Goal: Task Accomplishment & Management: Complete application form

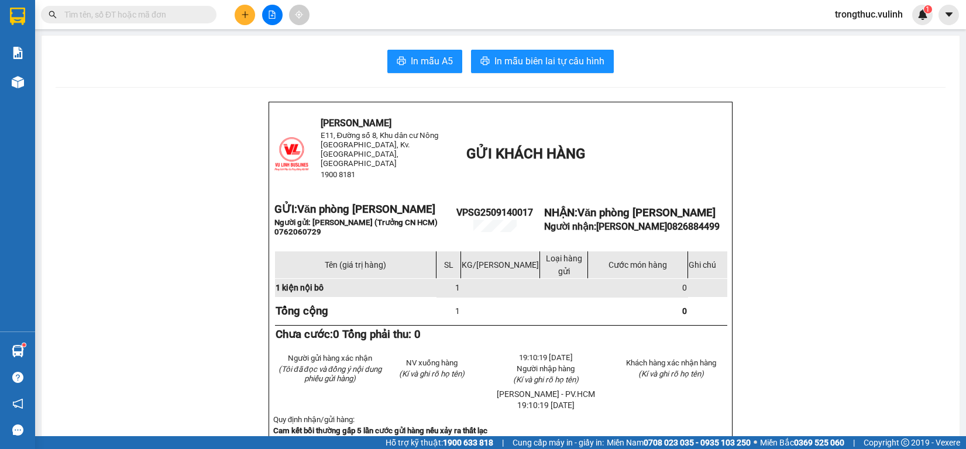
click at [238, 11] on button at bounding box center [245, 15] width 20 height 20
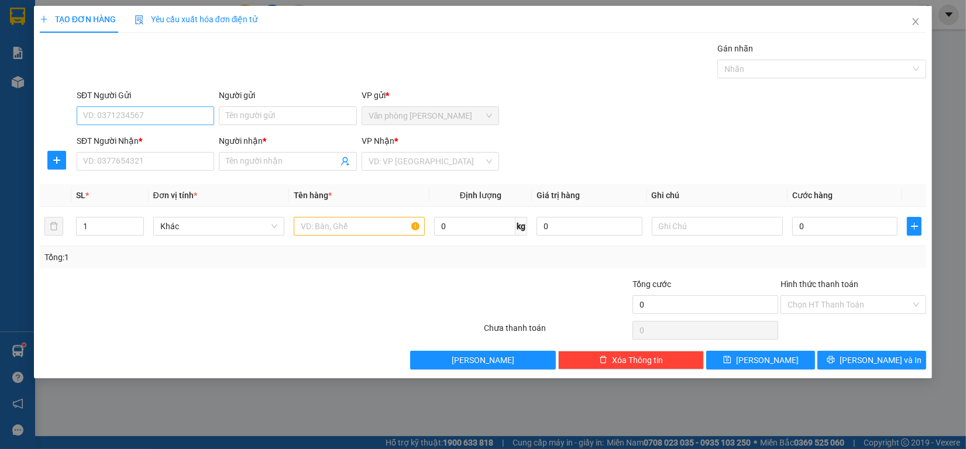
click at [180, 121] on input "SĐT Người Gửi" at bounding box center [145, 115] width 137 height 19
click at [174, 115] on input "SĐT Người Gửi" at bounding box center [145, 115] width 137 height 19
click at [200, 115] on input "SĐT Người Gửi" at bounding box center [145, 115] width 137 height 19
click at [174, 124] on input "SĐT Người Gửi" at bounding box center [145, 115] width 137 height 19
type input "0944420328"
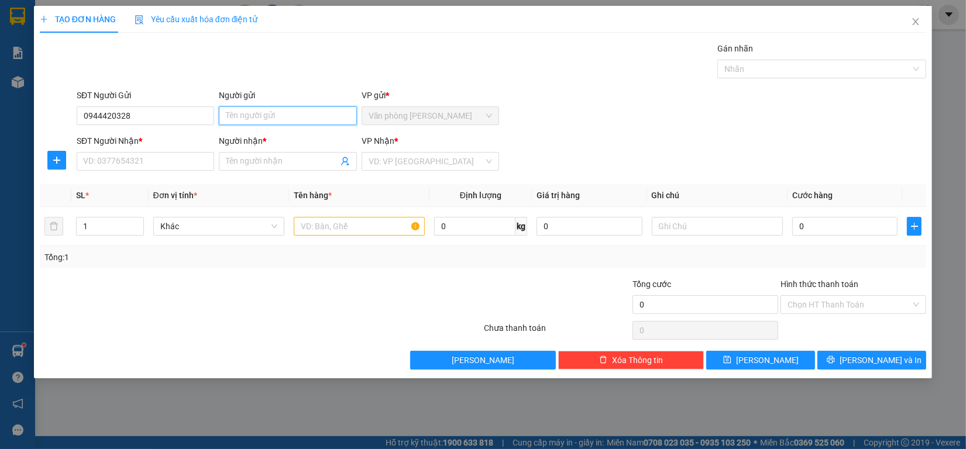
click at [294, 113] on input "Người gửi" at bounding box center [287, 115] width 137 height 19
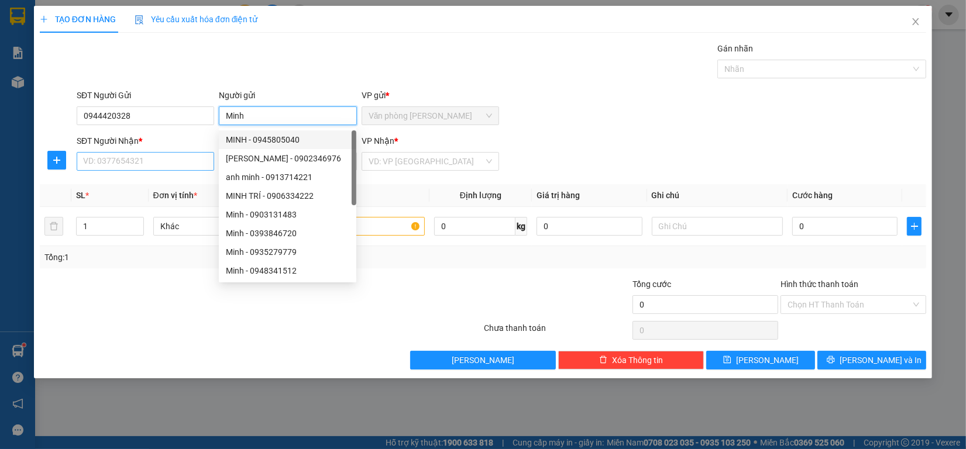
type input "Minh"
click at [197, 158] on input "SĐT Người Nhận *" at bounding box center [145, 161] width 137 height 19
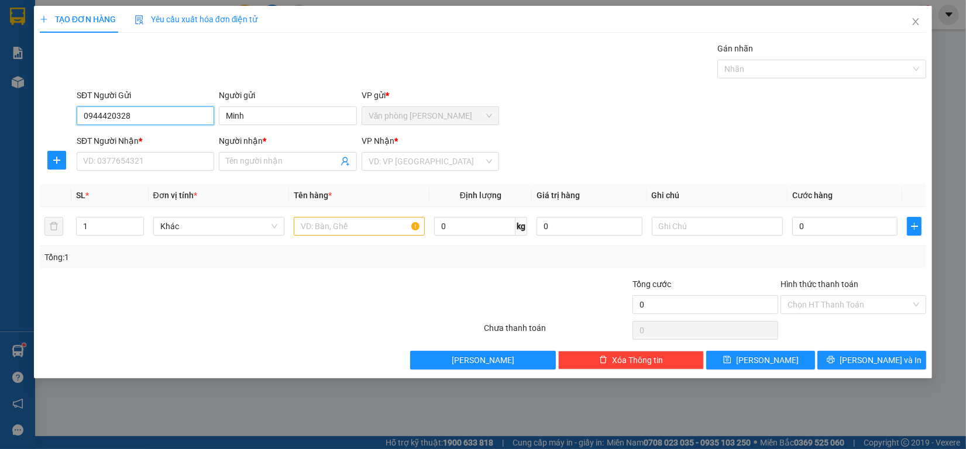
click at [185, 112] on input "0944420328" at bounding box center [145, 115] width 137 height 19
click at [164, 161] on input "SĐT Người Nhận *" at bounding box center [145, 161] width 137 height 19
paste input "0944420328"
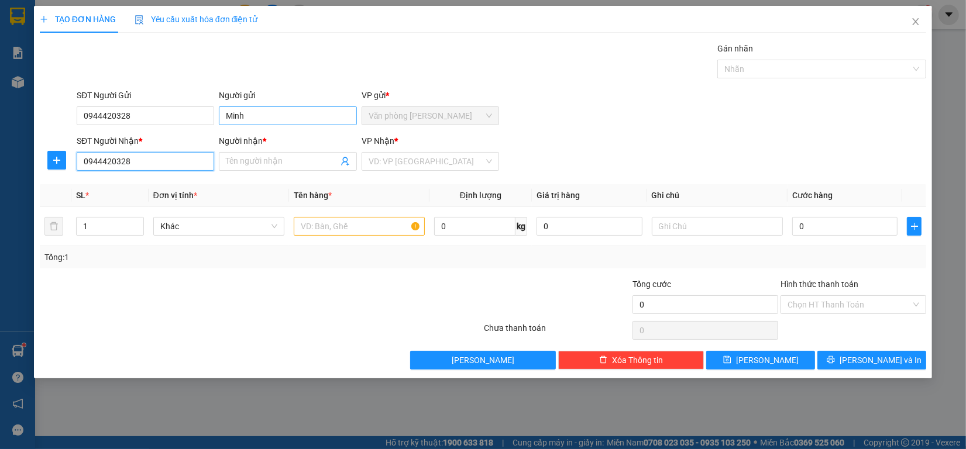
type input "0944420328"
click at [270, 109] on input "Minh" at bounding box center [287, 115] width 137 height 19
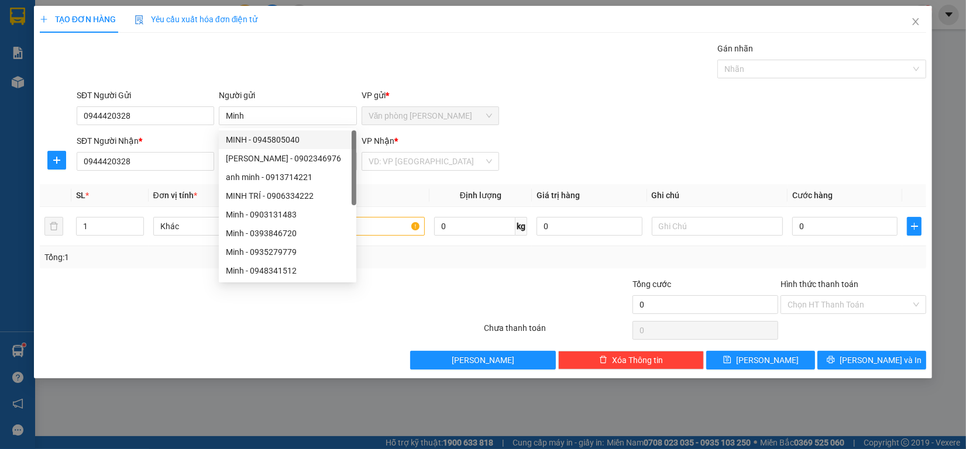
click at [274, 50] on div "Gán nhãn Nhãn" at bounding box center [501, 62] width 854 height 41
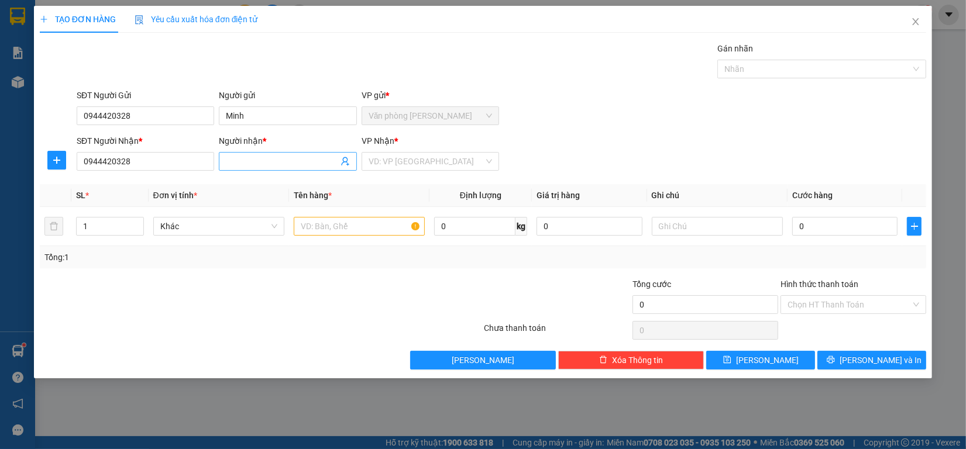
click at [264, 166] on input "Người nhận *" at bounding box center [282, 161] width 112 height 13
paste input "Minh"
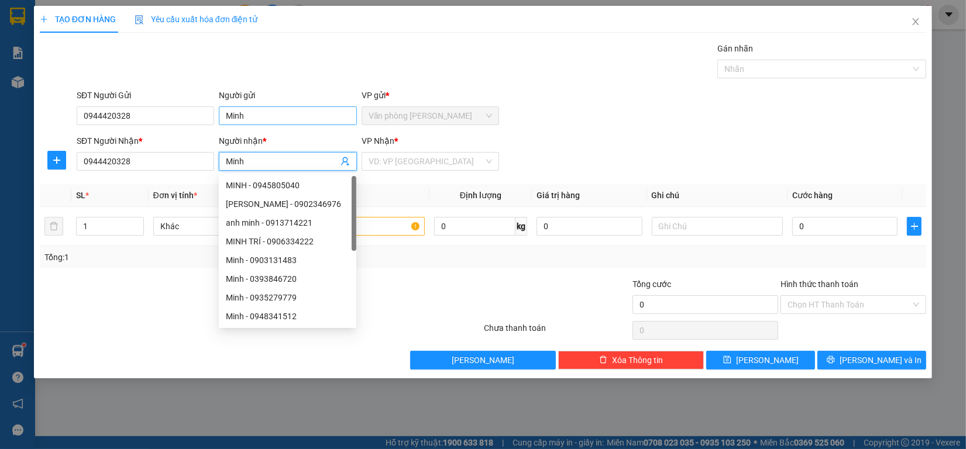
type input "Minh"
click at [247, 110] on input "Minh" at bounding box center [287, 115] width 137 height 19
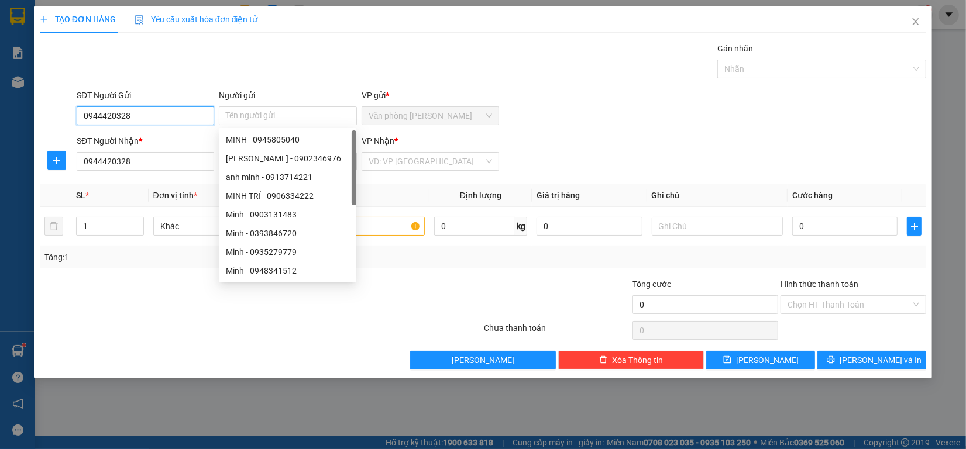
click at [153, 109] on input "0944420328" at bounding box center [145, 115] width 137 height 19
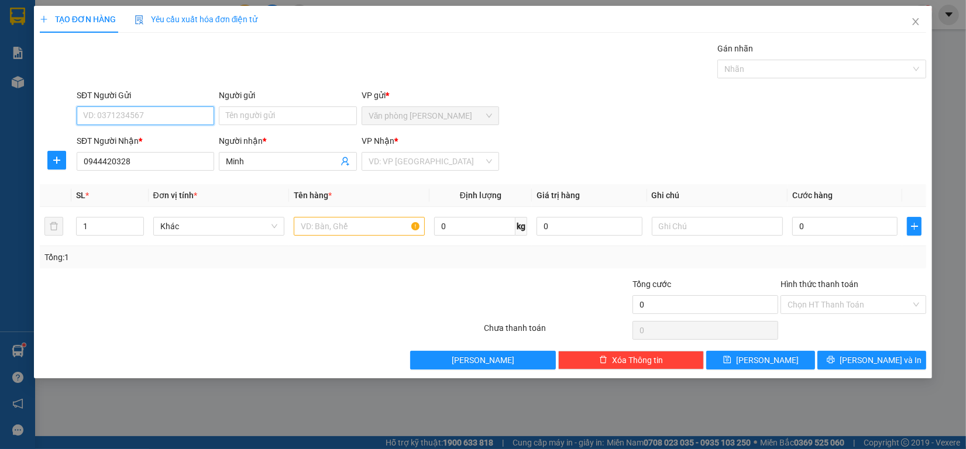
click at [196, 123] on input "SĐT Người Gửi" at bounding box center [145, 115] width 137 height 19
click at [265, 120] on input "Người gửi" at bounding box center [287, 115] width 137 height 19
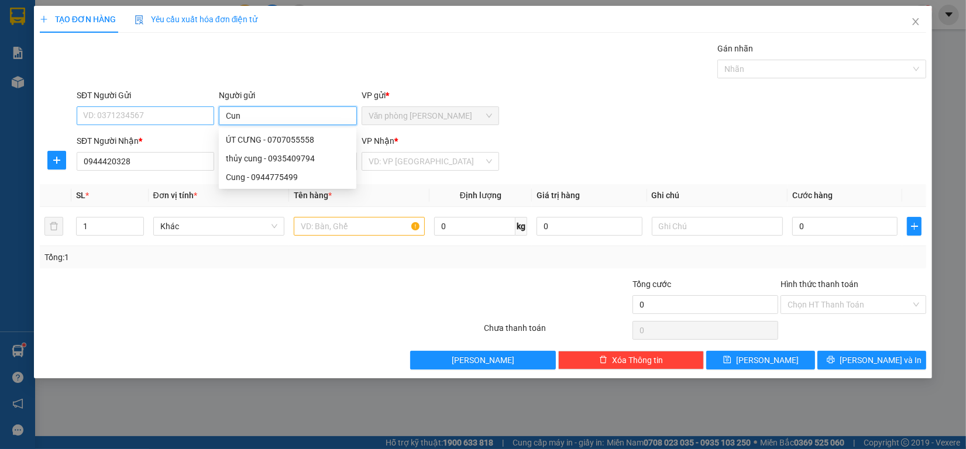
type input "Cun"
click at [150, 112] on input "SĐT Người Gửi" at bounding box center [145, 115] width 137 height 19
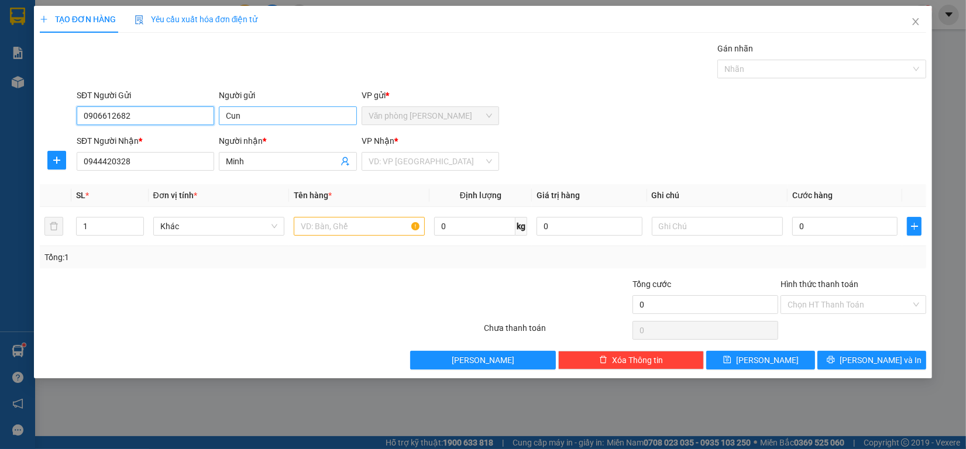
type input "0906612682"
click at [294, 117] on input "Cun" at bounding box center [287, 115] width 137 height 19
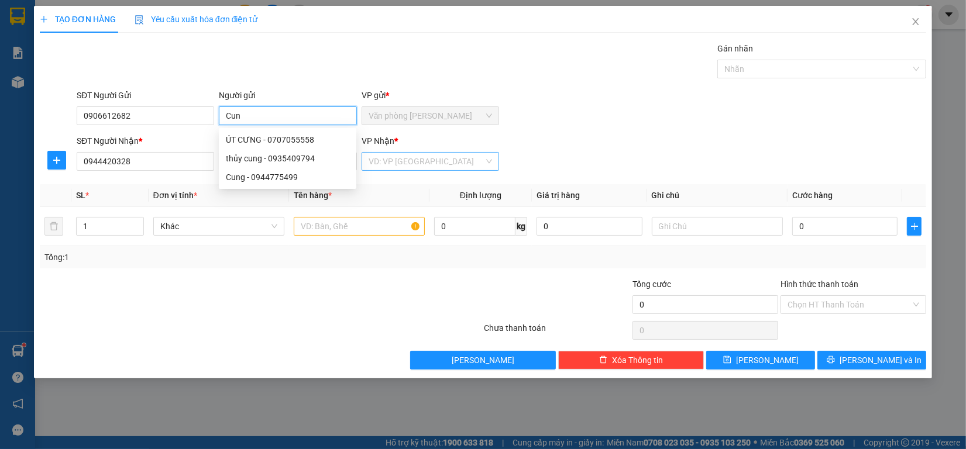
click at [459, 171] on div "VD: VP [GEOGRAPHIC_DATA]" at bounding box center [430, 161] width 137 height 19
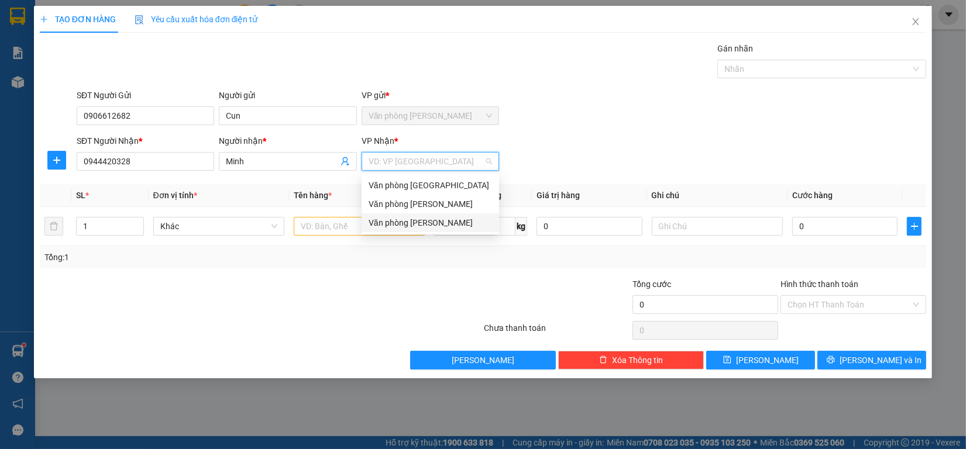
click at [425, 225] on div "Văn phòng [PERSON_NAME]" at bounding box center [430, 222] width 123 height 13
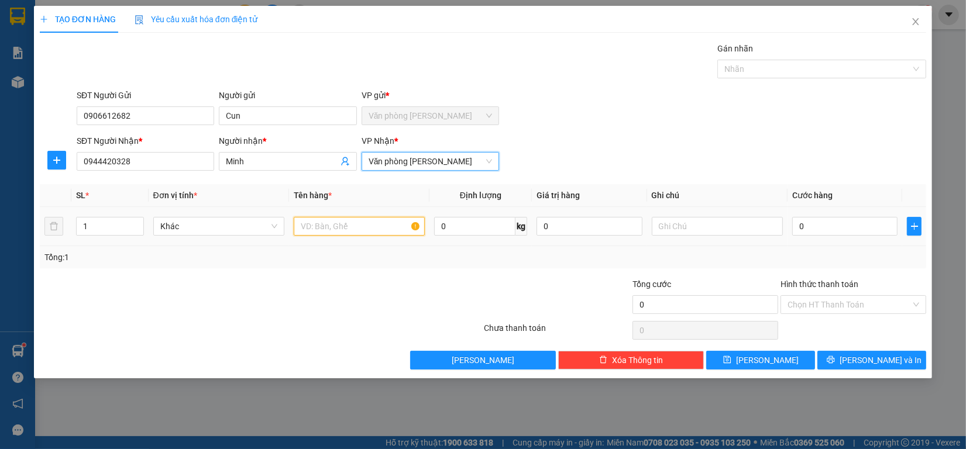
click at [349, 235] on input "text" at bounding box center [359, 226] width 131 height 19
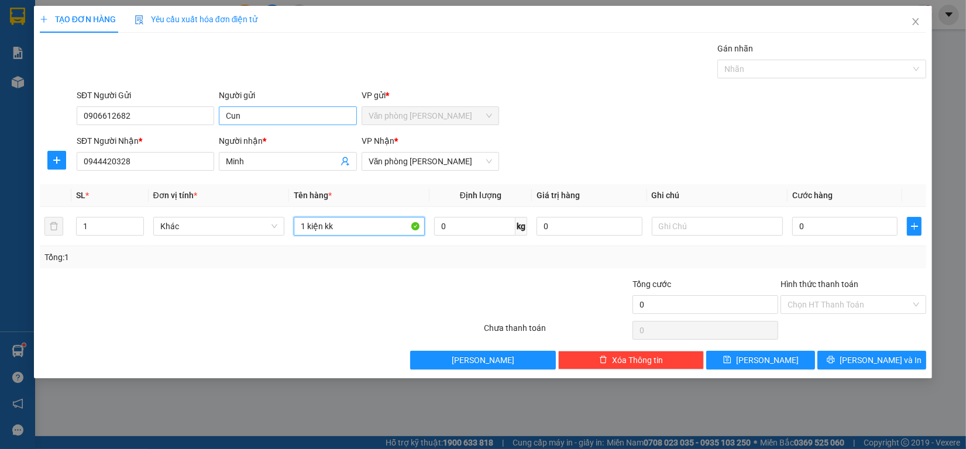
type input "1 kiện kk"
click at [278, 116] on input "Cun" at bounding box center [287, 115] width 137 height 19
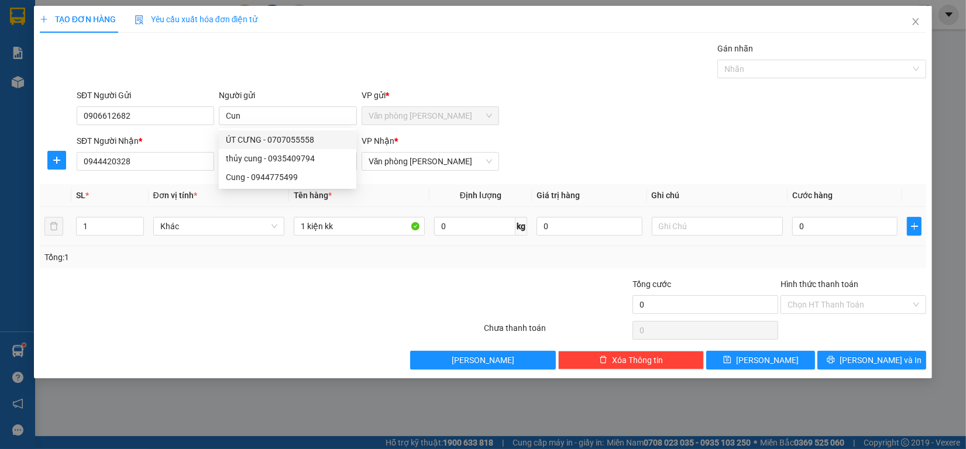
click at [879, 240] on td "0" at bounding box center [844, 226] width 115 height 39
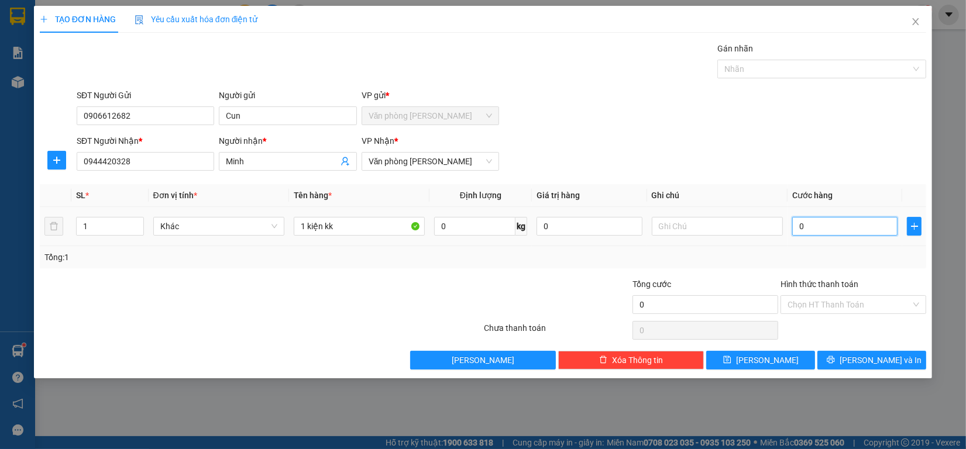
click at [875, 229] on input "0" at bounding box center [845, 226] width 106 height 19
type input "50"
type input "500"
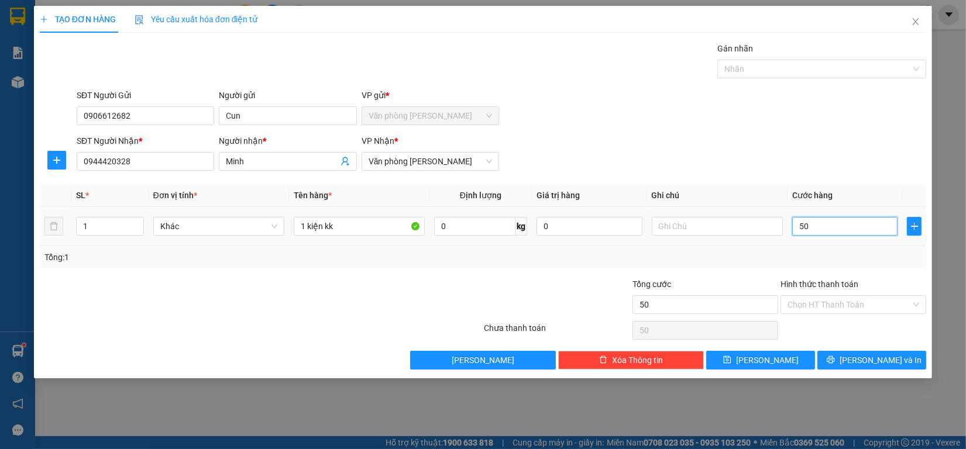
type input "500"
type input "5.000"
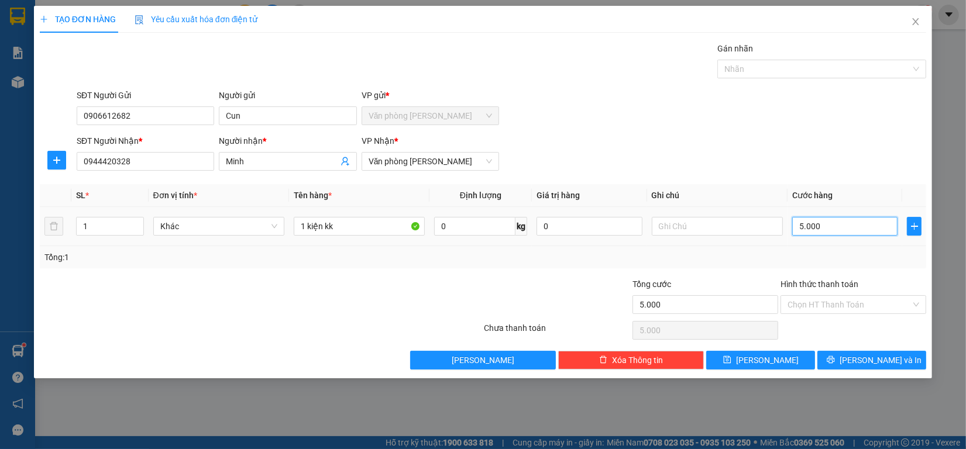
type input "50.000"
click at [847, 346] on div "Transit Pickup Surcharge Ids Transit Deliver Surcharge Ids Transit Deliver Surc…" at bounding box center [483, 206] width 886 height 328
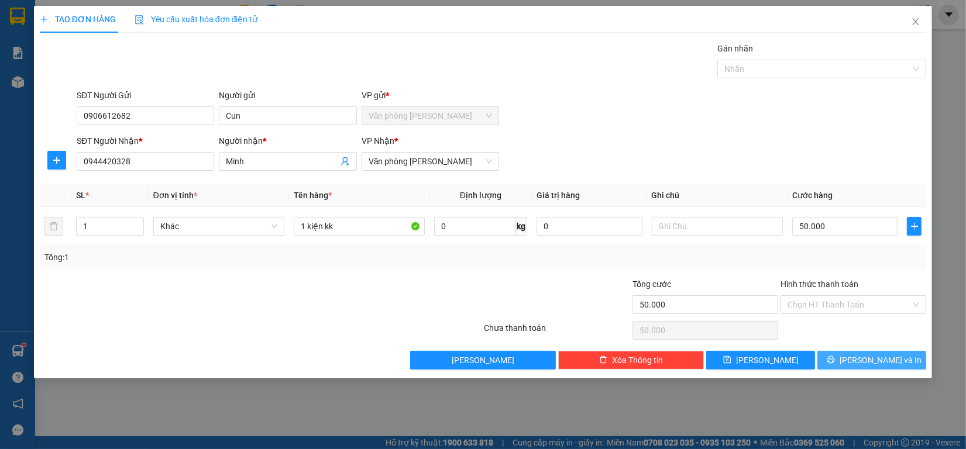
click at [837, 358] on button "[PERSON_NAME] và In" at bounding box center [871, 360] width 109 height 19
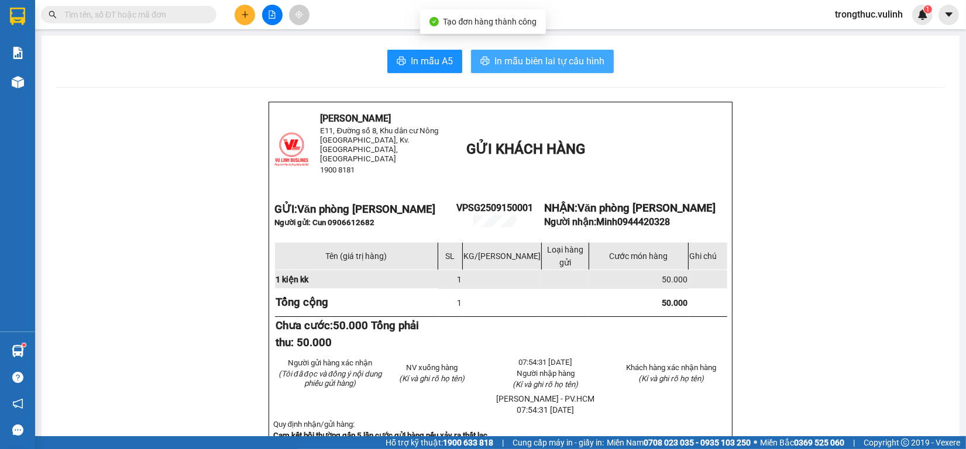
click at [524, 65] on span "In mẫu biên lai tự cấu hình" at bounding box center [549, 61] width 110 height 15
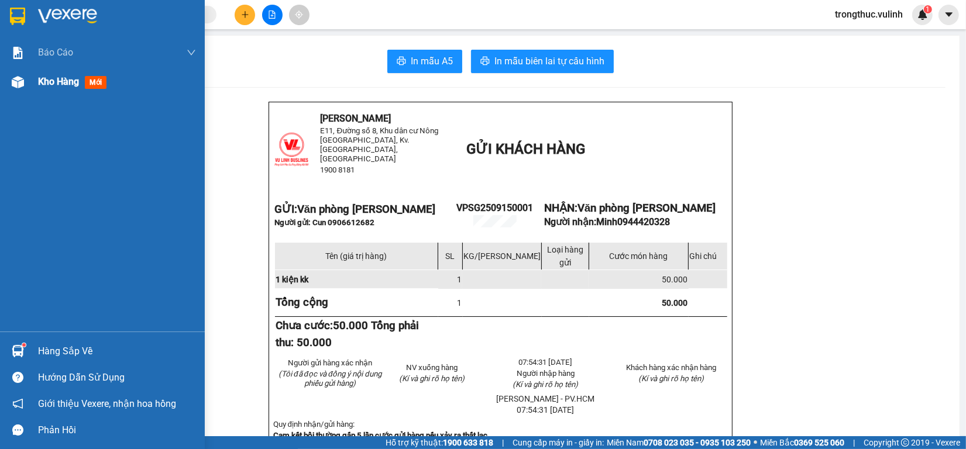
click at [23, 88] on img at bounding box center [18, 82] width 12 height 12
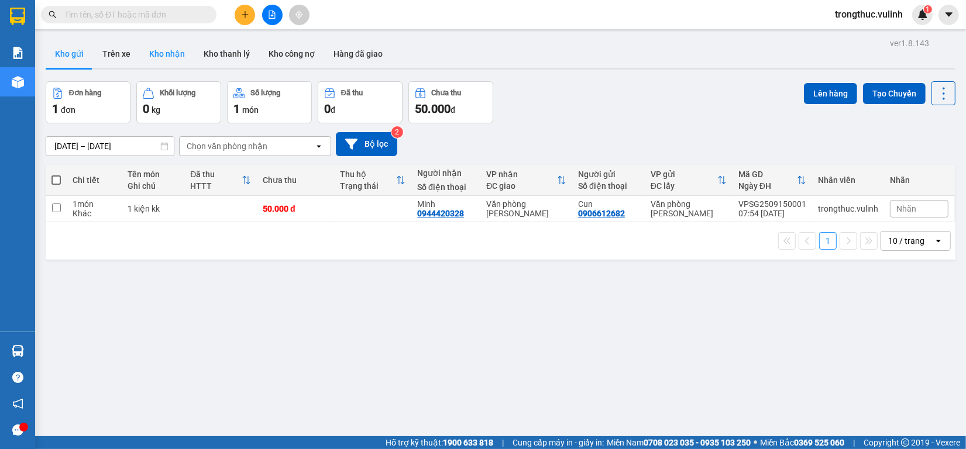
click at [183, 47] on button "Kho nhận" at bounding box center [167, 54] width 54 height 28
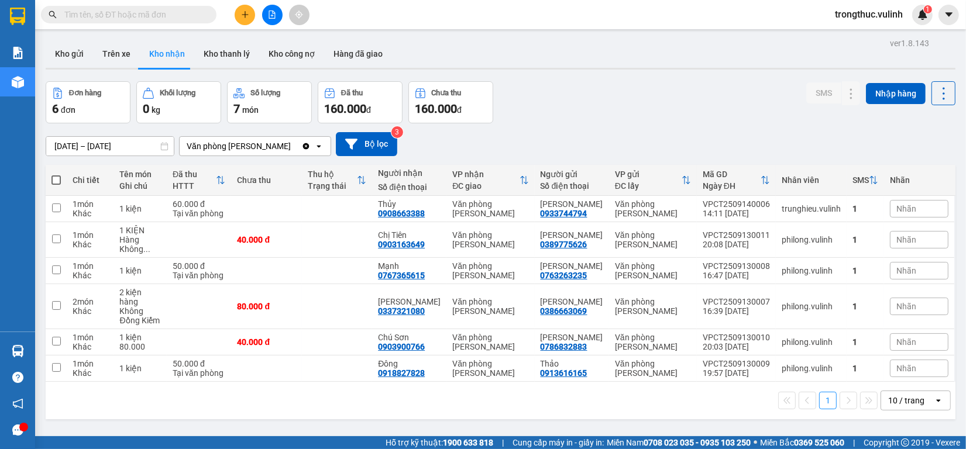
click at [240, 20] on button at bounding box center [245, 15] width 20 height 20
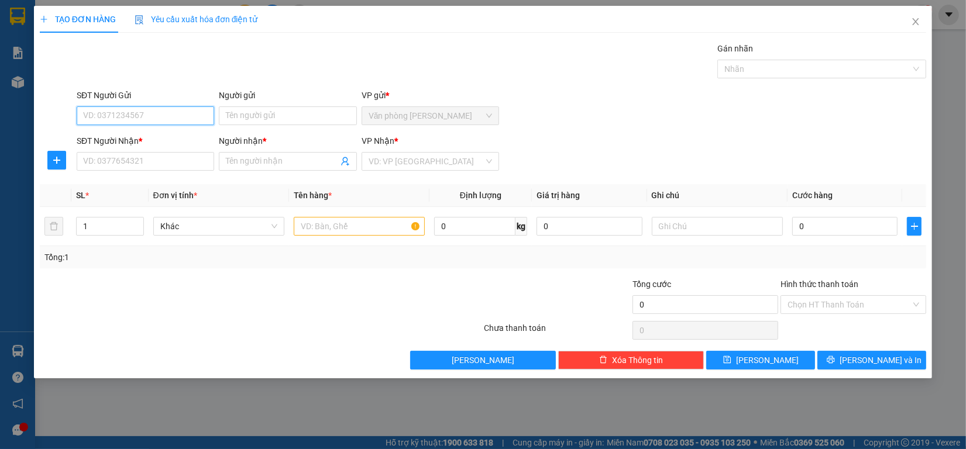
click at [178, 116] on input "SĐT Người Gửi" at bounding box center [145, 115] width 137 height 19
click at [250, 127] on div "Người gửi Tên người gửi" at bounding box center [287, 109] width 137 height 41
click at [197, 114] on input "SĐT Người Gửi" at bounding box center [145, 115] width 137 height 19
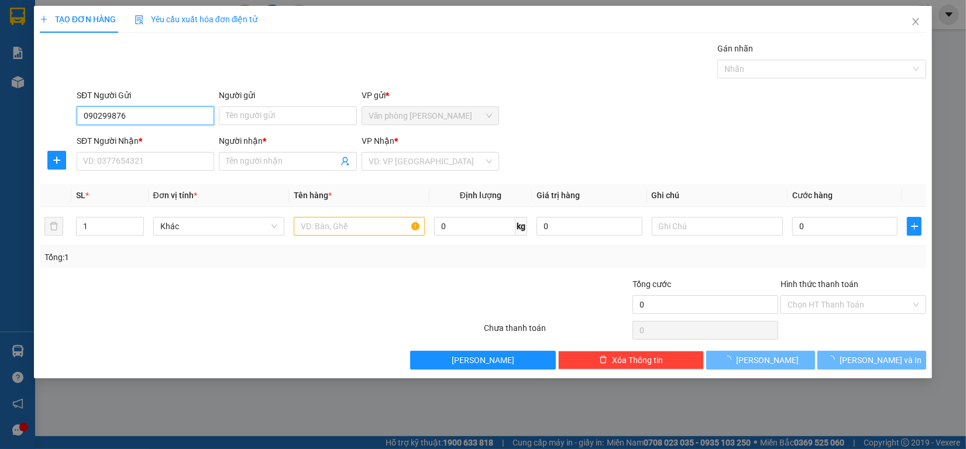
type input "0902998766"
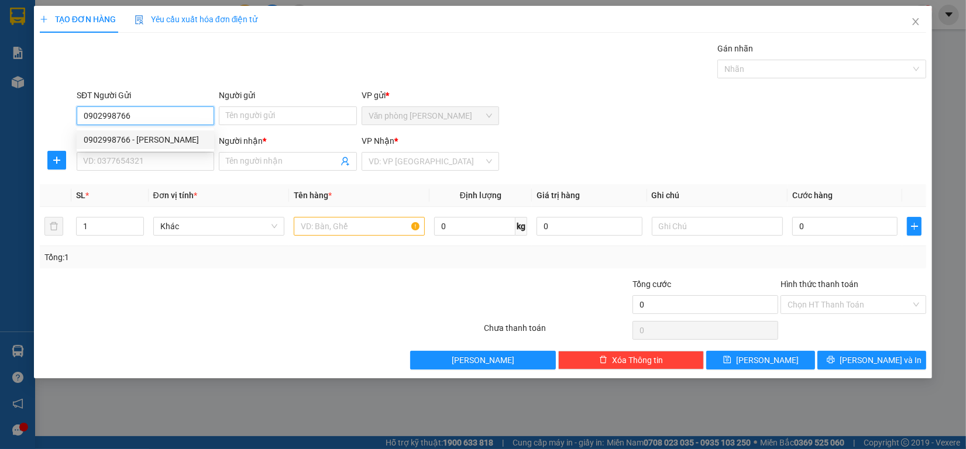
click at [175, 142] on div "0902998766 - [PERSON_NAME]" at bounding box center [145, 139] width 123 height 13
type input "[PERSON_NAME]"
type input "0907454345"
type input "PHÁT"
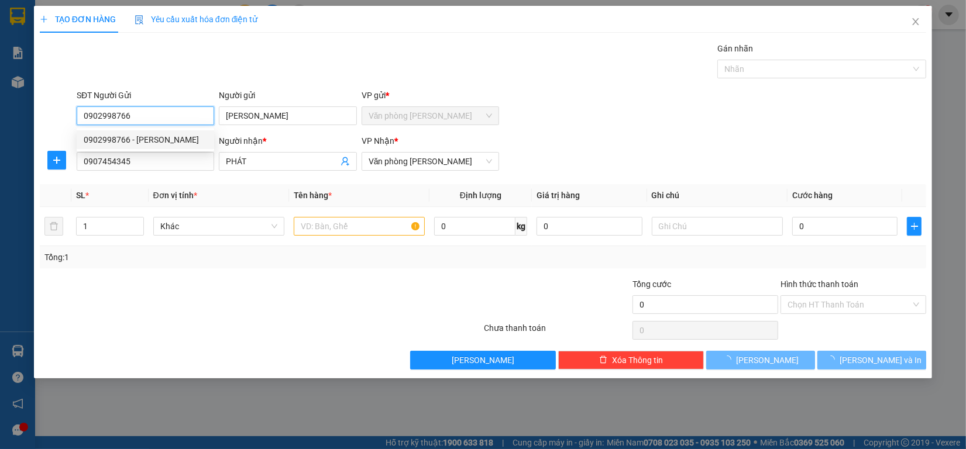
type input "30.000"
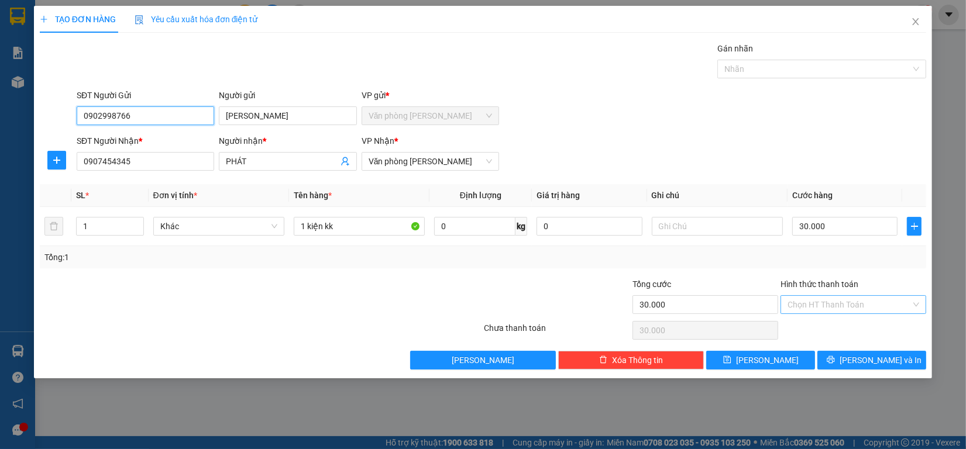
type input "0902998766"
click at [840, 299] on input "Hình thức thanh toán" at bounding box center [848, 305] width 123 height 18
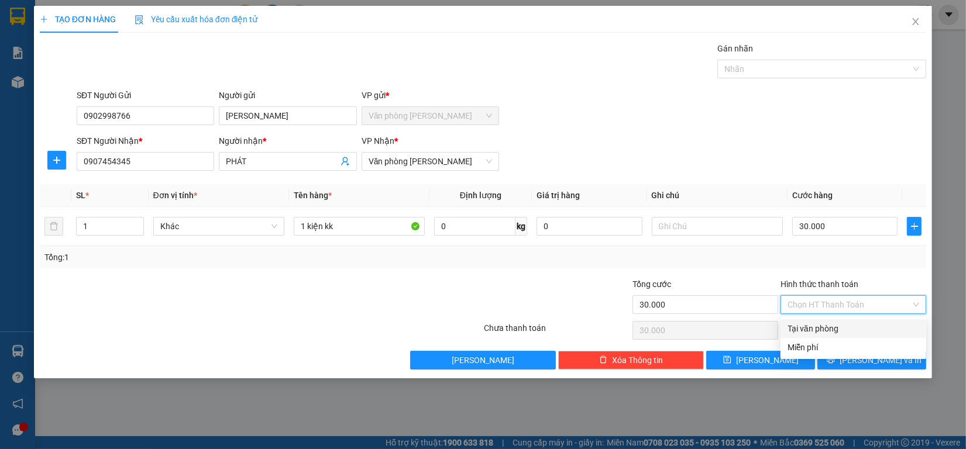
click at [822, 321] on div "Tại văn phòng" at bounding box center [853, 328] width 146 height 19
type input "0"
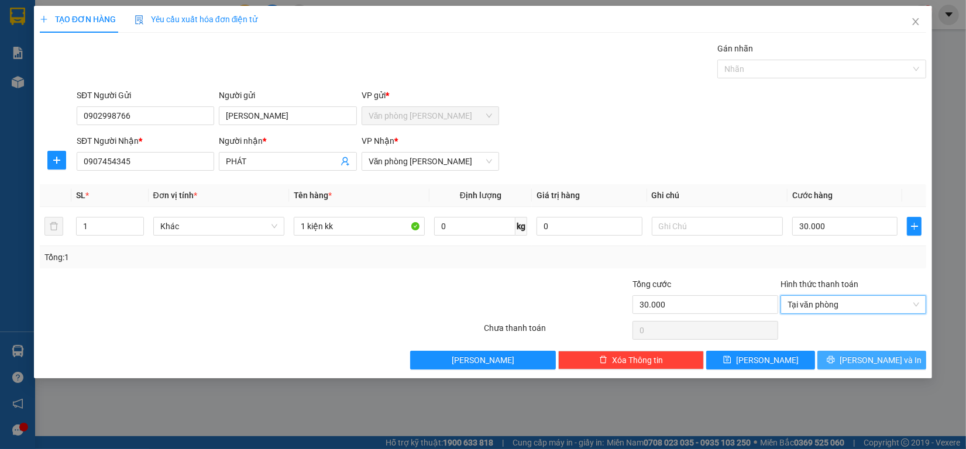
click at [835, 362] on icon "printer" at bounding box center [831, 360] width 8 height 8
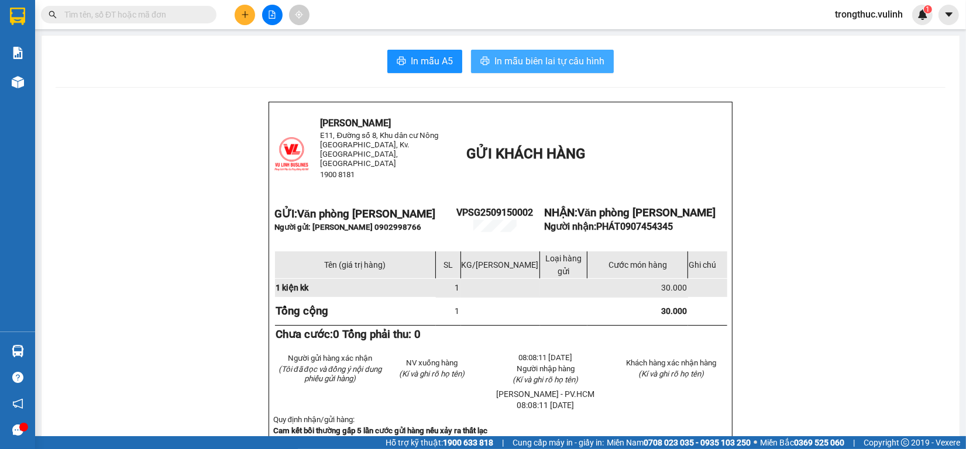
click at [494, 66] on span "In mẫu biên lai tự cấu hình" at bounding box center [549, 61] width 110 height 15
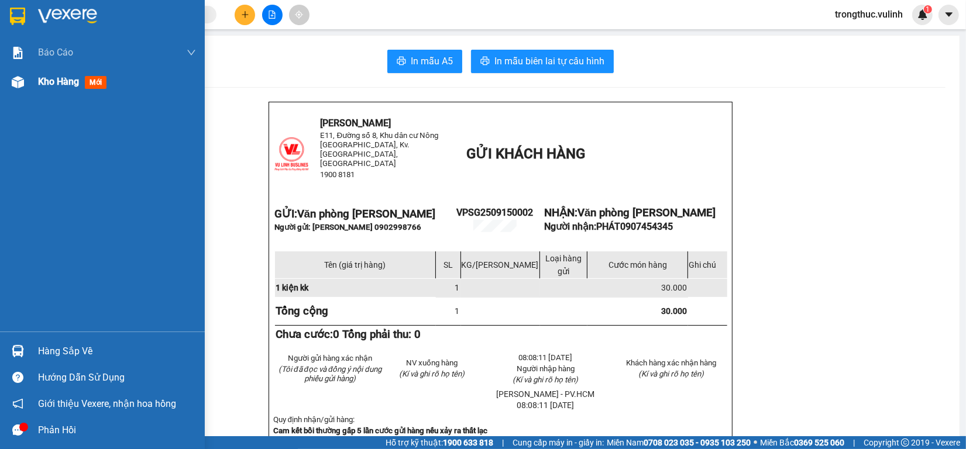
click at [15, 76] on img at bounding box center [18, 82] width 12 height 12
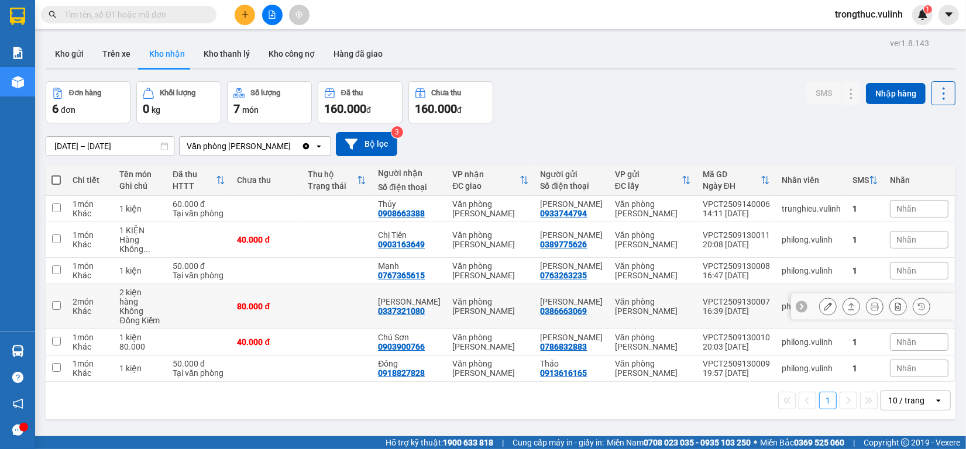
scroll to position [54, 0]
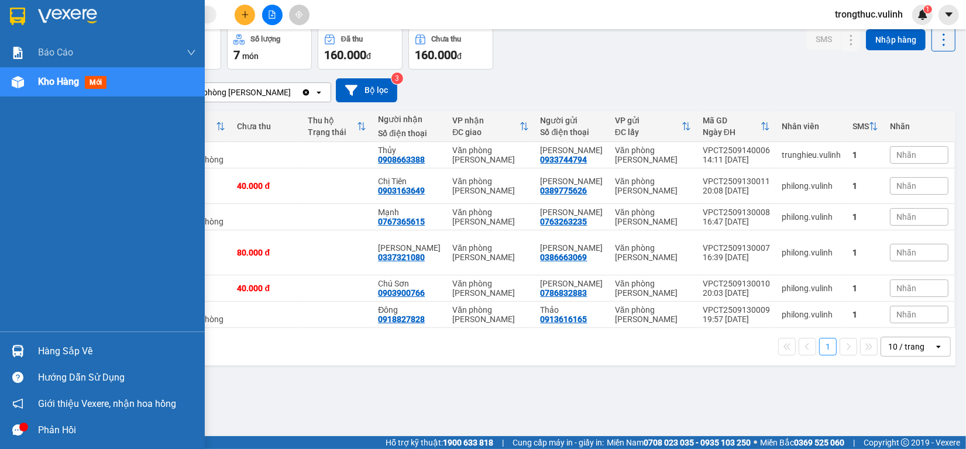
click at [22, 343] on div at bounding box center [18, 351] width 20 height 20
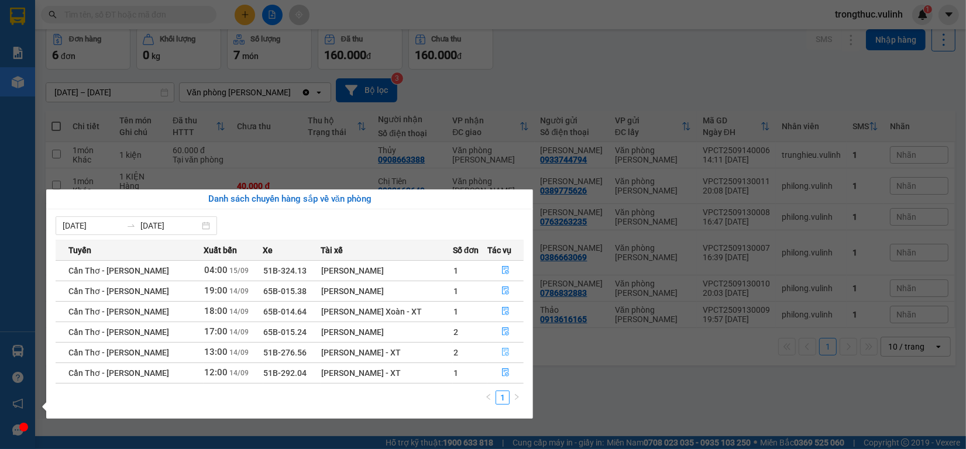
click at [507, 356] on icon "file-done" at bounding box center [505, 352] width 8 height 8
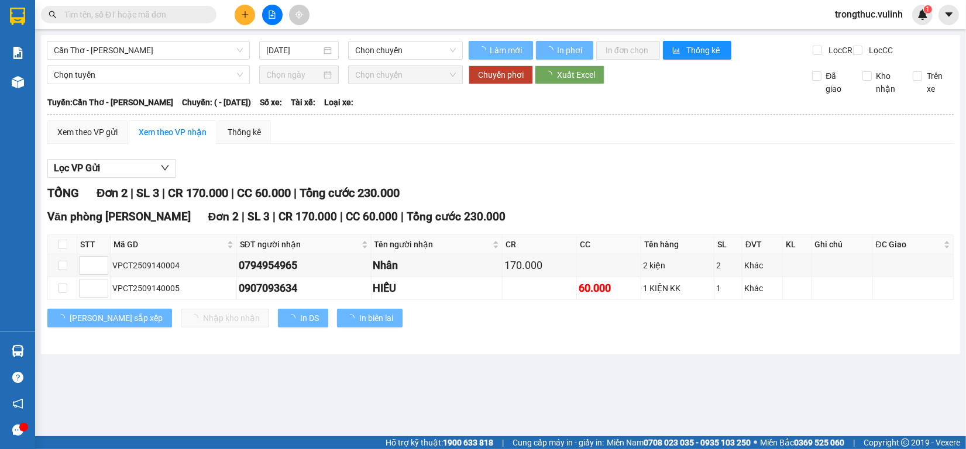
type input "[DATE]"
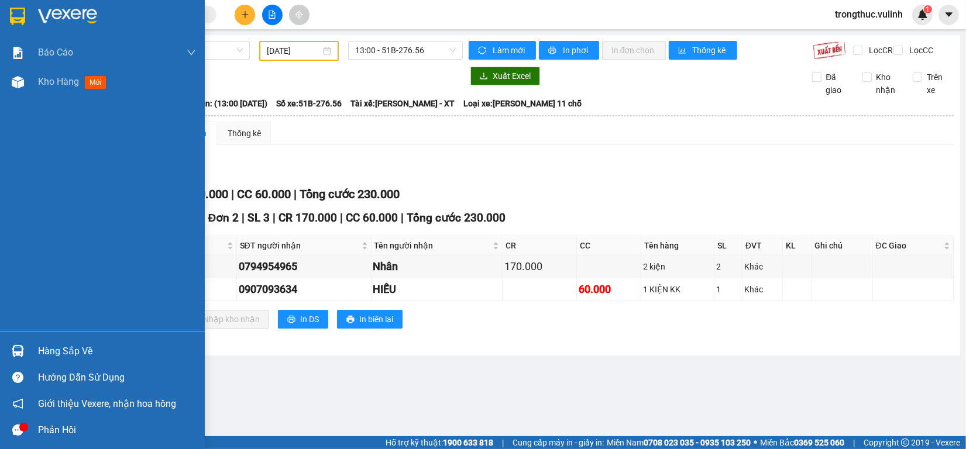
click at [25, 354] on div at bounding box center [18, 351] width 20 height 20
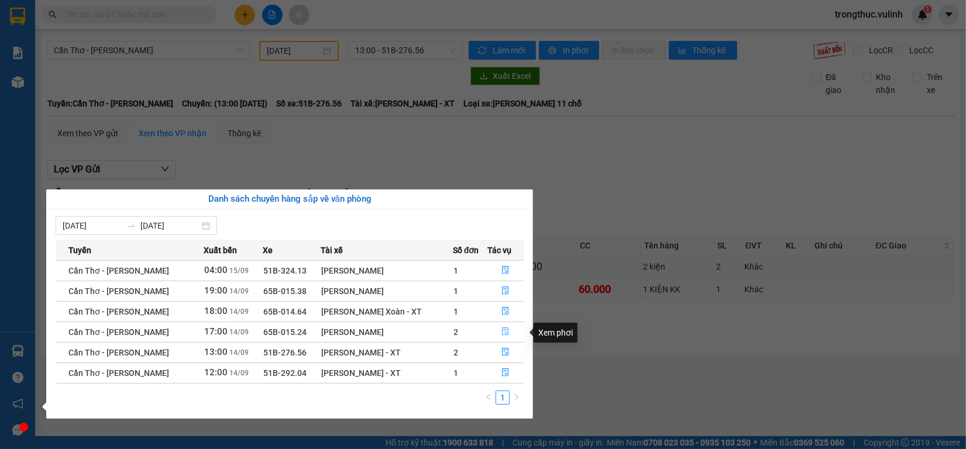
click at [504, 335] on icon "file-done" at bounding box center [505, 332] width 8 height 8
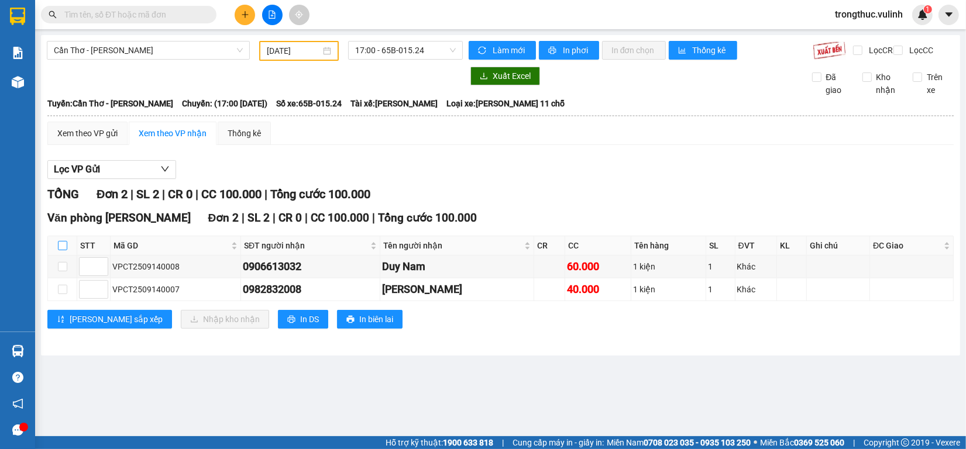
click at [63, 250] on input "checkbox" at bounding box center [62, 245] width 9 height 9
checkbox input "true"
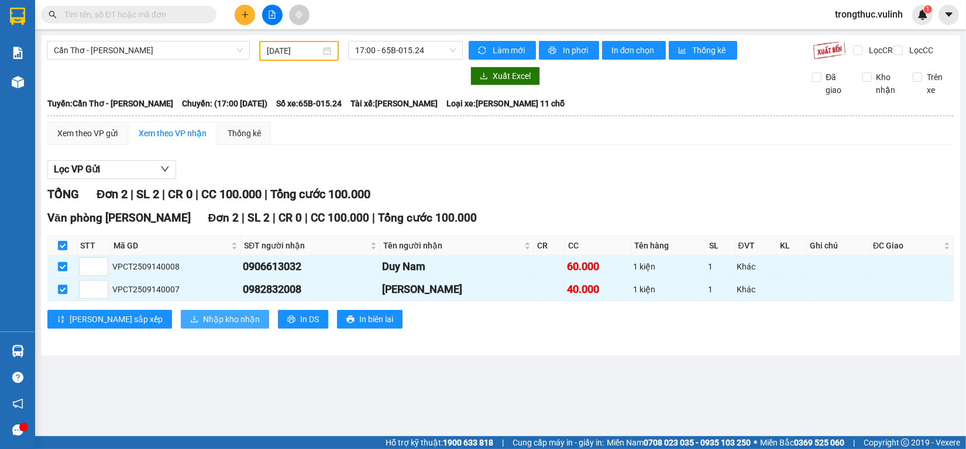
click at [203, 325] on span "Nhập kho nhận" at bounding box center [231, 319] width 57 height 13
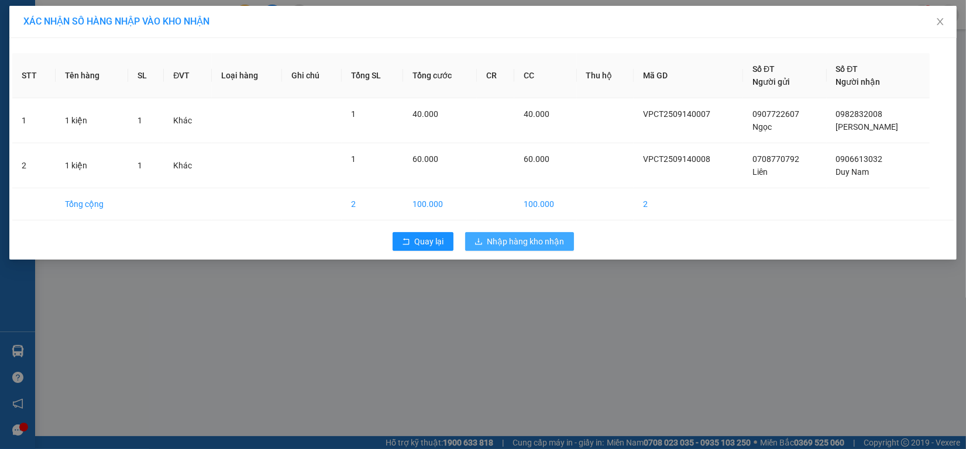
click at [497, 248] on span "Nhập hàng kho nhận" at bounding box center [525, 241] width 77 height 13
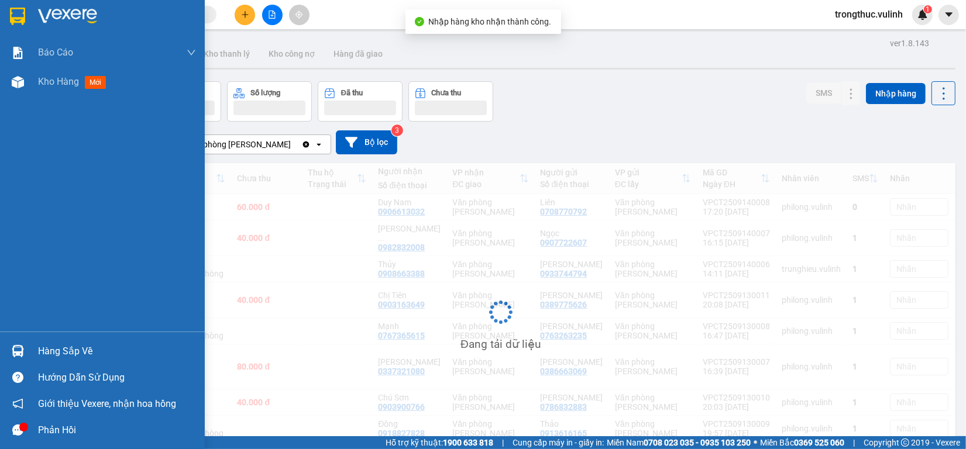
click at [24, 349] on div at bounding box center [18, 351] width 20 height 20
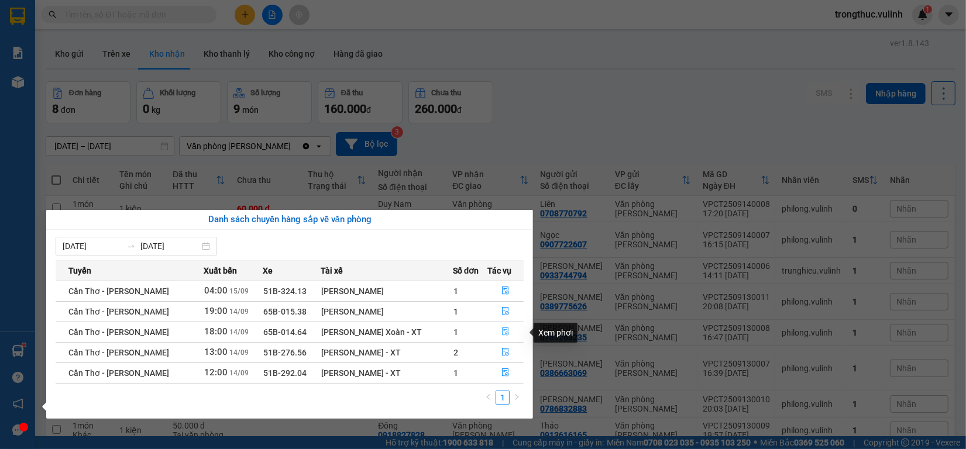
click at [501, 332] on icon "file-done" at bounding box center [505, 332] width 8 height 8
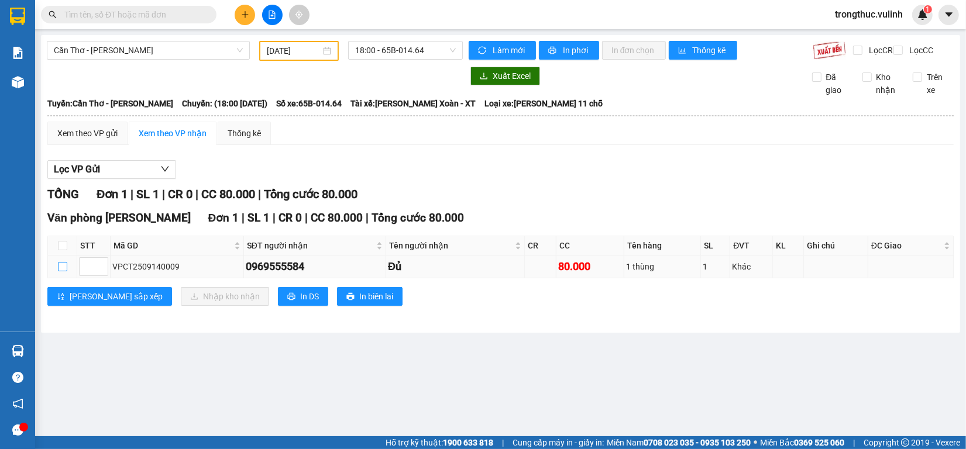
click at [63, 271] on input "checkbox" at bounding box center [62, 266] width 9 height 9
checkbox input "true"
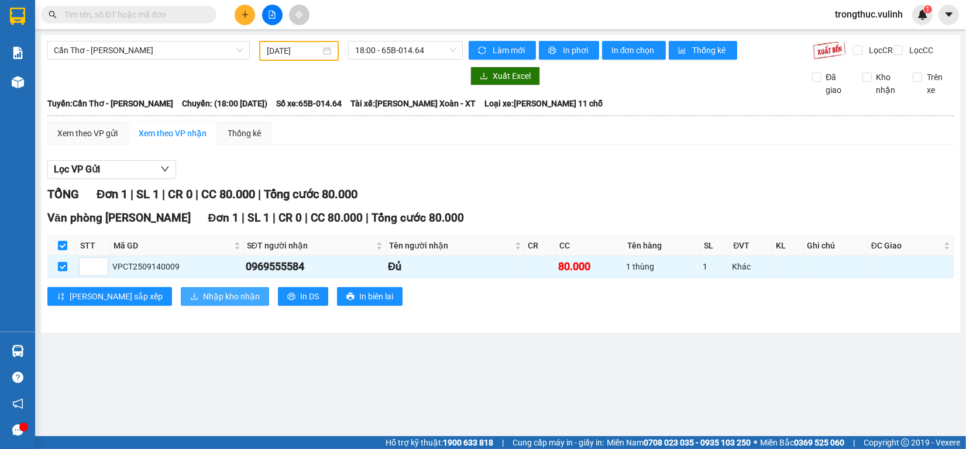
click at [203, 303] on span "Nhập kho nhận" at bounding box center [231, 296] width 57 height 13
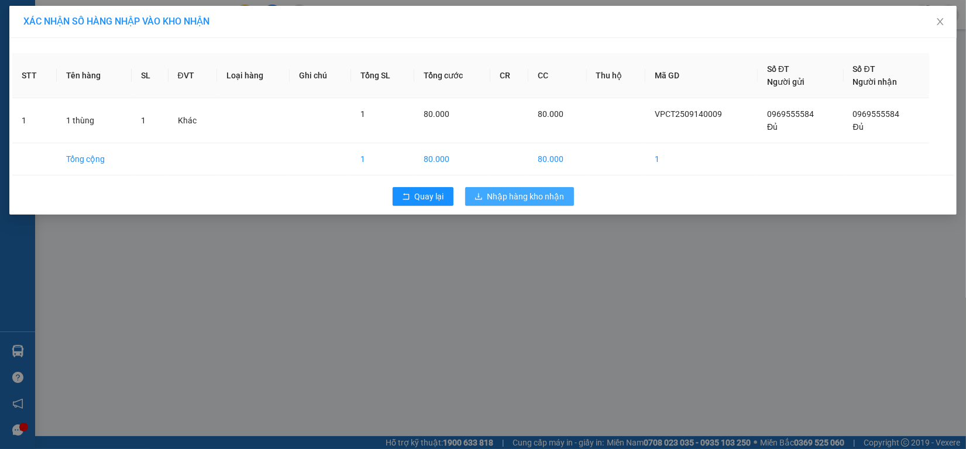
click at [525, 203] on span "Nhập hàng kho nhận" at bounding box center [525, 196] width 77 height 13
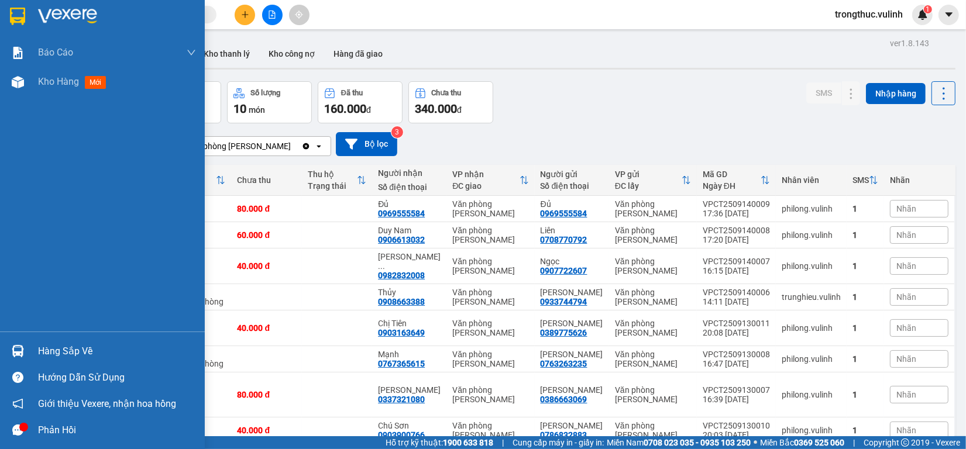
click at [19, 360] on div at bounding box center [18, 351] width 20 height 20
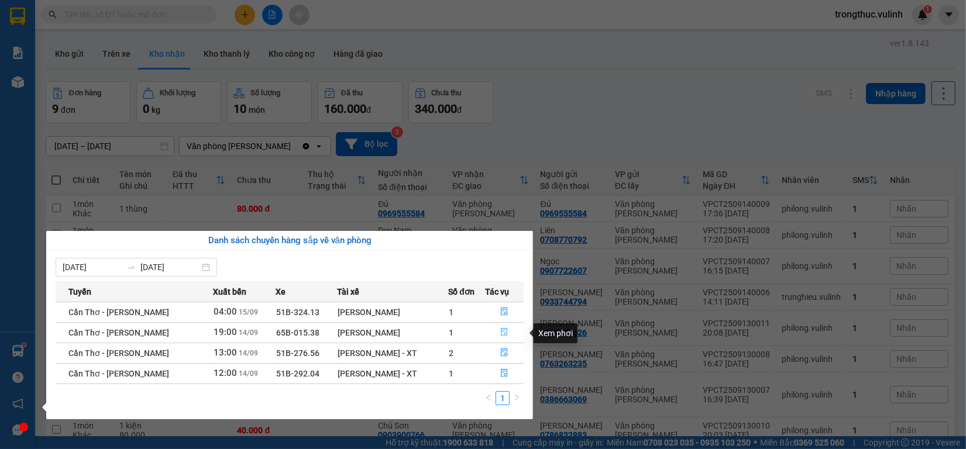
click at [504, 329] on icon "file-done" at bounding box center [504, 332] width 8 height 8
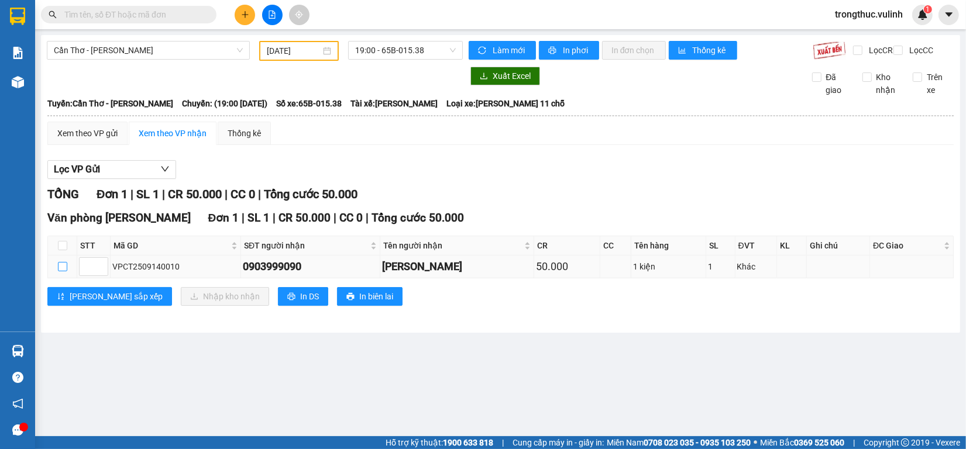
click at [65, 271] on input "checkbox" at bounding box center [62, 266] width 9 height 9
checkbox input "true"
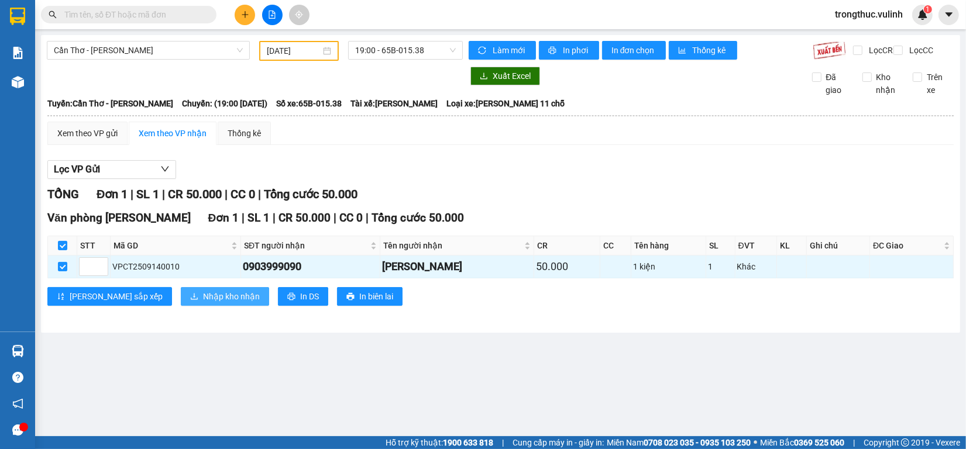
click at [181, 306] on button "Nhập kho nhận" at bounding box center [225, 296] width 88 height 19
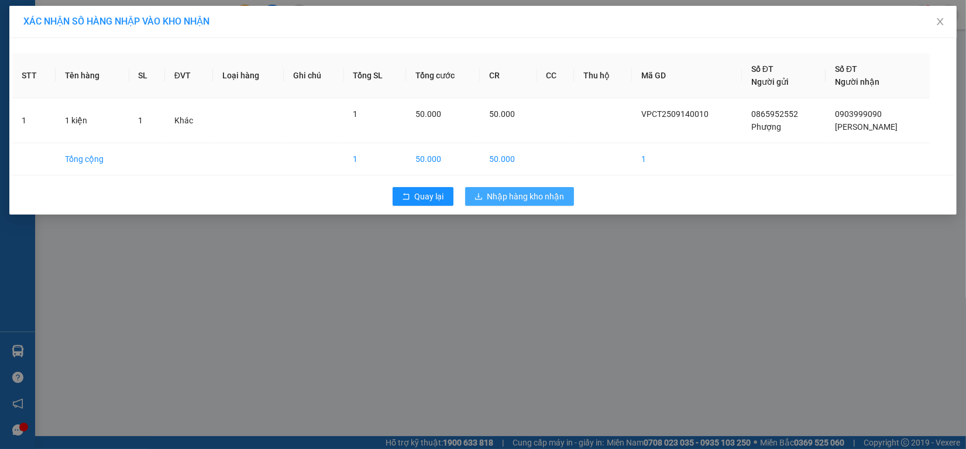
click at [531, 201] on span "Nhập hàng kho nhận" at bounding box center [525, 196] width 77 height 13
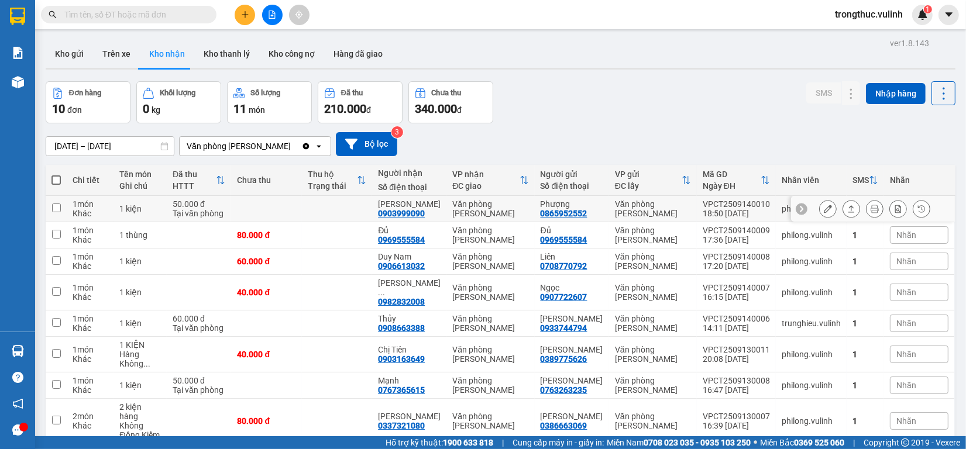
scroll to position [73, 0]
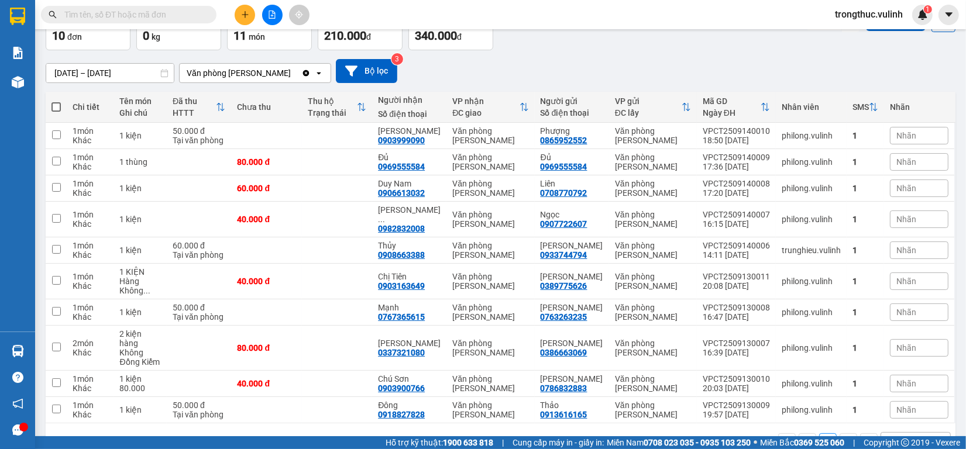
click at [151, 13] on input "text" at bounding box center [133, 14] width 138 height 13
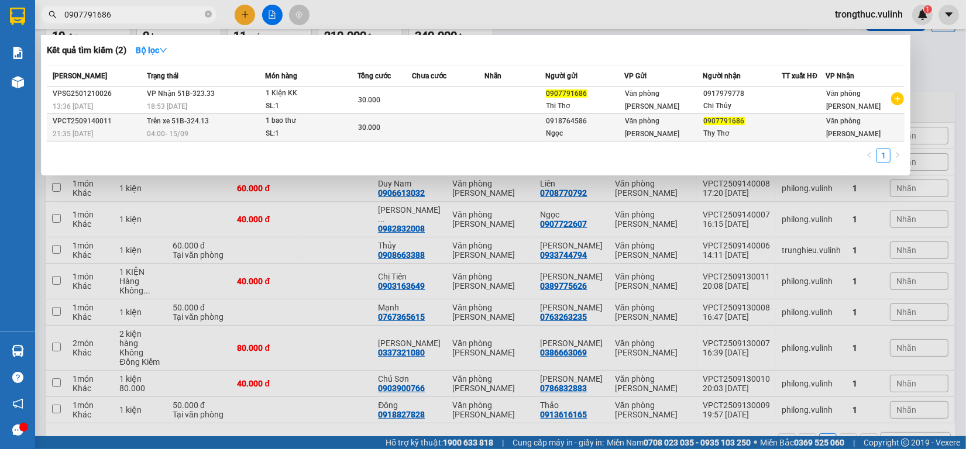
type input "0907791686"
click at [232, 135] on div "04:00 - 15/09" at bounding box center [206, 134] width 118 height 13
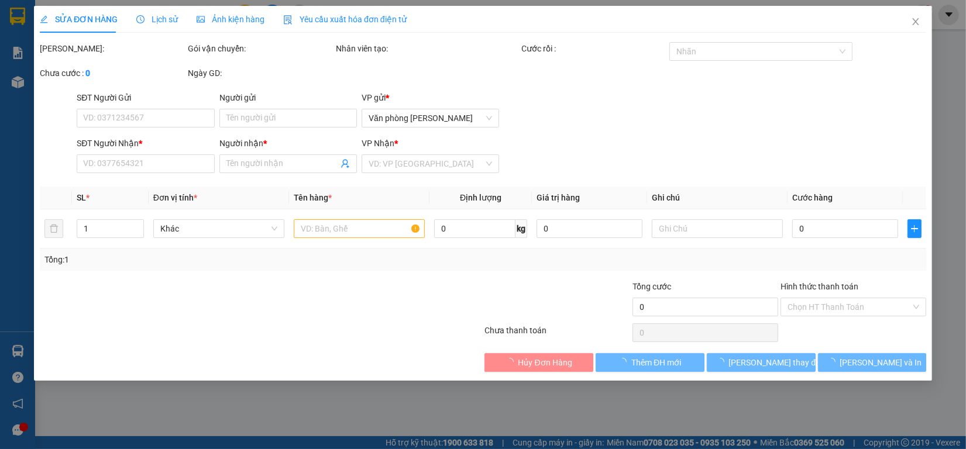
type input "0918764586"
type input "Ngọc"
type input "0907791686"
type input "Thy Thơ"
type input "30.000"
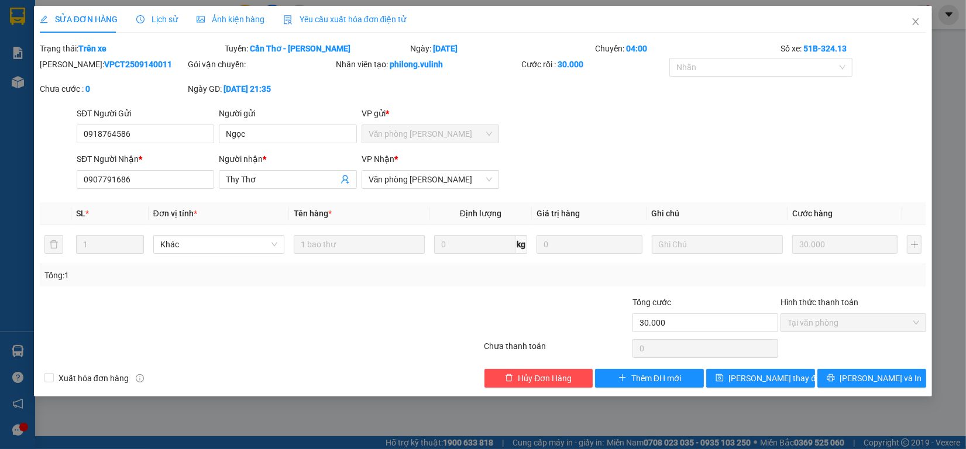
click at [164, 16] on span "Lịch sử" at bounding box center [157, 19] width 42 height 9
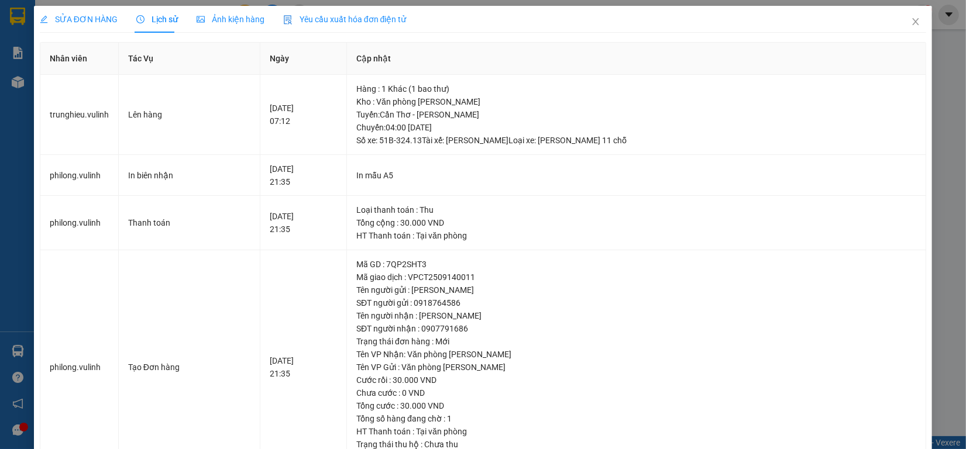
drag, startPoint x: 85, startPoint y: 15, endPoint x: 270, endPoint y: 19, distance: 184.9
click at [84, 15] on span "SỬA ĐƠN HÀNG" at bounding box center [79, 19] width 78 height 9
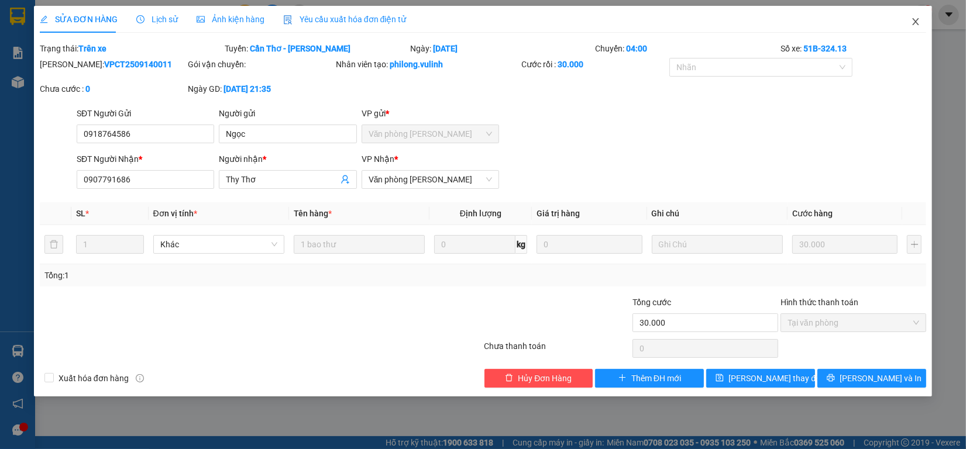
click at [913, 21] on icon "close" at bounding box center [915, 21] width 9 height 9
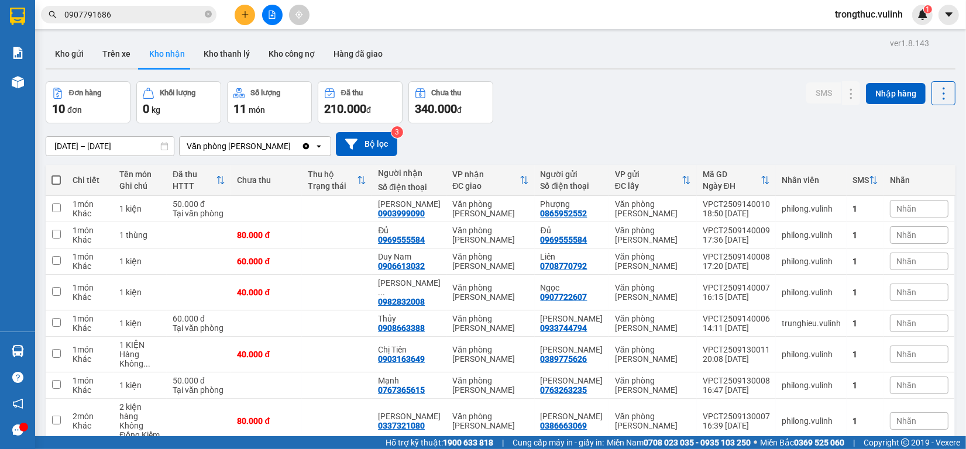
click at [588, 98] on div "Đơn hàng 10 đơn Khối lượng 0 kg Số lượng 11 món Đã thu 210.000 đ Chưa thu 340.0…" at bounding box center [501, 102] width 910 height 42
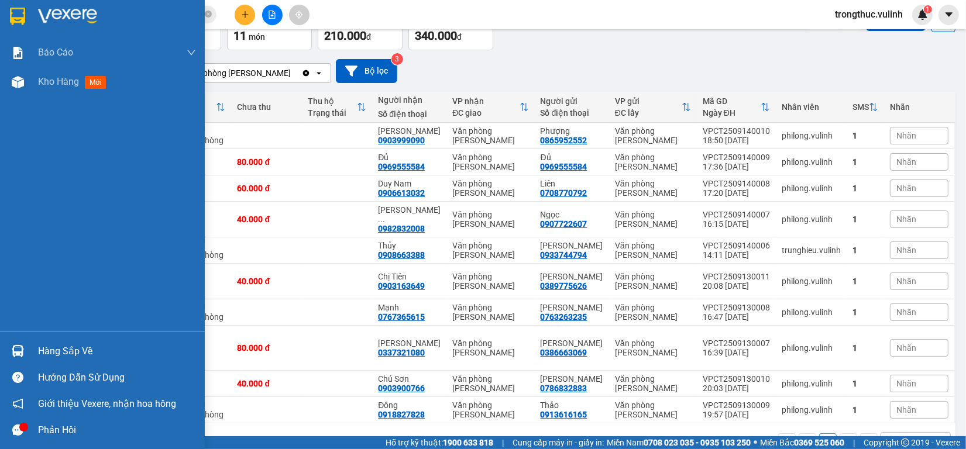
click at [16, 349] on img at bounding box center [18, 351] width 12 height 12
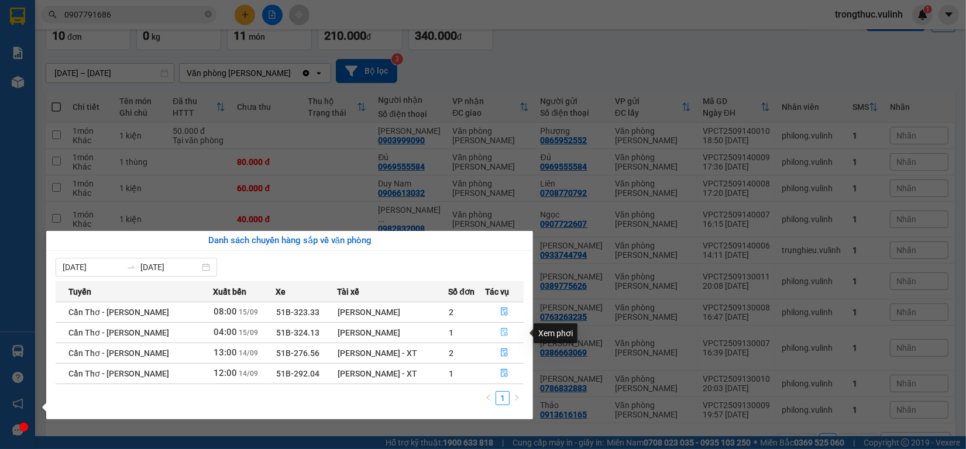
click at [503, 334] on icon "file-done" at bounding box center [504, 332] width 8 height 8
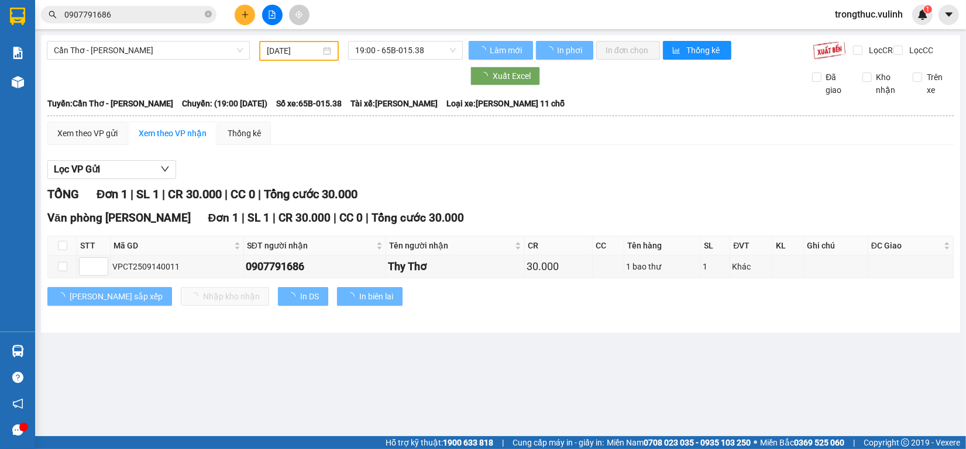
type input "[DATE]"
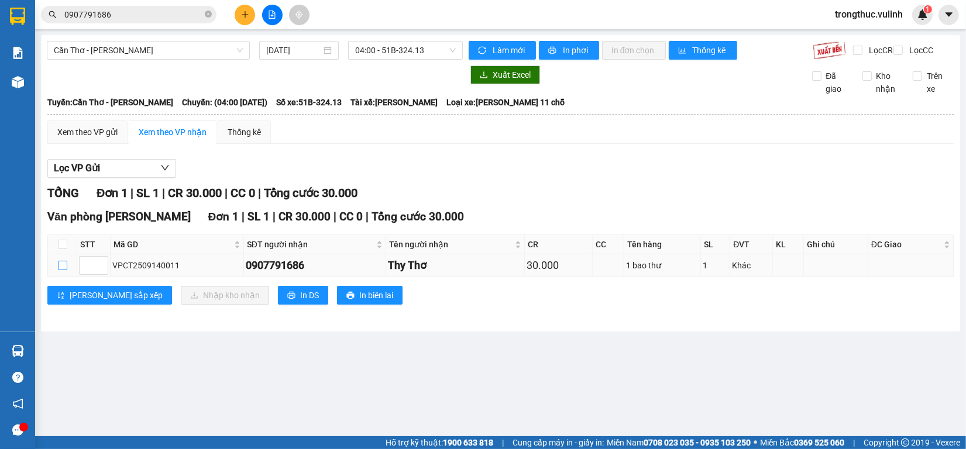
click at [59, 270] on input "checkbox" at bounding box center [62, 265] width 9 height 9
checkbox input "true"
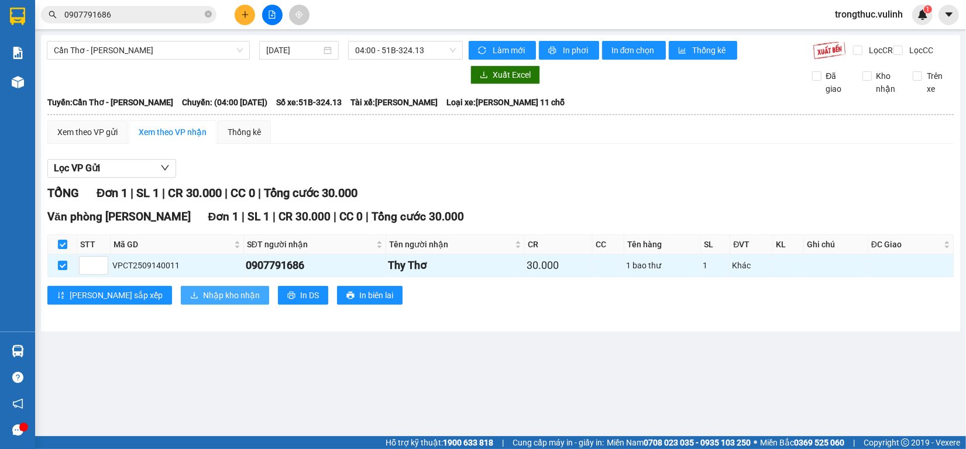
click at [181, 299] on button "Nhập kho nhận" at bounding box center [225, 295] width 88 height 19
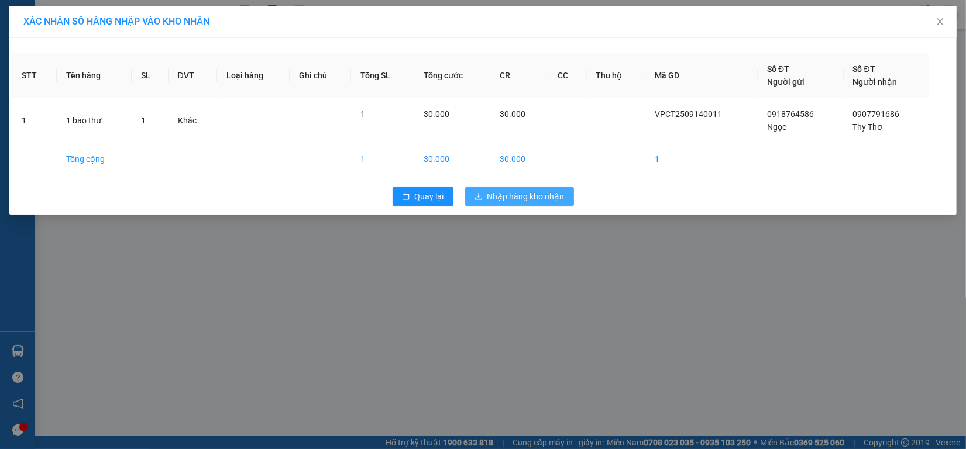
click at [501, 204] on button "Nhập hàng kho nhận" at bounding box center [519, 196] width 109 height 19
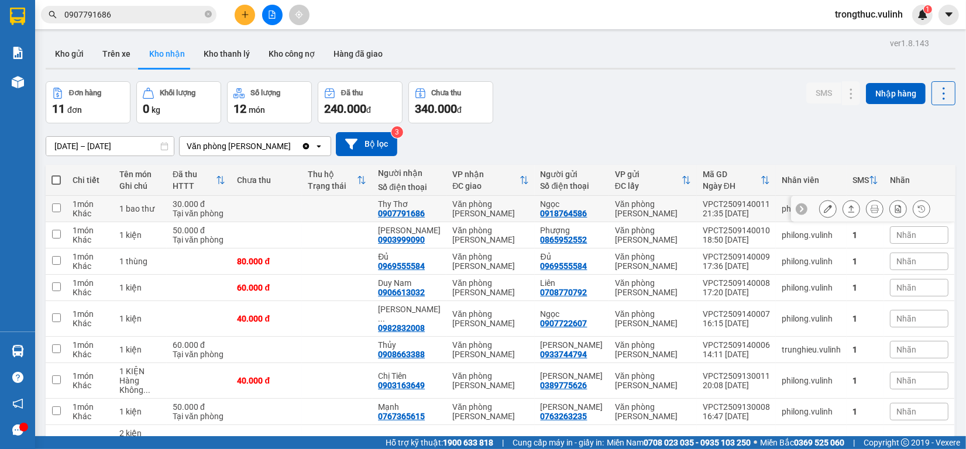
click at [835, 219] on div at bounding box center [873, 209] width 164 height 26
click at [843, 214] on button at bounding box center [851, 209] width 16 height 20
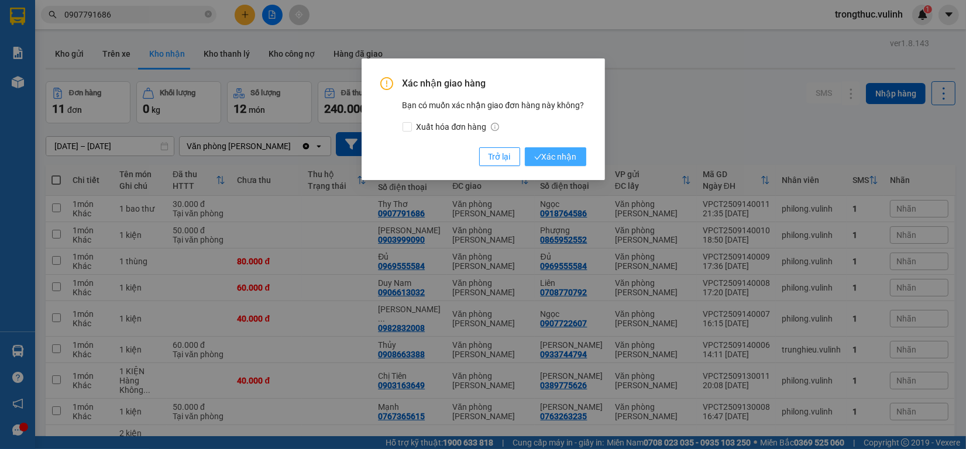
click at [572, 156] on span "Xác nhận" at bounding box center [555, 156] width 43 height 13
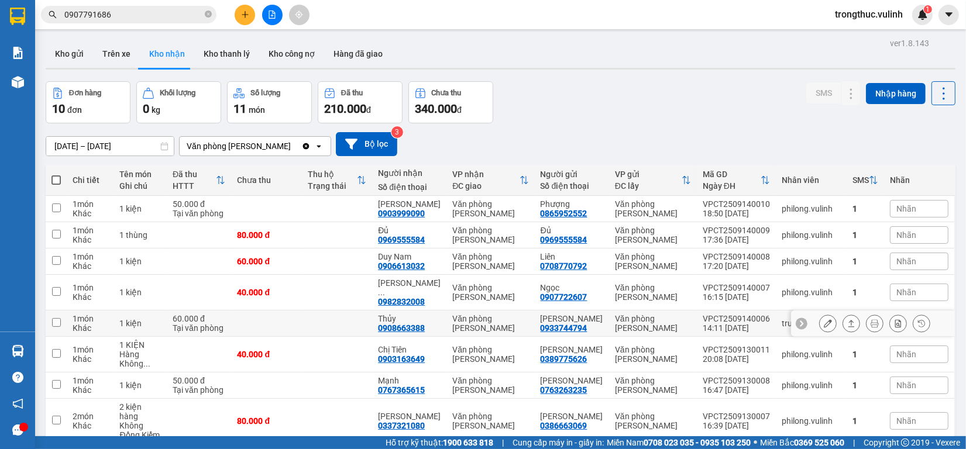
scroll to position [73, 0]
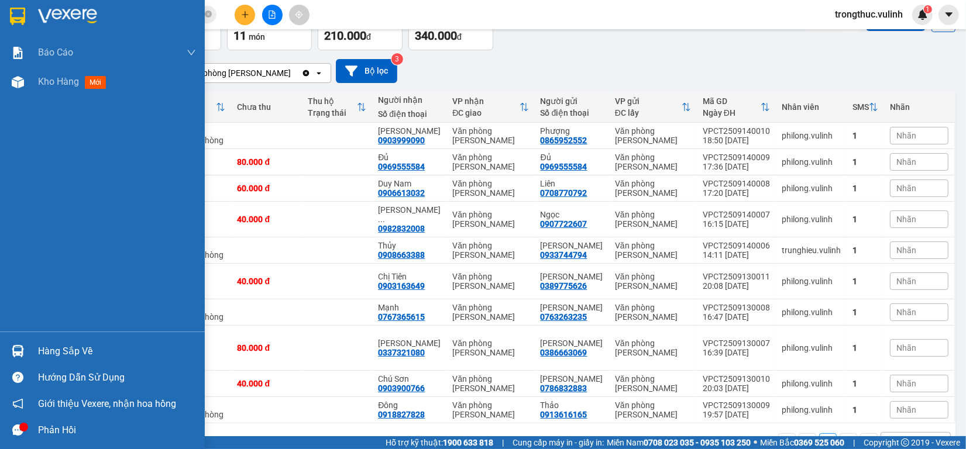
click at [16, 339] on div "Hàng sắp về" at bounding box center [102, 351] width 205 height 26
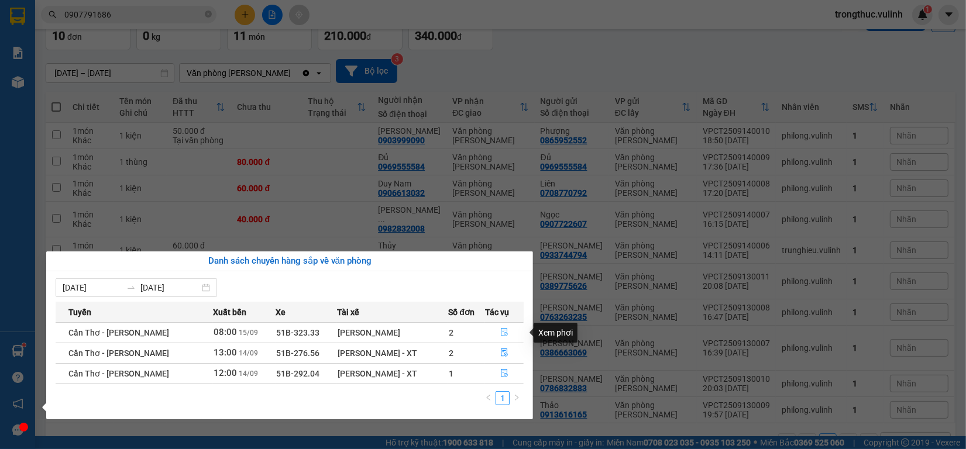
click at [509, 331] on button "button" at bounding box center [504, 332] width 37 height 19
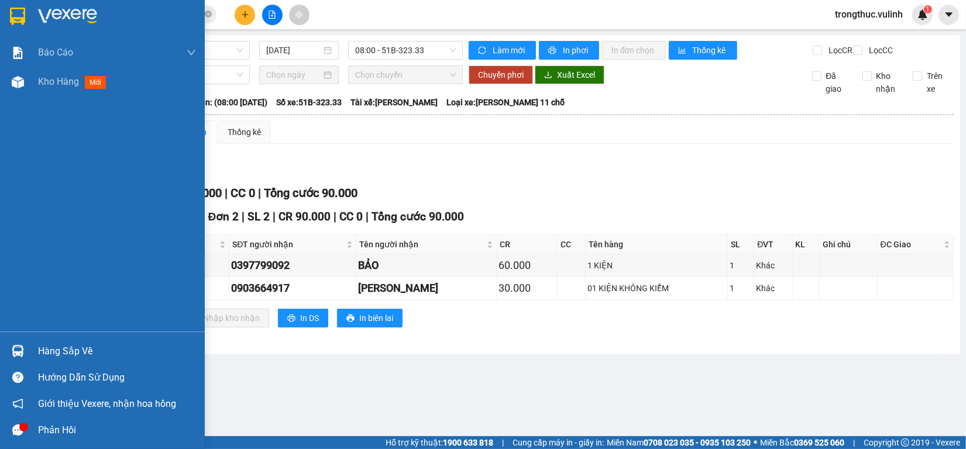
click at [15, 340] on div "Hàng sắp về" at bounding box center [102, 351] width 205 height 26
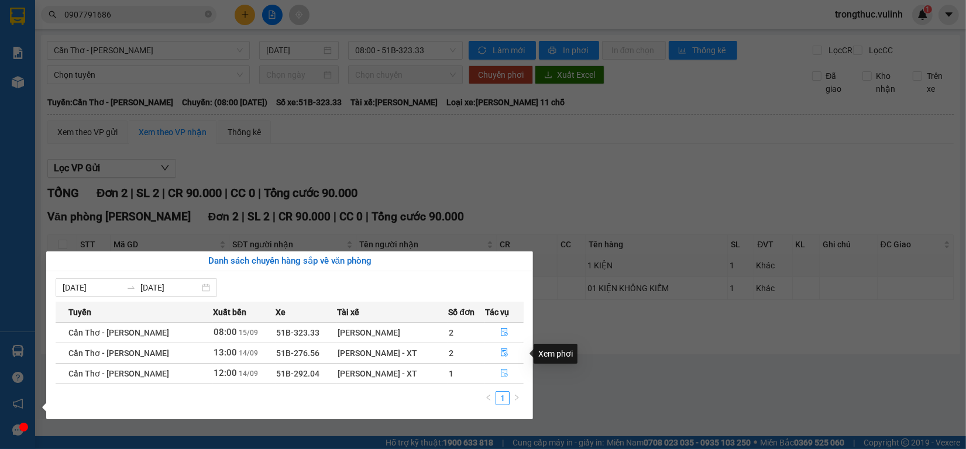
click at [505, 375] on icon "file-done" at bounding box center [504, 373] width 7 height 8
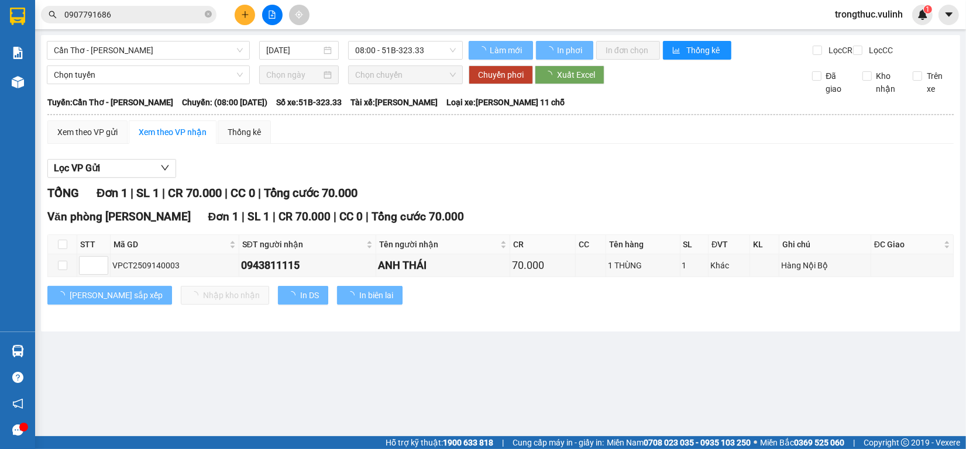
type input "[DATE]"
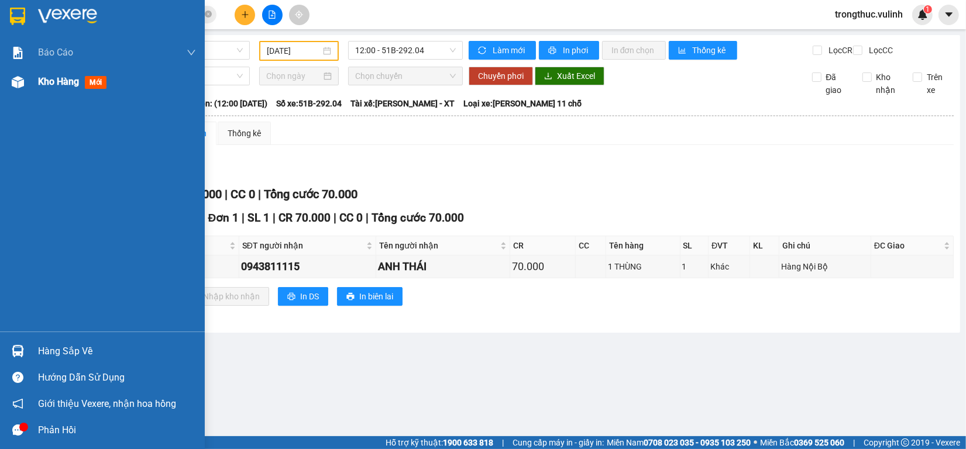
click at [9, 87] on div at bounding box center [18, 82] width 20 height 20
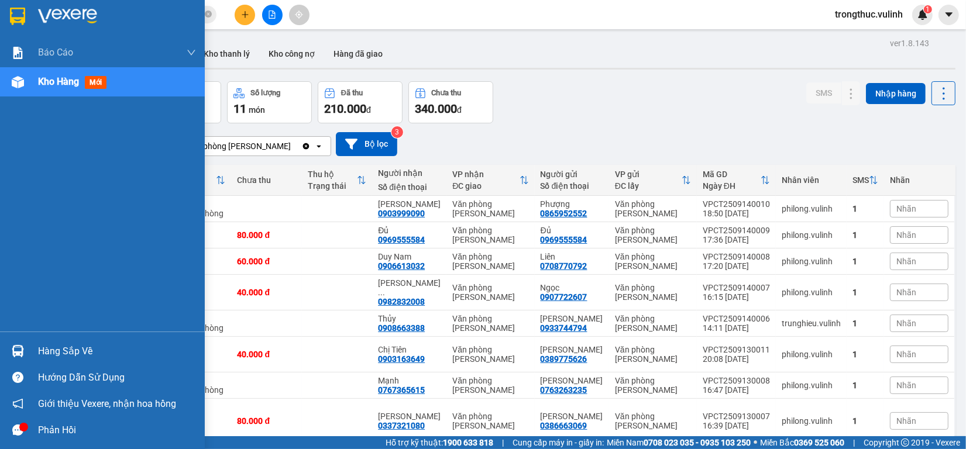
click at [18, 341] on div at bounding box center [18, 351] width 20 height 20
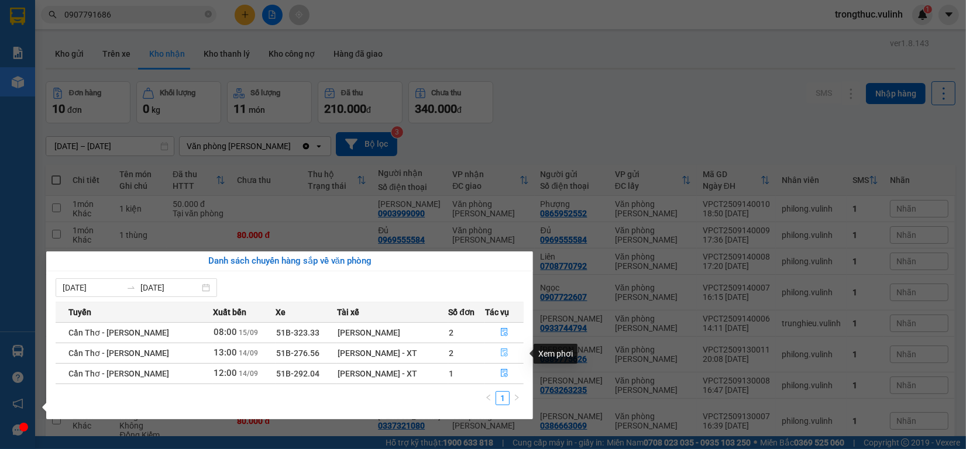
click at [508, 359] on button "button" at bounding box center [504, 353] width 37 height 19
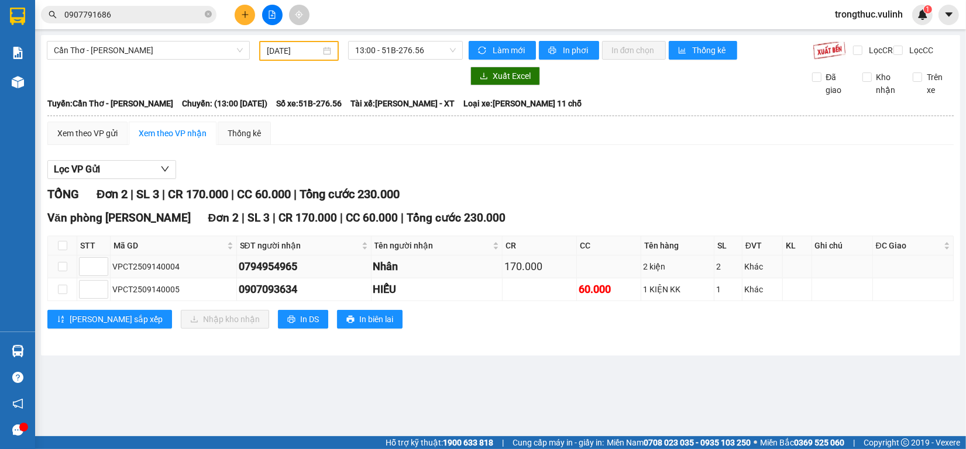
click at [56, 278] on td at bounding box center [62, 267] width 29 height 23
click at [63, 273] on label at bounding box center [62, 266] width 9 height 13
click at [63, 271] on input "checkbox" at bounding box center [62, 266] width 9 height 9
checkbox input "true"
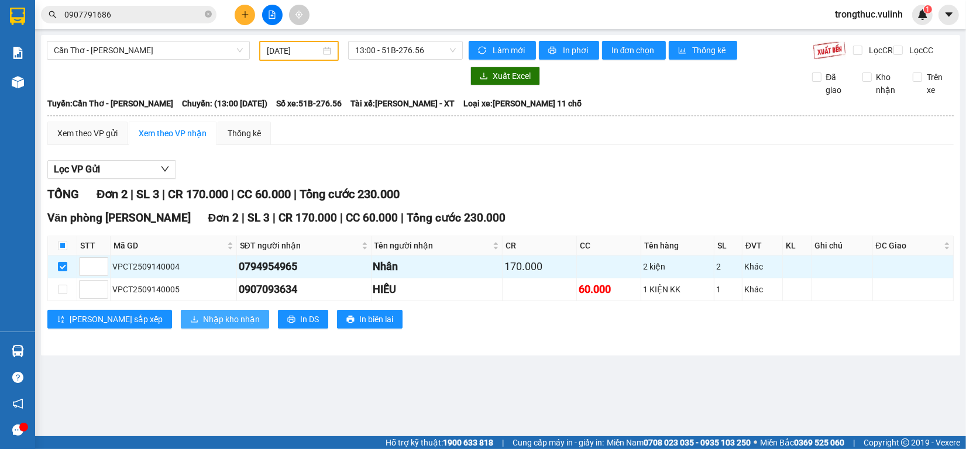
click at [203, 326] on span "Nhập kho nhận" at bounding box center [231, 319] width 57 height 13
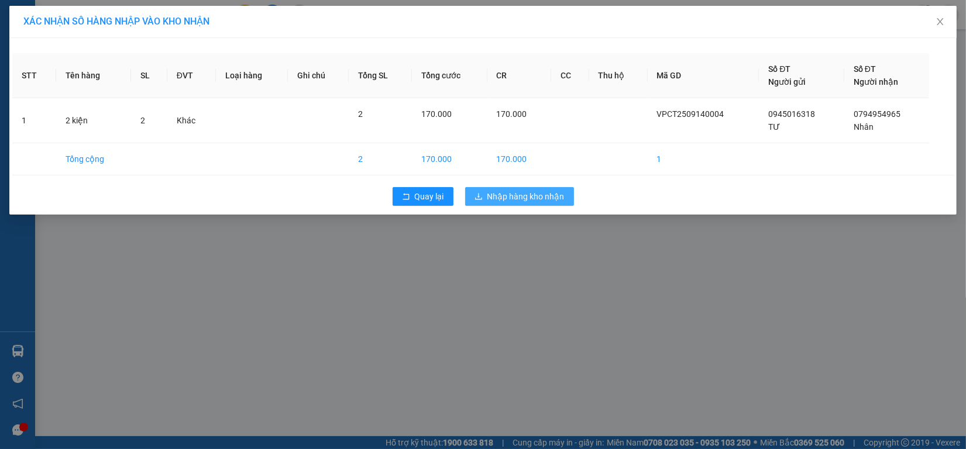
click at [492, 196] on span "Nhập hàng kho nhận" at bounding box center [525, 196] width 77 height 13
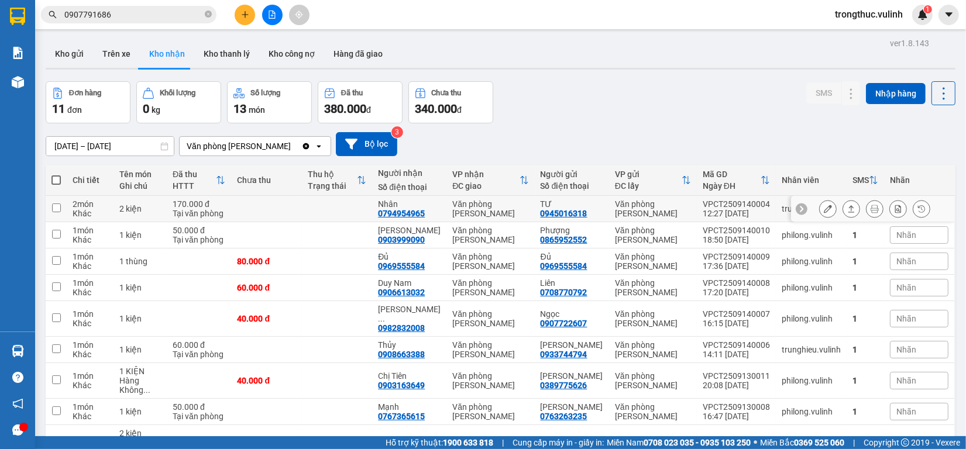
click at [847, 209] on icon at bounding box center [851, 209] width 8 height 8
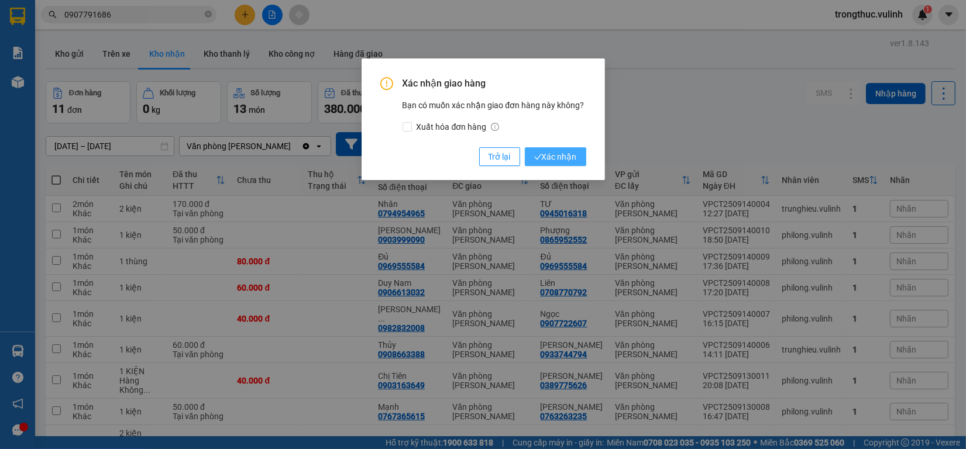
click at [556, 158] on span "Xác nhận" at bounding box center [555, 156] width 43 height 13
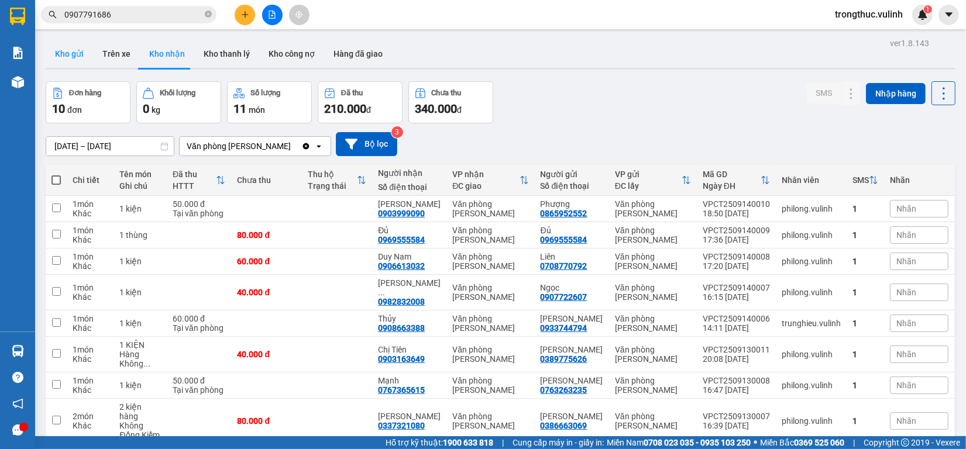
click at [61, 56] on button "Kho gửi" at bounding box center [69, 54] width 47 height 28
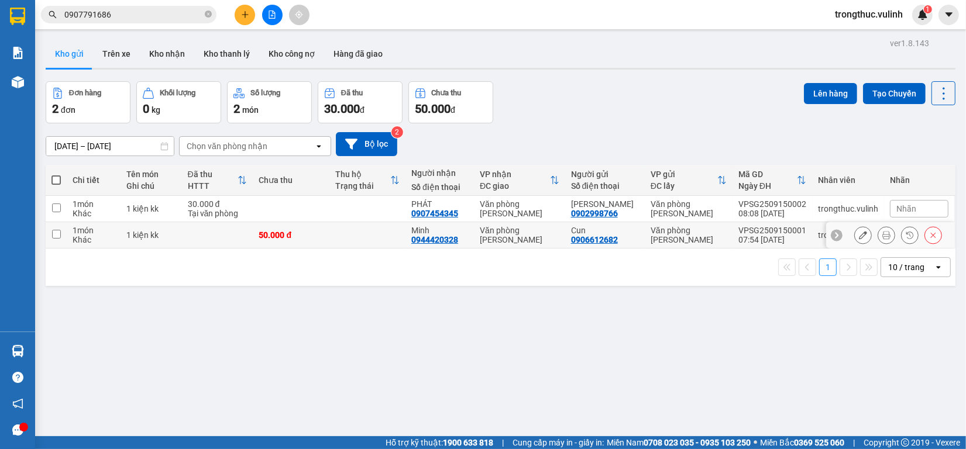
click at [319, 238] on div "50.000 đ" at bounding box center [291, 234] width 64 height 9
checkbox input "true"
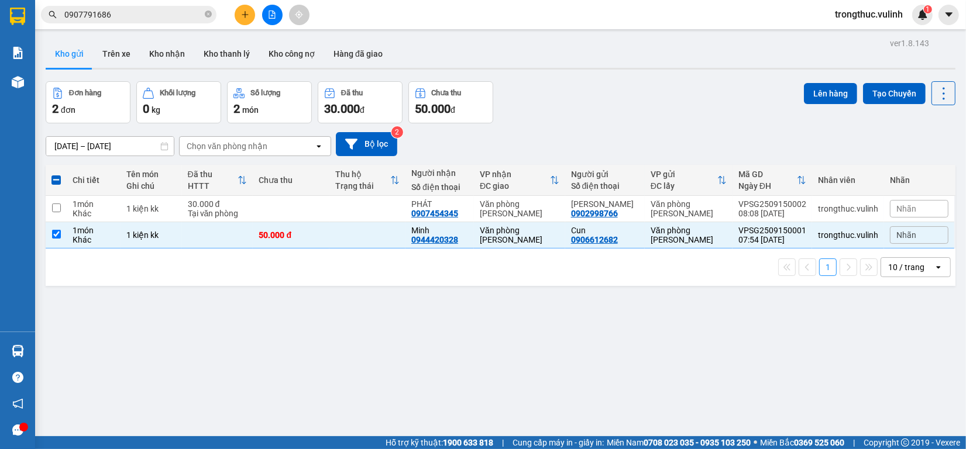
click at [249, 10] on button at bounding box center [245, 15] width 20 height 20
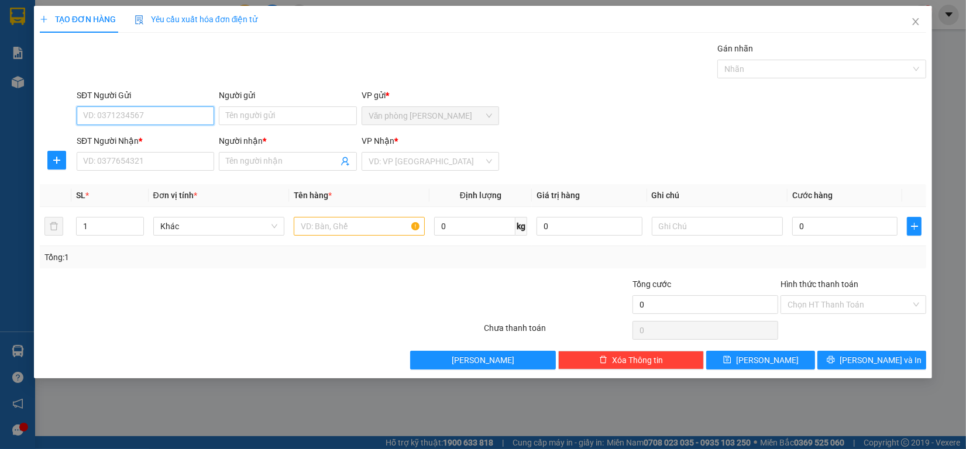
click at [168, 116] on input "SĐT Người Gửi" at bounding box center [145, 115] width 137 height 19
click at [190, 106] on input "SĐT Người Gửi" at bounding box center [145, 115] width 137 height 19
click at [184, 107] on input "SĐT Người Gửi" at bounding box center [145, 115] width 137 height 19
click at [184, 116] on input "SĐT Người Gửi" at bounding box center [145, 115] width 137 height 19
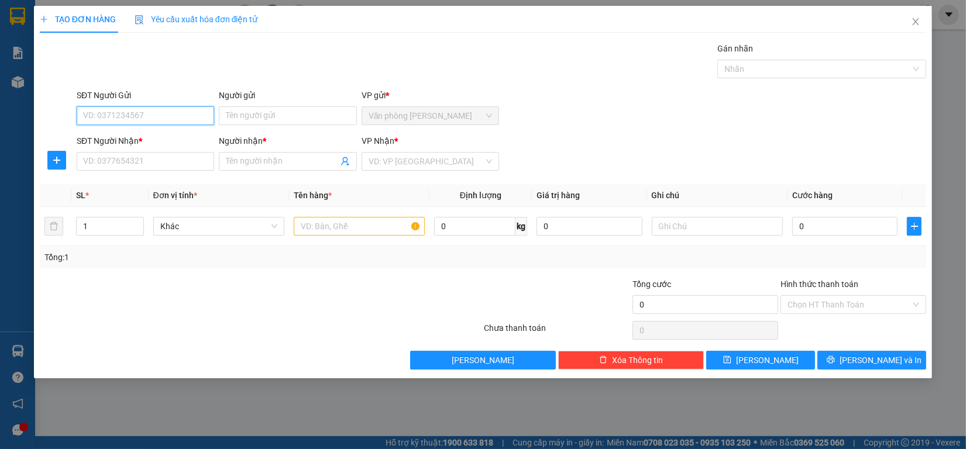
click at [184, 117] on input "SĐT Người Gửi" at bounding box center [145, 115] width 137 height 19
click at [126, 123] on input "SĐT Người Gửi" at bounding box center [145, 115] width 137 height 19
type input "0943918891"
click at [235, 115] on input "Người gửi" at bounding box center [287, 115] width 137 height 19
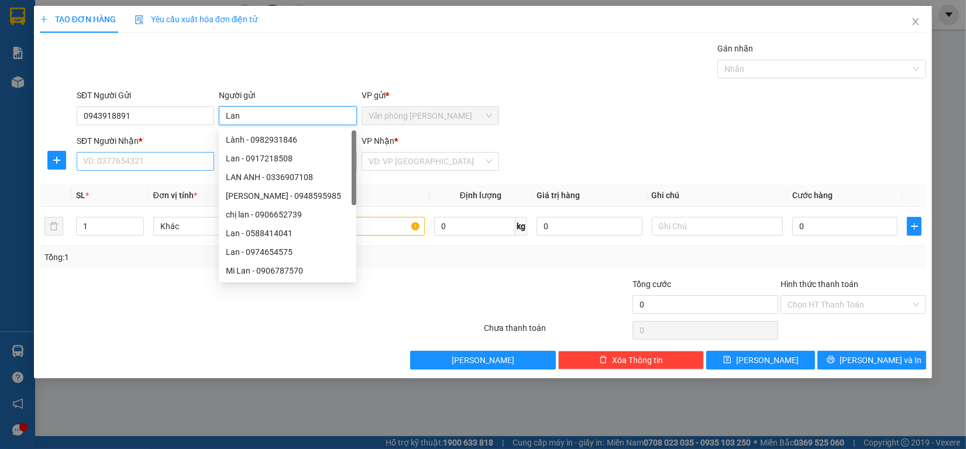
type input "Lan"
click at [164, 167] on input "SĐT Người Nhận *" at bounding box center [145, 161] width 137 height 19
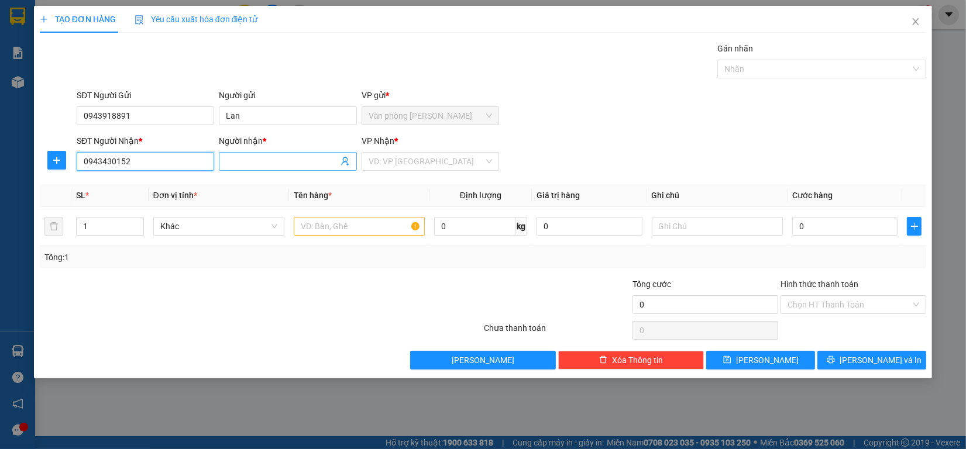
type input "0943430152"
click at [269, 163] on input "Người nhận *" at bounding box center [282, 161] width 112 height 13
click at [478, 152] on div "VD: VP [GEOGRAPHIC_DATA]" at bounding box center [430, 161] width 137 height 19
type input "40000"
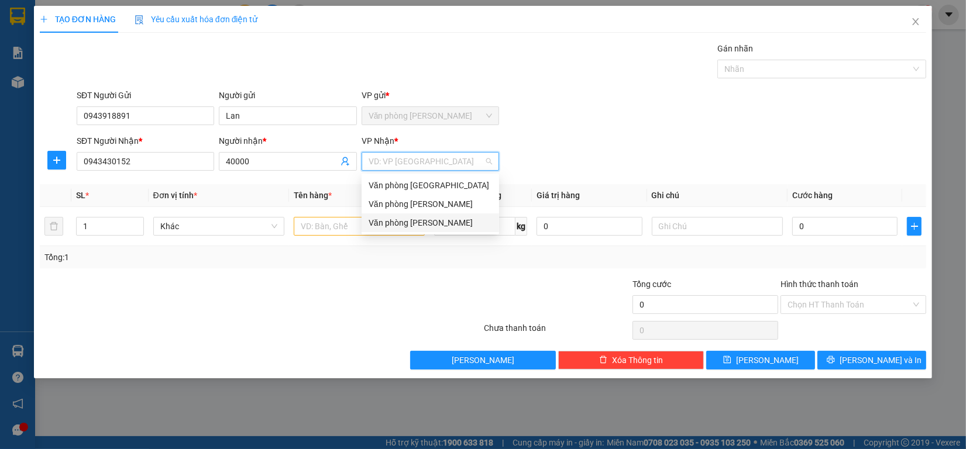
click at [409, 220] on div "Văn phòng [PERSON_NAME]" at bounding box center [430, 222] width 123 height 13
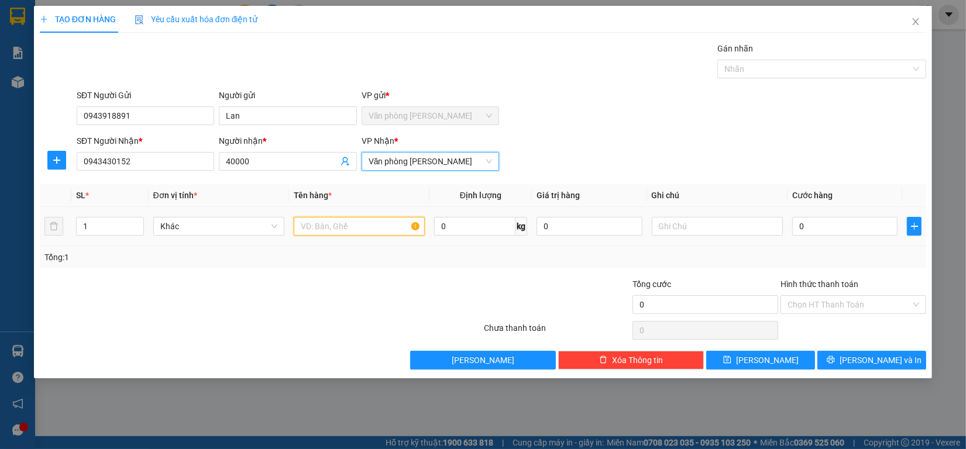
click at [378, 224] on input "text" at bounding box center [359, 226] width 131 height 19
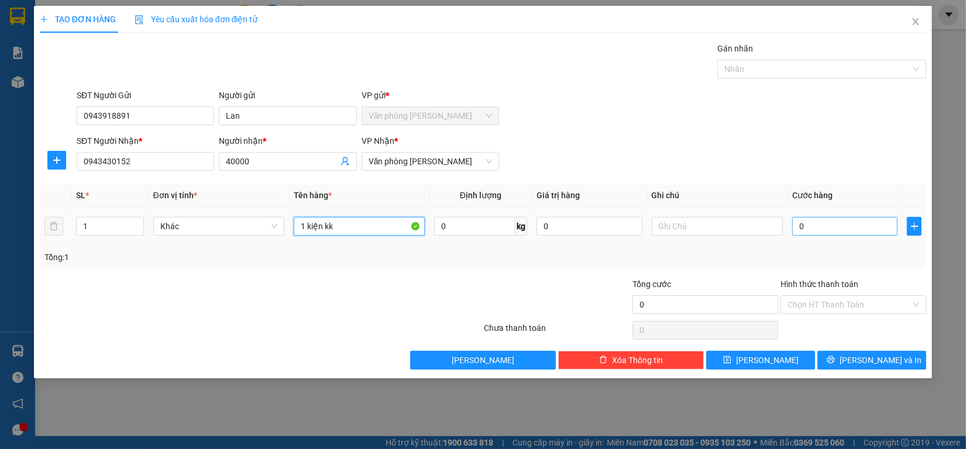
type input "1 kiện kk"
click at [822, 229] on input "0" at bounding box center [845, 226] width 106 height 19
type input "40"
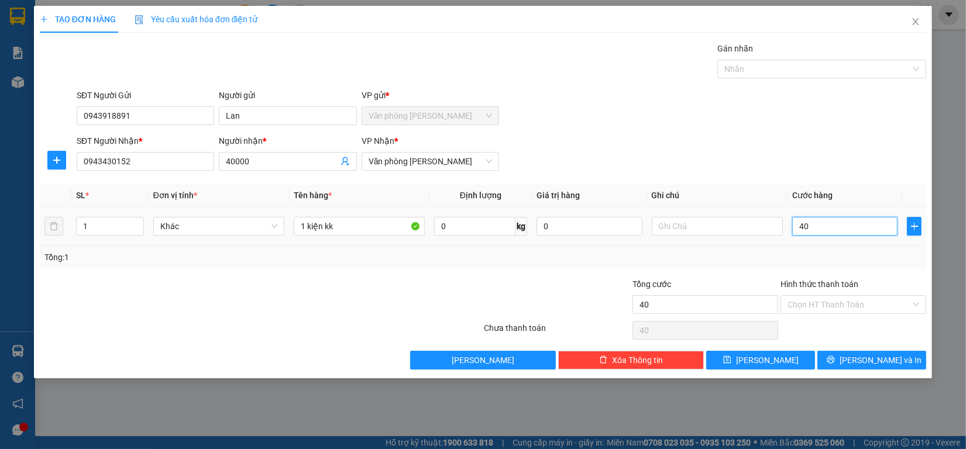
type input "400"
type input "4.000"
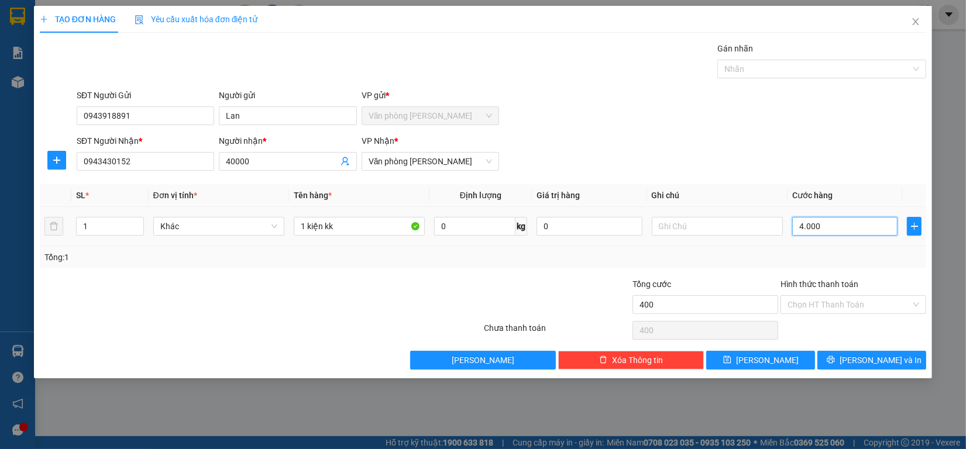
type input "4.000"
type input "40.000"
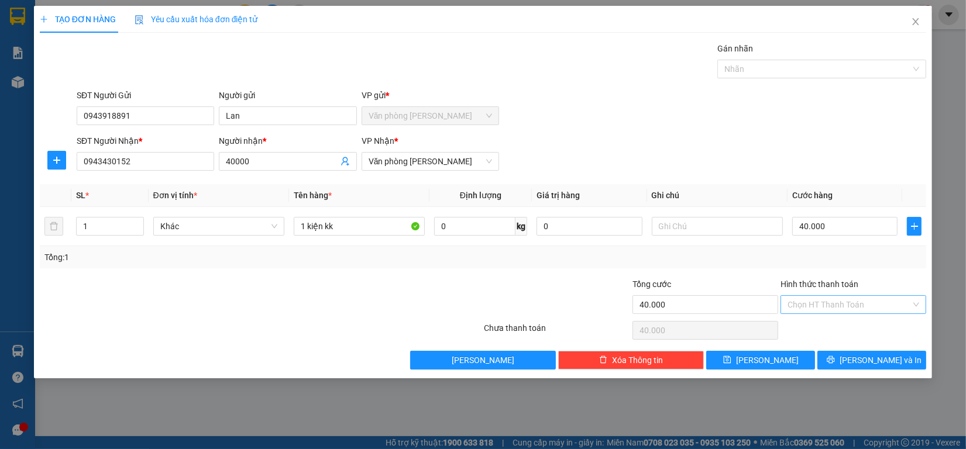
click at [846, 308] on input "Hình thức thanh toán" at bounding box center [848, 305] width 123 height 18
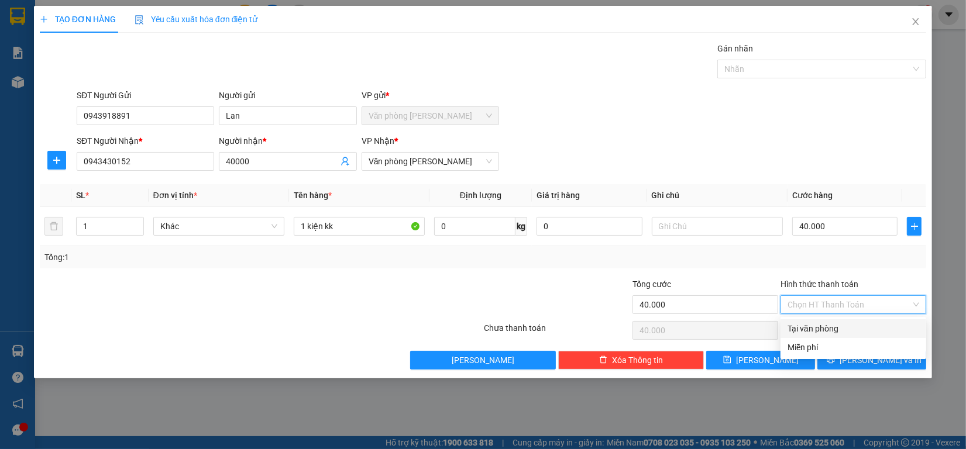
click at [834, 328] on div "Tại văn phòng" at bounding box center [853, 328] width 132 height 13
type input "0"
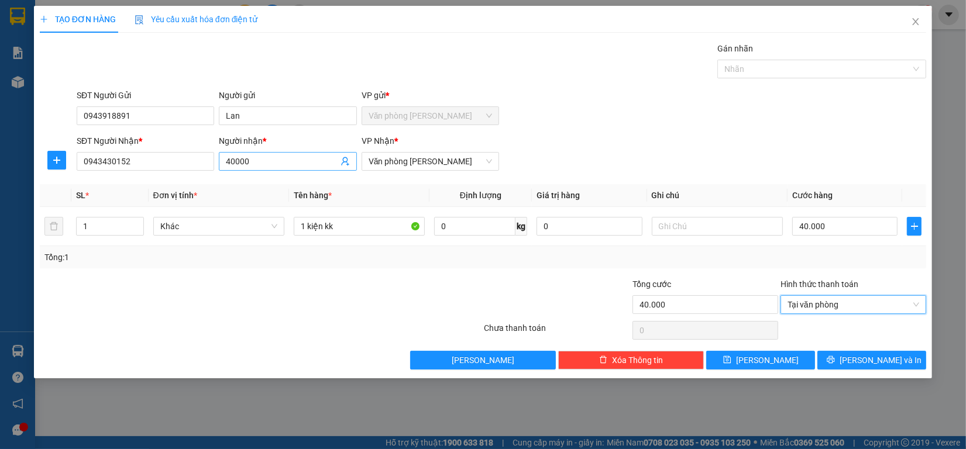
click at [278, 166] on input "40000" at bounding box center [282, 161] width 112 height 13
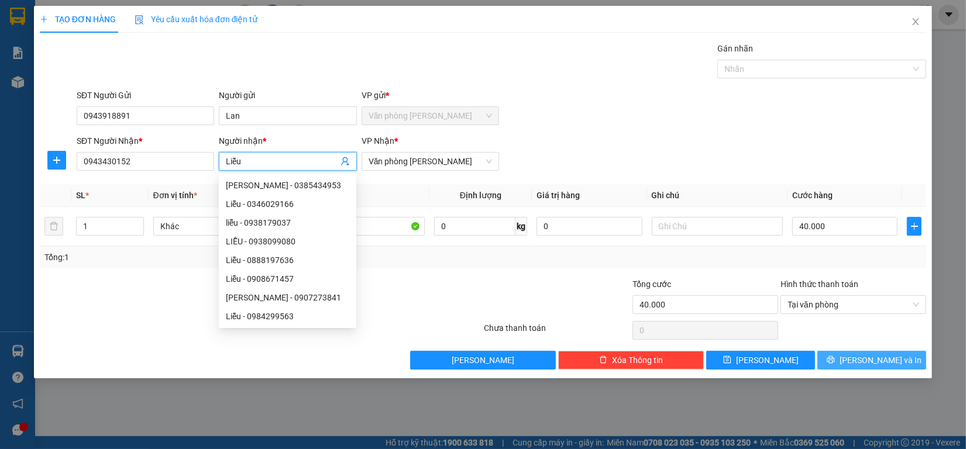
type input "Liễu"
click at [869, 359] on span "[PERSON_NAME] và In" at bounding box center [880, 360] width 82 height 13
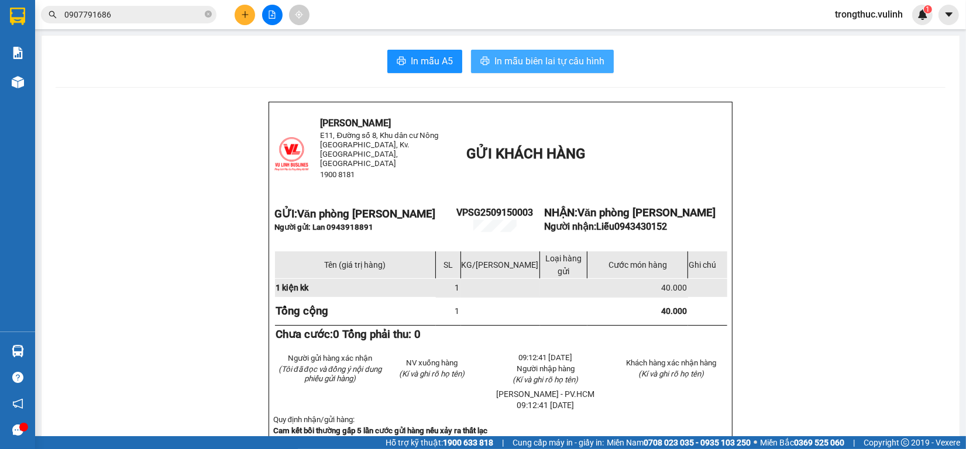
click at [582, 67] on span "In mẫu biên lai tự cấu hình" at bounding box center [549, 61] width 110 height 15
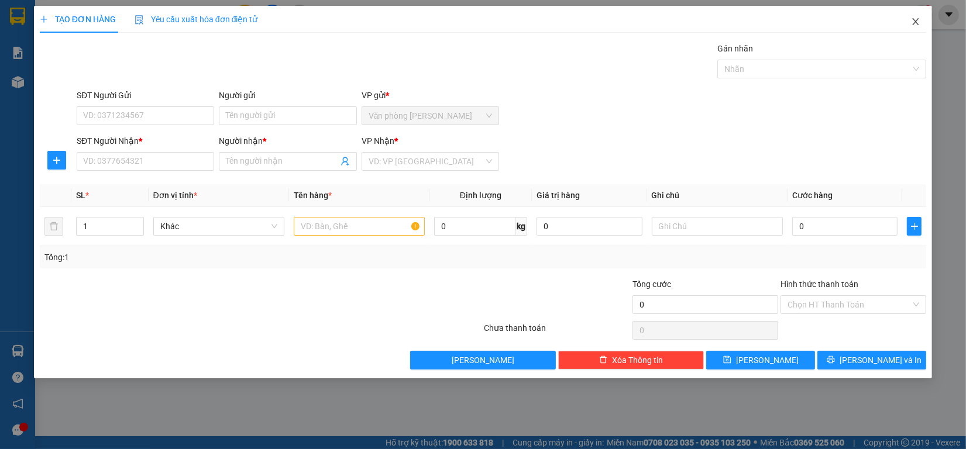
click at [915, 29] on span "Close" at bounding box center [915, 22] width 33 height 33
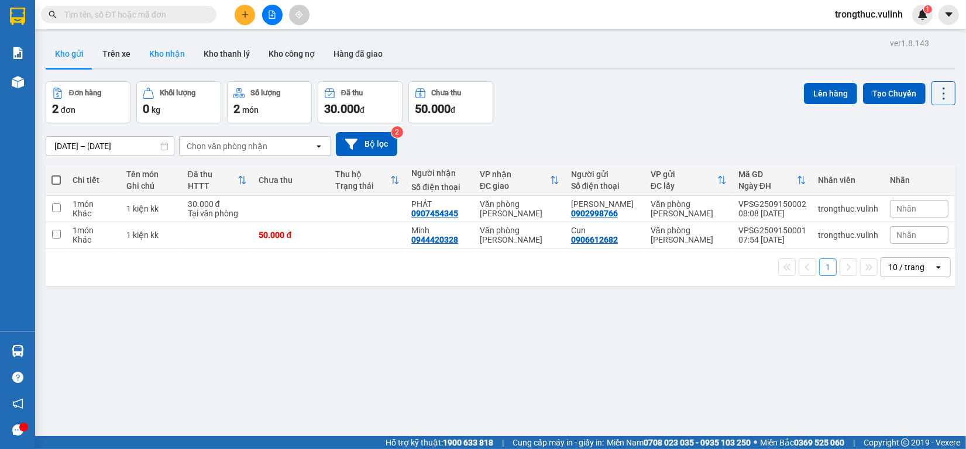
click at [159, 57] on button "Kho nhận" at bounding box center [167, 54] width 54 height 28
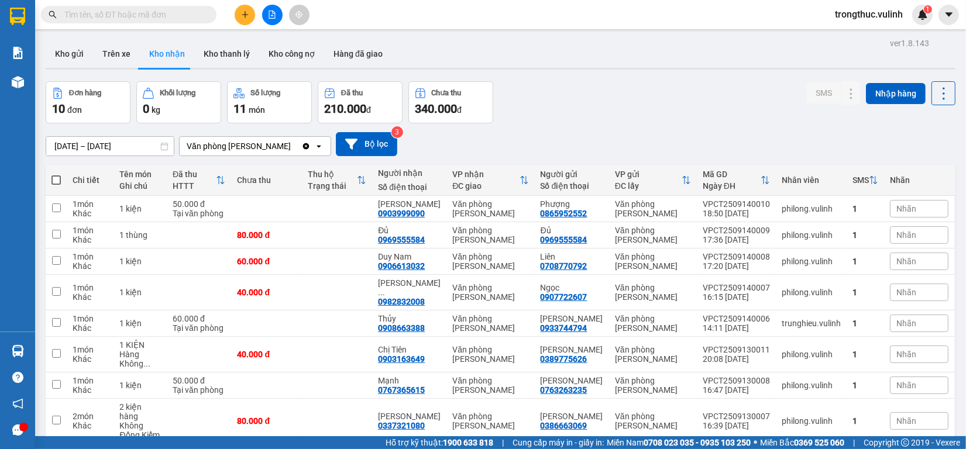
click at [245, 15] on icon "plus" at bounding box center [245, 14] width 1 height 6
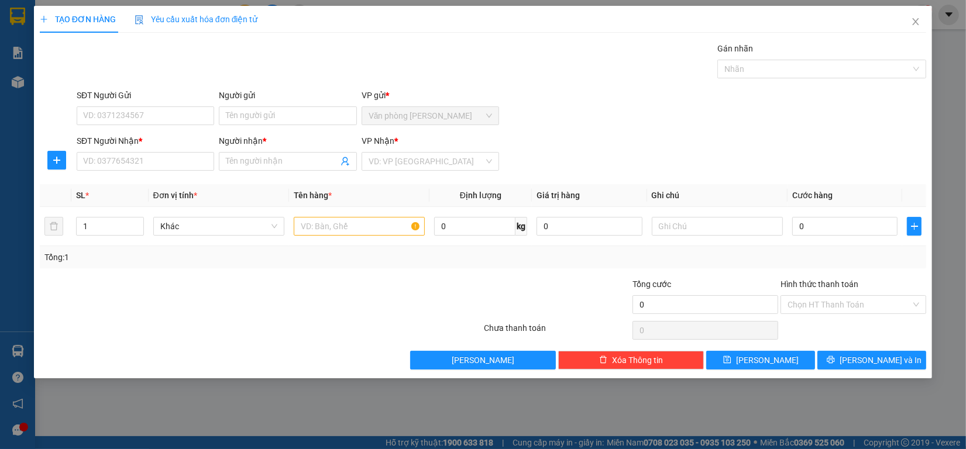
click at [185, 126] on div "SĐT Người Gửi VD: 0371234567" at bounding box center [145, 109] width 137 height 41
drag, startPoint x: 183, startPoint y: 126, endPoint x: 177, endPoint y: 124, distance: 6.1
click at [183, 126] on div "SĐT Người Gửi VD: 0371234567" at bounding box center [145, 109] width 137 height 41
click at [177, 123] on input "SĐT Người Gửi" at bounding box center [145, 115] width 137 height 19
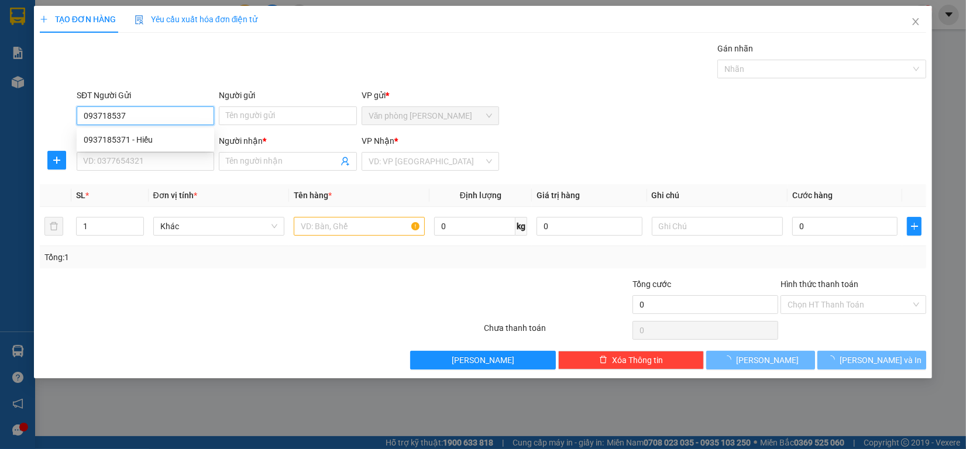
type input "0937185371"
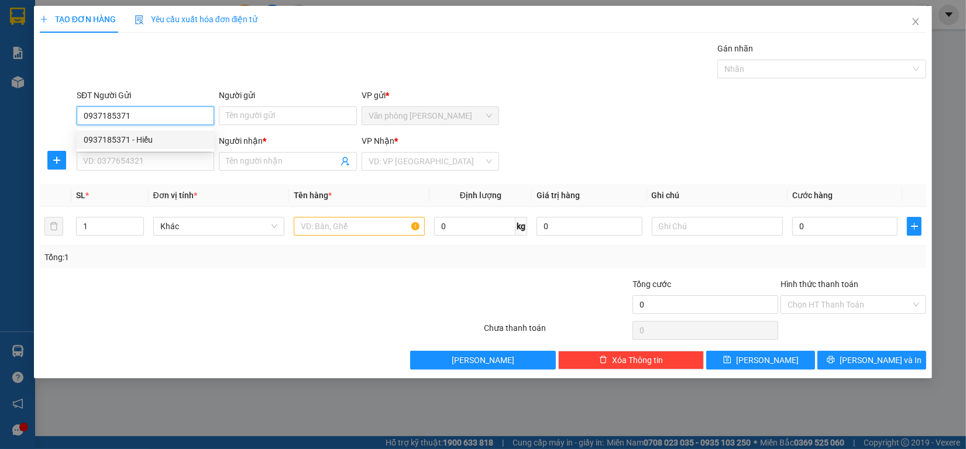
click at [118, 132] on div "0937185371 - Hiếu" at bounding box center [145, 139] width 137 height 19
type input "Hiếu"
type input "0974274139"
type input "Sang"
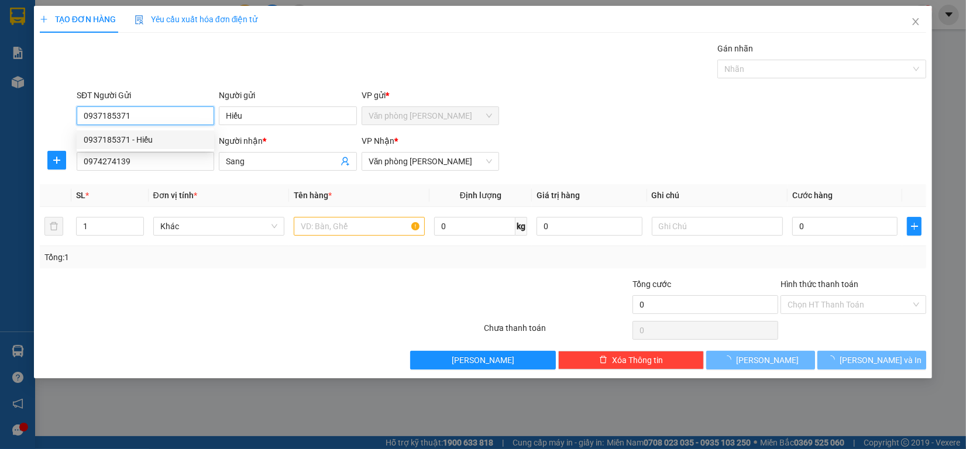
type input "90.000"
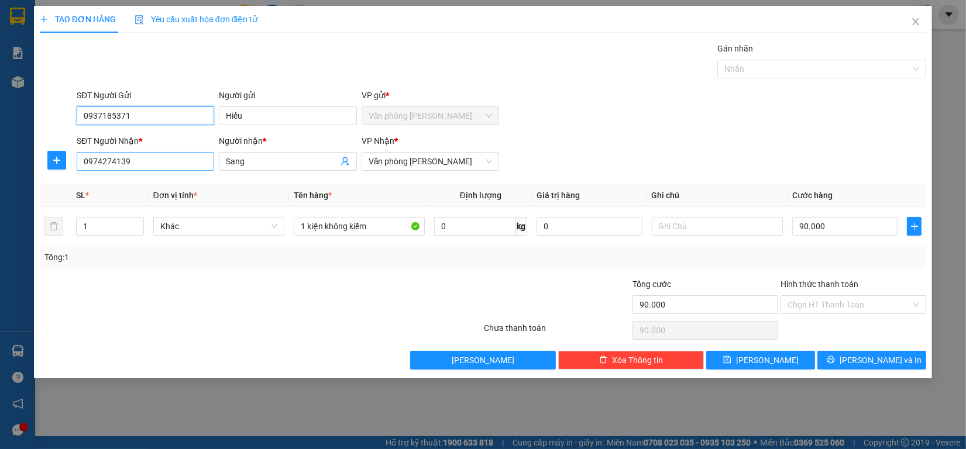
type input "0937185371"
click at [155, 156] on input "0974274139" at bounding box center [145, 161] width 137 height 19
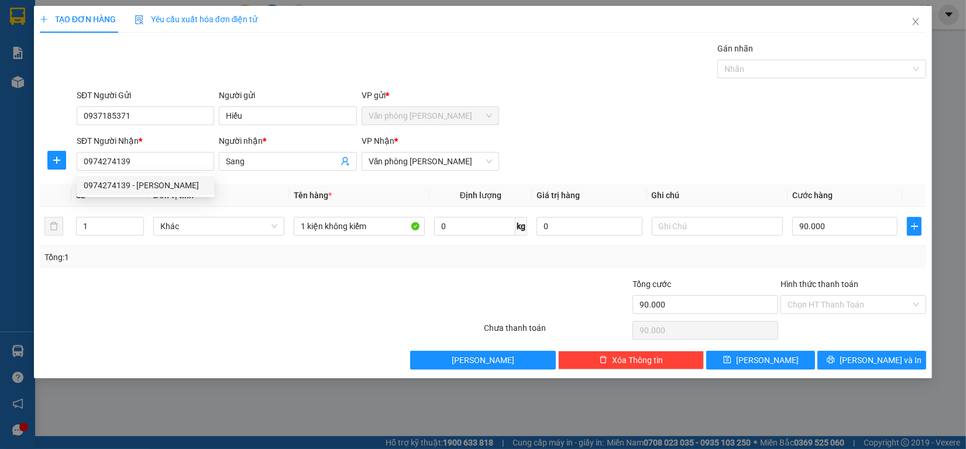
click at [674, 165] on div "SĐT Người Nhận * 0974274139 Người nhận * Sang VP Nhận * Văn phòng Vũ Linh" at bounding box center [501, 155] width 854 height 41
click at [875, 357] on span "[PERSON_NAME] và In" at bounding box center [880, 360] width 82 height 13
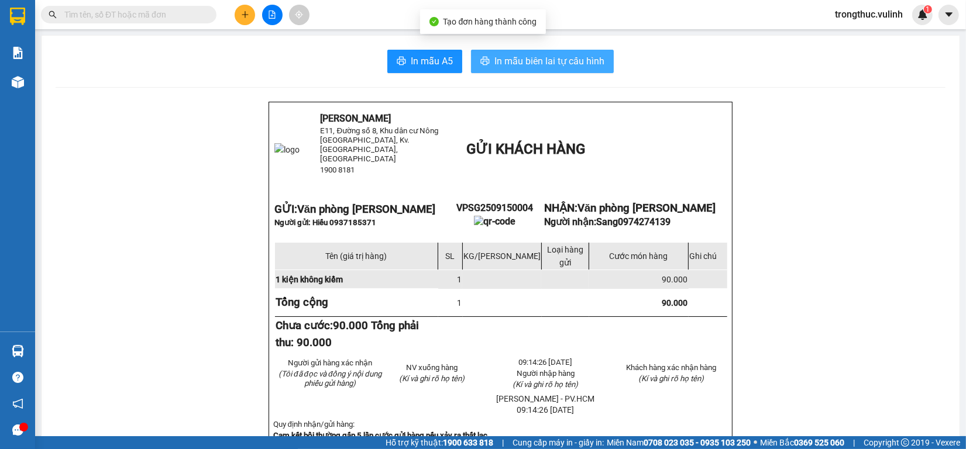
click at [518, 59] on span "In mẫu biên lai tự cấu hình" at bounding box center [549, 61] width 110 height 15
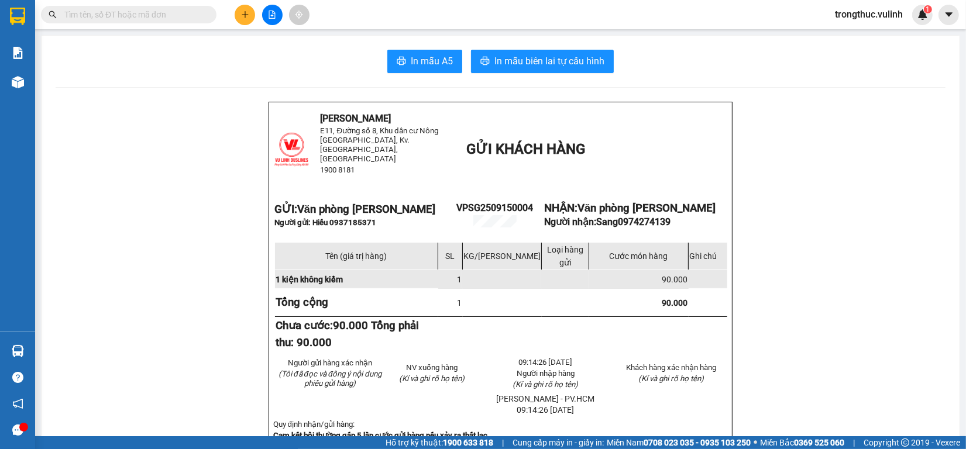
click at [174, 15] on input "text" at bounding box center [133, 14] width 138 height 13
click at [235, 21] on div at bounding box center [272, 15] width 88 height 20
click at [241, 13] on icon "plus" at bounding box center [245, 15] width 8 height 8
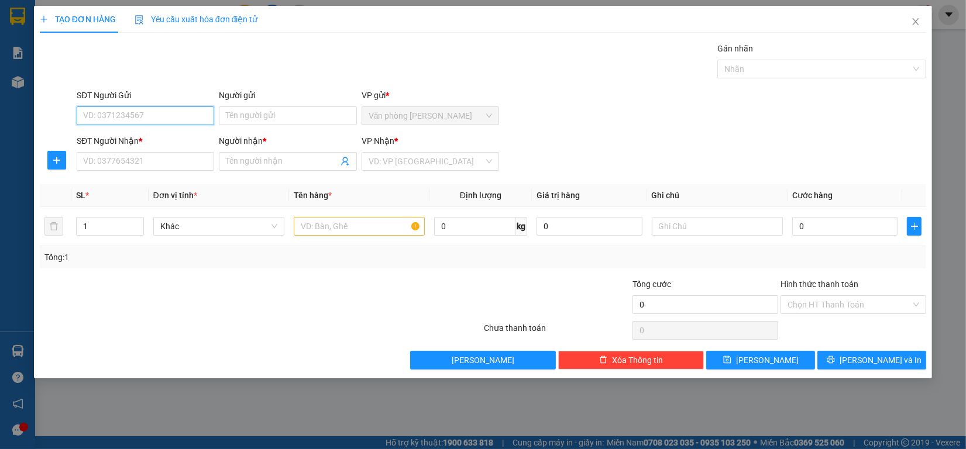
click at [154, 118] on input "SĐT Người Gửi" at bounding box center [145, 115] width 137 height 19
type input "0908109686"
click at [190, 142] on div "0908109686 - Trần Quang Trường (Trưởng CN HCM)" at bounding box center [175, 139] width 183 height 13
type input "Trần Quang Trường (Trưởng CN HCM)"
type input "02926283838"
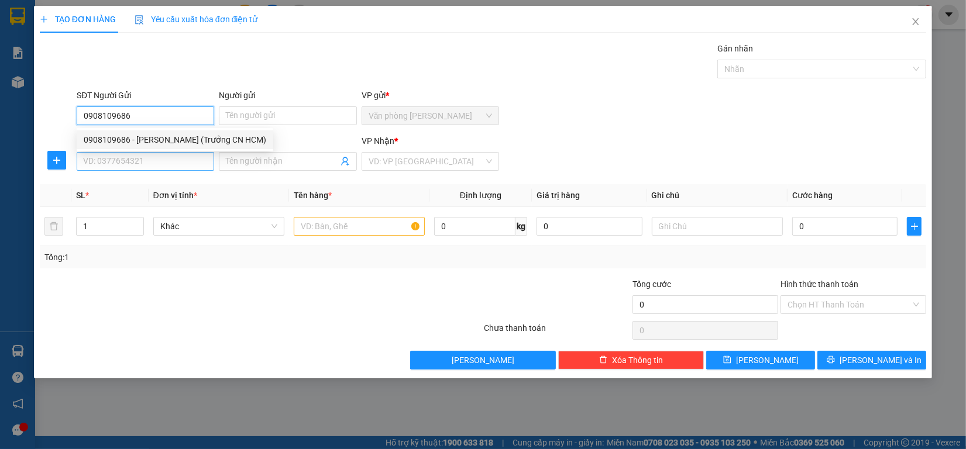
type input "Chú Hiệp KTT"
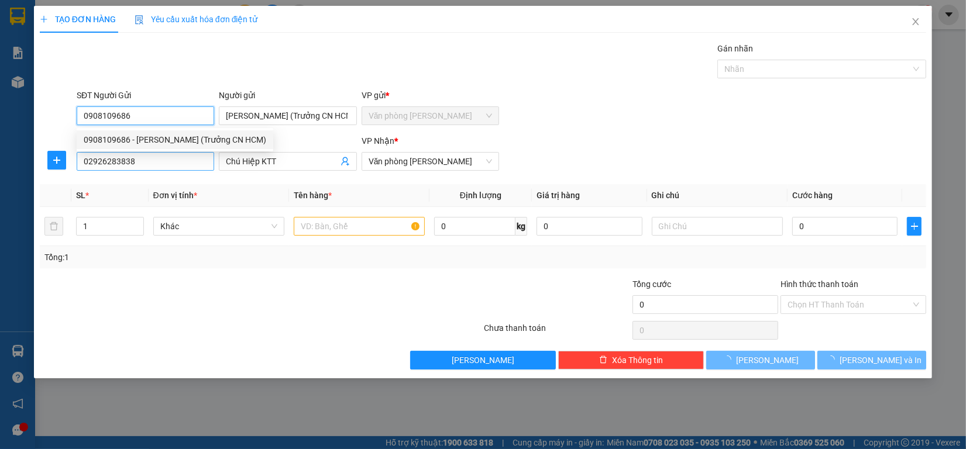
type input "0908109686"
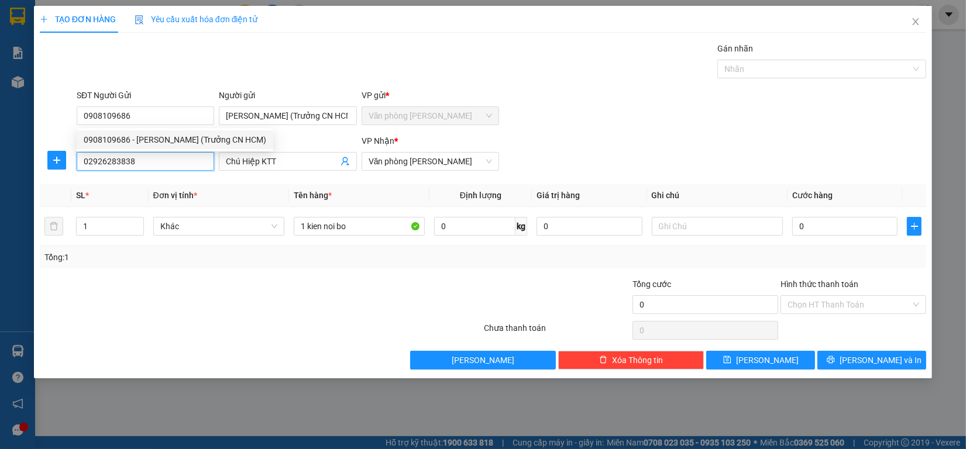
drag, startPoint x: 174, startPoint y: 166, endPoint x: 0, endPoint y: 170, distance: 174.4
click at [0, 170] on div "TẠO ĐƠN HÀNG Yêu cầu xuất hóa đơn điện tử Transit Pickup Surcharge Ids Transit …" at bounding box center [483, 224] width 966 height 449
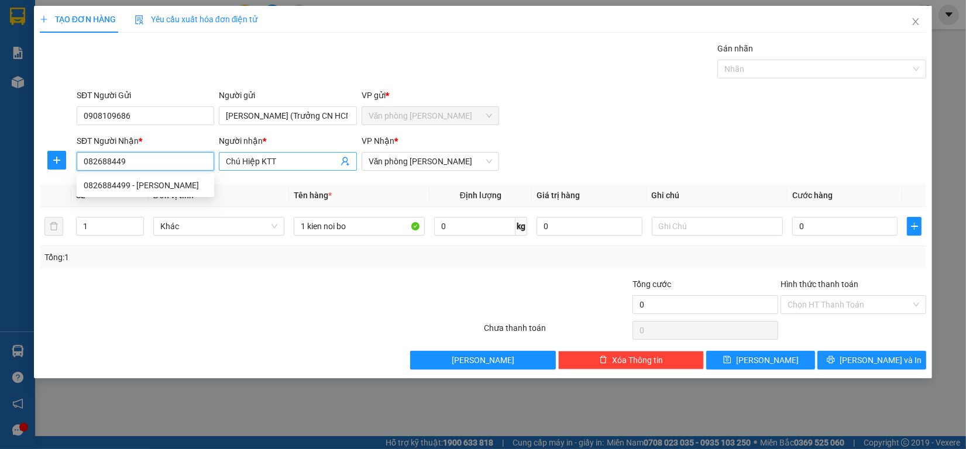
type input "0826884499"
drag, startPoint x: 126, startPoint y: 188, endPoint x: 127, endPoint y: 174, distance: 13.5
click at [128, 185] on div "0826884499 - Anh Thanh" at bounding box center [145, 185] width 123 height 13
type input "Anh Thanh"
type input "0826884499"
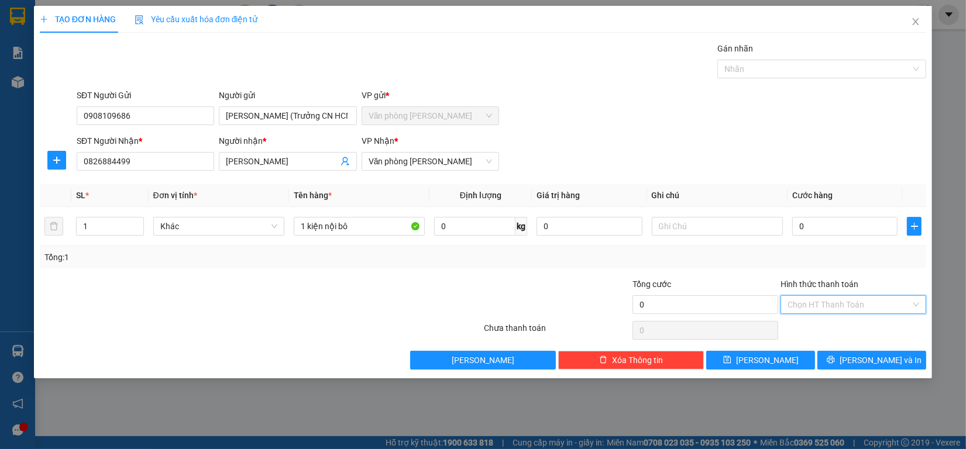
click at [866, 306] on input "Hình thức thanh toán" at bounding box center [848, 305] width 123 height 18
click at [806, 349] on div "Miễn phí" at bounding box center [853, 347] width 132 height 13
click at [858, 364] on button "[PERSON_NAME] và In" at bounding box center [871, 360] width 109 height 19
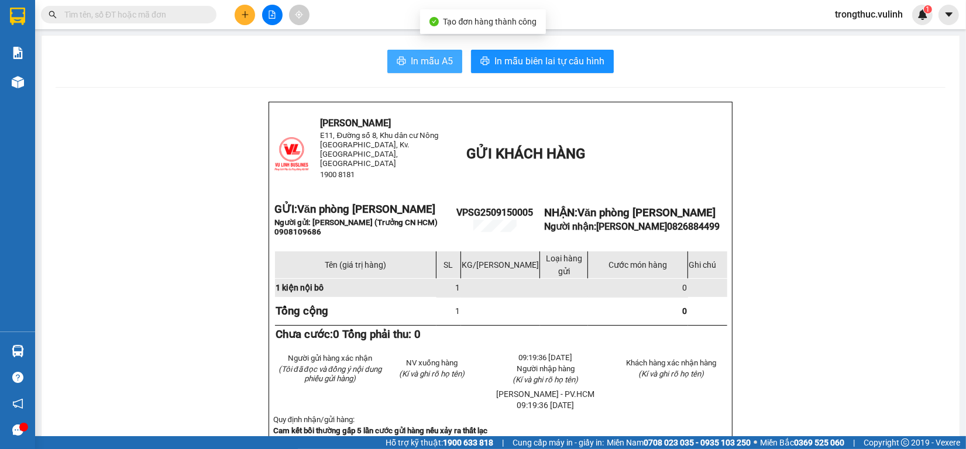
click at [411, 57] on span "In mẫu A5" at bounding box center [432, 61] width 42 height 15
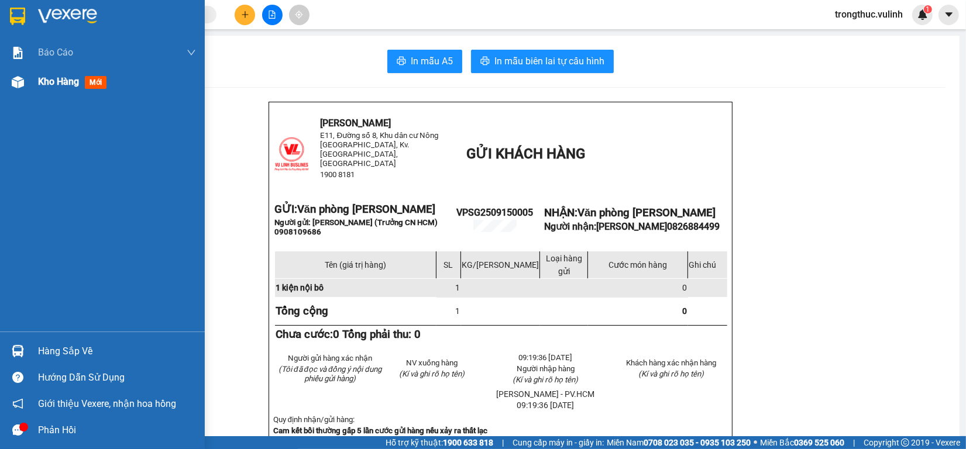
click at [62, 69] on div "Kho hàng mới" at bounding box center [117, 81] width 158 height 29
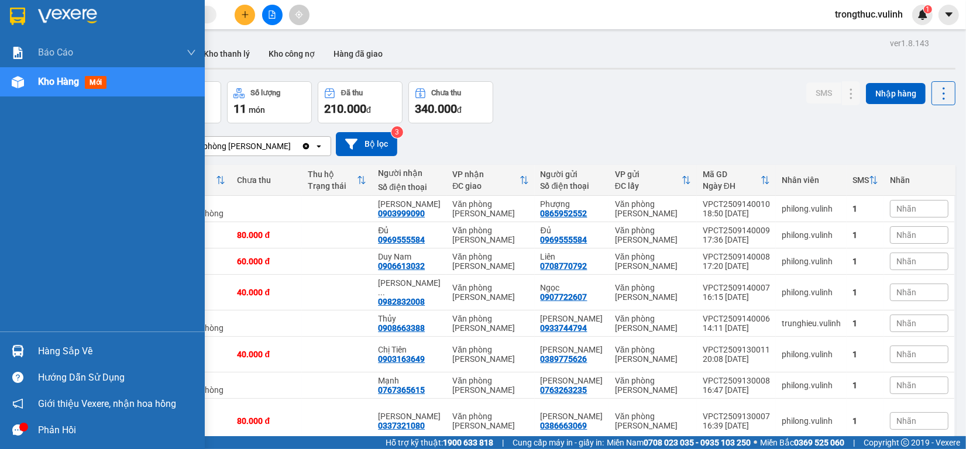
click at [33, 350] on div "Hàng sắp về" at bounding box center [102, 351] width 205 height 26
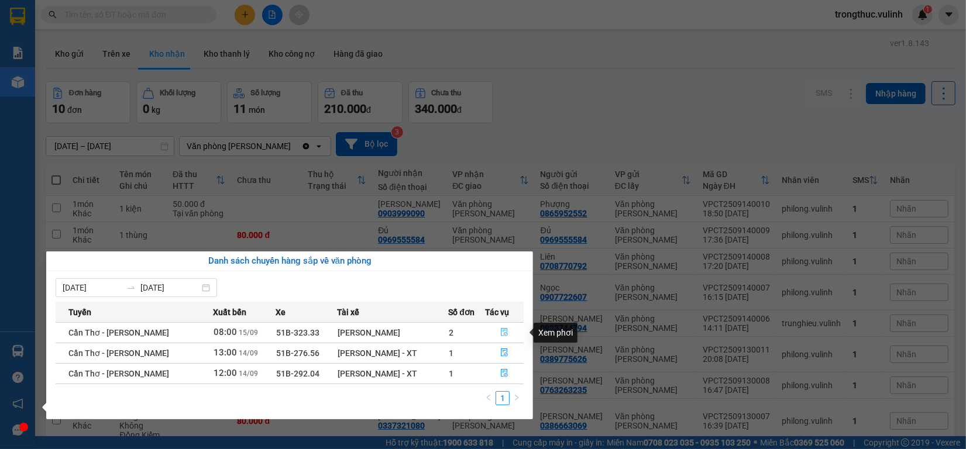
click at [501, 326] on button "button" at bounding box center [504, 332] width 37 height 19
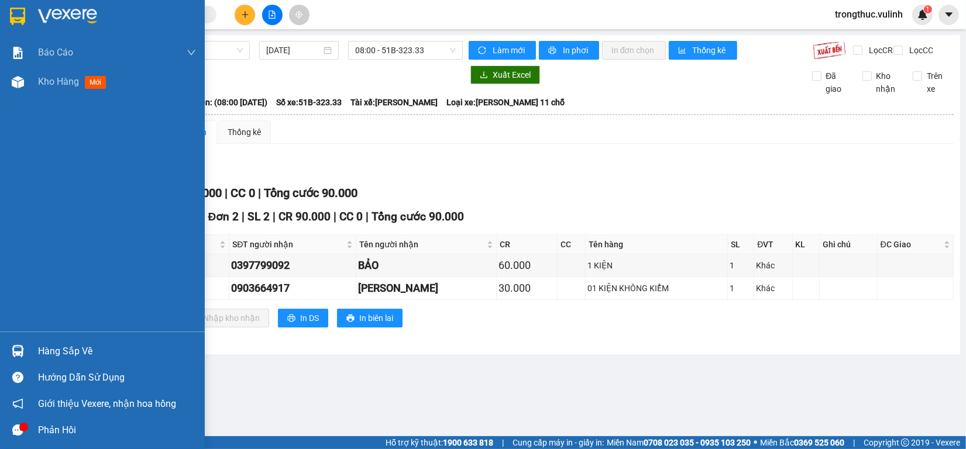
click at [15, 352] on img at bounding box center [18, 351] width 12 height 12
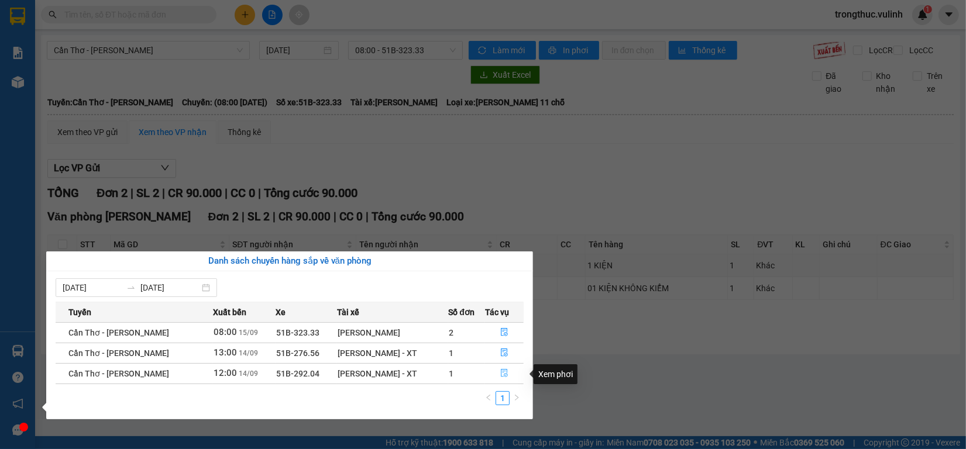
click at [498, 377] on button "button" at bounding box center [504, 373] width 37 height 19
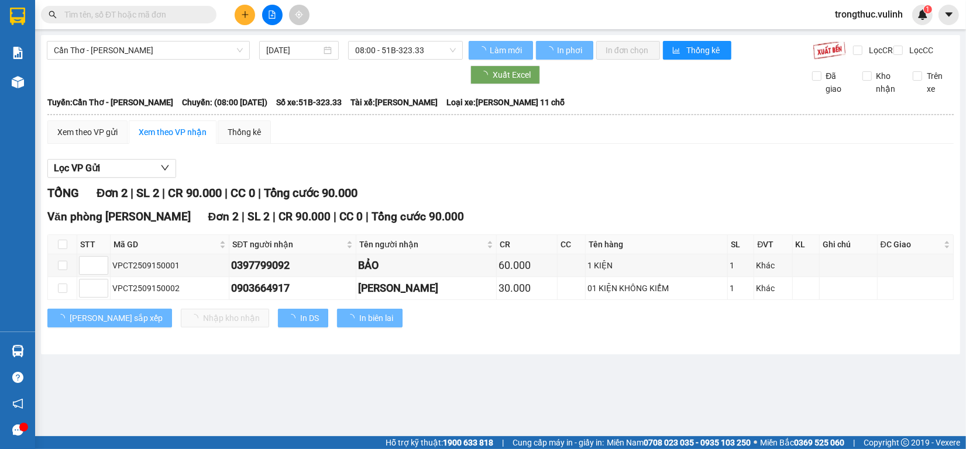
type input "[DATE]"
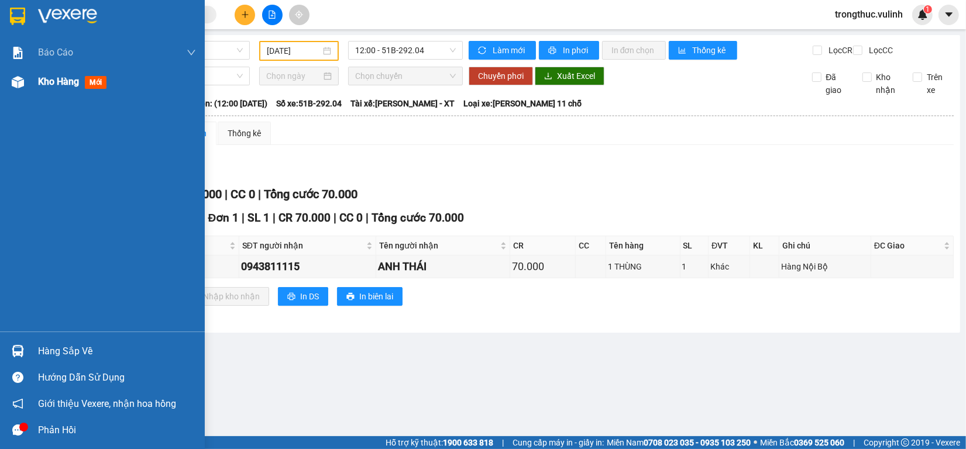
click at [0, 95] on div "Kho hàng mới" at bounding box center [102, 81] width 205 height 29
click at [12, 84] on img at bounding box center [18, 82] width 12 height 12
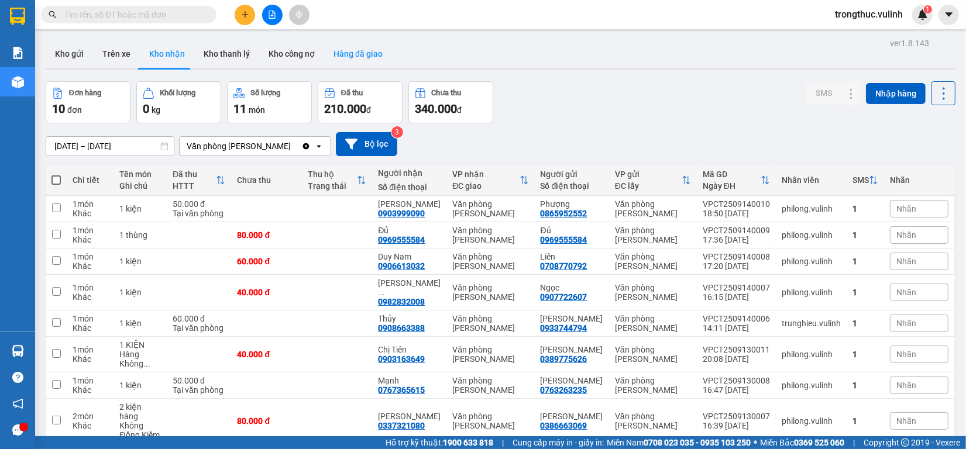
click at [328, 56] on button "Hàng đã giao" at bounding box center [358, 54] width 68 height 28
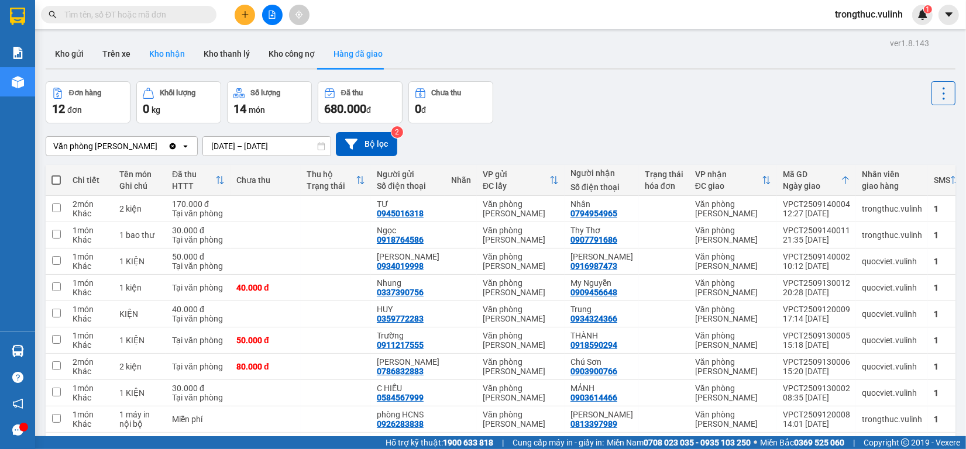
click at [180, 57] on button "Kho nhận" at bounding box center [167, 54] width 54 height 28
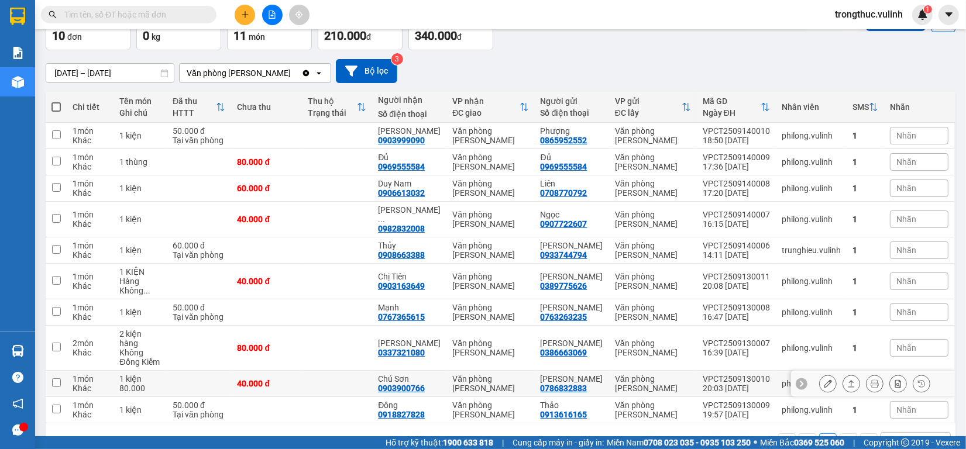
scroll to position [91, 0]
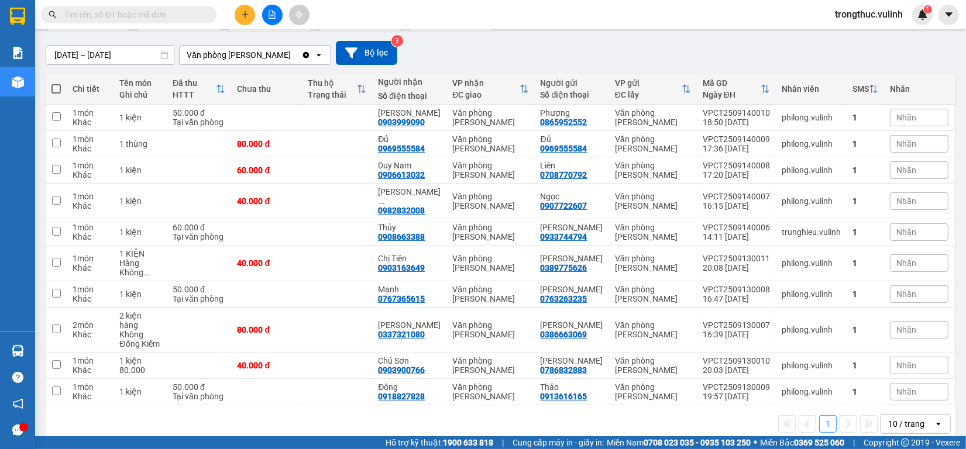
click at [118, 12] on input "text" at bounding box center [133, 14] width 138 height 13
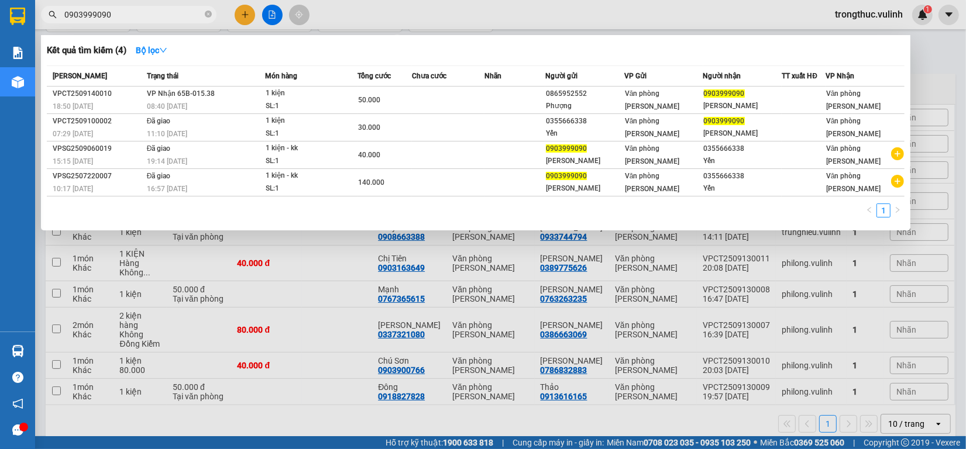
type input "0903999090"
click at [524, 4] on div at bounding box center [483, 224] width 966 height 449
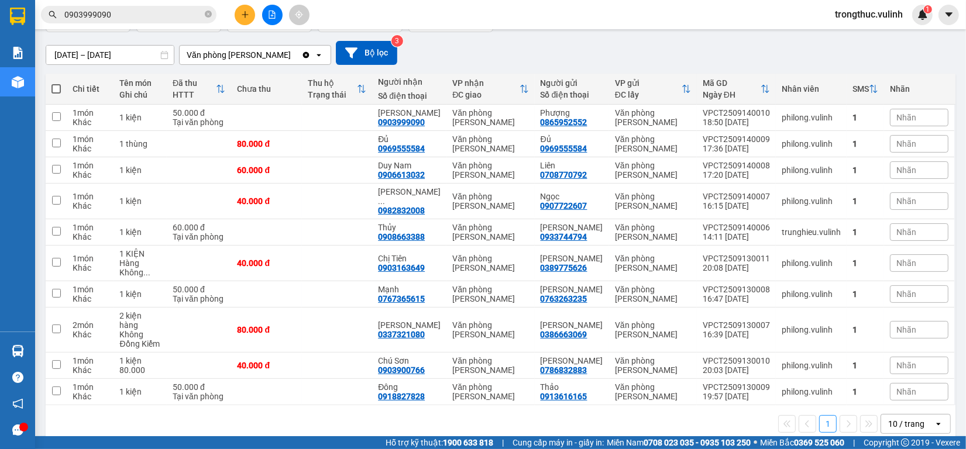
click at [247, 12] on icon "plus" at bounding box center [245, 15] width 8 height 8
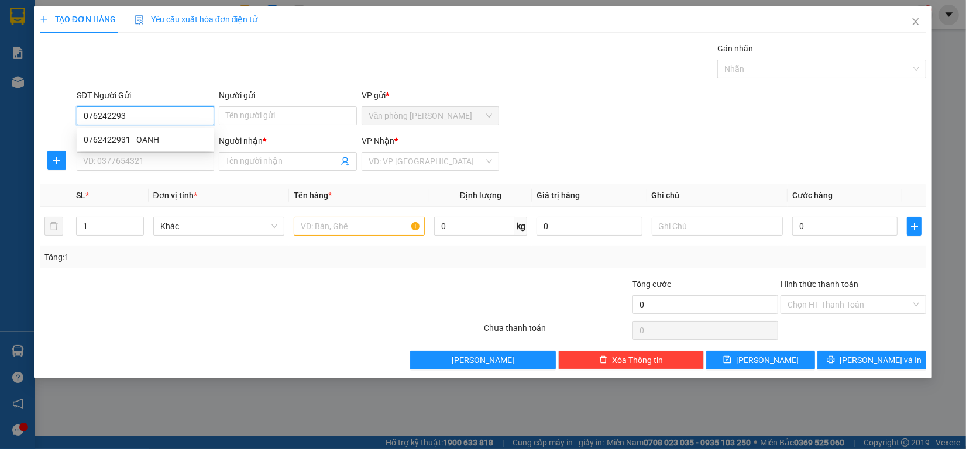
type input "0762422931"
click at [147, 135] on div "0762422931 - OANH" at bounding box center [145, 139] width 123 height 13
type input "OANH"
type input "0918240039"
type input "Ngân"
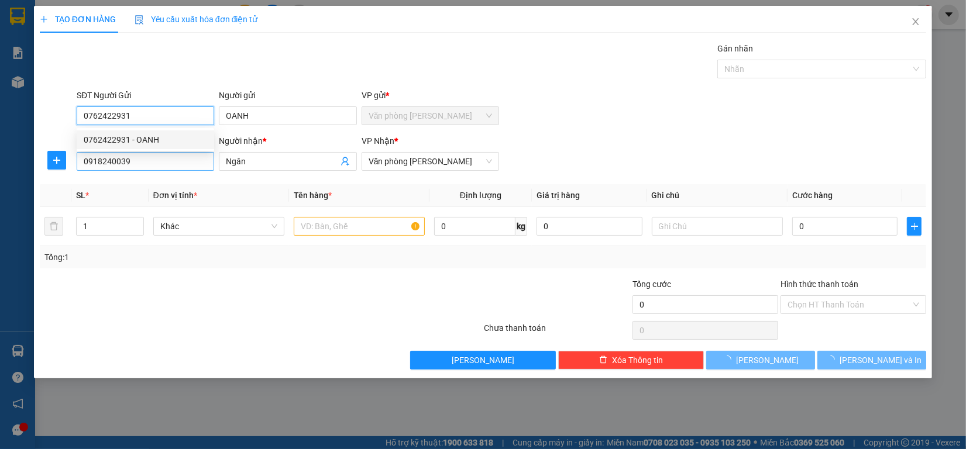
type input "70.000"
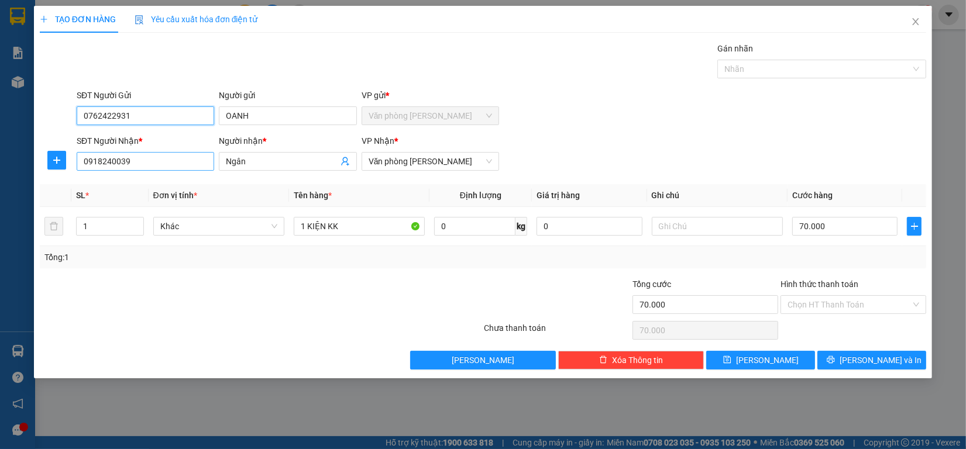
type input "0762422931"
drag, startPoint x: 171, startPoint y: 161, endPoint x: 0, endPoint y: 168, distance: 171.6
click at [0, 168] on div "TẠO ĐƠN HÀNG Yêu cầu xuất hóa đơn điện tử Transit Pickup Surcharge Ids Transit …" at bounding box center [483, 224] width 966 height 449
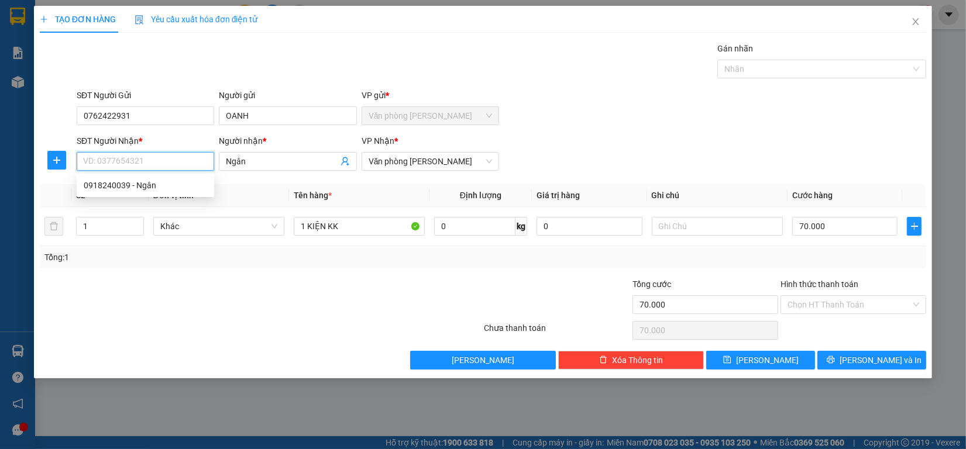
click at [160, 170] on input "SĐT Người Nhận *" at bounding box center [145, 161] width 137 height 19
type input "0947384744"
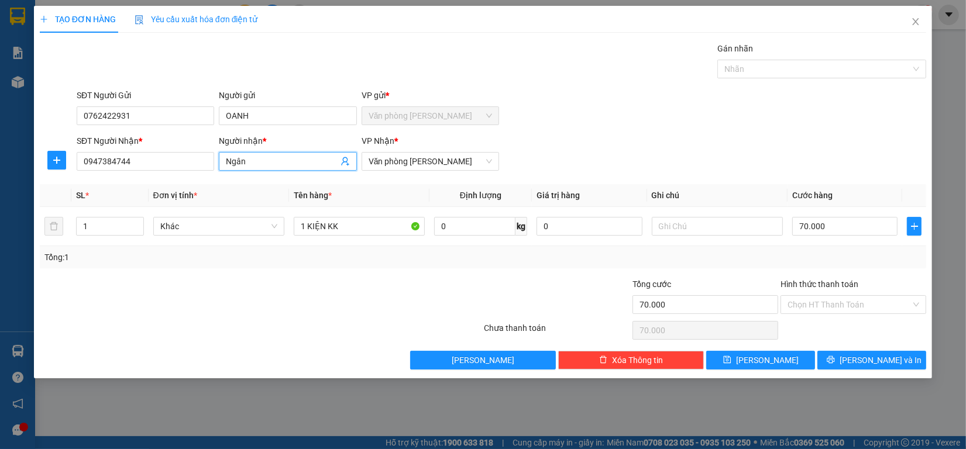
drag, startPoint x: 267, startPoint y: 158, endPoint x: 0, endPoint y: 158, distance: 266.8
click at [0, 158] on div "TẠO ĐƠN HÀNG Yêu cầu xuất hóa đơn điện tử Transit Pickup Surcharge Ids Transit …" at bounding box center [483, 224] width 966 height 449
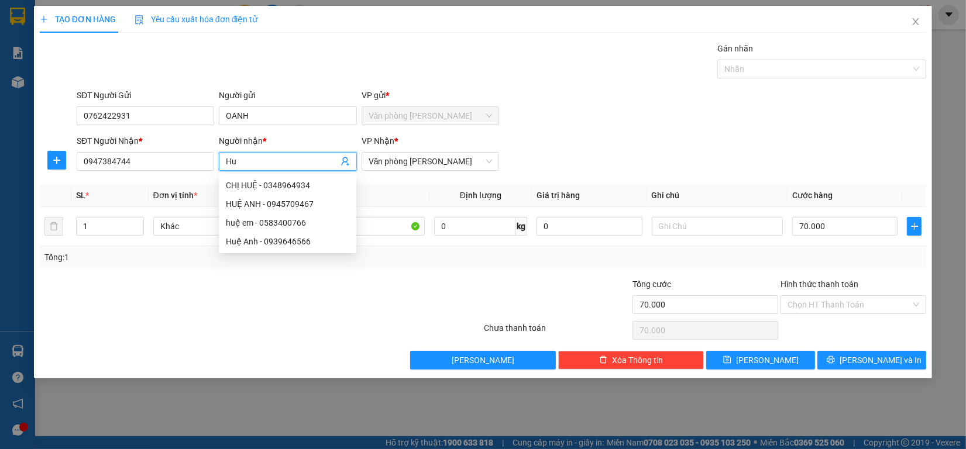
type input "H"
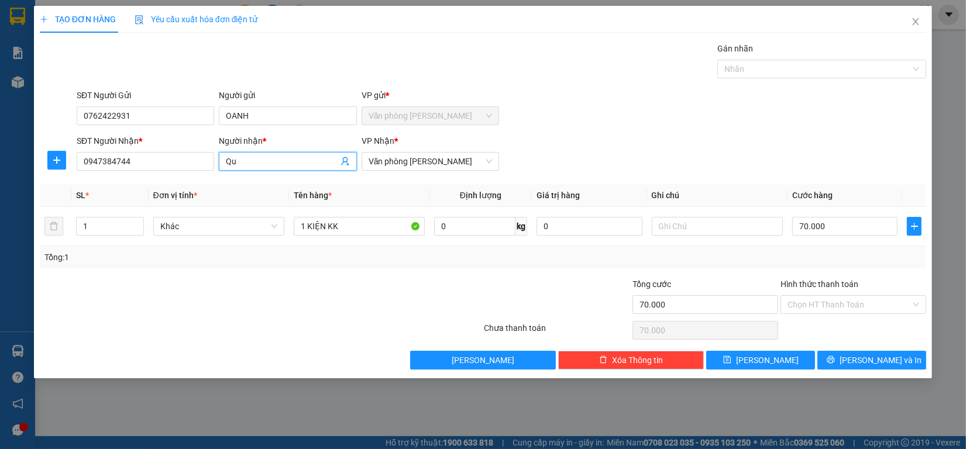
type input "Q"
type input "Huệ Trần"
click at [814, 232] on input "70.000" at bounding box center [845, 226] width 106 height 19
type input "9"
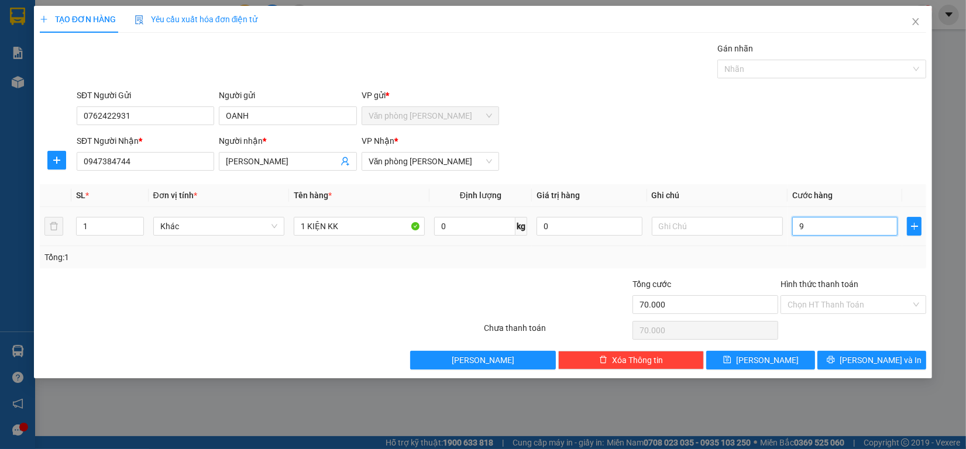
type input "9"
type input "90"
type input "900"
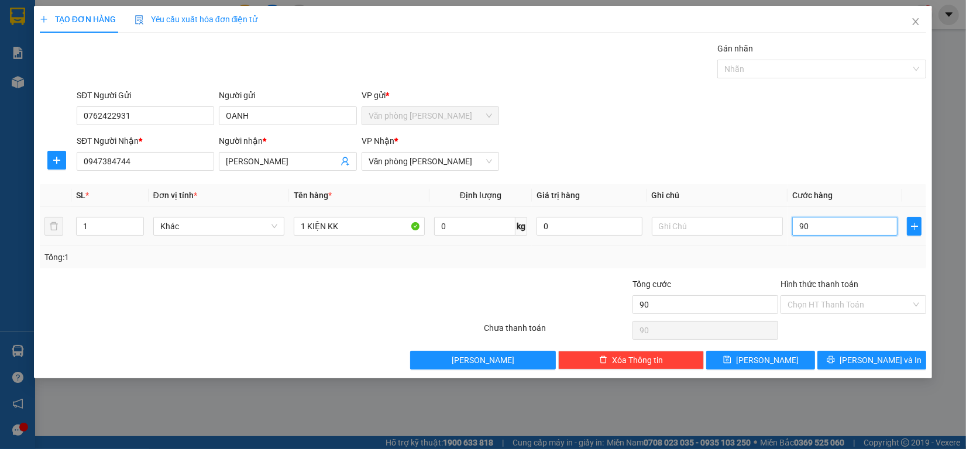
type input "900"
type input "9.000"
type input "90.000"
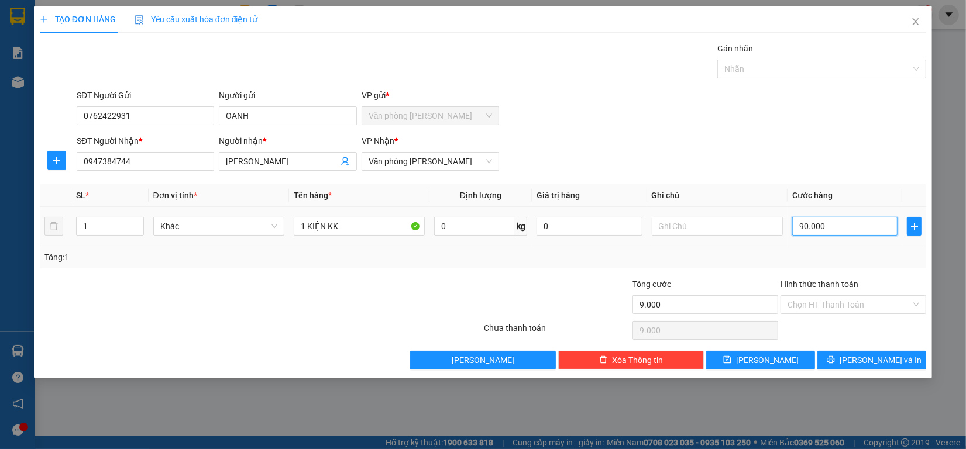
type input "90.000"
click at [818, 221] on input "90.000" at bounding box center [845, 226] width 106 height 19
type input "8"
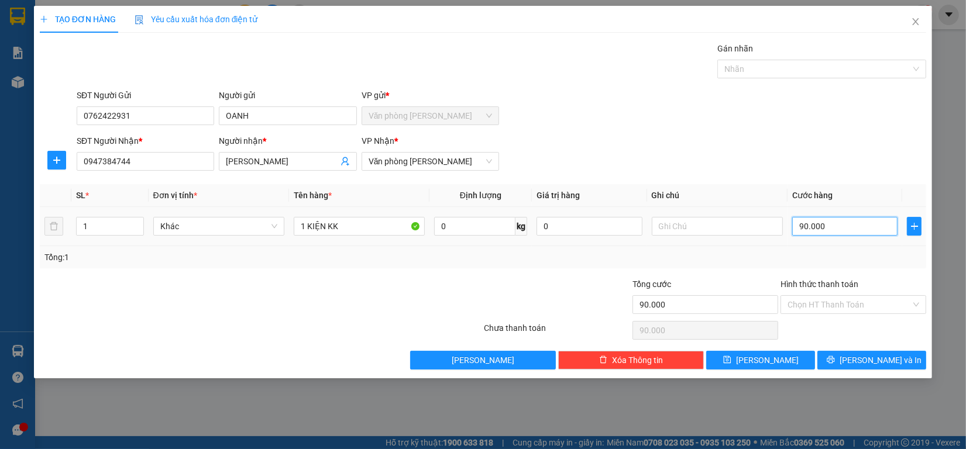
type input "8"
type input "80"
type input "800"
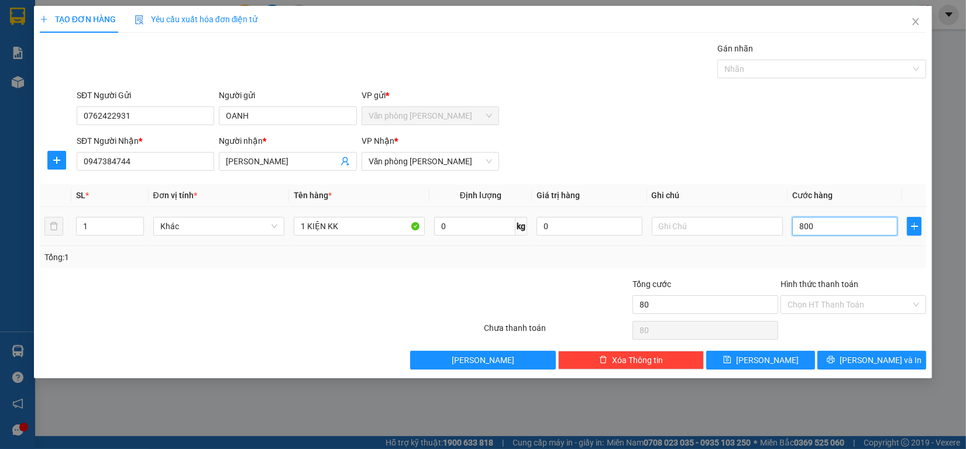
type input "800"
type input "8.000"
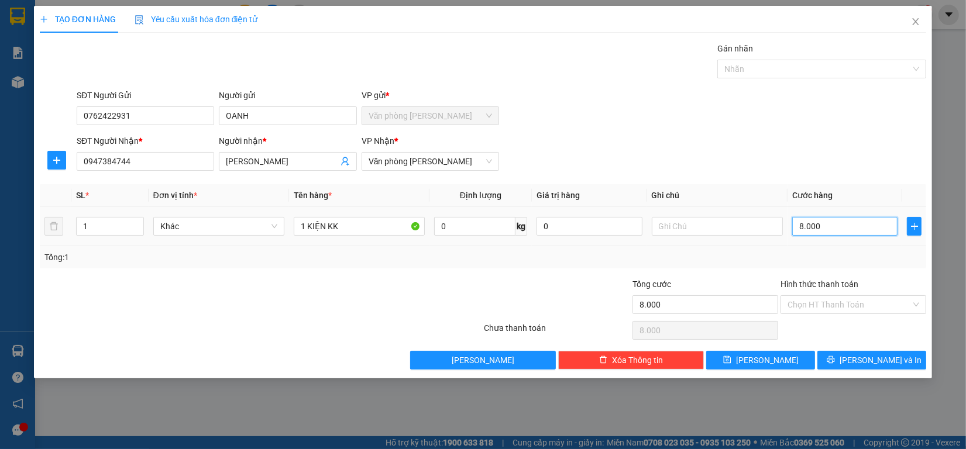
type input "80.000"
click at [873, 355] on span "[PERSON_NAME] và In" at bounding box center [880, 360] width 82 height 13
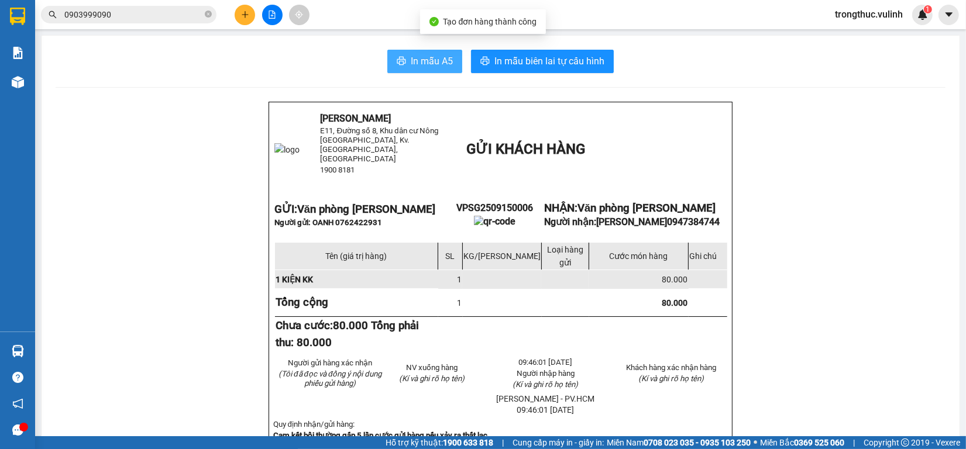
click at [398, 60] on icon "printer" at bounding box center [401, 61] width 9 height 8
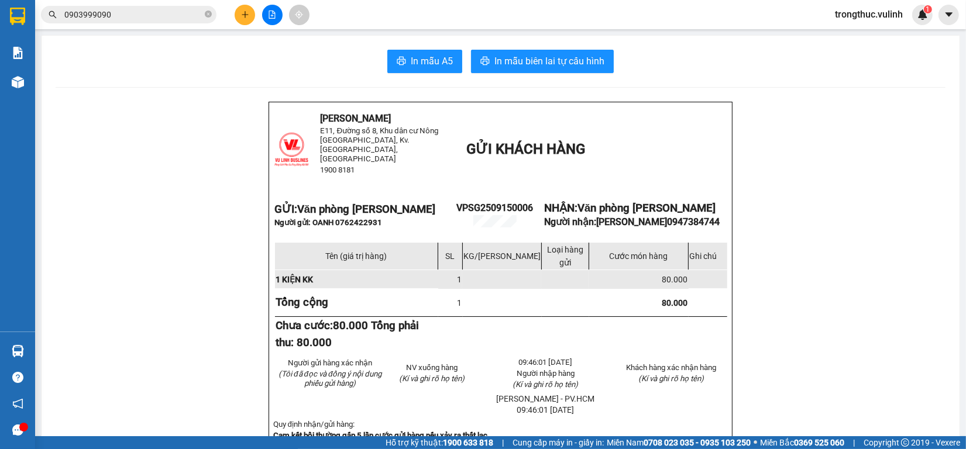
click at [33, 95] on div "Kho hàng mới" at bounding box center [17, 81] width 35 height 29
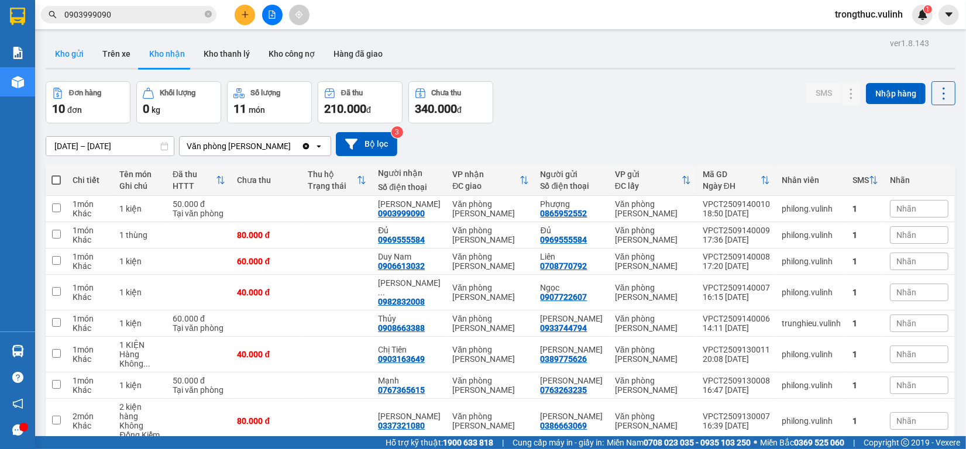
click at [78, 56] on button "Kho gửi" at bounding box center [69, 54] width 47 height 28
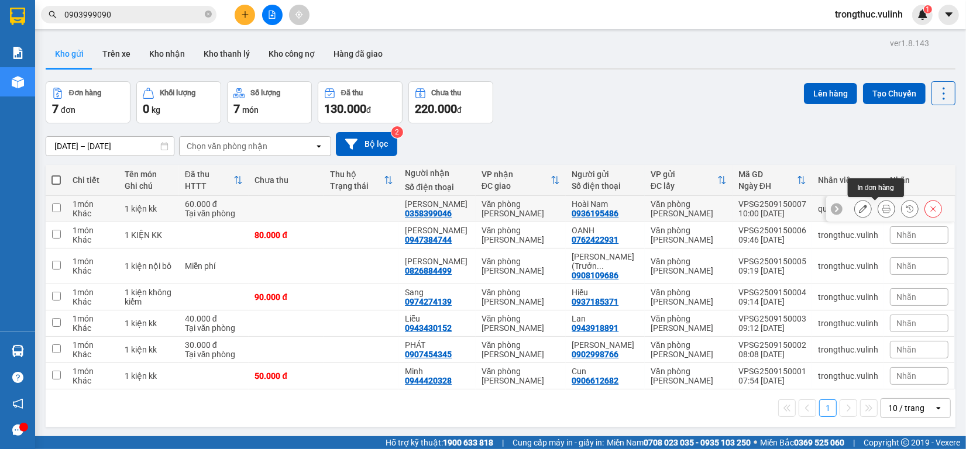
click at [878, 211] on button at bounding box center [886, 209] width 16 height 20
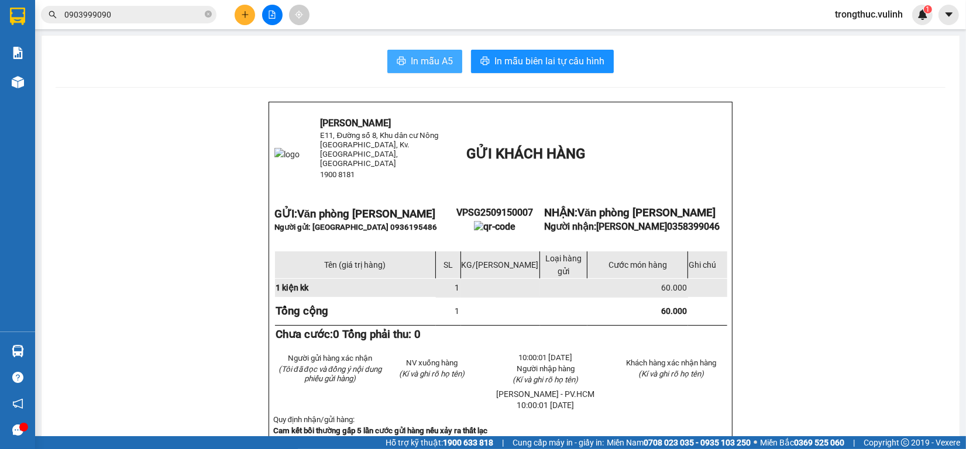
click at [411, 60] on span "In mẫu A5" at bounding box center [432, 61] width 42 height 15
click at [541, 15] on div "Kết quả tìm kiếm ( 4 ) Bộ lọc Mã ĐH Trạng thái Món hàng Tổng cước Chưa cước Nhã…" at bounding box center [483, 14] width 966 height 29
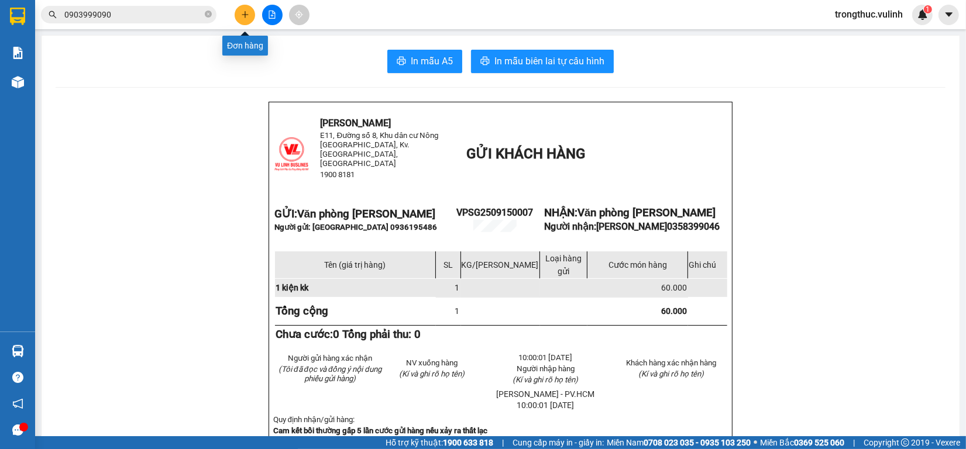
click at [250, 15] on button at bounding box center [245, 15] width 20 height 20
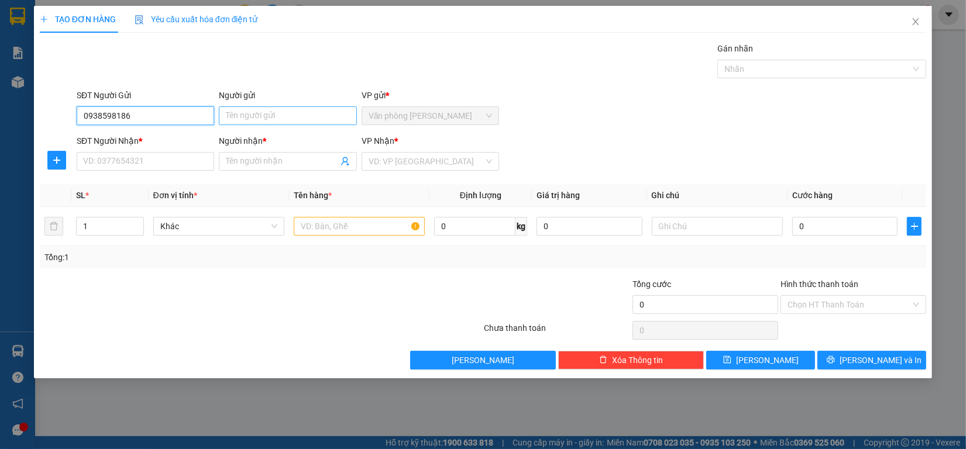
type input "0938598186"
click at [291, 111] on input "Người gửi" at bounding box center [287, 115] width 137 height 19
type input "Hà"
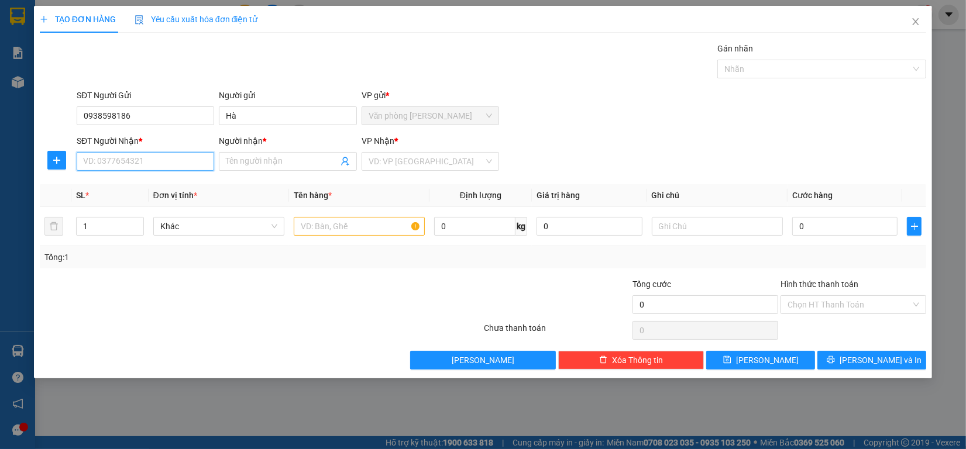
click at [115, 161] on input "SĐT Người Nhận *" at bounding box center [145, 161] width 137 height 19
click at [291, 170] on span at bounding box center [287, 161] width 137 height 19
click at [290, 162] on input "Người nhận *" at bounding box center [282, 161] width 112 height 13
type input "Công Danh"
click at [136, 168] on input "SĐT Người Nhận *" at bounding box center [145, 161] width 137 height 19
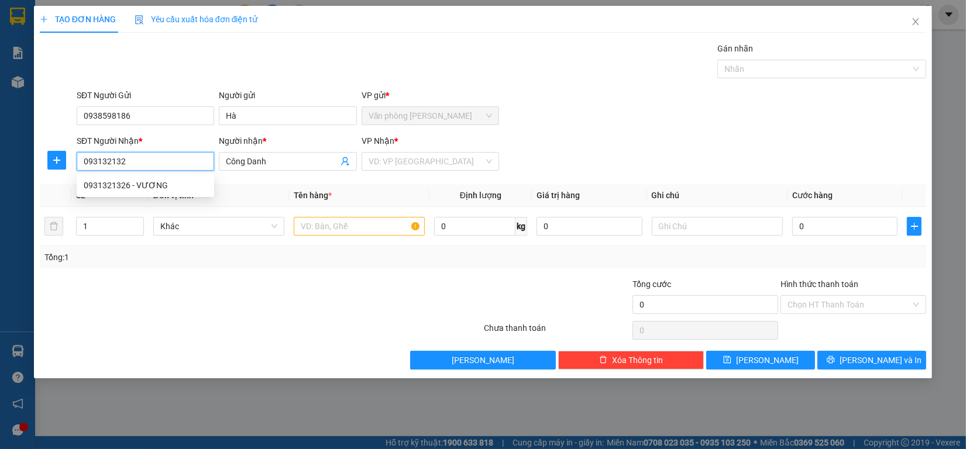
type input "0931321326"
click at [148, 194] on div "0931321326 - VƯƠNG" at bounding box center [145, 185] width 137 height 19
type input "VƯƠNG"
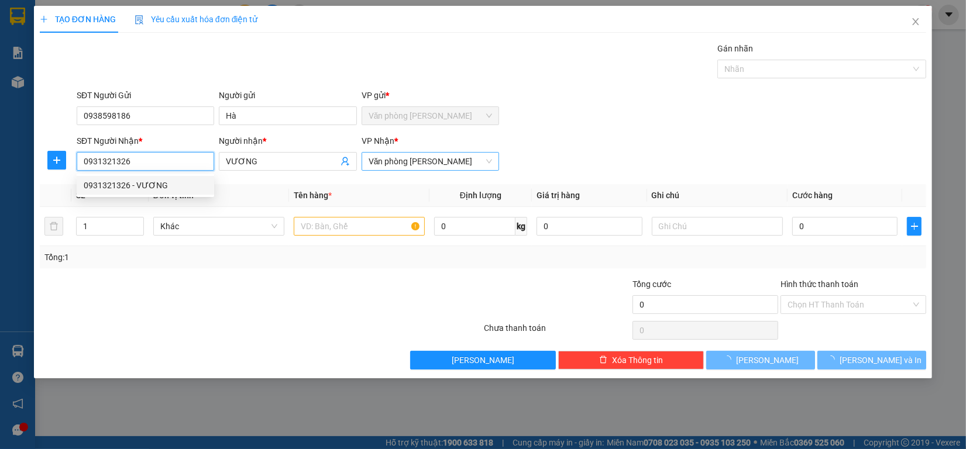
type input "160.000"
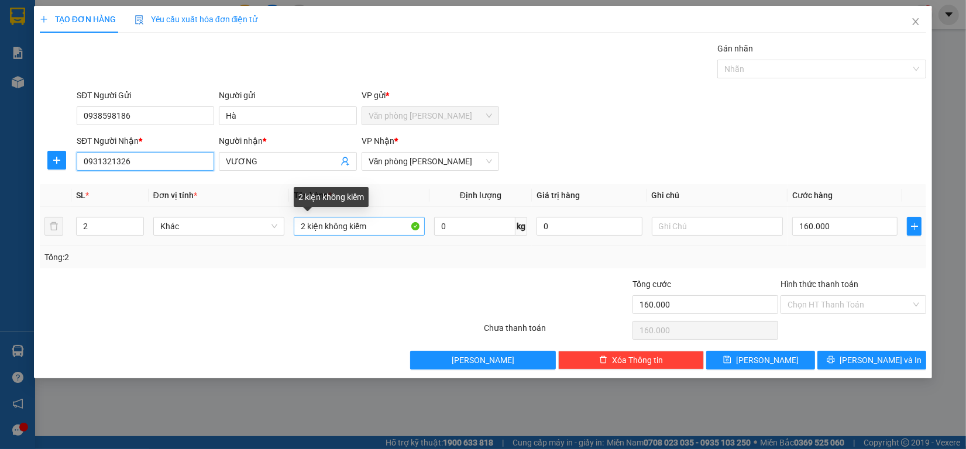
type input "0931321326"
drag, startPoint x: 305, startPoint y: 226, endPoint x: 0, endPoint y: 226, distance: 304.8
click at [0, 226] on div "TẠO ĐƠN HÀNG Yêu cầu xuất hóa đơn điện tử Transit Pickup Surcharge Ids Transit …" at bounding box center [483, 224] width 966 height 449
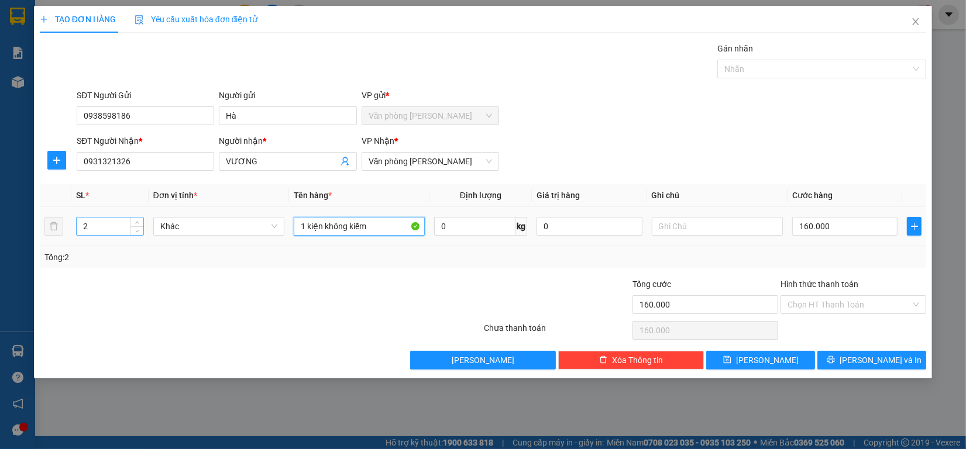
type input "1 kiện không kiểm"
drag, startPoint x: 105, startPoint y: 230, endPoint x: 33, endPoint y: 234, distance: 72.7
click at [0, 234] on div "TẠO ĐƠN HÀNG Yêu cầu xuất hóa đơn điện tử Transit Pickup Surcharge Ids Transit …" at bounding box center [483, 224] width 966 height 449
type input "1"
click at [863, 235] on input "160.000" at bounding box center [845, 226] width 106 height 19
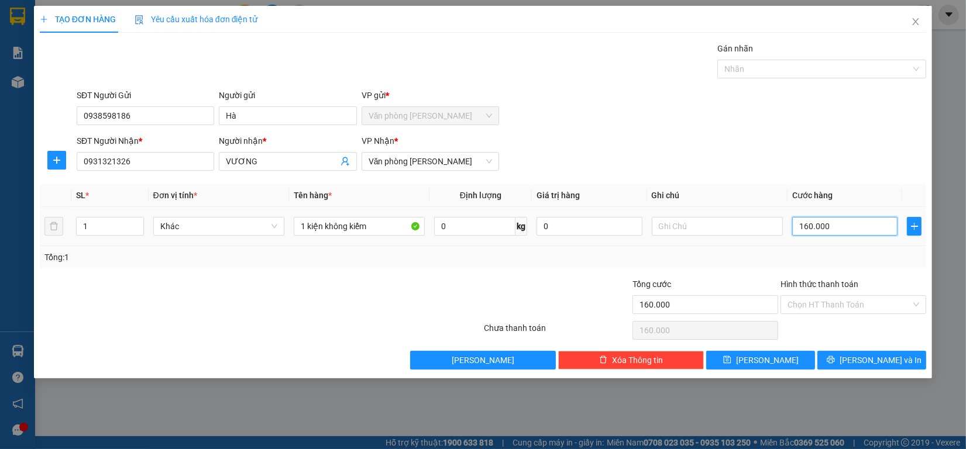
type input "5"
type input "50"
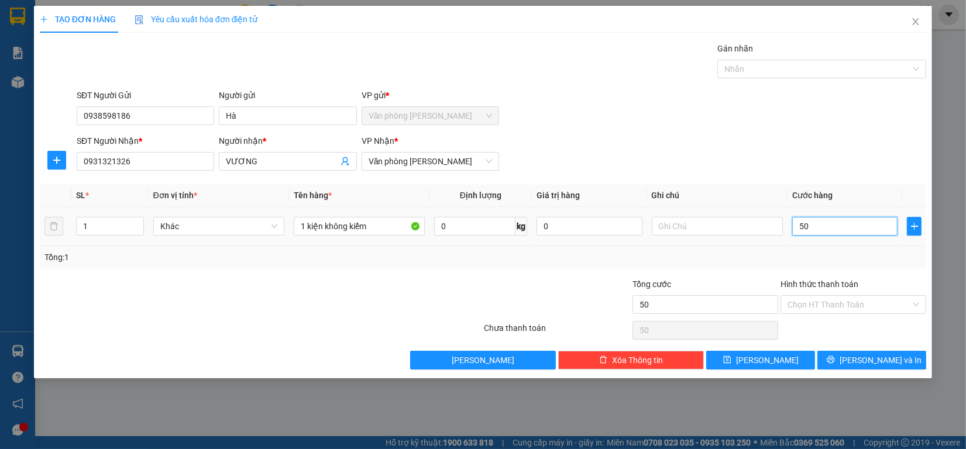
type input "500"
type input "5.000"
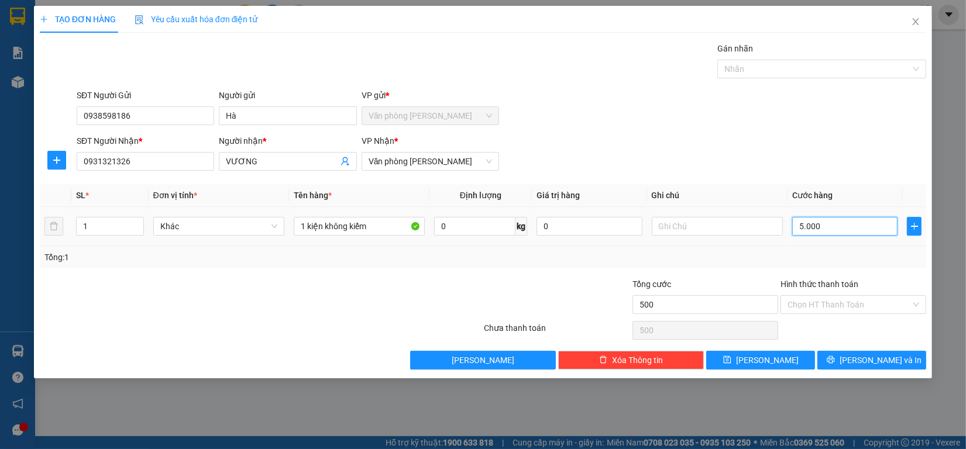
type input "5.000"
type input "50.000"
click at [876, 364] on span "[PERSON_NAME] và In" at bounding box center [880, 360] width 82 height 13
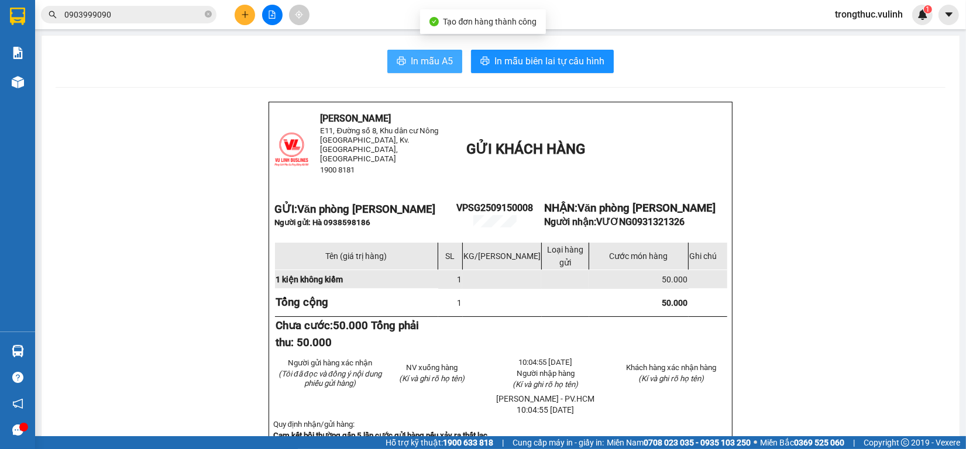
click at [439, 69] on button "In mẫu A5" at bounding box center [424, 61] width 75 height 23
click at [253, 12] on button at bounding box center [245, 15] width 20 height 20
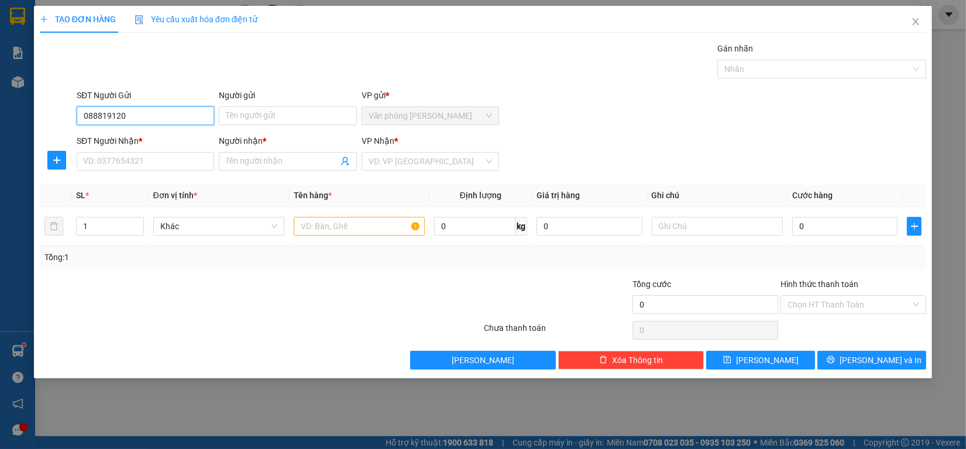
type input "0888191202"
click at [161, 137] on div "0888191202 - Tú" at bounding box center [145, 139] width 123 height 13
type input "Tú"
type input "0979490301"
type input "Chị Đài"
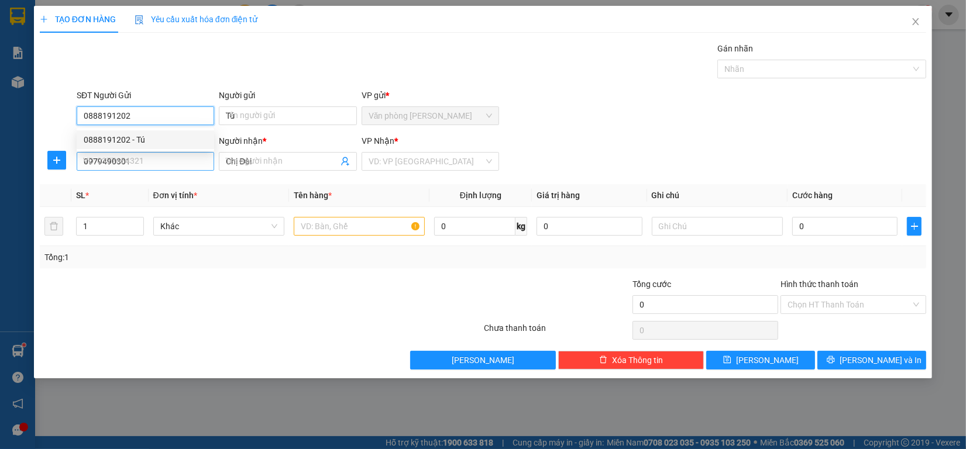
type input "70.000"
type input "0888191202"
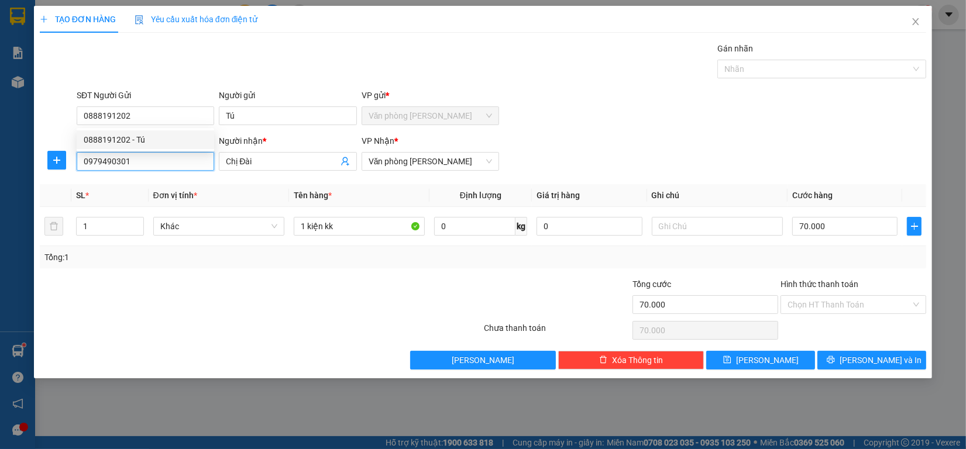
click at [0, 177] on div "TẠO ĐƠN HÀNG Yêu cầu xuất hóa đơn điện tử Transit Pickup Surcharge Ids Transit …" at bounding box center [483, 224] width 966 height 449
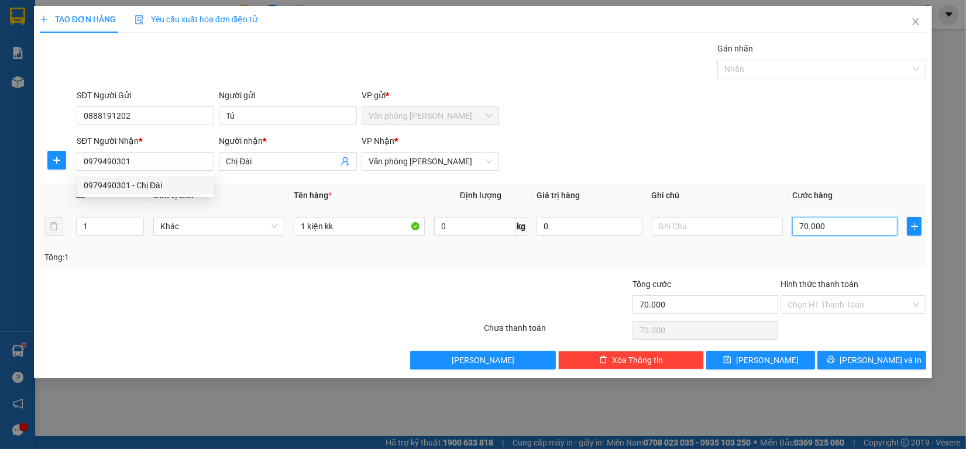
click at [849, 230] on input "70.000" at bounding box center [845, 226] width 106 height 19
type input "6"
type input "60"
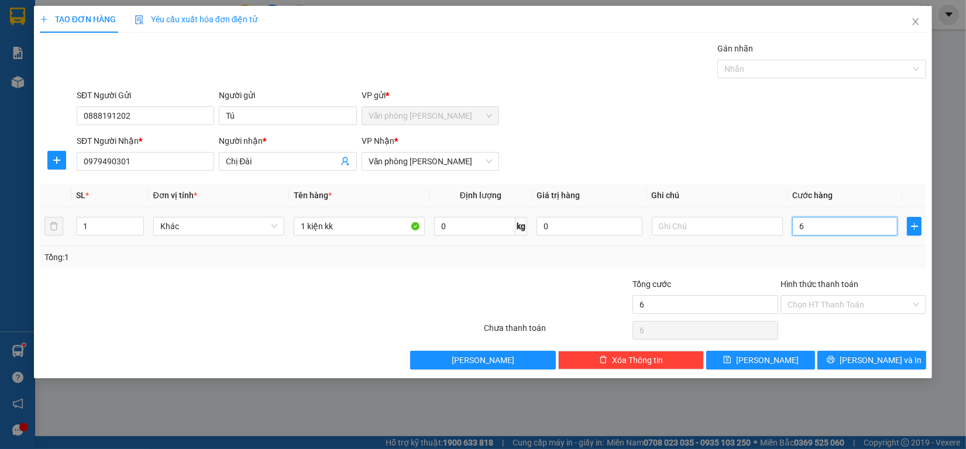
type input "60"
type input "600"
type input "6.000"
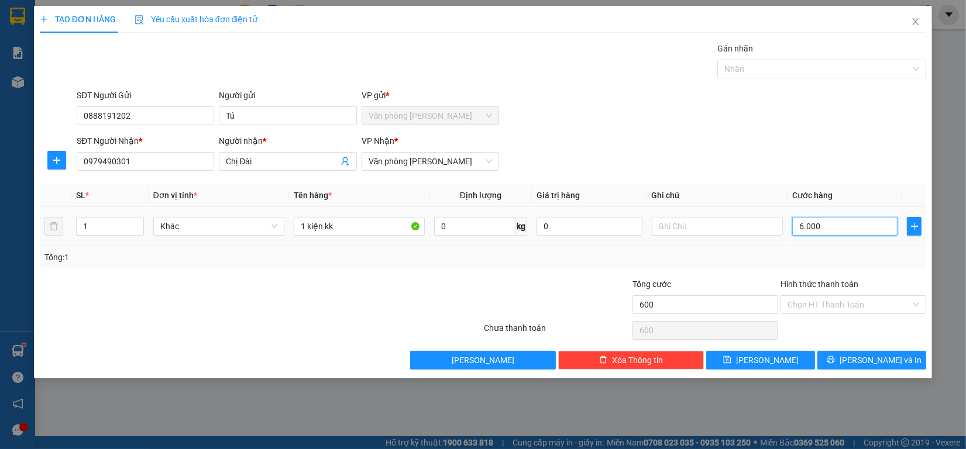
type input "6.000"
type input "60.000"
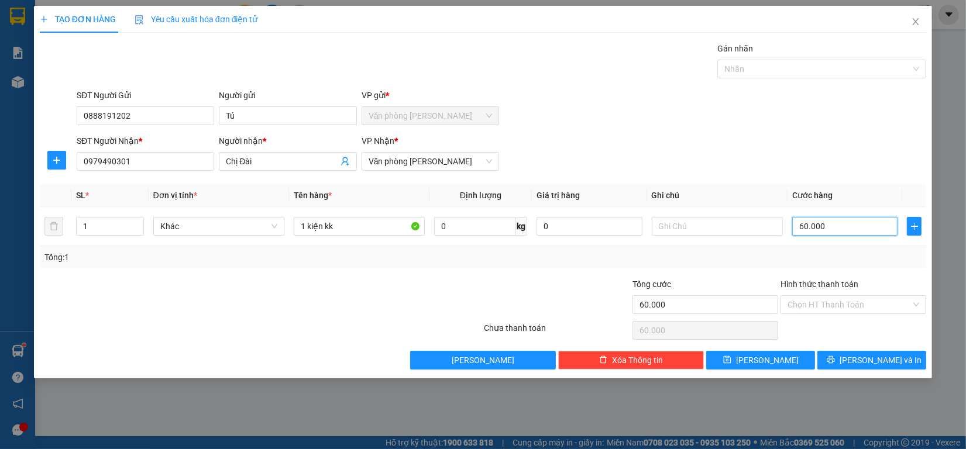
type input "60.000"
click at [837, 329] on div "Chọn HT Thanh Toán" at bounding box center [853, 330] width 148 height 23
click at [838, 316] on div "Hình thức thanh toán Chọn HT Thanh Toán" at bounding box center [853, 298] width 146 height 41
click at [846, 302] on input "Hình thức thanh toán" at bounding box center [848, 305] width 123 height 18
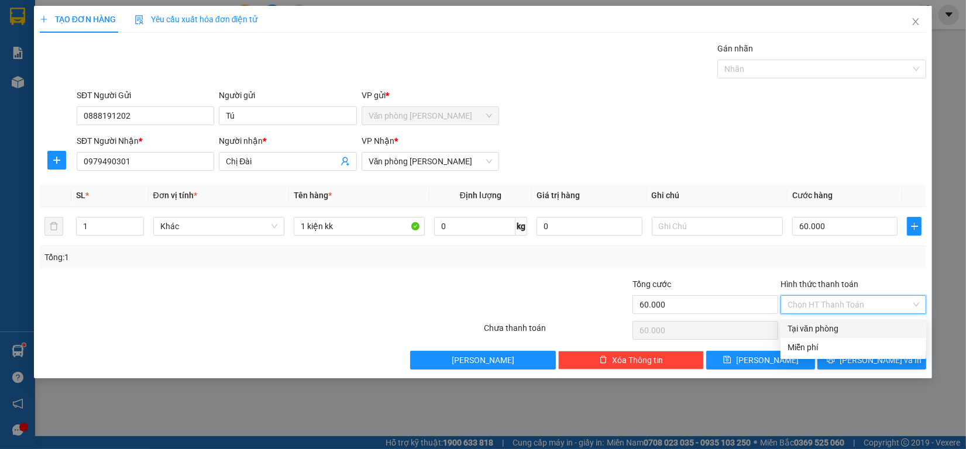
click at [842, 326] on div "Tại văn phòng" at bounding box center [853, 328] width 132 height 13
type input "0"
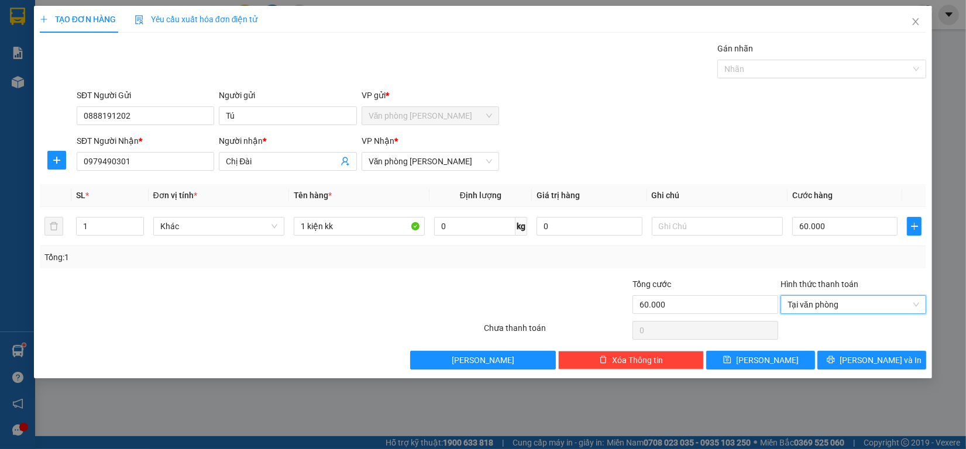
click at [850, 349] on div "Transit Pickup Surcharge Ids Transit Deliver Surcharge Ids Transit Deliver Surc…" at bounding box center [483, 206] width 886 height 328
click at [863, 357] on span "[PERSON_NAME] và In" at bounding box center [880, 360] width 82 height 13
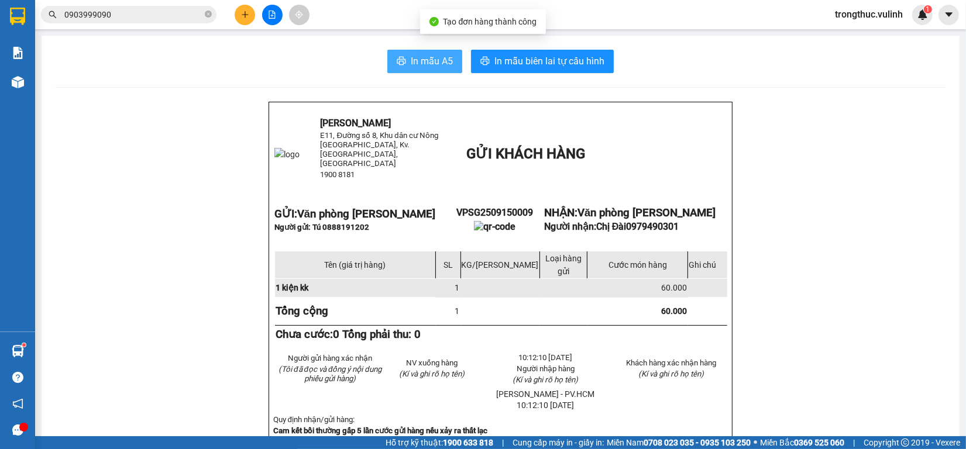
click at [428, 57] on span "In mẫu A5" at bounding box center [432, 61] width 42 height 15
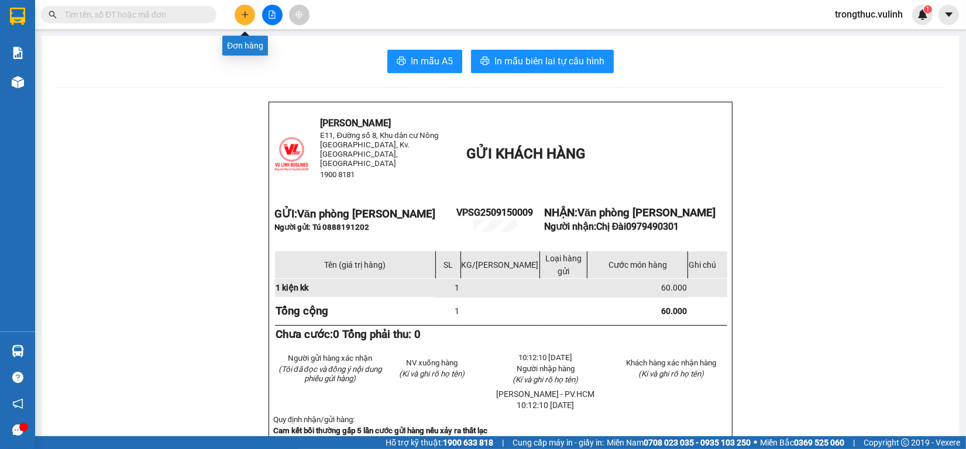
click at [240, 8] on button at bounding box center [245, 15] width 20 height 20
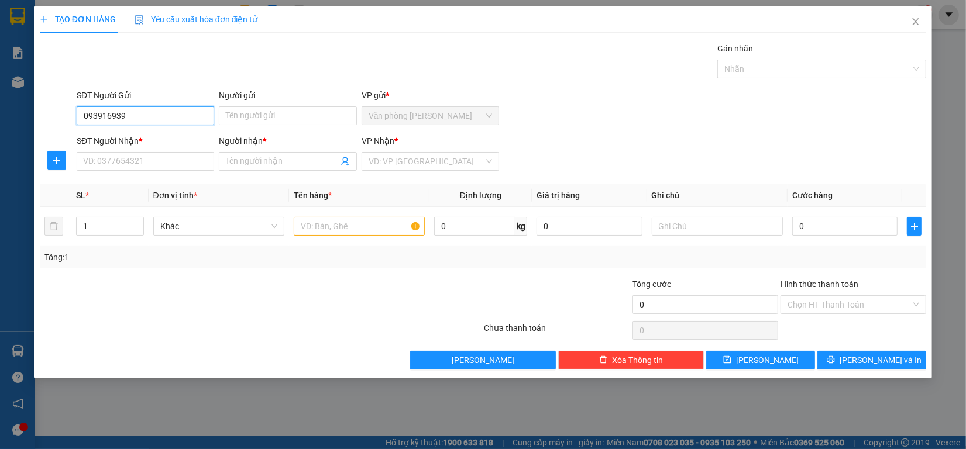
type input "0939169393"
click at [136, 135] on div "0939169393 - cty linaco" at bounding box center [145, 139] width 123 height 13
type input "cty linaco"
type input "0933693169"
type input "Nguyễn Vũ"
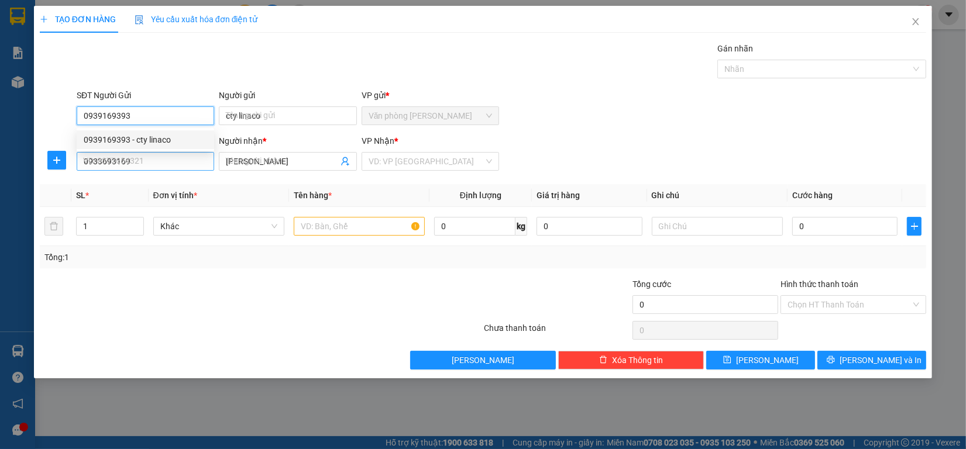
type input "60.000"
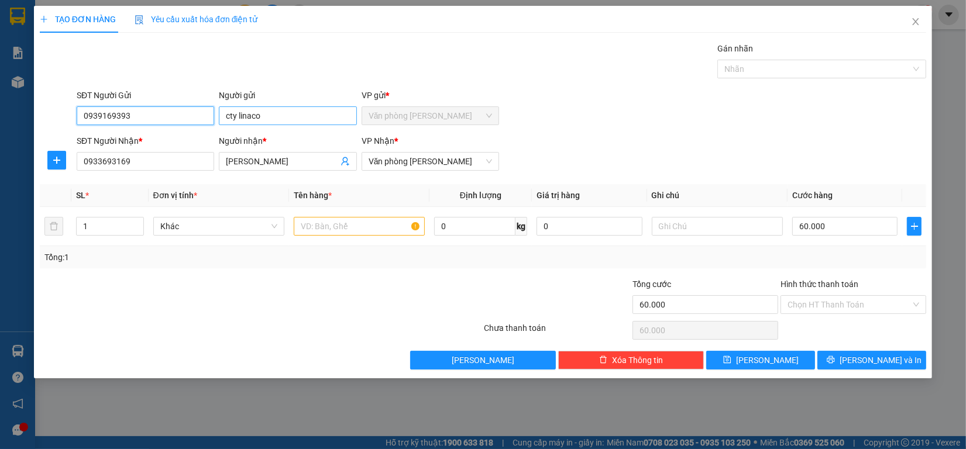
type input "0939169393"
drag, startPoint x: 300, startPoint y: 114, endPoint x: 123, endPoint y: 114, distance: 177.2
click at [123, 114] on div "SĐT Người Gửi 0939169393 0939169393 Người gửi cty linaco VP gửi * Văn phòng Cao…" at bounding box center [501, 109] width 854 height 41
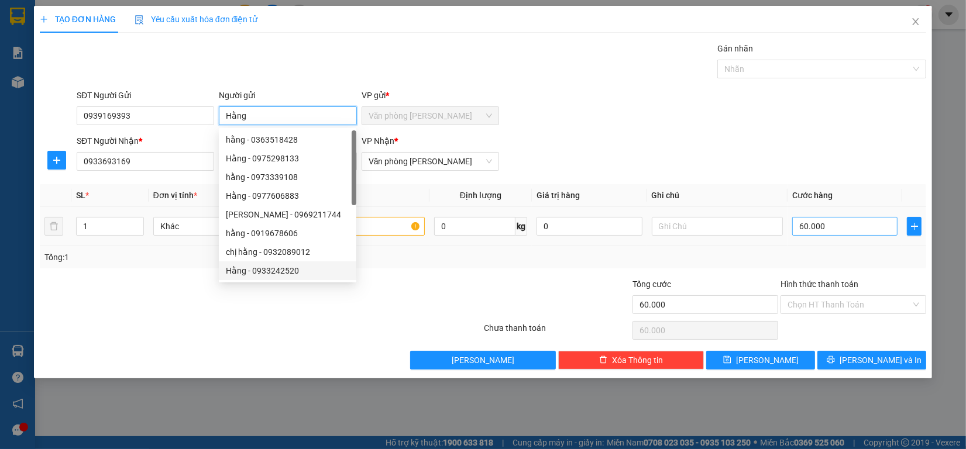
type input "Hằng"
click at [841, 234] on input "60.000" at bounding box center [845, 226] width 106 height 19
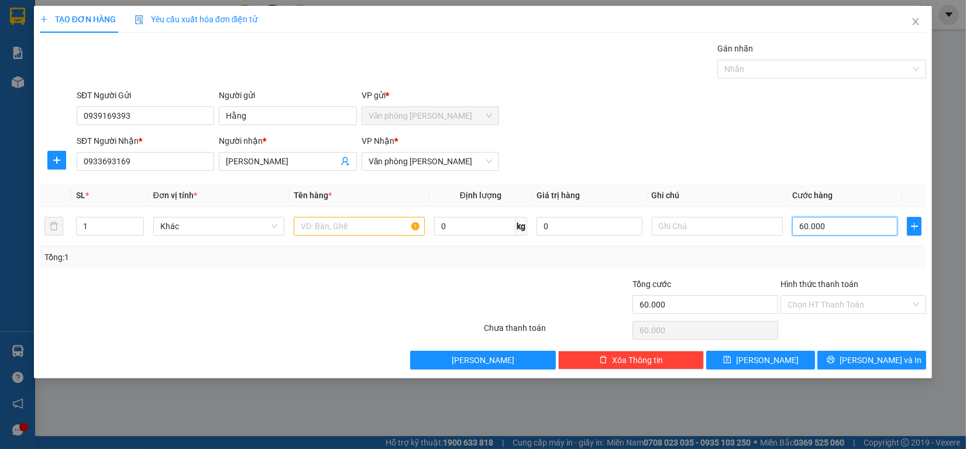
type input "7"
type input "70"
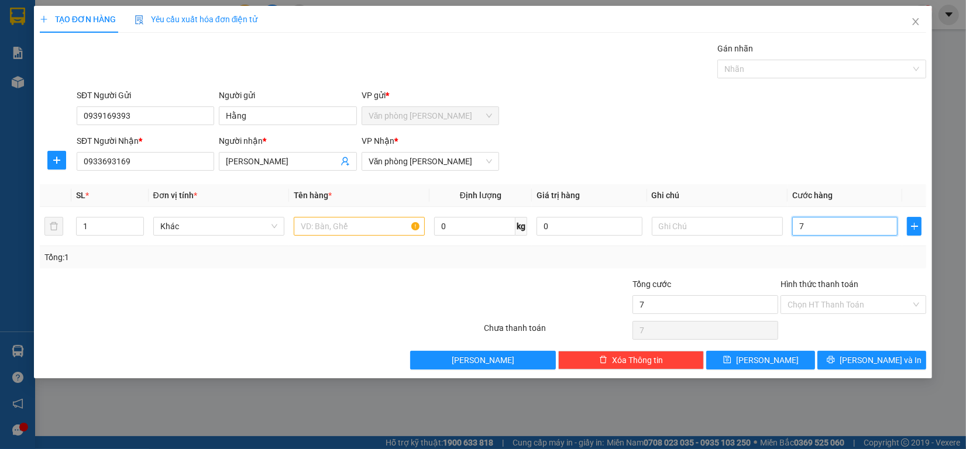
type input "70"
type input "700"
type input "7.000"
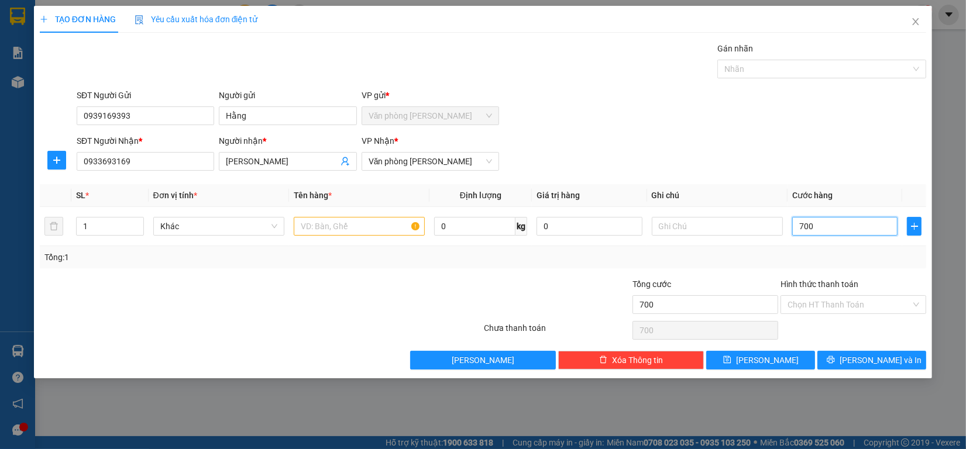
type input "7.000"
type input "70.000"
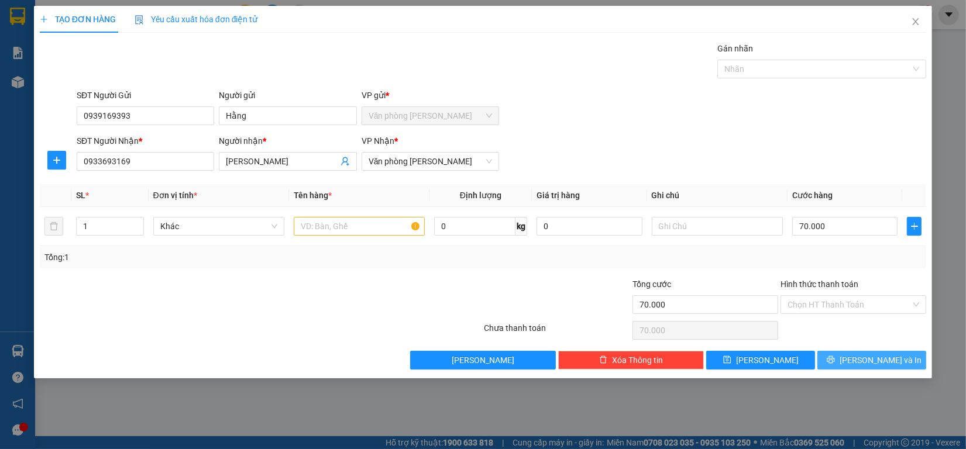
drag, startPoint x: 880, startPoint y: 342, endPoint x: 872, endPoint y: 357, distance: 17.3
click at [876, 350] on div "Transit Pickup Surcharge Ids Transit Deliver Surcharge Ids Transit Deliver Surc…" at bounding box center [483, 206] width 886 height 328
click at [872, 358] on span "[PERSON_NAME] và In" at bounding box center [880, 360] width 82 height 13
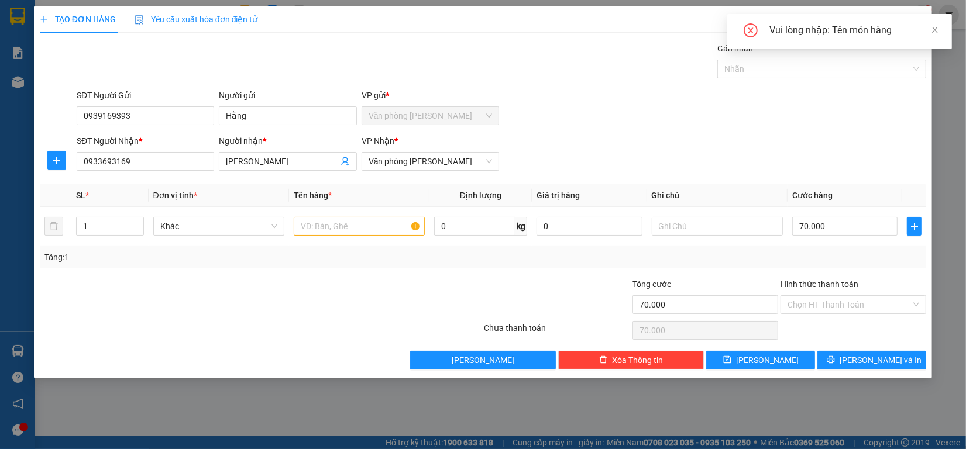
click at [939, 35] on div "Vui lòng nhập: Tên món hàng" at bounding box center [839, 31] width 225 height 35
click at [352, 236] on input "text" at bounding box center [359, 226] width 131 height 19
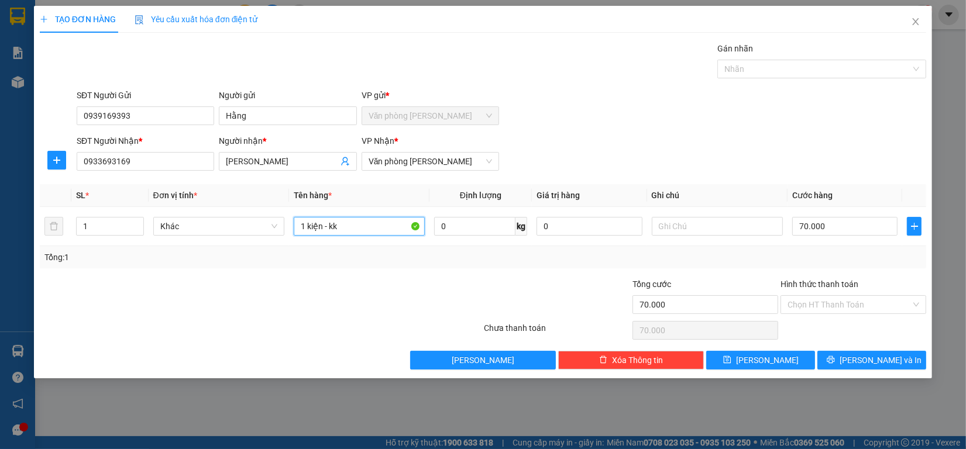
type input "1 kiện - kk"
click at [885, 350] on div "Transit Pickup Surcharge Ids Transit Deliver Surcharge Ids Transit Deliver Surc…" at bounding box center [483, 206] width 886 height 328
click at [880, 370] on div "TẠO ĐƠN HÀNG Yêu cầu xuất hóa đơn điện tử Transit Pickup Surcharge Ids Transit …" at bounding box center [483, 192] width 898 height 373
click at [876, 366] on span "[PERSON_NAME] và In" at bounding box center [880, 360] width 82 height 13
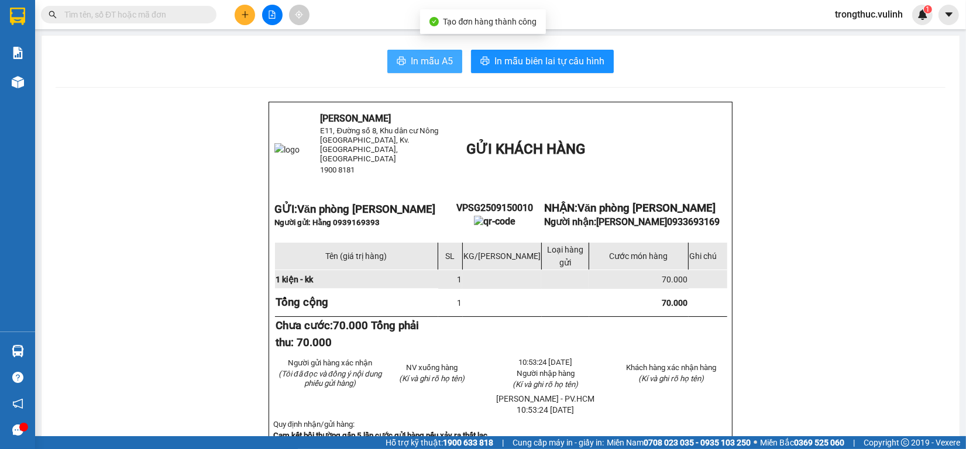
click at [418, 64] on span "In mẫu A5" at bounding box center [432, 61] width 42 height 15
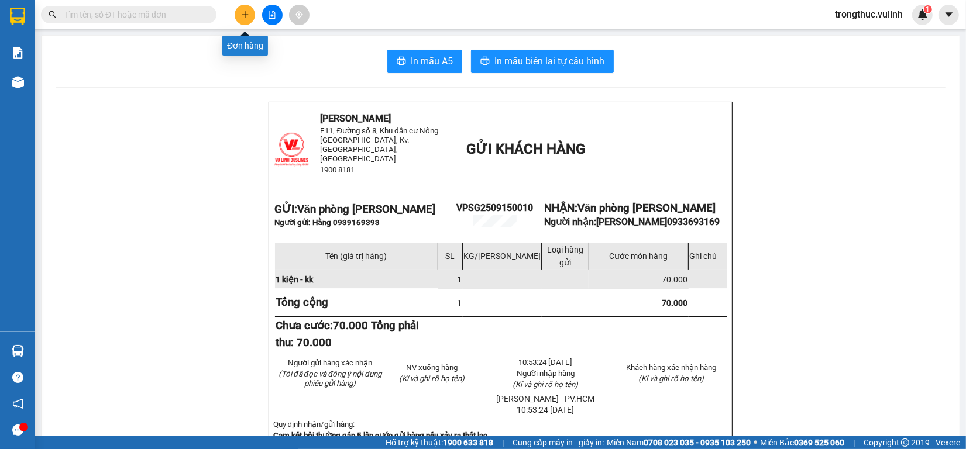
click at [246, 13] on icon "plus" at bounding box center [245, 15] width 8 height 8
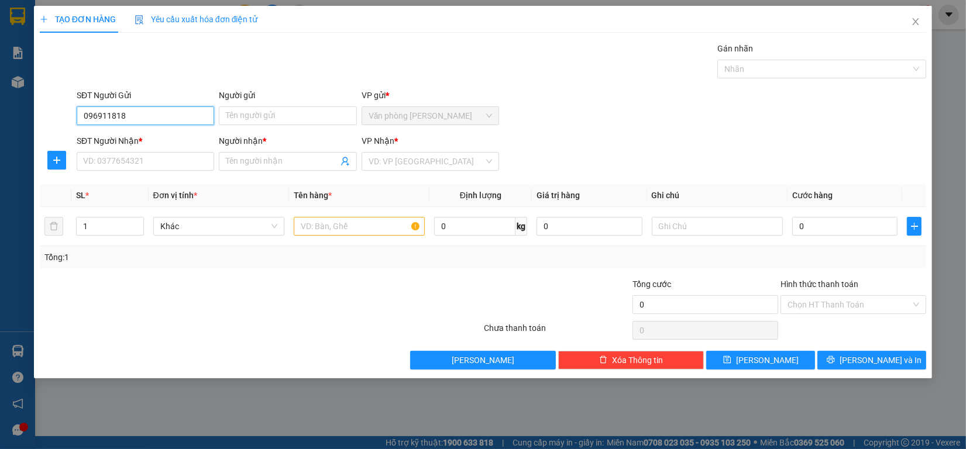
type input "0969118186"
click at [137, 138] on div "0969118186 - Bà Châu" at bounding box center [150, 139] width 132 height 13
type input "Bà Châu"
type input "0907777620"
type input "Hiếu Ngân"
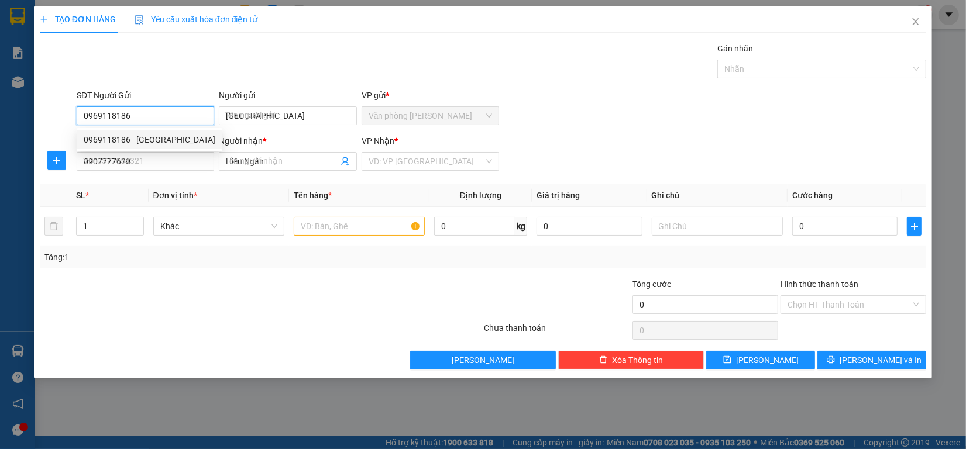
type input "80.000"
type input "0969118186"
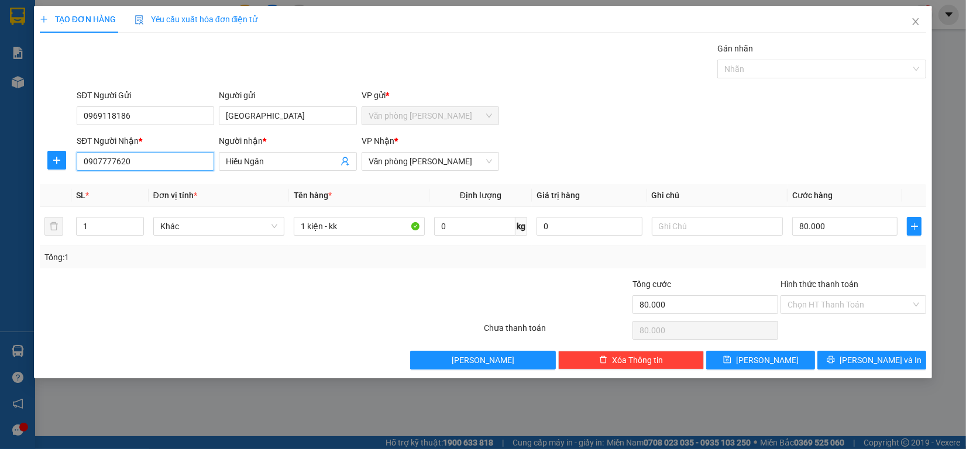
drag, startPoint x: 163, startPoint y: 164, endPoint x: 0, endPoint y: 127, distance: 166.9
click at [0, 132] on div "TẠO ĐƠN HÀNG Yêu cầu xuất hóa đơn điện tử Transit Pickup Surcharge Ids Transit …" at bounding box center [483, 224] width 966 height 449
type input "0922323667"
drag, startPoint x: 292, startPoint y: 164, endPoint x: 0, endPoint y: 98, distance: 299.9
click at [0, 98] on div "TẠO ĐƠN HÀNG Yêu cầu xuất hóa đơn điện tử Transit Pickup Surcharge Ids Transit …" at bounding box center [483, 224] width 966 height 449
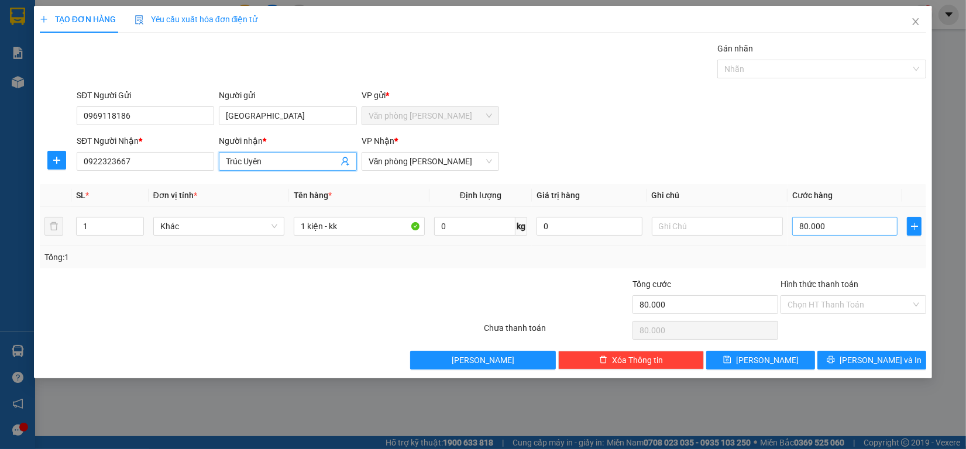
type input "Trúc Uyên"
click at [875, 232] on input "80.000" at bounding box center [845, 226] width 106 height 19
type input "7"
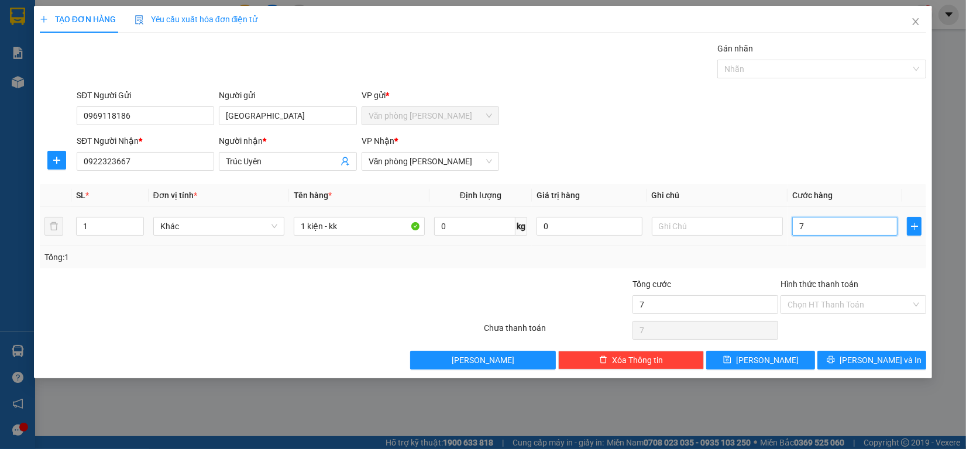
type input "70"
type input "700"
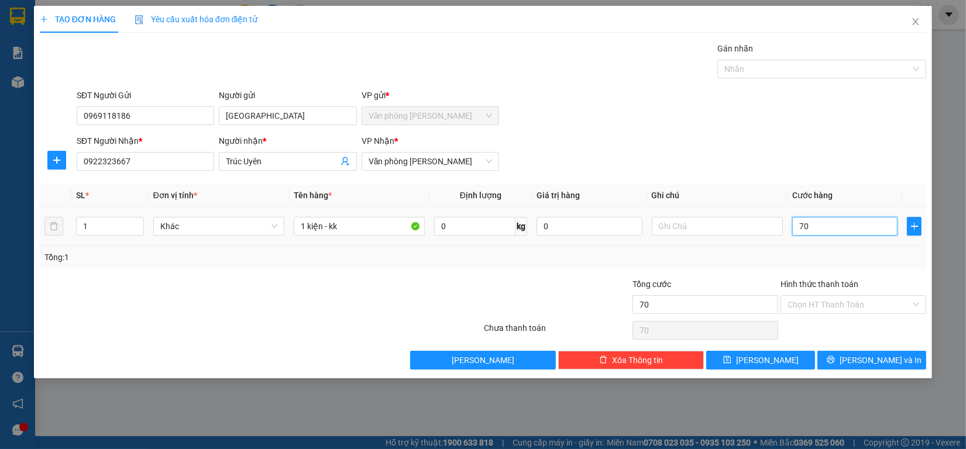
type input "700"
type input "7.000"
type input "70.000"
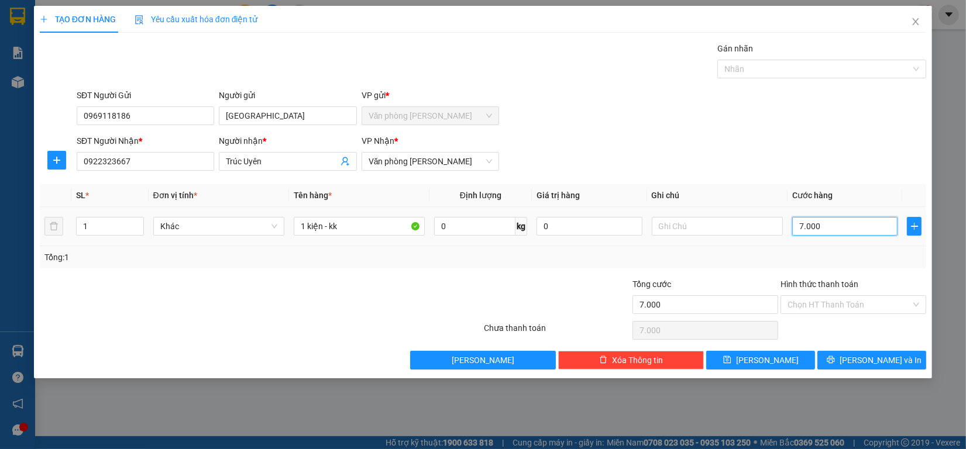
type input "70.000"
click at [866, 355] on span "[PERSON_NAME] và In" at bounding box center [880, 360] width 82 height 13
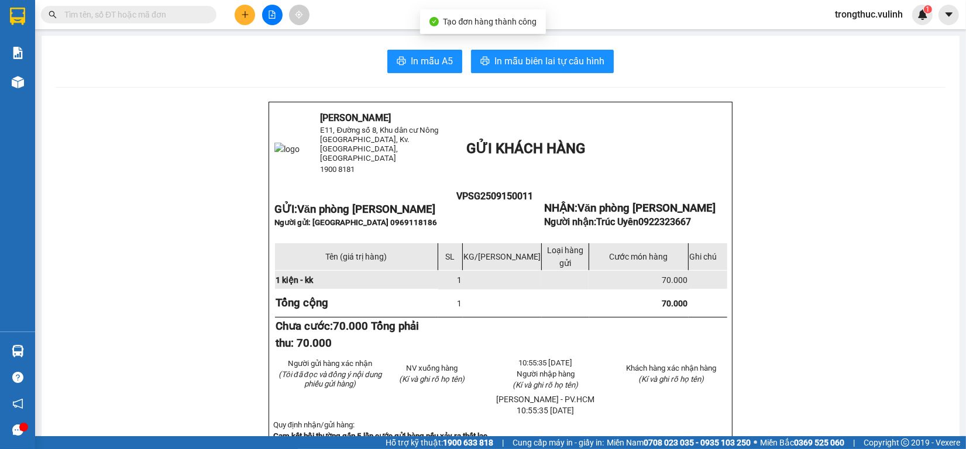
click at [422, 54] on span "In mẫu A5" at bounding box center [432, 61] width 42 height 15
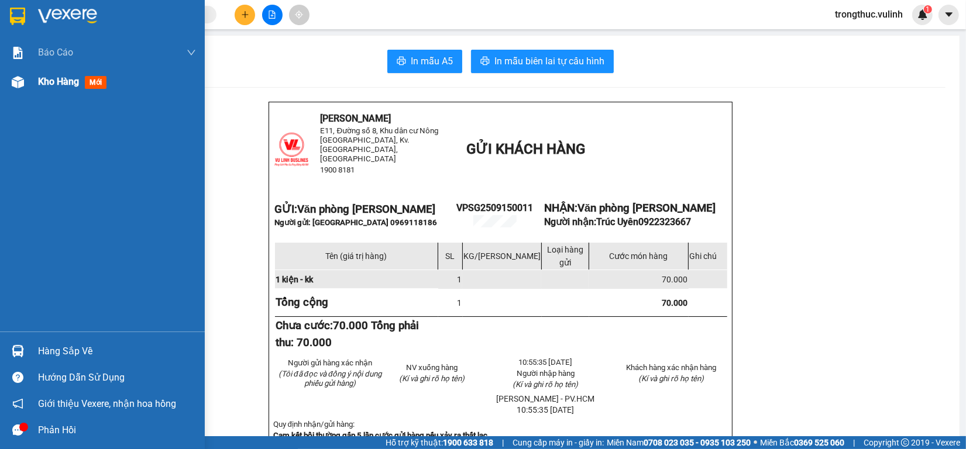
click at [27, 82] on div "Kho hàng mới" at bounding box center [102, 81] width 205 height 29
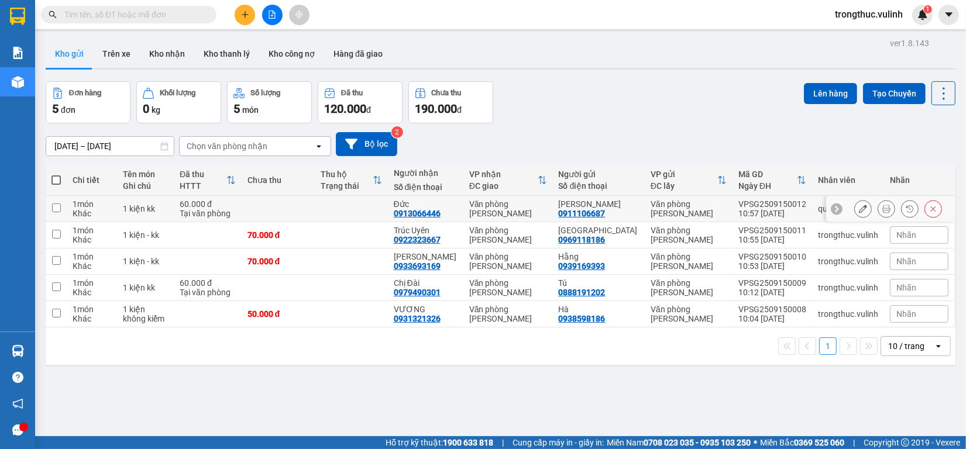
click at [882, 209] on icon at bounding box center [886, 209] width 8 height 8
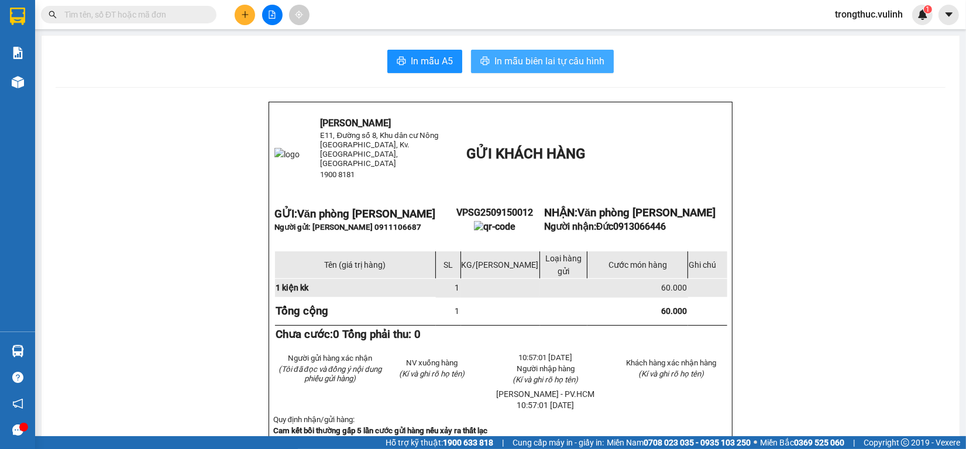
click at [544, 50] on button "In mẫu biên lai tự cấu hình" at bounding box center [542, 61] width 143 height 23
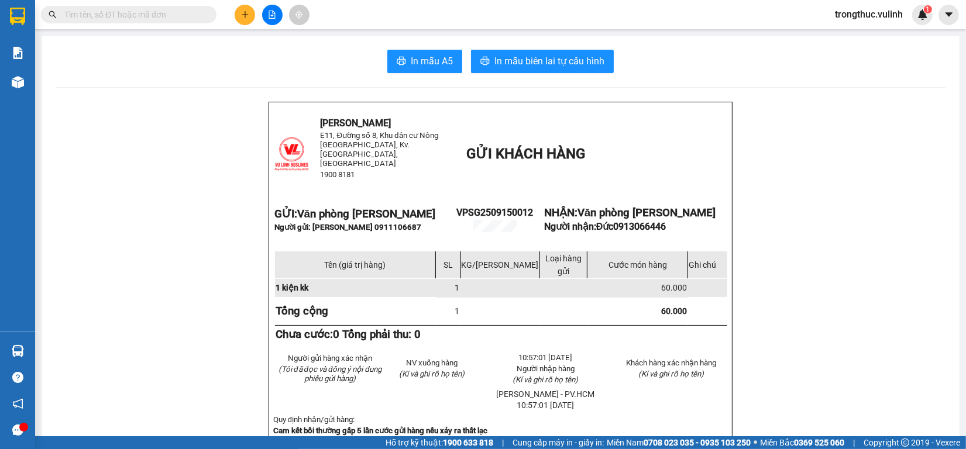
click at [708, 64] on div "In mẫu A5 In mẫu biên lai tự cấu hình" at bounding box center [501, 61] width 890 height 23
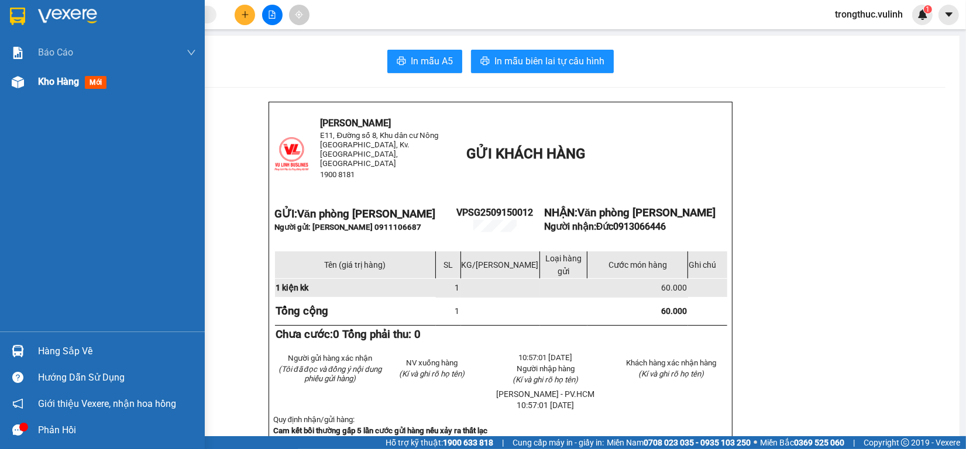
click at [27, 90] on div at bounding box center [18, 82] width 20 height 20
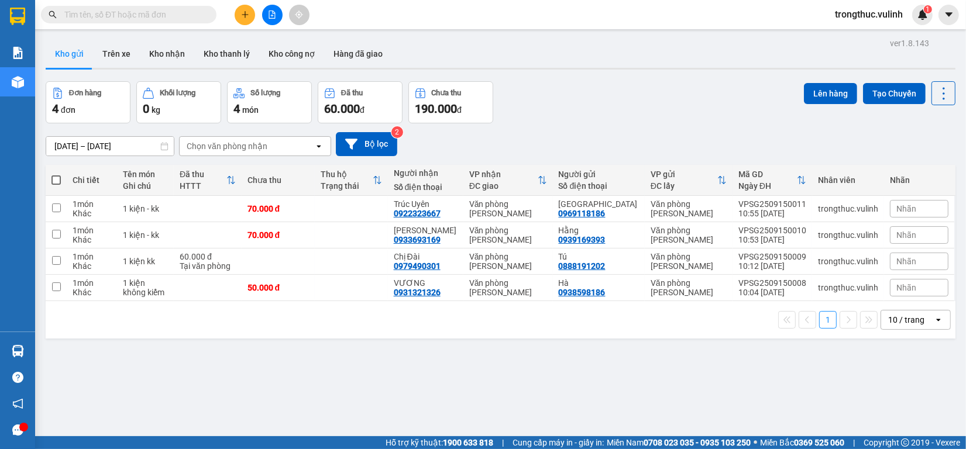
click at [671, 104] on div "Đơn hàng 4 đơn Khối lượng 0 kg Số lượng 4 món Đã thu 60.000 đ Chưa thu 190.000 …" at bounding box center [501, 102] width 910 height 42
click at [135, 51] on button "Trên xe" at bounding box center [116, 54] width 47 height 28
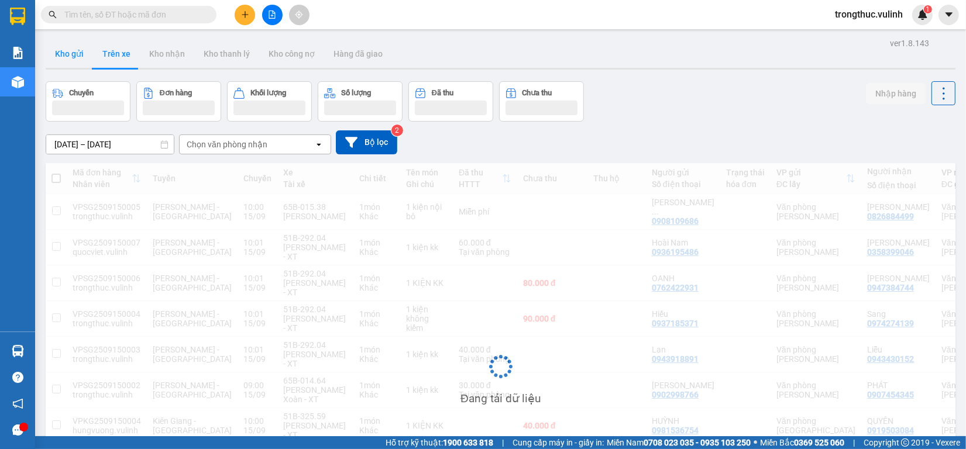
click at [74, 61] on button "Kho gửi" at bounding box center [69, 54] width 47 height 28
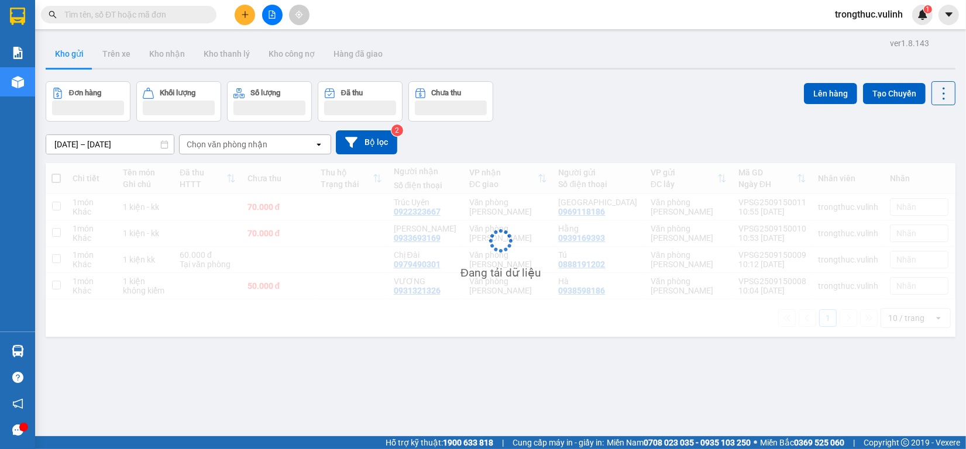
click at [74, 61] on button "Kho gửi" at bounding box center [69, 54] width 47 height 28
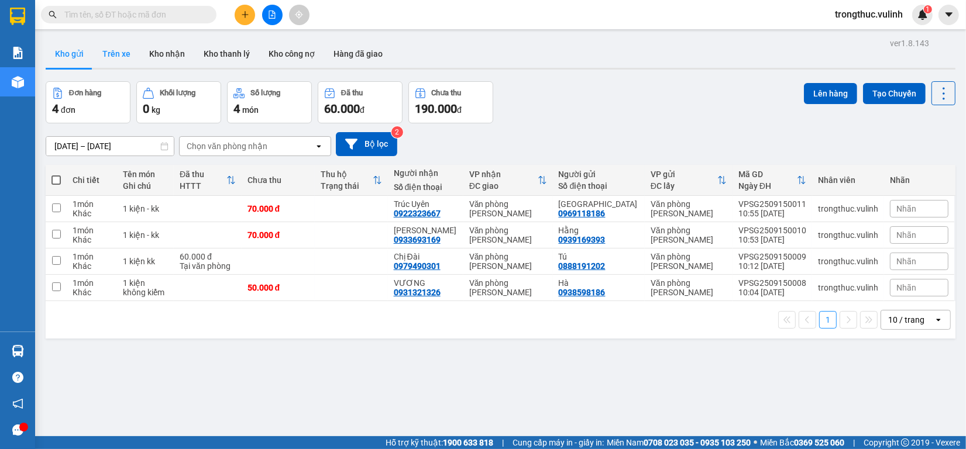
drag, startPoint x: 104, startPoint y: 40, endPoint x: 109, endPoint y: 47, distance: 9.1
click at [106, 42] on button "Trên xe" at bounding box center [116, 54] width 47 height 28
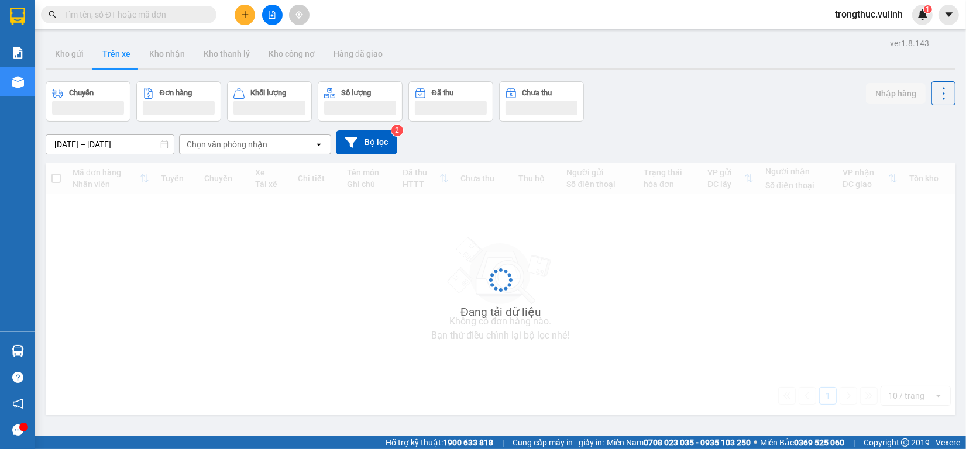
click at [109, 47] on button "Trên xe" at bounding box center [116, 54] width 47 height 28
click at [61, 70] on div "Kho gửi Trên xe Kho nhận Kho thanh lý Kho công nợ Hàng đã giao" at bounding box center [501, 55] width 910 height 31
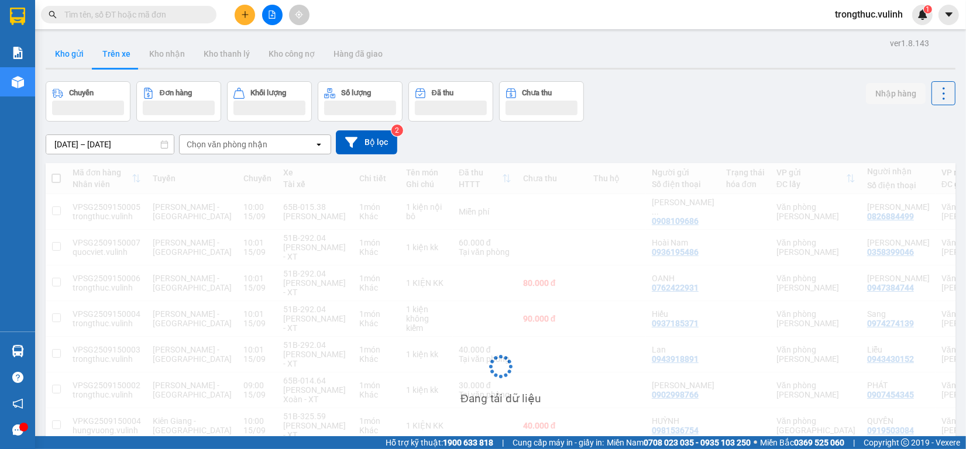
click at [68, 60] on button "Kho gửi" at bounding box center [69, 54] width 47 height 28
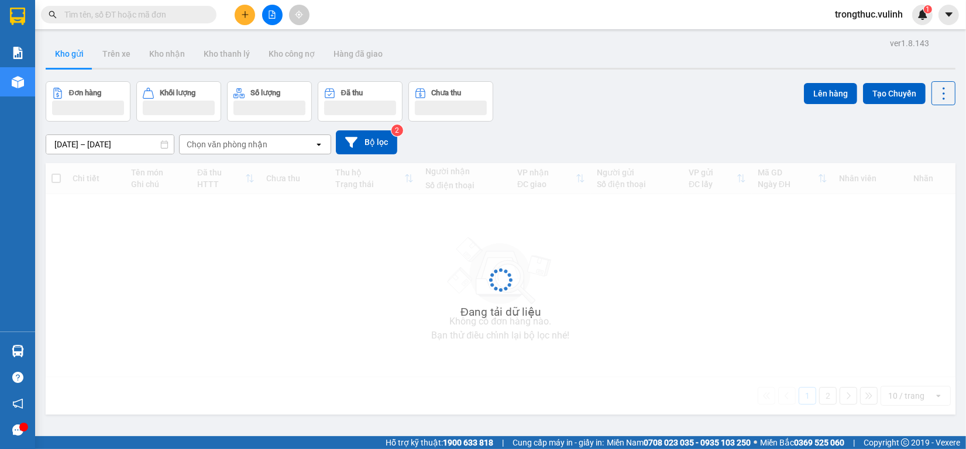
click at [68, 60] on button "Kho gửi" at bounding box center [69, 54] width 47 height 28
click at [70, 60] on button "Kho gửi" at bounding box center [69, 54] width 47 height 28
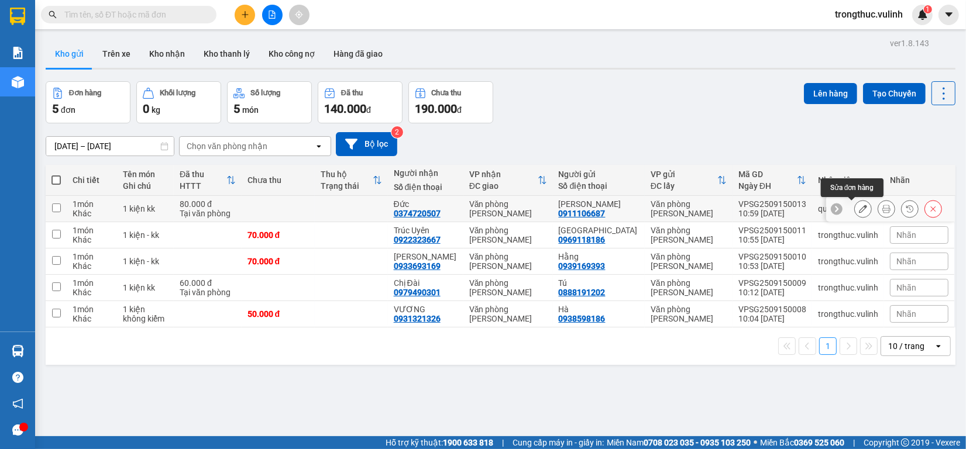
click at [882, 208] on icon at bounding box center [886, 209] width 8 height 8
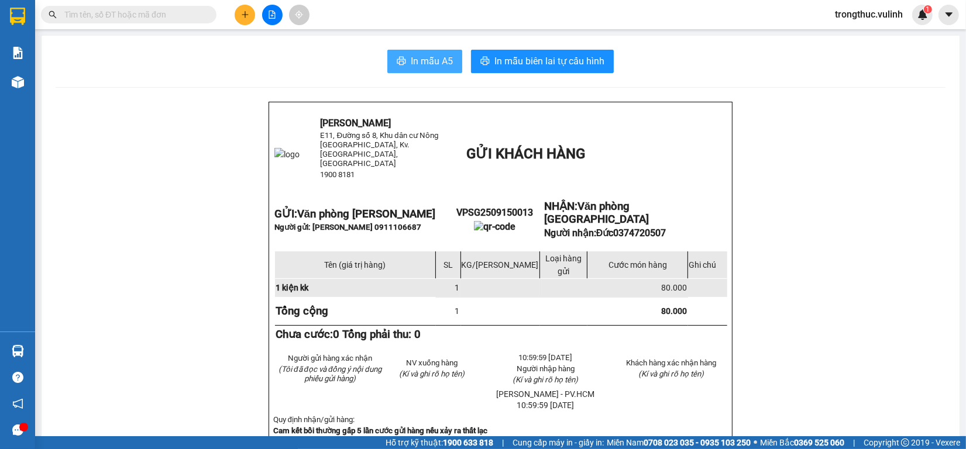
click at [413, 54] on span "In mẫu A5" at bounding box center [432, 61] width 42 height 15
click at [39, 89] on main "In mẫu A5 In mẫu biên lai tự cấu hình Vũ Linh limousine E11, Đường số 8, Khu dâ…" at bounding box center [483, 218] width 966 height 436
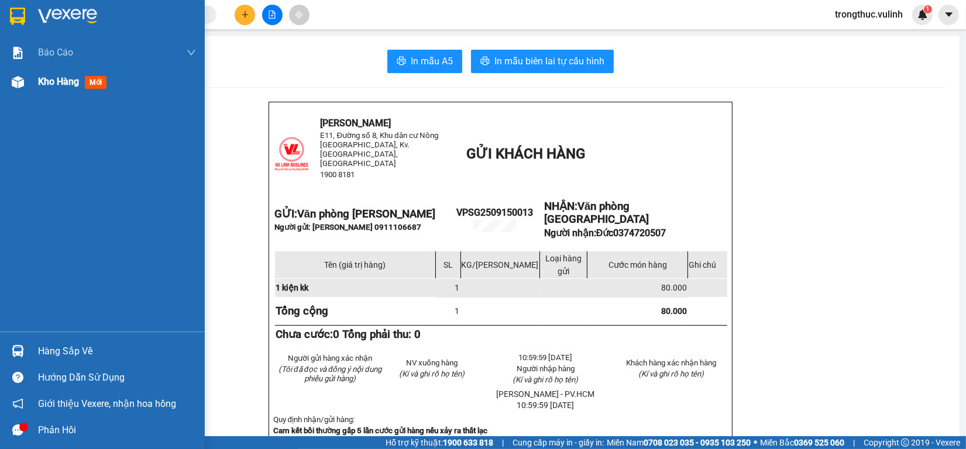
click at [33, 88] on div "Kho hàng mới" at bounding box center [102, 81] width 205 height 29
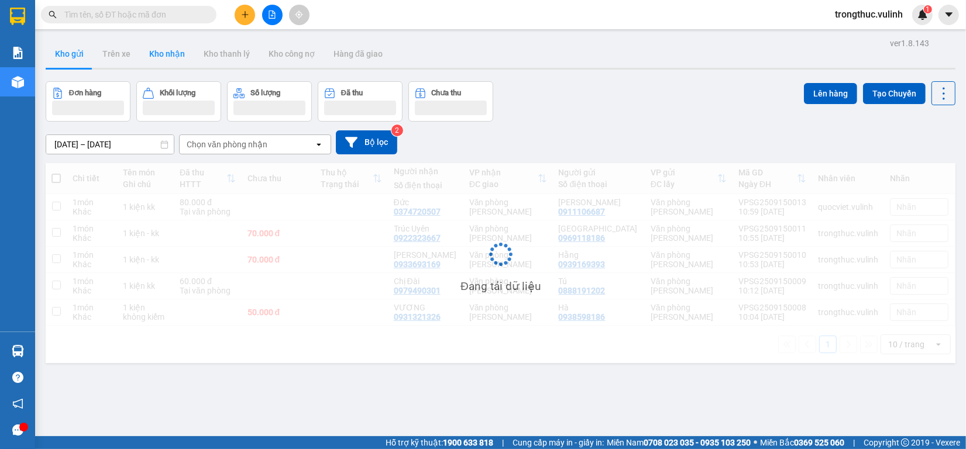
click at [168, 60] on button "Kho nhận" at bounding box center [167, 54] width 54 height 28
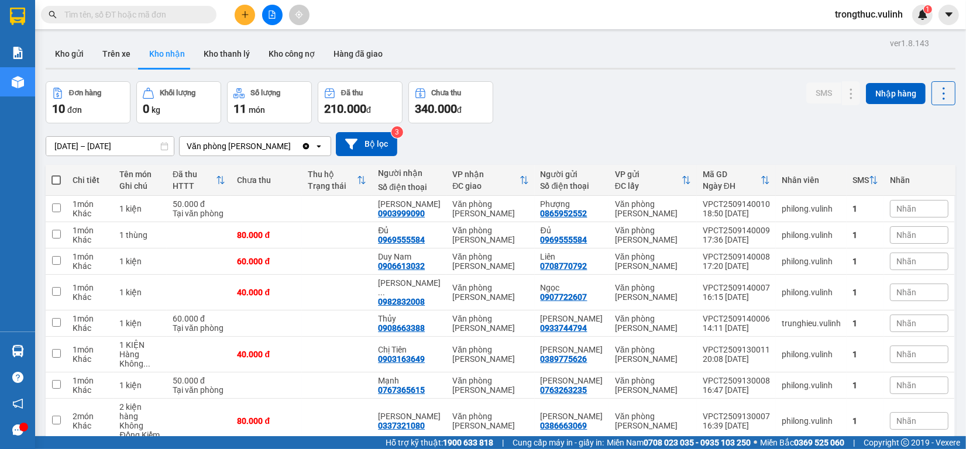
click at [106, 18] on input "text" at bounding box center [133, 14] width 138 height 13
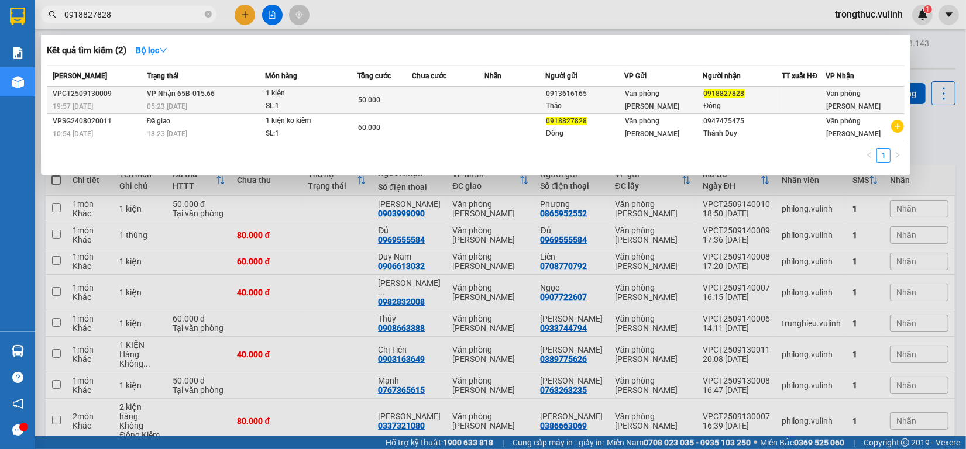
type input "0918827828"
click at [384, 102] on div "50.000" at bounding box center [384, 100] width 53 height 13
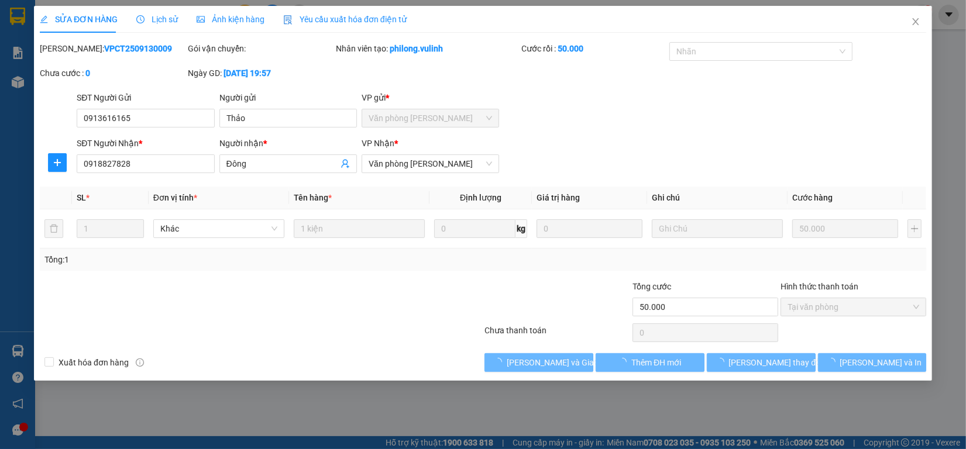
type input "0913616165"
type input "Thảo"
type input "0918827828"
type input "Đông"
type input "50.000"
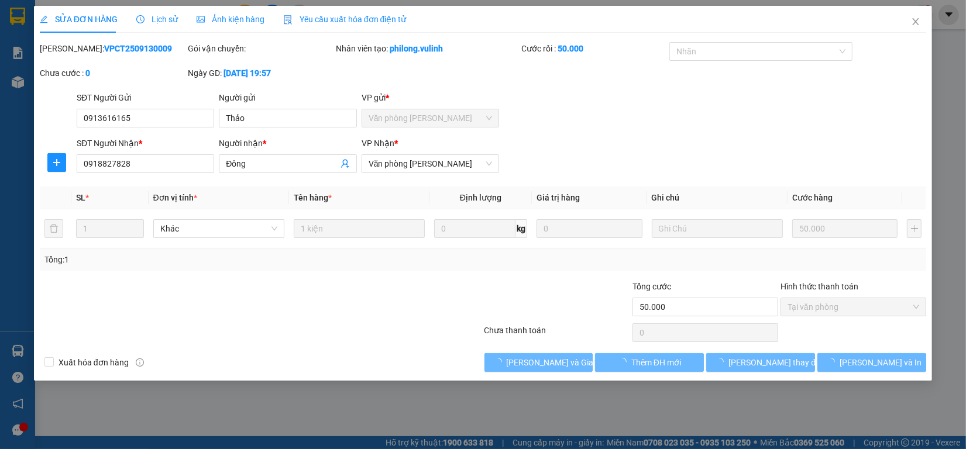
click at [147, 30] on div "Lịch sử" at bounding box center [157, 19] width 42 height 27
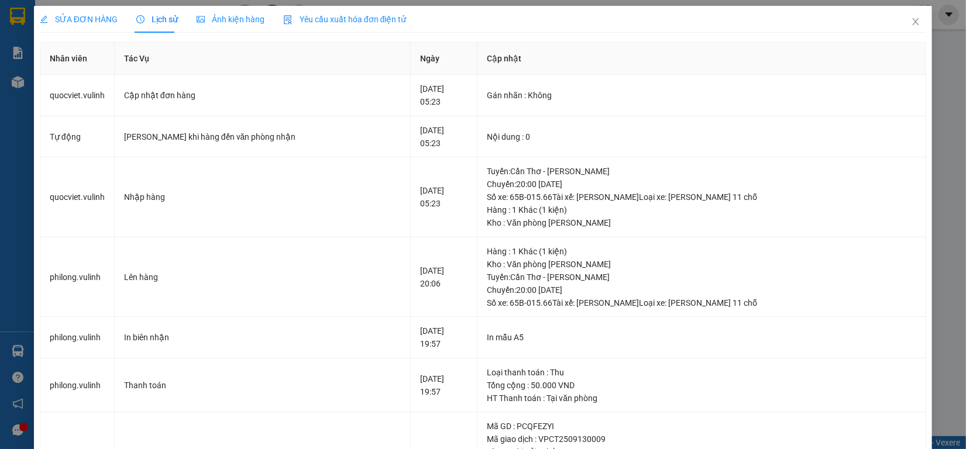
click at [80, 22] on span "SỬA ĐƠN HÀNG" at bounding box center [79, 19] width 78 height 9
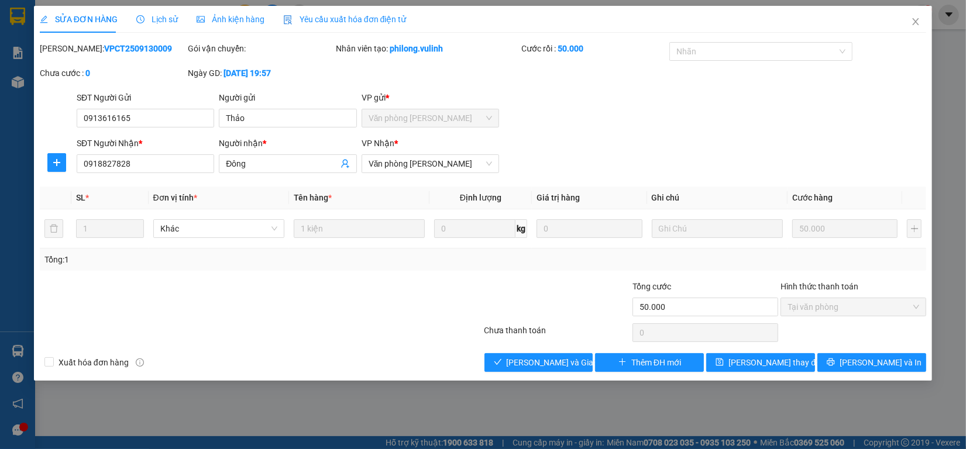
click at [156, 11] on div "Lịch sử" at bounding box center [157, 19] width 42 height 27
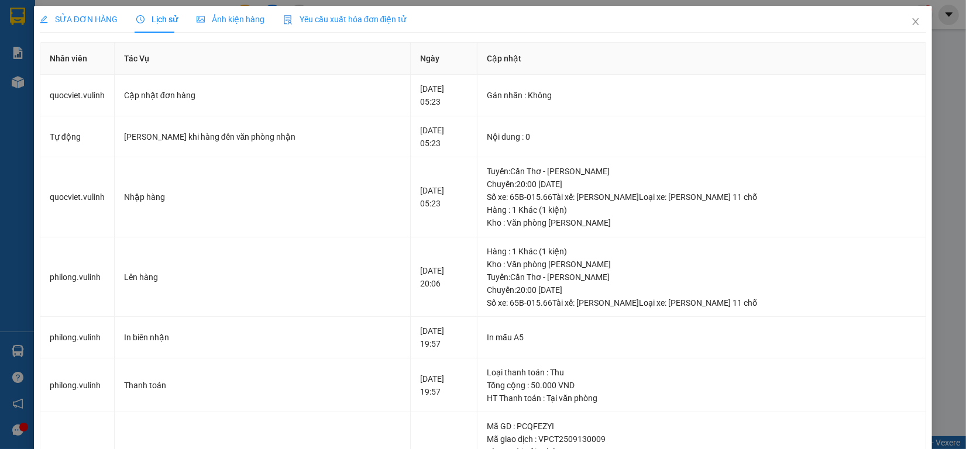
click at [97, 25] on div "SỬA ĐƠN HÀNG" at bounding box center [79, 19] width 78 height 13
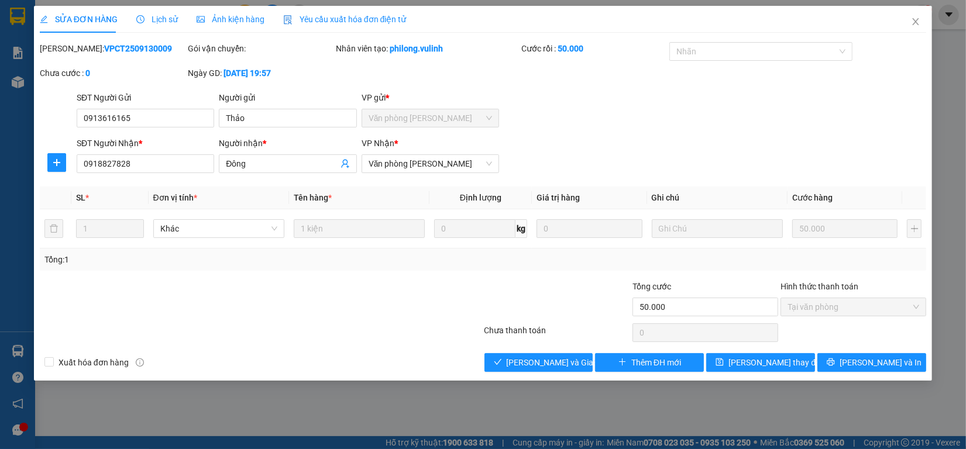
click at [513, 375] on div "SỬA ĐƠN HÀNG Lịch sử Ảnh kiện hàng Yêu cầu xuất hóa đơn điện tử Total Paid Fee …" at bounding box center [483, 193] width 898 height 375
click at [515, 373] on div "SỬA ĐƠN HÀNG Lịch sử Ảnh kiện hàng Yêu cầu xuất hóa đơn điện tử Total Paid Fee …" at bounding box center [483, 193] width 898 height 375
click at [517, 372] on button "Lưu và Giao hàng" at bounding box center [538, 362] width 109 height 19
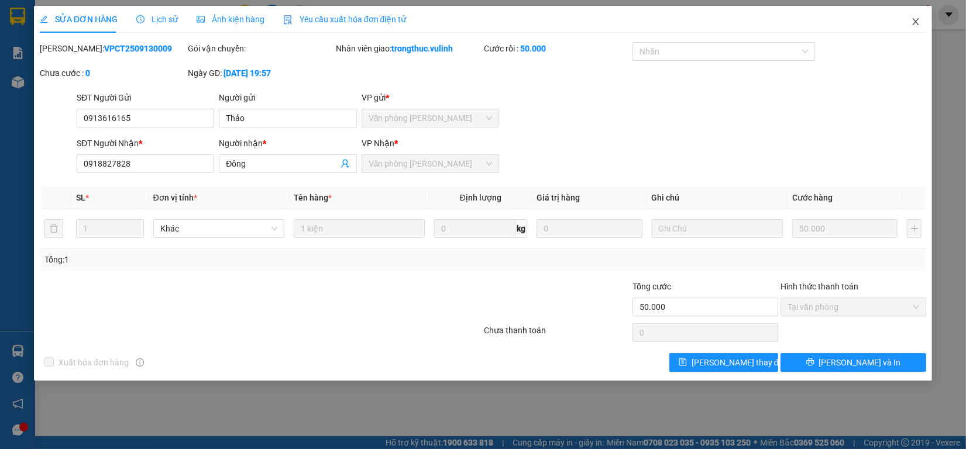
click at [914, 23] on icon "close" at bounding box center [916, 21] width 6 height 7
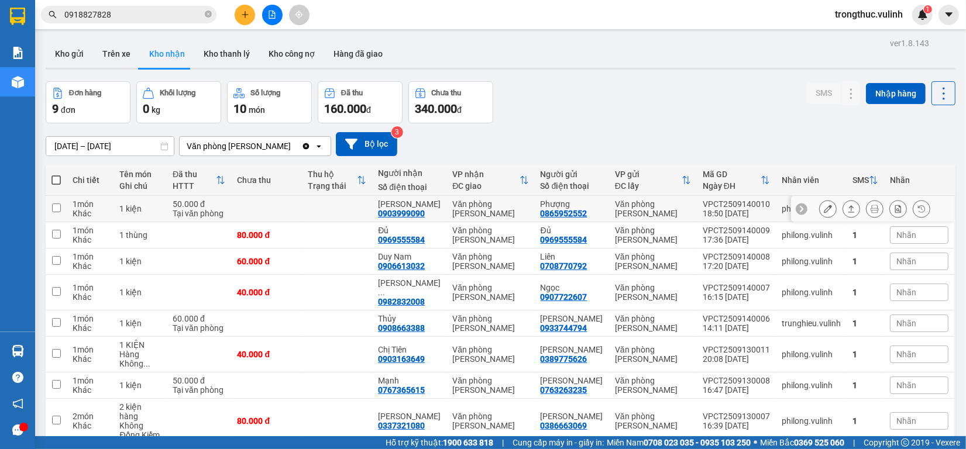
click at [820, 203] on button at bounding box center [828, 209] width 16 height 20
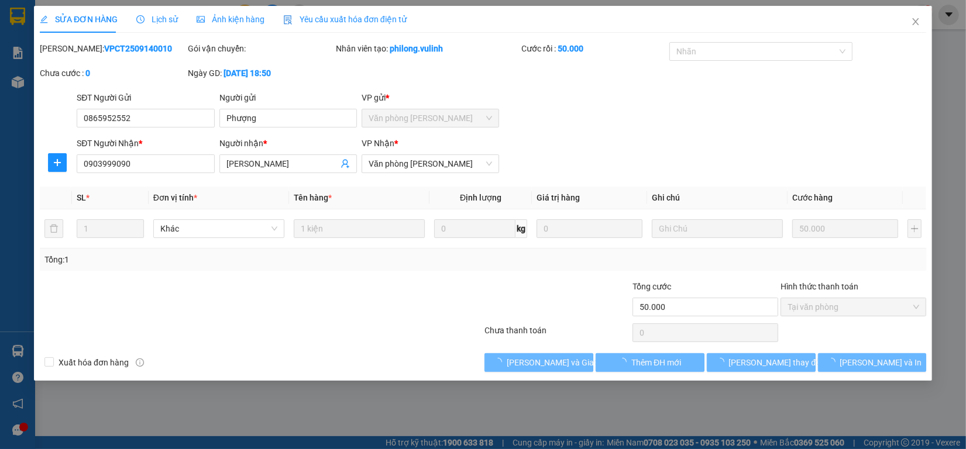
type input "0865952552"
type input "Phượng"
type input "0903999090"
type input "[PERSON_NAME]"
type input "50.000"
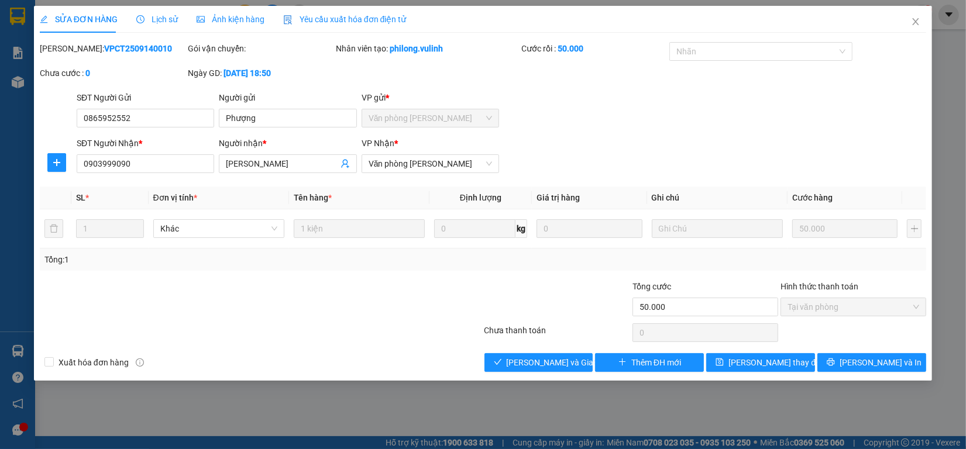
click at [524, 352] on div "Total Paid Fee 50.000 Total UnPaid Fee 0 Cash Collection Total Fee Mã ĐH: VPCT2…" at bounding box center [483, 207] width 886 height 330
click at [525, 353] on div "Total Paid Fee 50.000 Total UnPaid Fee 0 Cash Collection Total Fee Mã ĐH: VPCT2…" at bounding box center [483, 207] width 886 height 330
click at [527, 356] on button "Lưu và Giao hàng" at bounding box center [538, 362] width 109 height 19
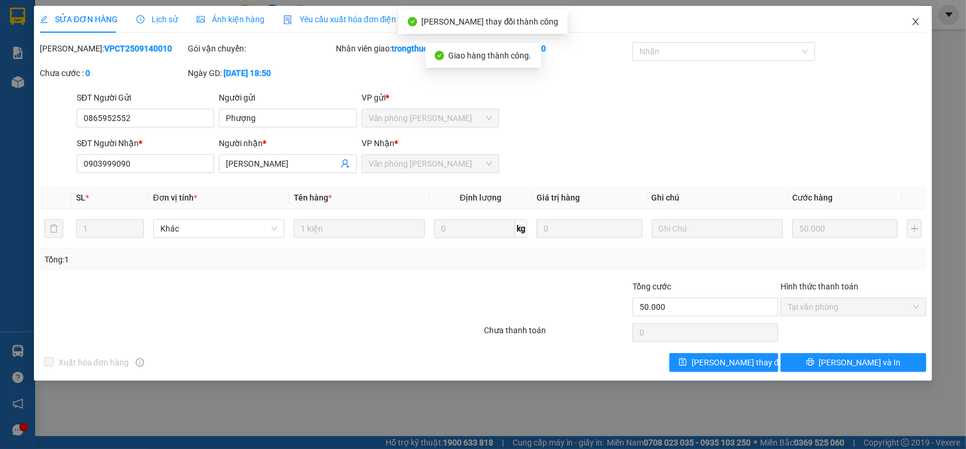
drag, startPoint x: 907, startPoint y: 16, endPoint x: 911, endPoint y: 33, distance: 17.0
click at [907, 16] on span "Close" at bounding box center [915, 22] width 33 height 33
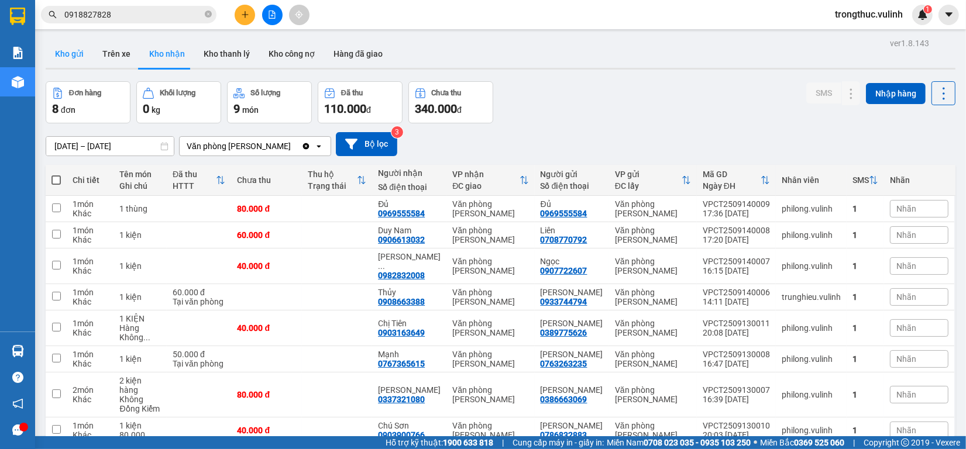
click at [77, 51] on button "Kho gửi" at bounding box center [69, 54] width 47 height 28
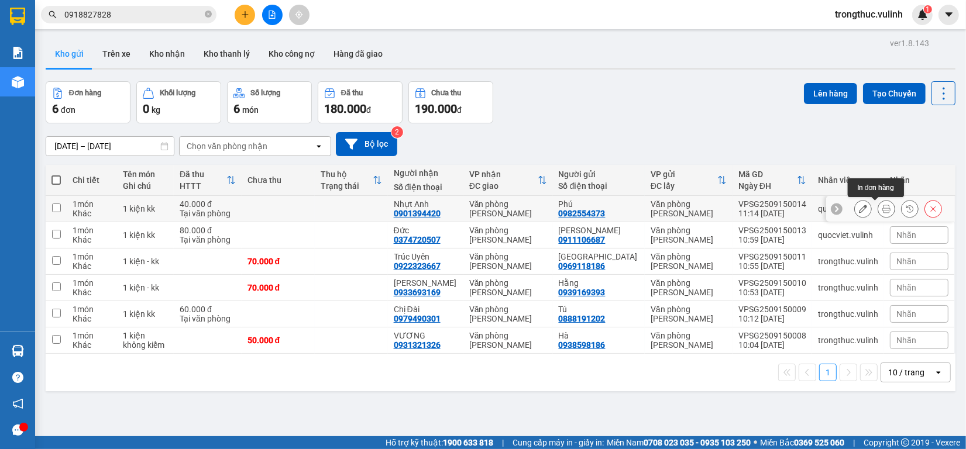
click at [878, 212] on button at bounding box center [886, 209] width 16 height 20
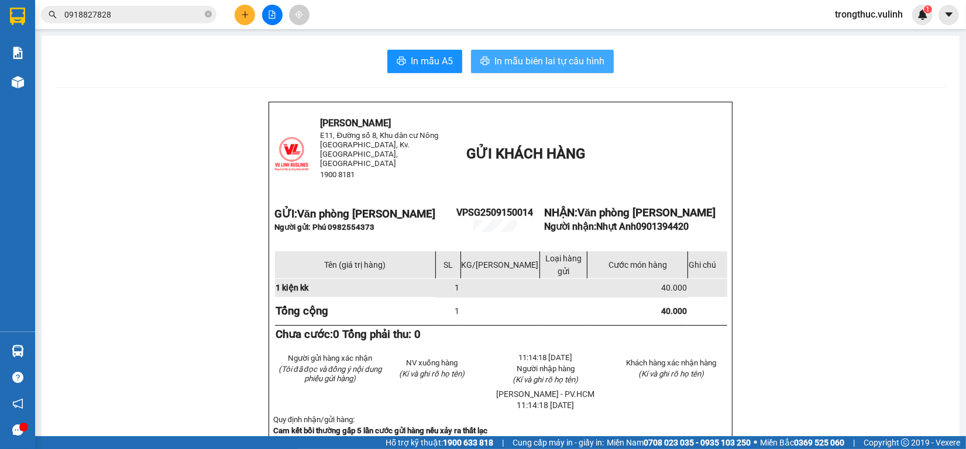
click at [502, 57] on span "In mẫu biên lai tự cấu hình" at bounding box center [549, 61] width 110 height 15
click at [247, 16] on icon "plus" at bounding box center [245, 15] width 8 height 8
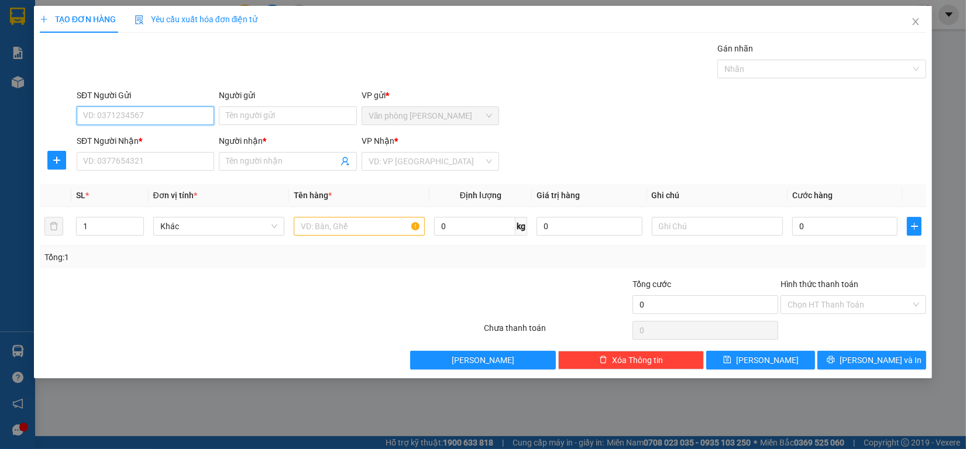
click at [129, 123] on input "SĐT Người Gửi" at bounding box center [145, 115] width 137 height 19
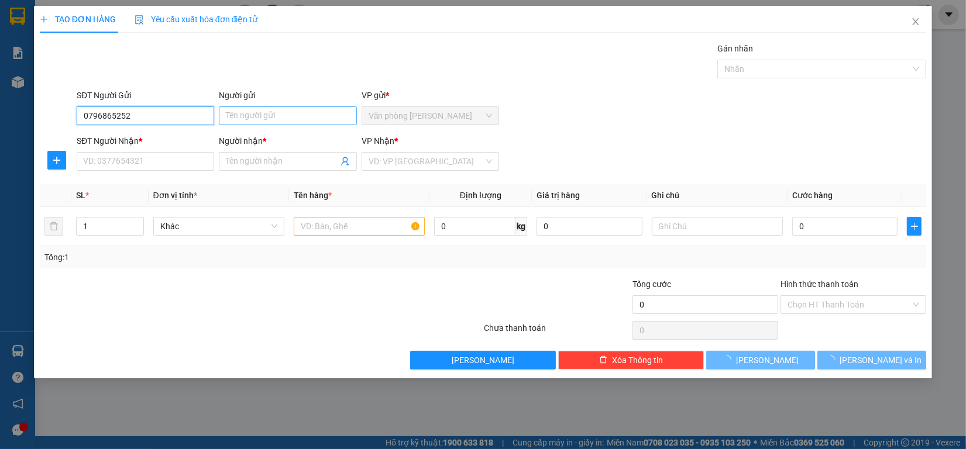
type input "0796865252"
click at [250, 115] on input "Người gửi" at bounding box center [287, 115] width 137 height 19
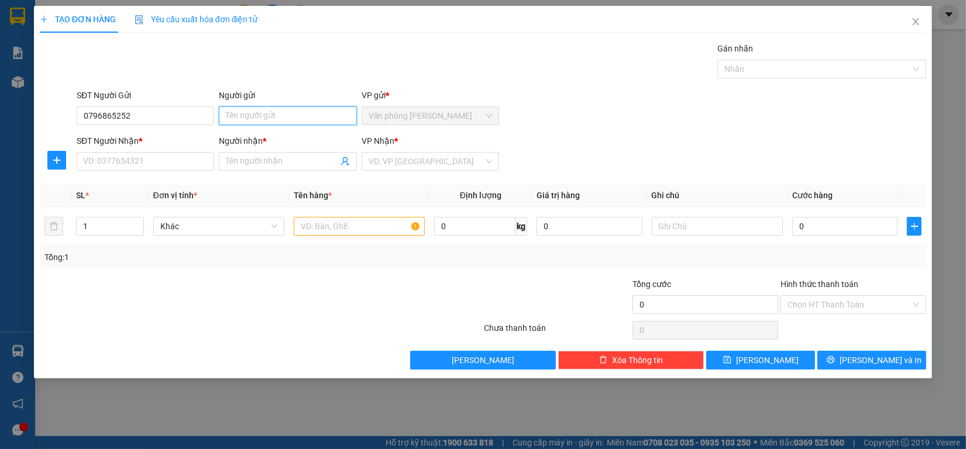
type input "T"
click at [159, 106] on input "0796865252" at bounding box center [145, 115] width 137 height 19
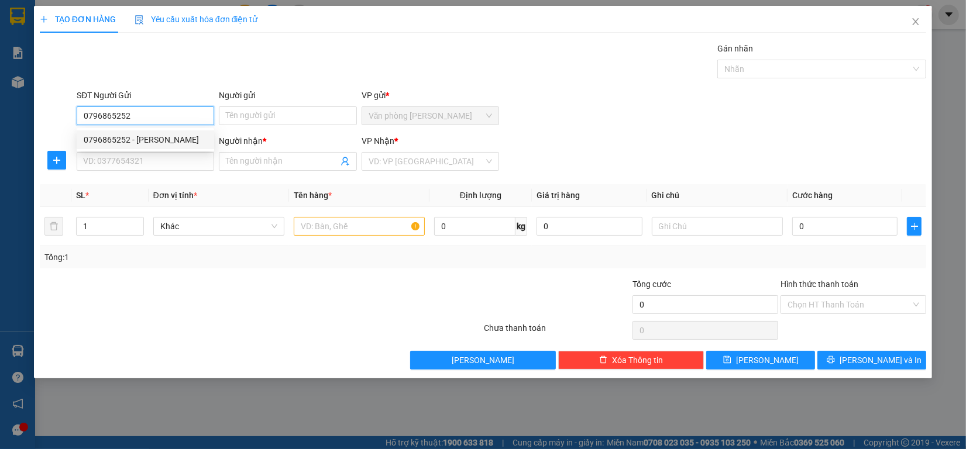
click at [163, 139] on div "0796865252 - Thanh" at bounding box center [145, 139] width 123 height 13
type input "[PERSON_NAME]"
type input "0772885252"
type input "Chương"
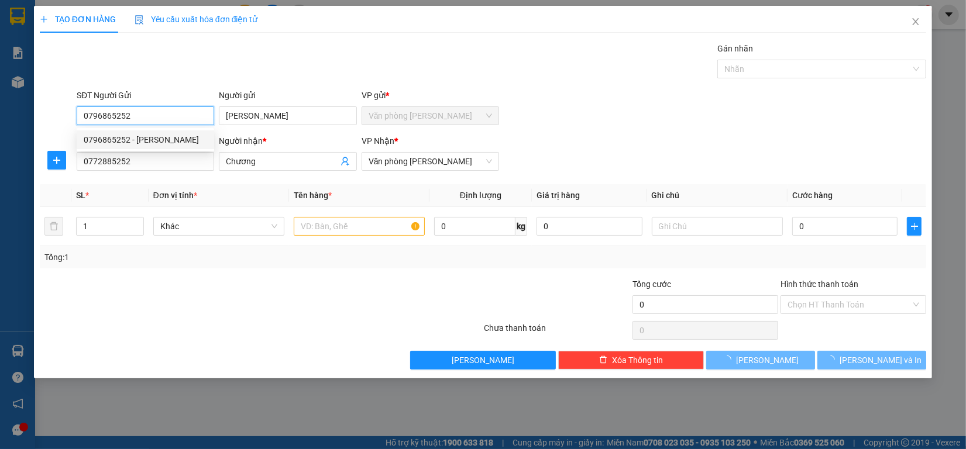
type input "70.000"
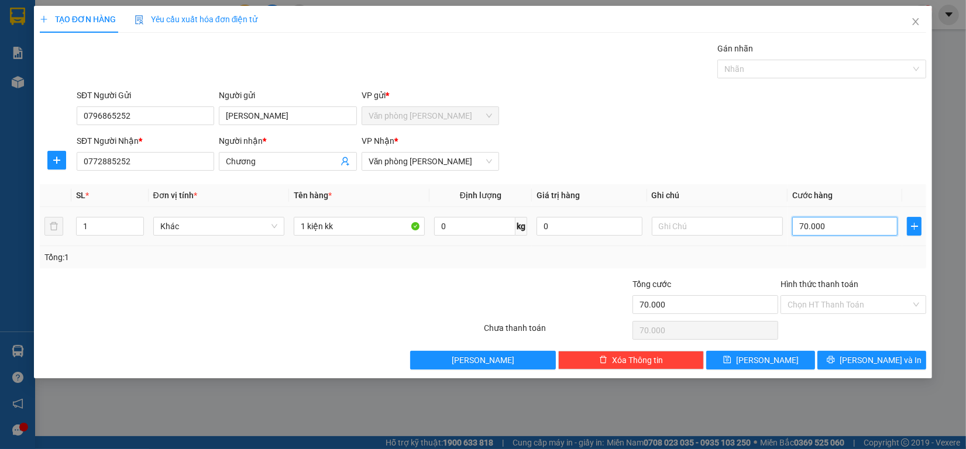
click at [837, 229] on input "70.000" at bounding box center [845, 226] width 106 height 19
type input "0.000"
type input "0"
type input "60.000"
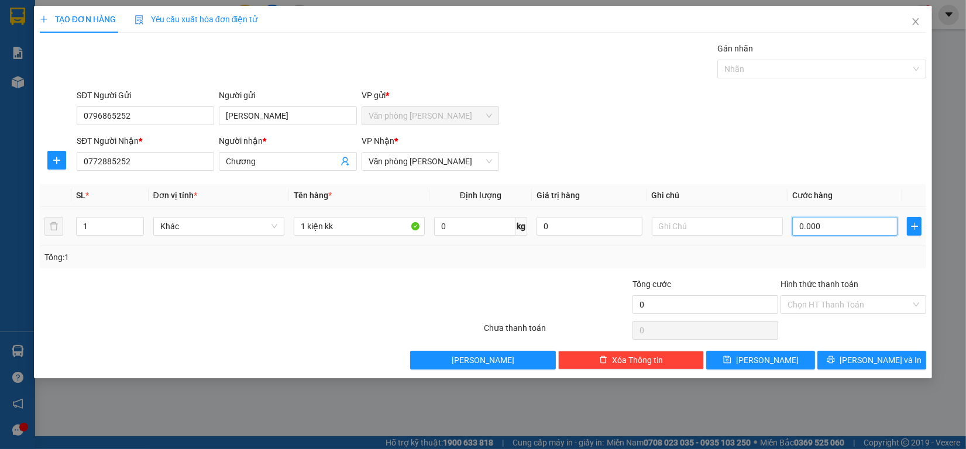
type input "60.000"
click at [853, 297] on input "Hình thức thanh toán" at bounding box center [848, 305] width 123 height 18
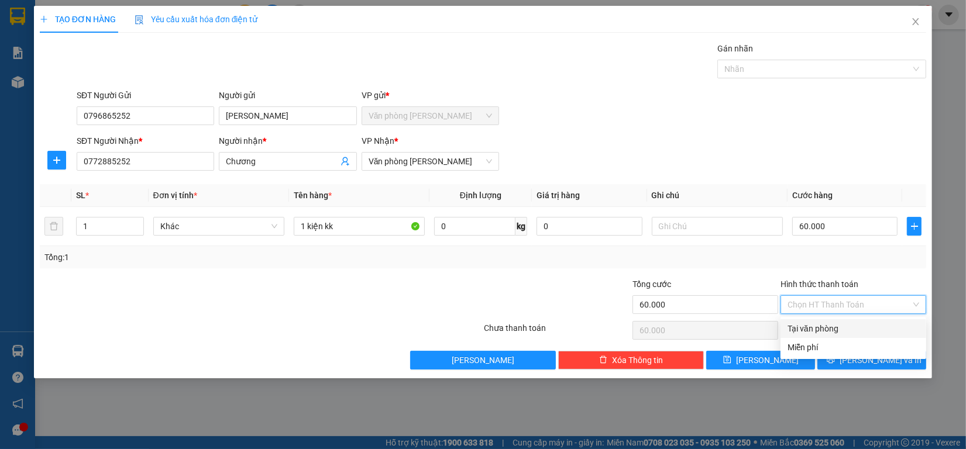
click at [844, 328] on div "Tại văn phòng" at bounding box center [853, 328] width 132 height 13
type input "0"
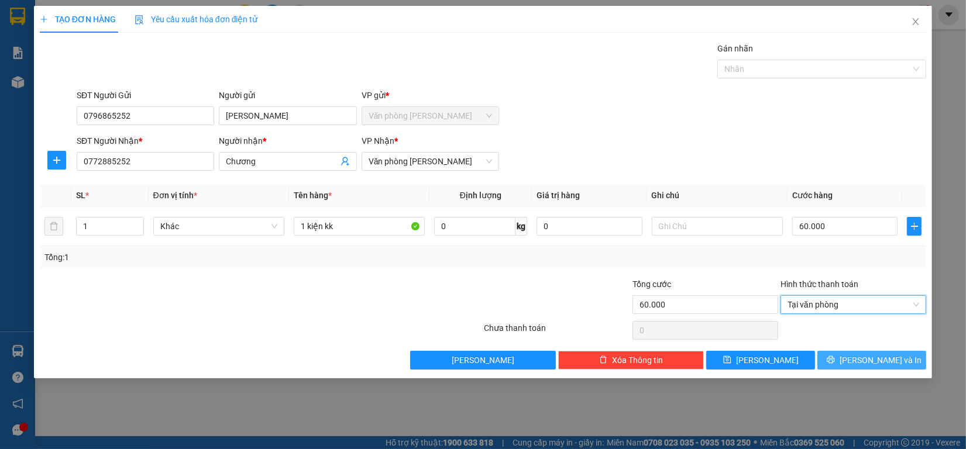
click at [845, 360] on button "[PERSON_NAME] và In" at bounding box center [871, 360] width 109 height 19
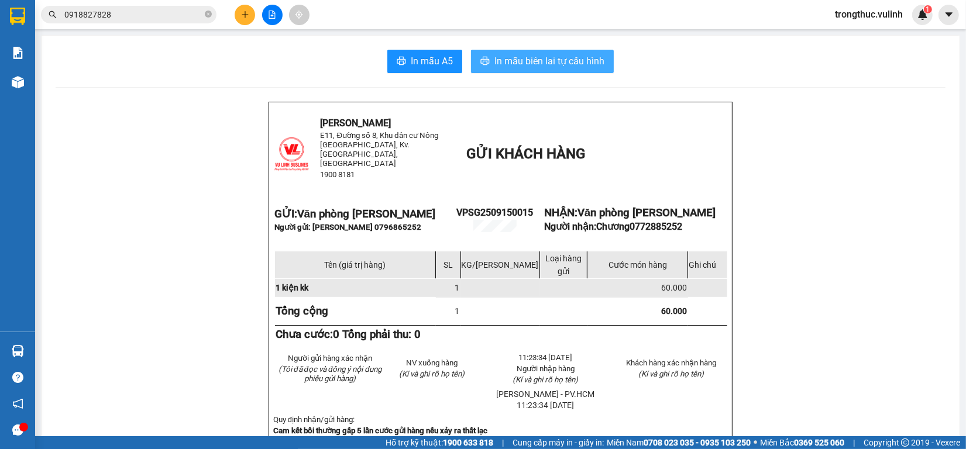
click at [554, 64] on span "In mẫu biên lai tự cấu hình" at bounding box center [549, 61] width 110 height 15
click at [241, 15] on icon "plus" at bounding box center [245, 15] width 8 height 8
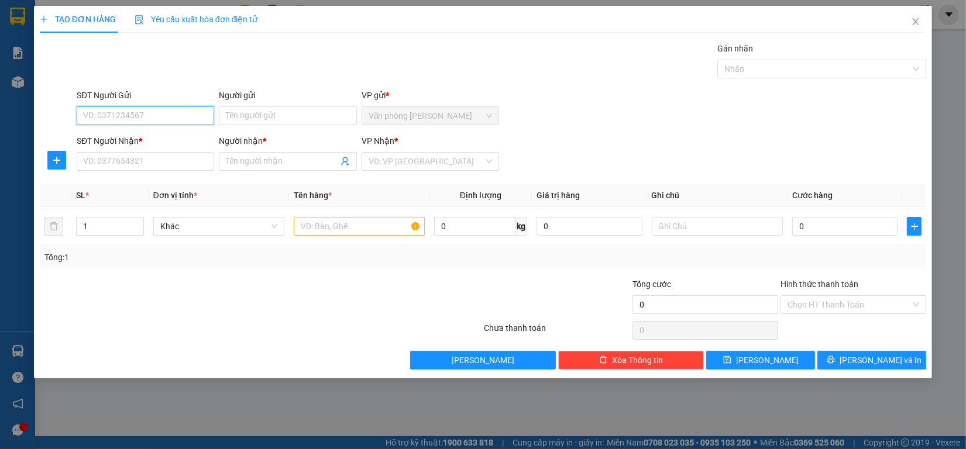
click at [196, 106] on input "SĐT Người Gửi" at bounding box center [145, 115] width 137 height 19
type input "0966640018"
click at [180, 143] on div "0966640018 - Song Bảo" at bounding box center [145, 139] width 123 height 13
type input "[PERSON_NAME]"
type input "0932477184"
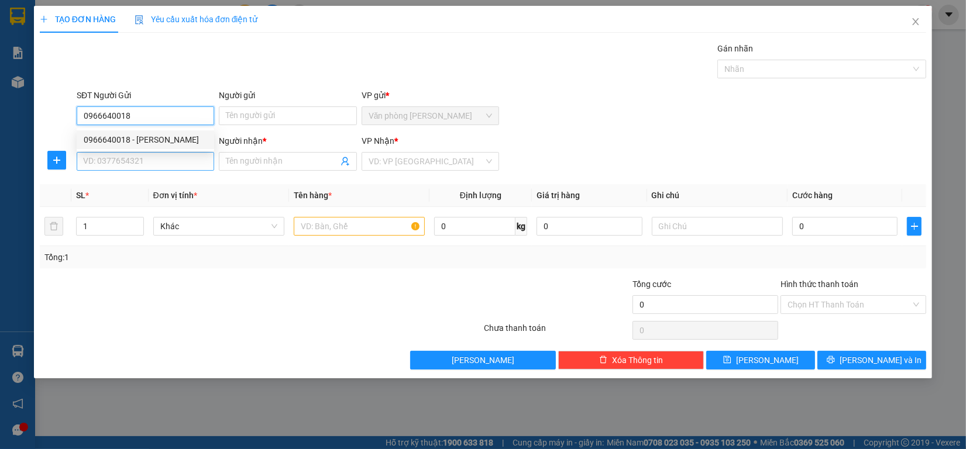
type input "thái bình"
type input "80.000"
type input "0966640018"
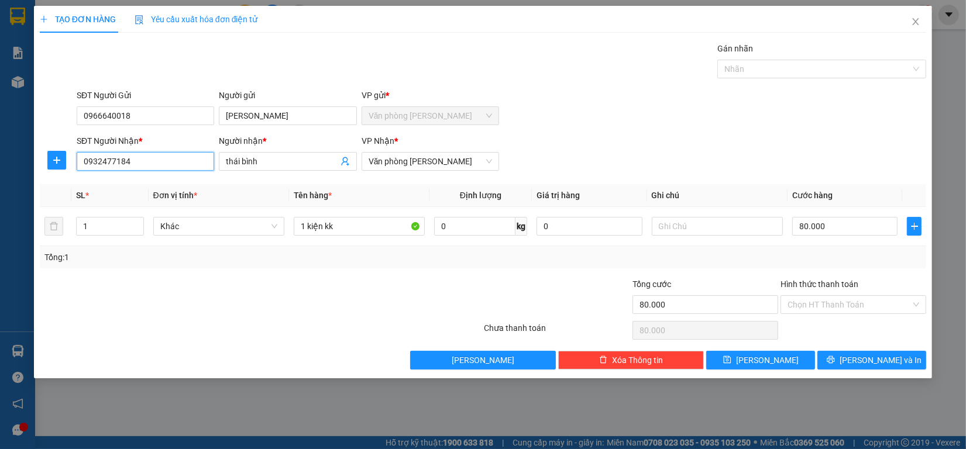
drag, startPoint x: 174, startPoint y: 156, endPoint x: 0, endPoint y: 164, distance: 174.5
click at [0, 164] on div "TẠO ĐƠN HÀNG Yêu cầu xuất hóa đơn điện tử Transit Pickup Surcharge Ids Transit …" at bounding box center [483, 224] width 966 height 449
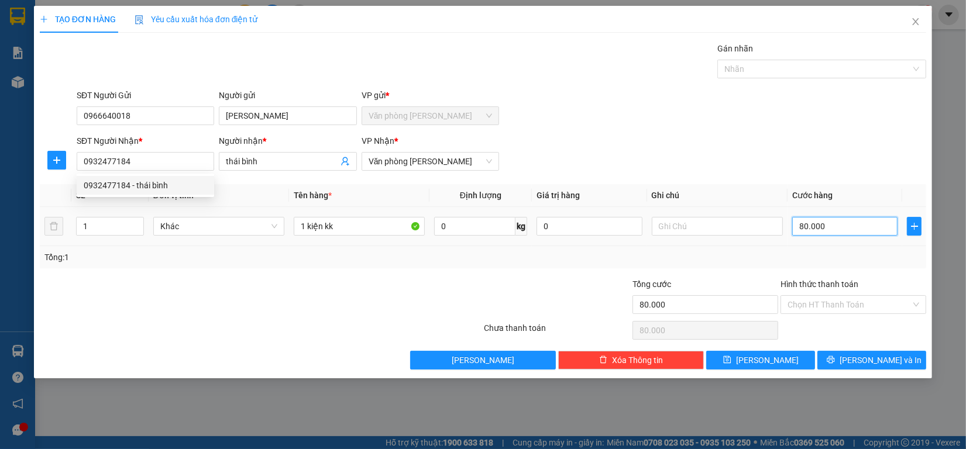
click at [839, 227] on input "80.000" at bounding box center [845, 226] width 106 height 19
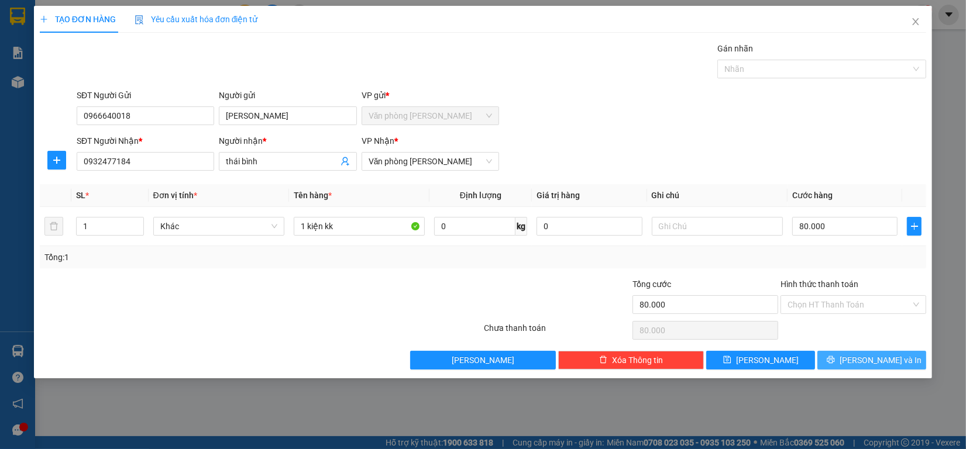
click at [837, 367] on button "[PERSON_NAME] và In" at bounding box center [871, 360] width 109 height 19
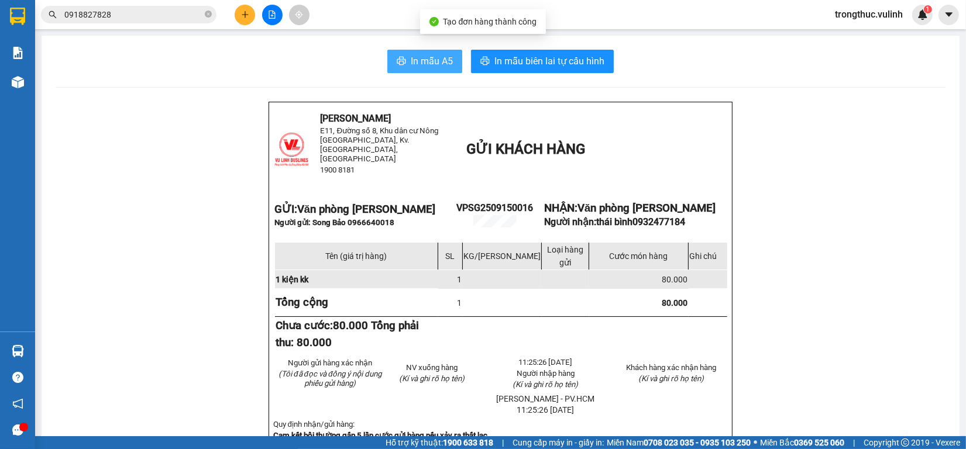
click at [419, 63] on span "In mẫu A5" at bounding box center [432, 61] width 42 height 15
drag, startPoint x: 193, startPoint y: 287, endPoint x: 176, endPoint y: 323, distance: 40.6
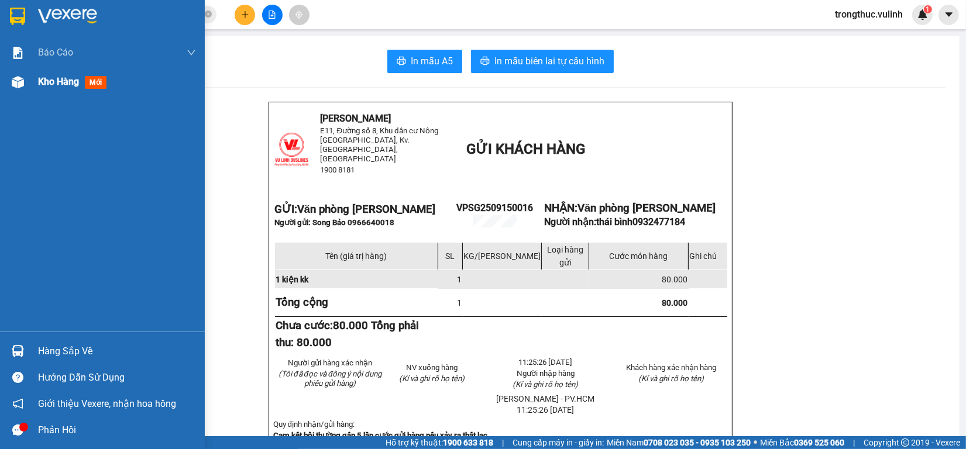
click at [26, 82] on div at bounding box center [18, 82] width 20 height 20
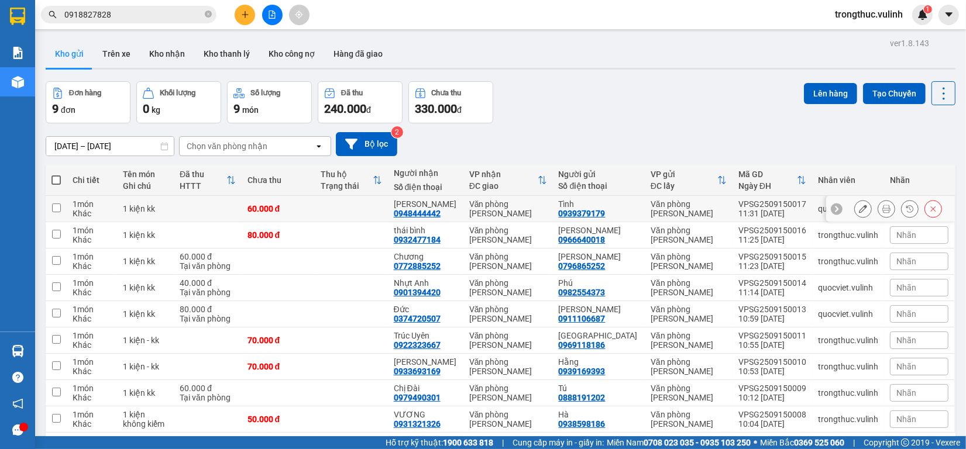
click at [855, 209] on button at bounding box center [863, 209] width 16 height 20
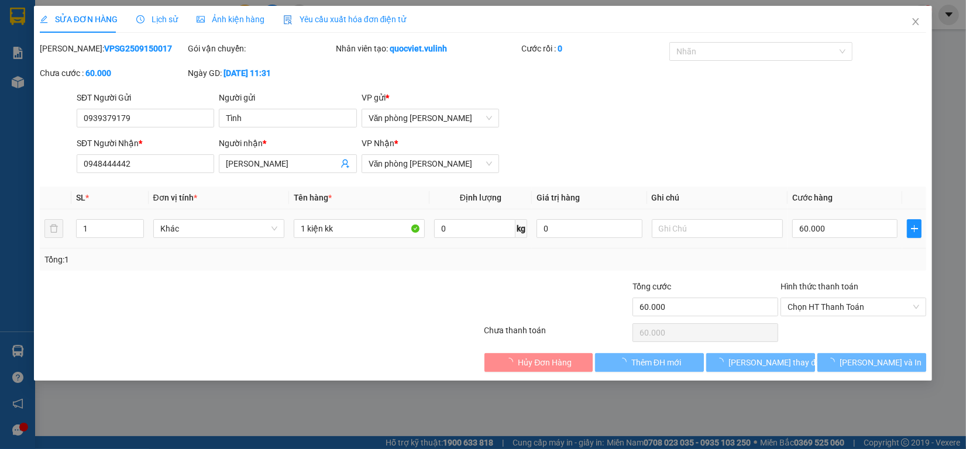
type input "0939379179"
type input "Tình"
type input "0948444442"
type input "[PERSON_NAME]"
type input "60.000"
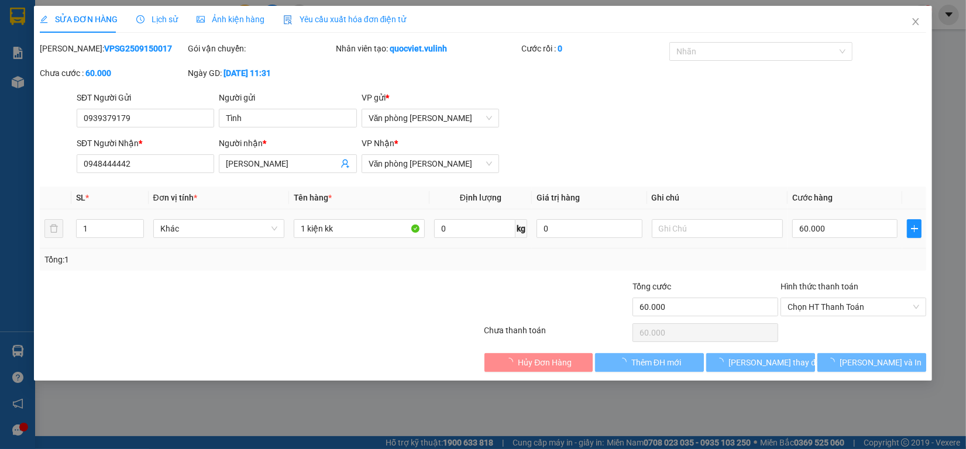
type input "60.000"
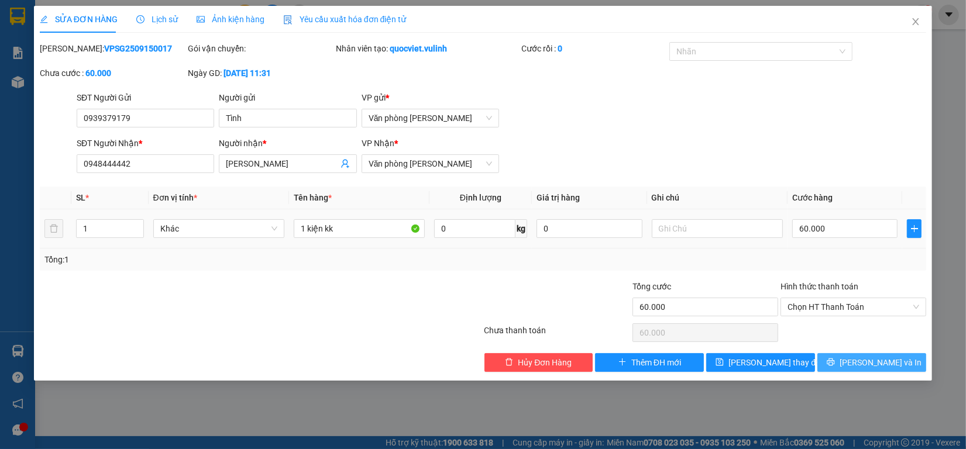
click at [882, 366] on span "[PERSON_NAME] và In" at bounding box center [880, 362] width 82 height 13
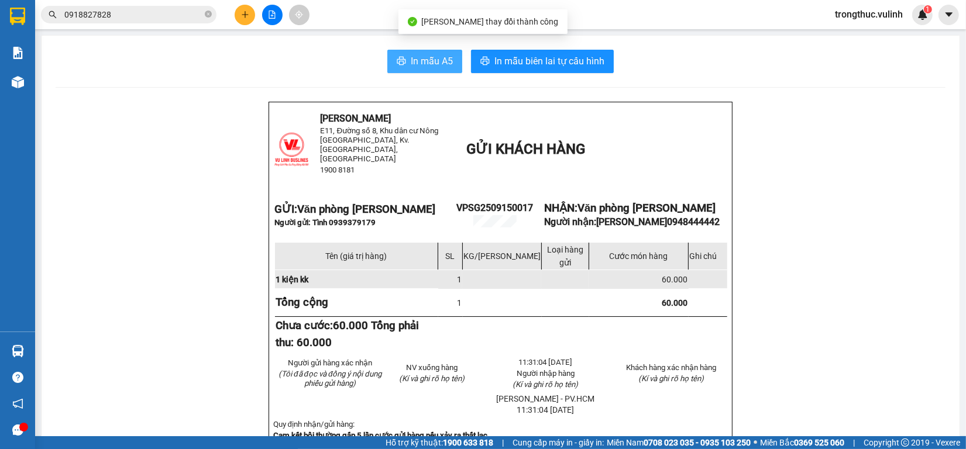
click at [445, 63] on span "In mẫu A5" at bounding box center [432, 61] width 42 height 15
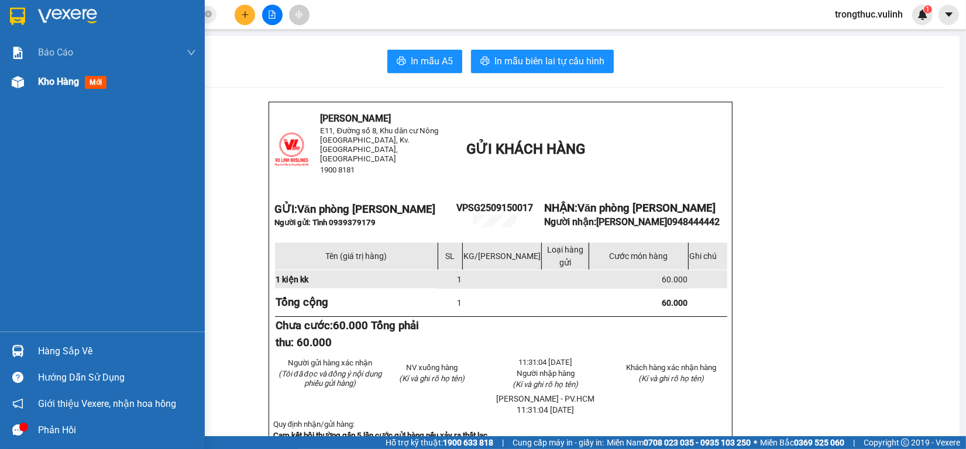
click at [51, 92] on div "Kho hàng mới" at bounding box center [117, 81] width 158 height 29
click at [53, 92] on div "Kho hàng mới" at bounding box center [117, 81] width 158 height 29
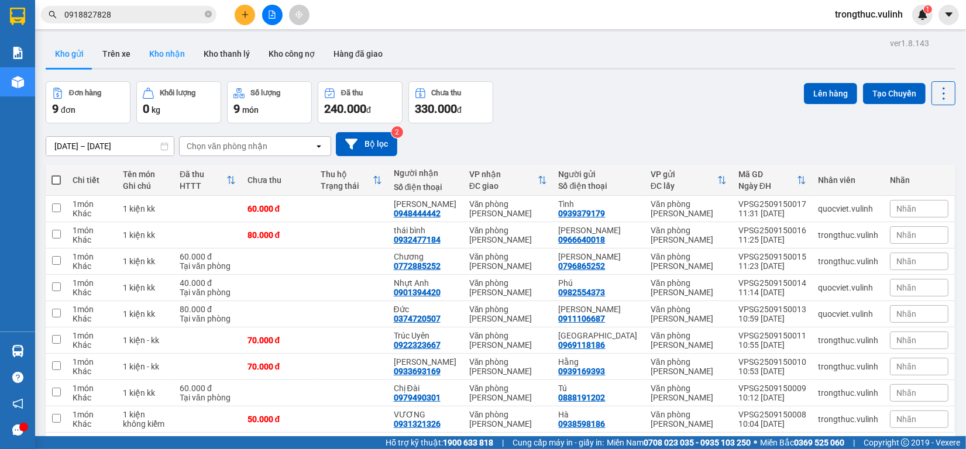
click at [166, 59] on button "Kho nhận" at bounding box center [167, 54] width 54 height 28
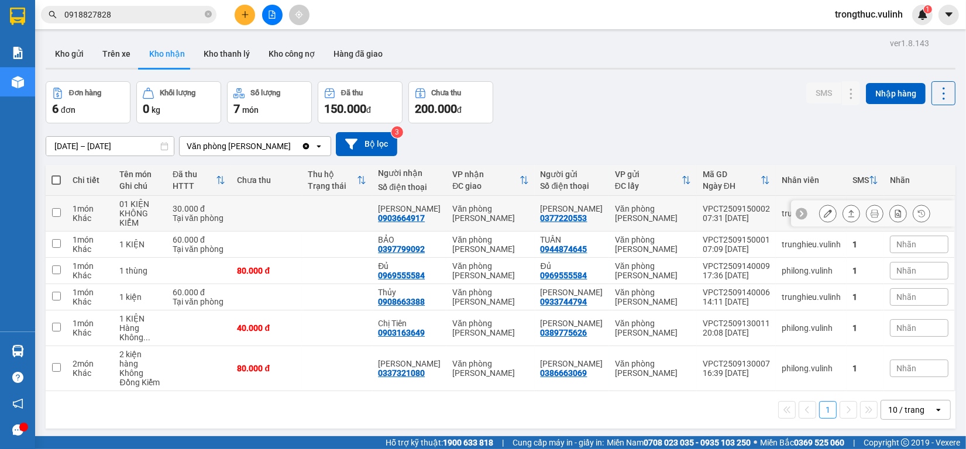
click at [824, 215] on icon at bounding box center [828, 213] width 8 height 8
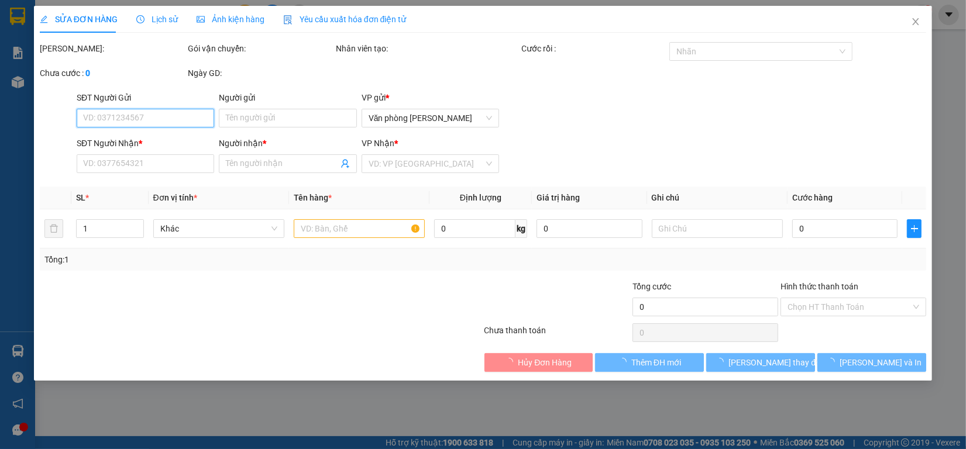
type input "0377220553"
type input "[PERSON_NAME]"
type input "0903664917"
type input "[PERSON_NAME]"
type input "30.000"
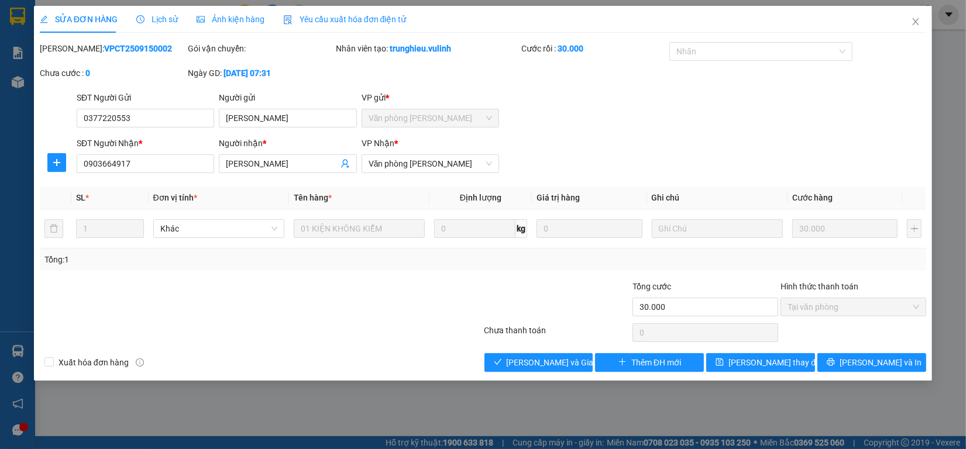
click at [525, 351] on div "Total Paid Fee 30.000 Total UnPaid Fee 0 Cash Collection Total Fee Mã ĐH: VPCT2…" at bounding box center [483, 207] width 886 height 330
click at [524, 357] on span "[PERSON_NAME] và Giao hàng" at bounding box center [563, 362] width 112 height 13
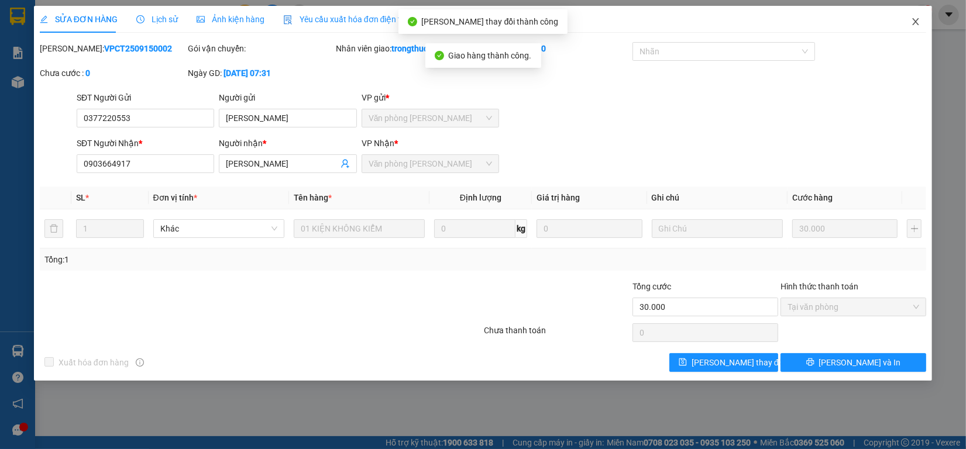
click at [911, 18] on icon "close" at bounding box center [915, 21] width 9 height 9
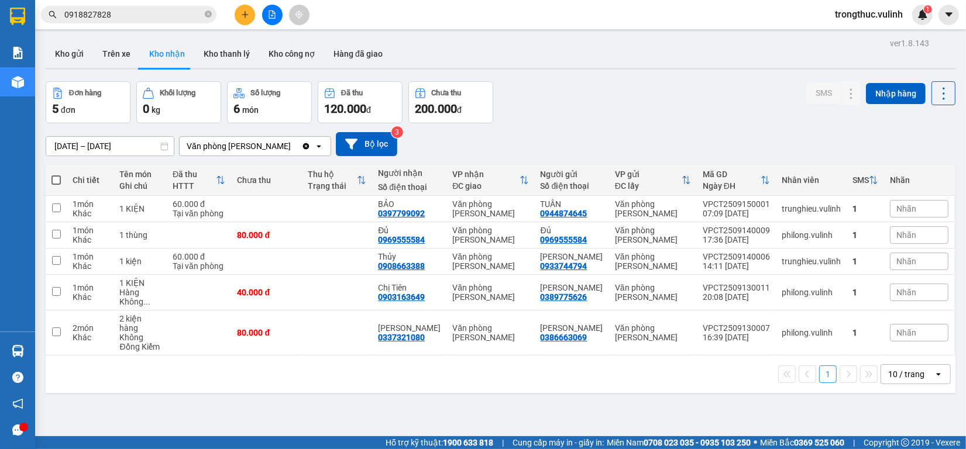
click at [130, 13] on input "0918827828" at bounding box center [133, 14] width 138 height 13
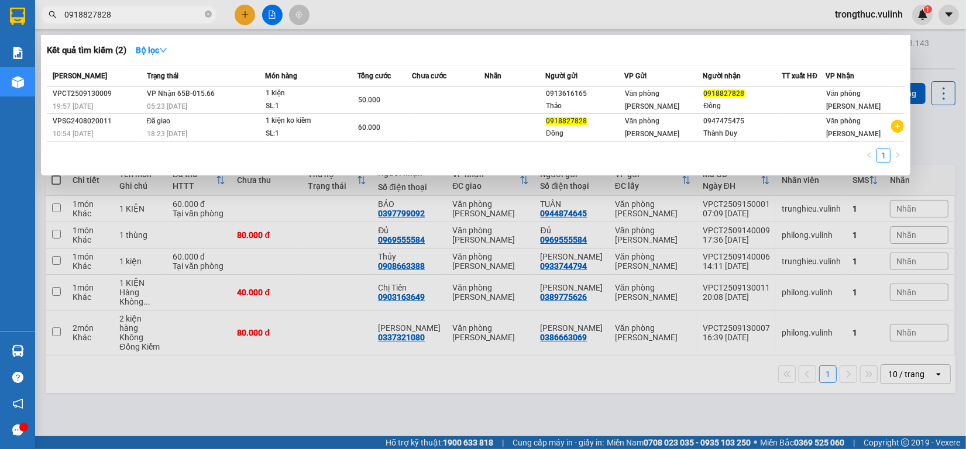
click at [130, 13] on input "0918827828" at bounding box center [133, 14] width 138 height 13
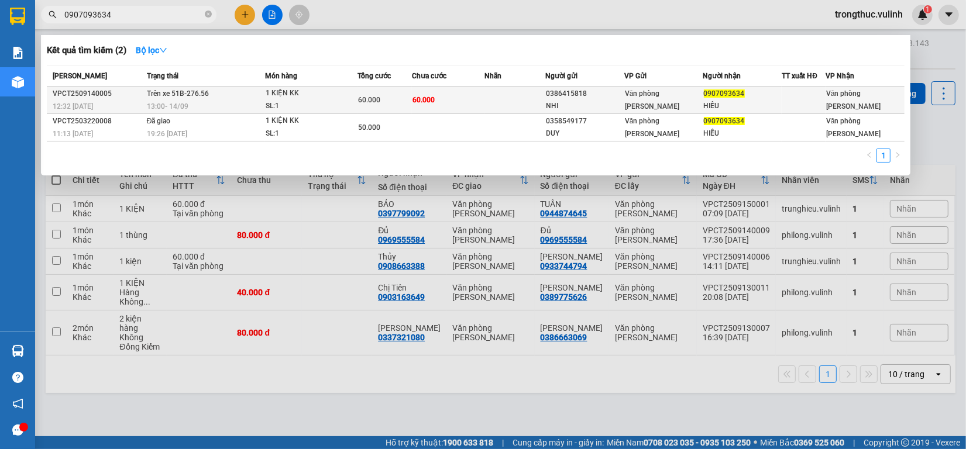
type input "0907093634"
click at [226, 89] on td "Trên xe 51B-276.56 13:00 - 14/09" at bounding box center [204, 100] width 121 height 27
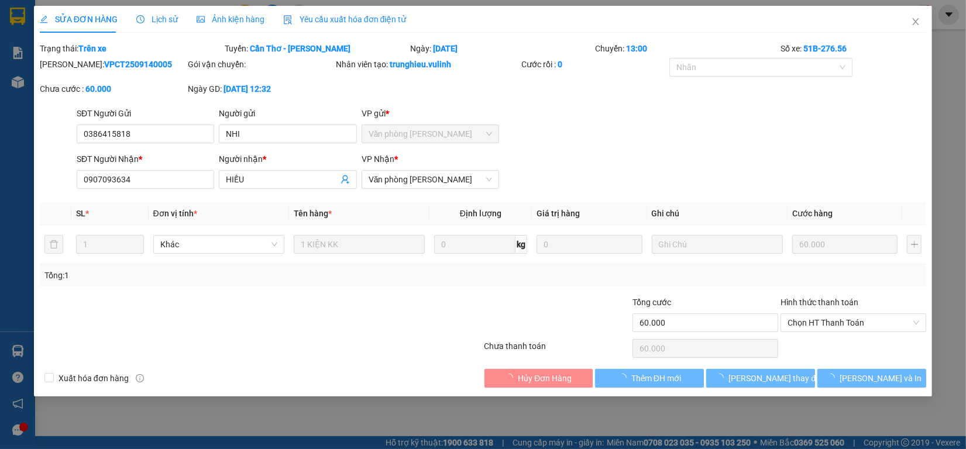
click at [154, 16] on span "Lịch sử" at bounding box center [157, 19] width 42 height 9
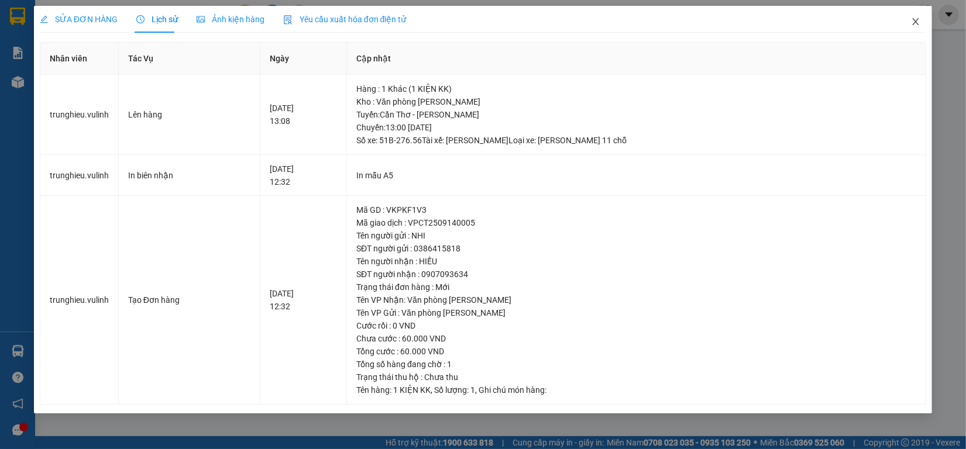
click at [917, 23] on icon "close" at bounding box center [915, 21] width 9 height 9
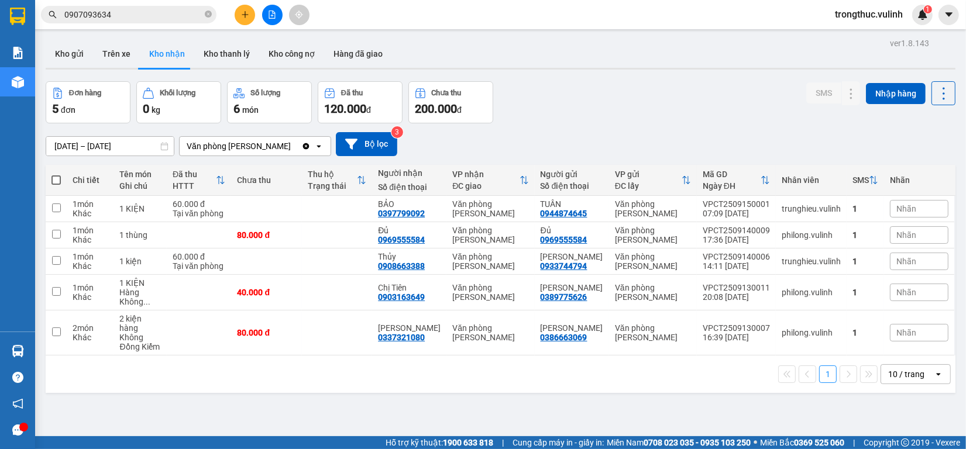
click at [144, 18] on input "0907093634" at bounding box center [133, 14] width 138 height 13
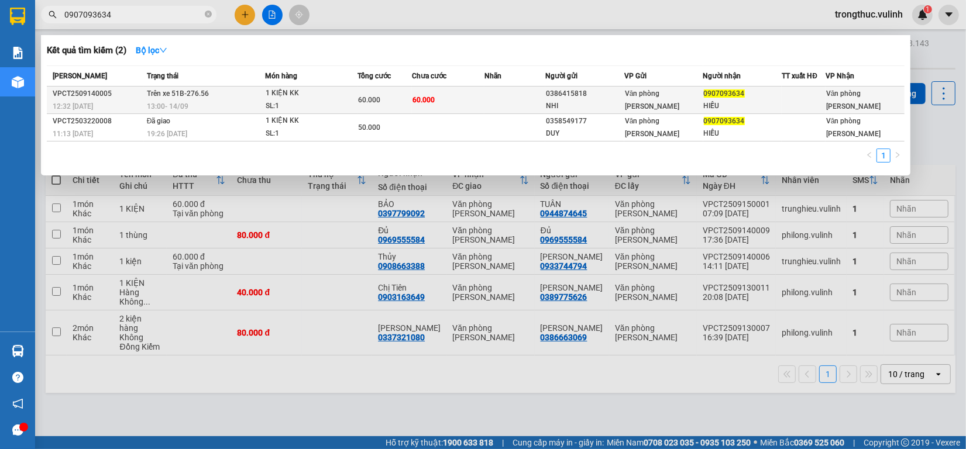
click at [738, 94] on span "0907093634" at bounding box center [724, 94] width 41 height 8
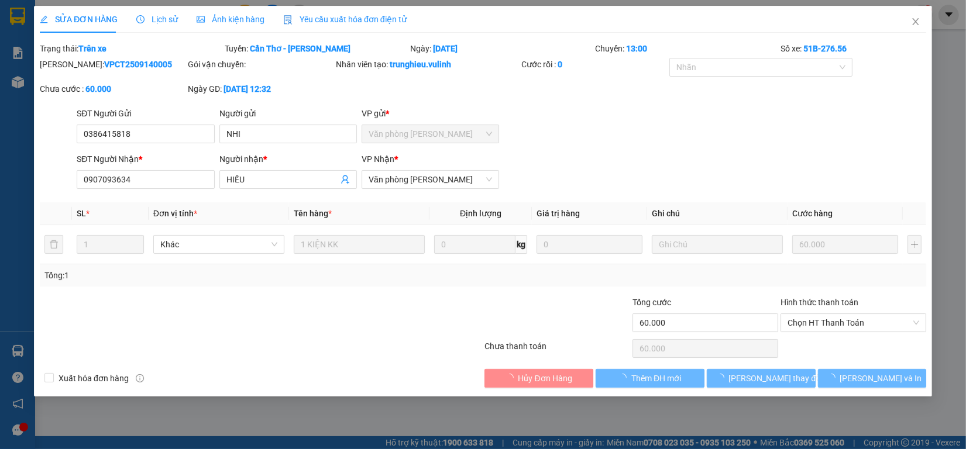
type input "0386415818"
type input "NHI"
type input "0907093634"
type input "HIẾU"
type input "60.000"
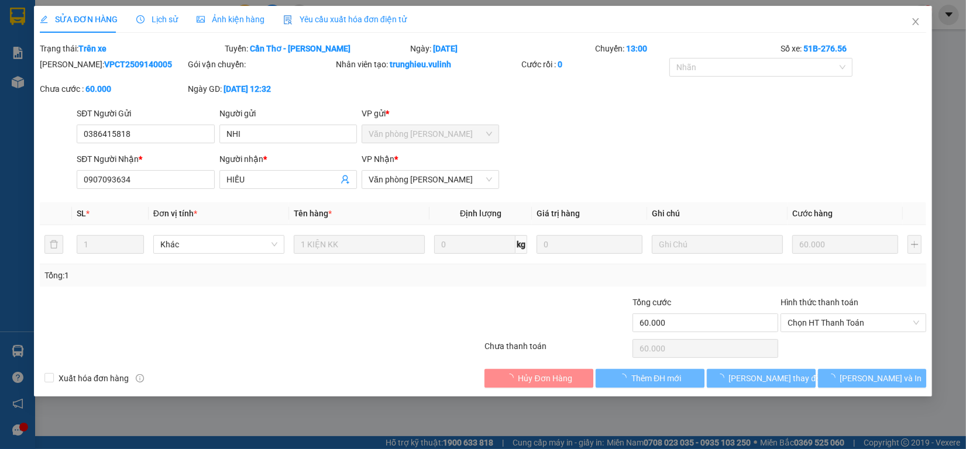
type input "60.000"
click at [165, 19] on span "Lịch sử" at bounding box center [157, 19] width 42 height 9
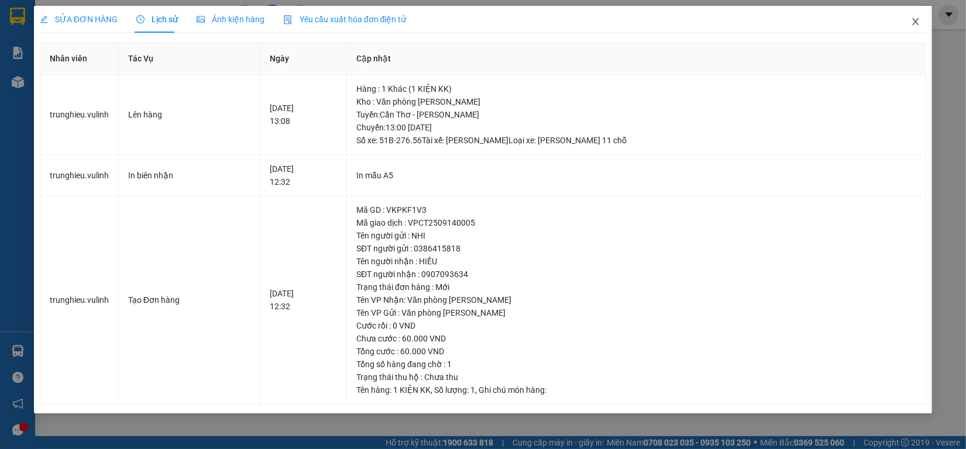
click at [925, 27] on span "Close" at bounding box center [915, 22] width 33 height 33
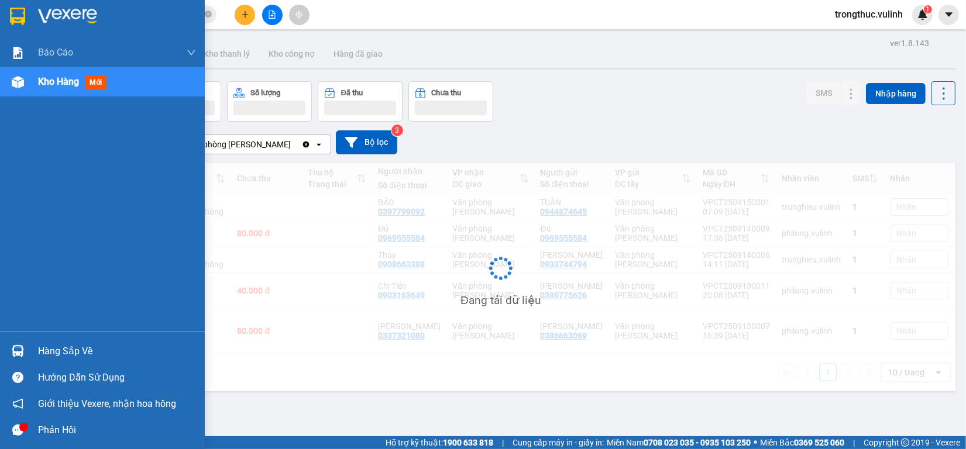
drag, startPoint x: 0, startPoint y: 351, endPoint x: 9, endPoint y: 349, distance: 8.9
click at [1, 351] on div "Hàng sắp về" at bounding box center [102, 351] width 205 height 26
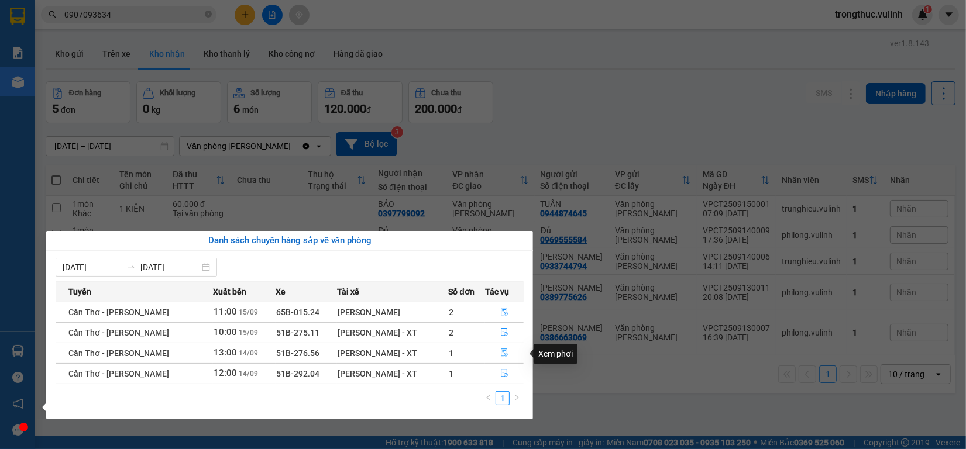
click at [506, 353] on icon "file-done" at bounding box center [504, 353] width 7 height 8
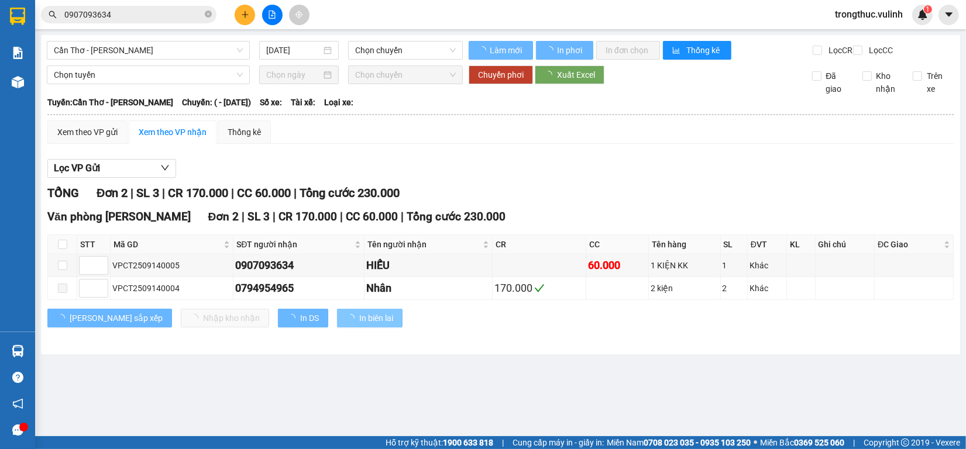
type input "[DATE]"
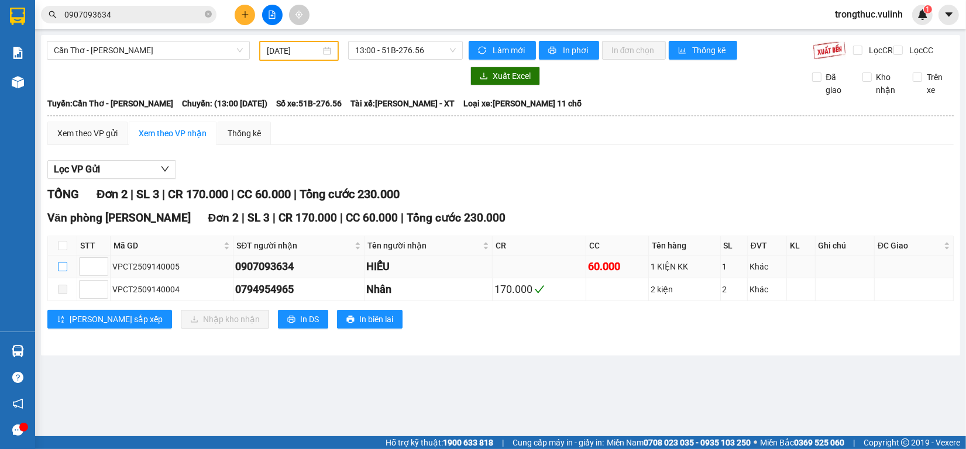
click at [59, 271] on input "checkbox" at bounding box center [62, 266] width 9 height 9
checkbox input "true"
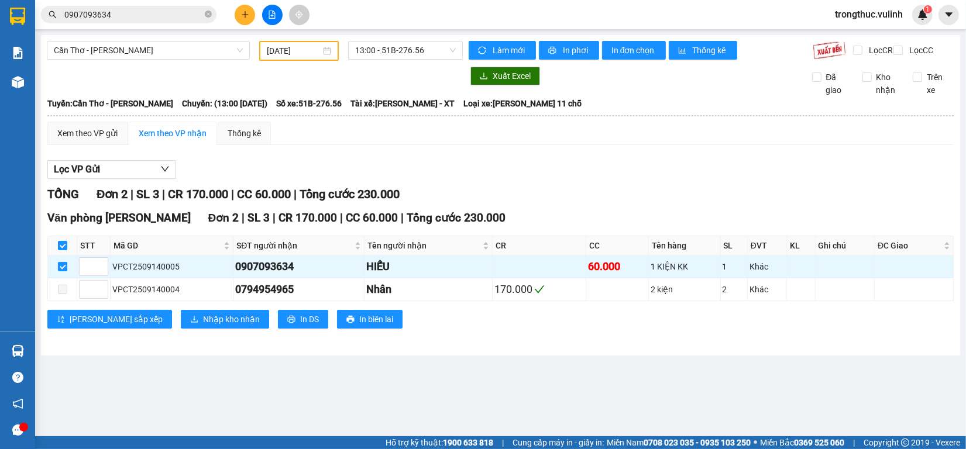
click at [158, 316] on div "Văn phòng Cao Thắng Đơn 2 | SL 3 | CR 170.000 | CC 60.000 | Tổng cước 230.000 S…" at bounding box center [500, 273] width 906 height 128
drag, startPoint x: 167, startPoint y: 340, endPoint x: 318, endPoint y: 329, distance: 150.8
click at [168, 338] on div "Văn phòng Cao Thắng Đơn 2 | SL 3 | CR 170.000 | CC 60.000 | Tổng cước 230.000 S…" at bounding box center [500, 273] width 906 height 128
click at [181, 329] on button "Nhập kho nhận" at bounding box center [225, 319] width 88 height 19
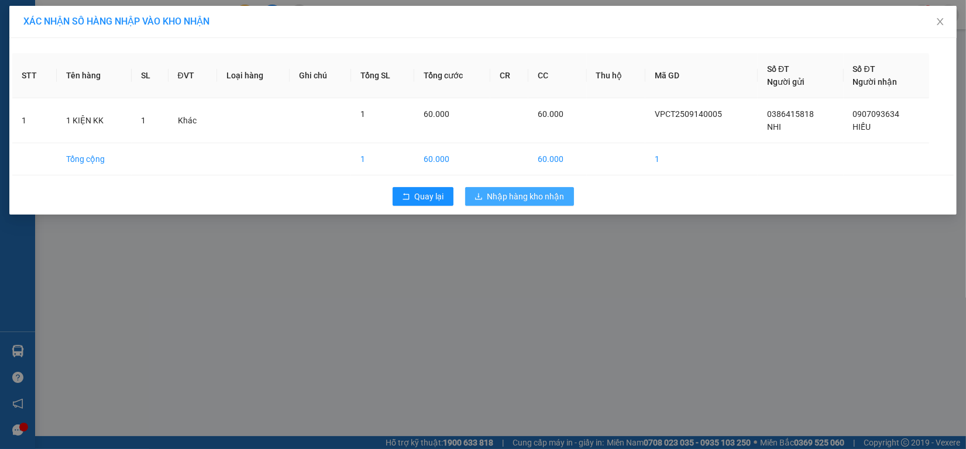
click at [551, 191] on span "Nhập hàng kho nhận" at bounding box center [525, 196] width 77 height 13
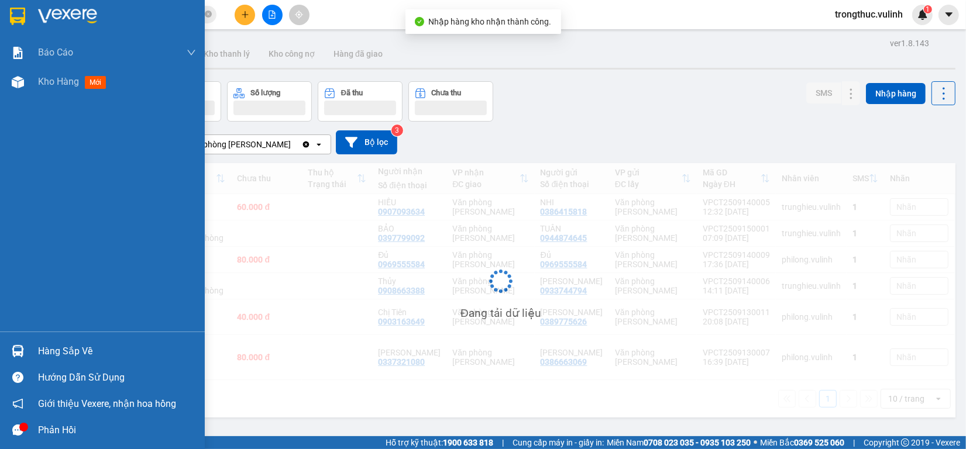
click at [25, 347] on div at bounding box center [18, 351] width 20 height 20
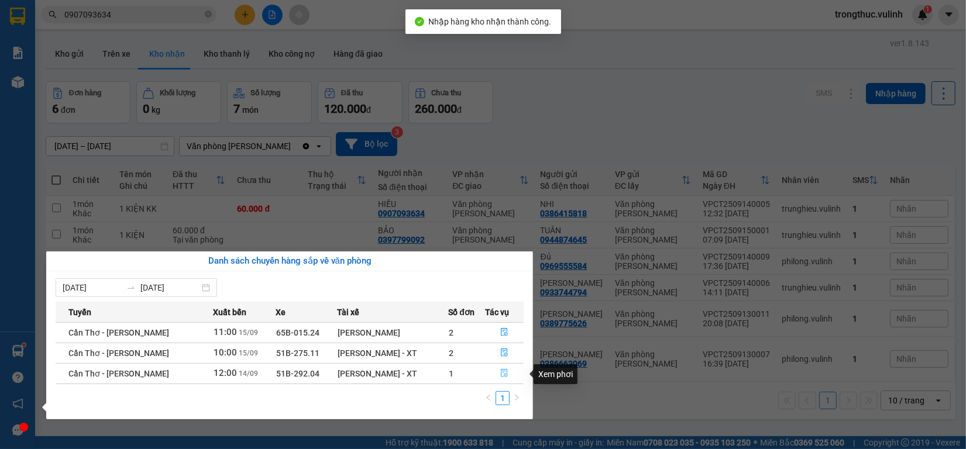
click at [503, 370] on icon "file-done" at bounding box center [504, 373] width 8 height 8
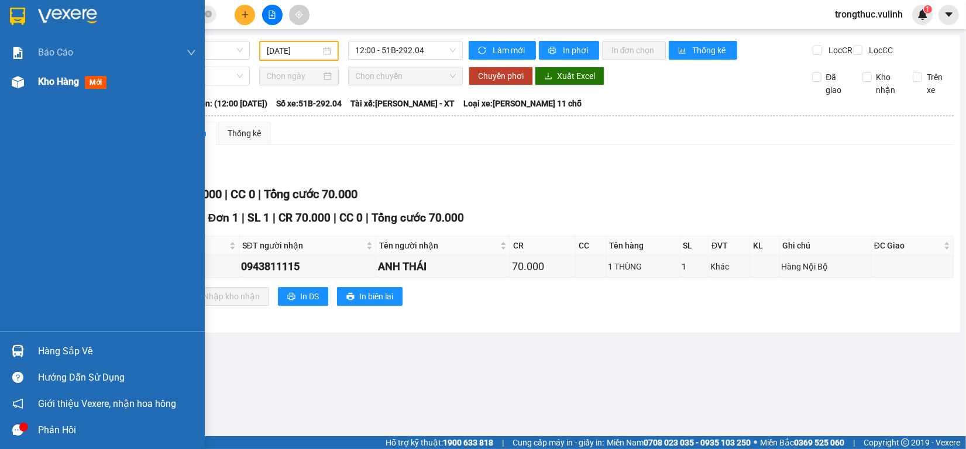
click at [44, 86] on span "Kho hàng" at bounding box center [58, 81] width 41 height 11
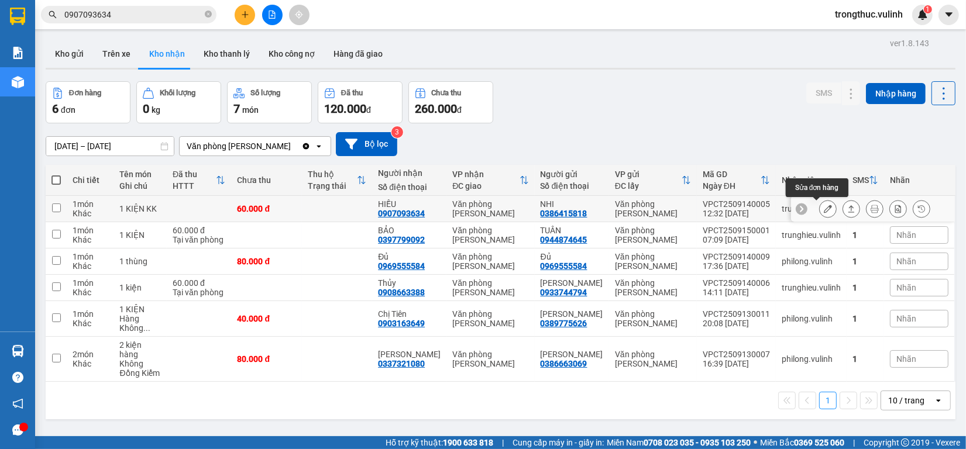
click at [821, 211] on button at bounding box center [828, 209] width 16 height 20
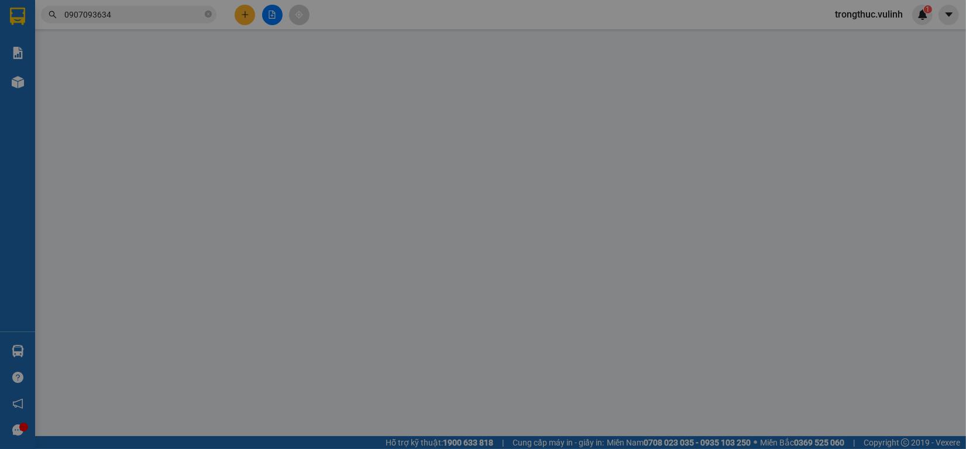
type input "0386415818"
type input "NHI"
type input "0907093634"
type input "HIẾU"
type input "60.000"
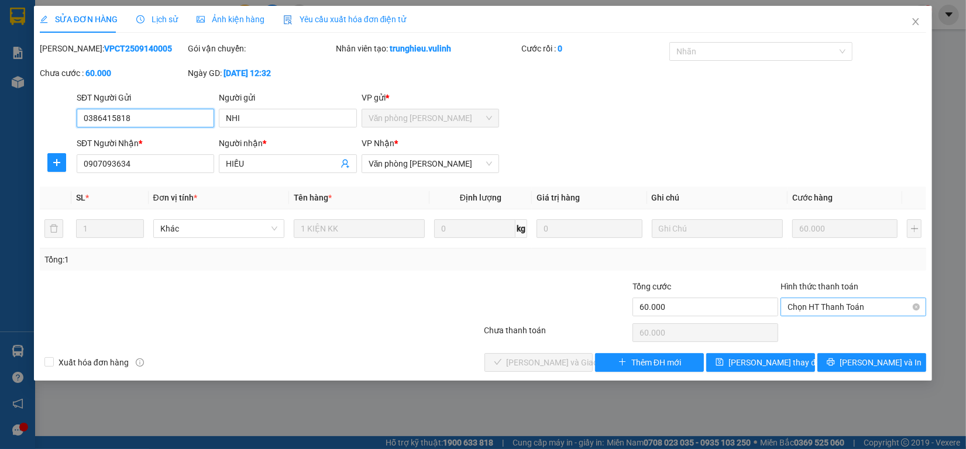
click at [859, 306] on span "Chọn HT Thanh Toán" at bounding box center [853, 307] width 132 height 18
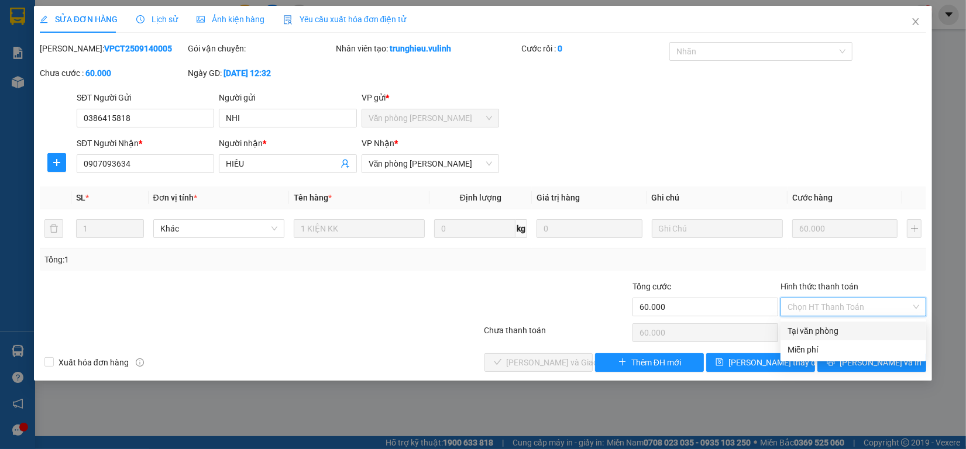
click at [845, 326] on div "Tại văn phòng" at bounding box center [853, 331] width 132 height 13
type input "0"
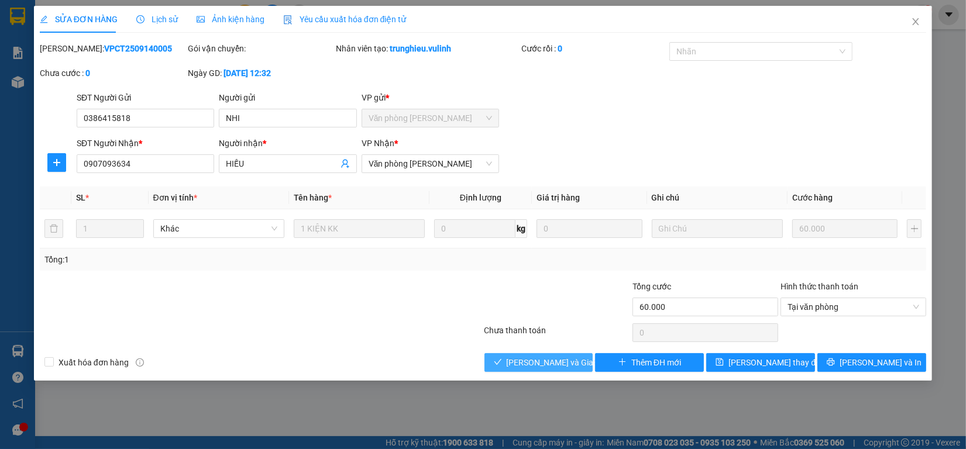
click at [547, 355] on button "[PERSON_NAME] và Giao hàng" at bounding box center [538, 362] width 109 height 19
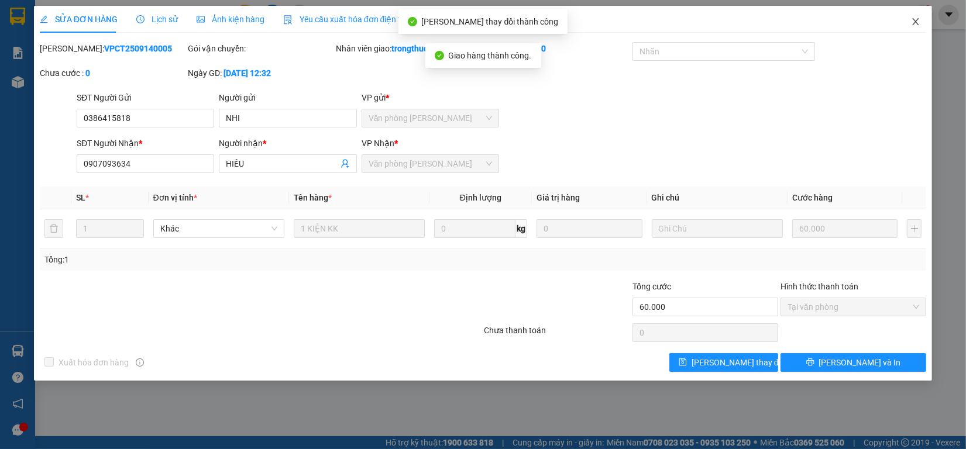
click at [924, 16] on span "Close" at bounding box center [915, 22] width 33 height 33
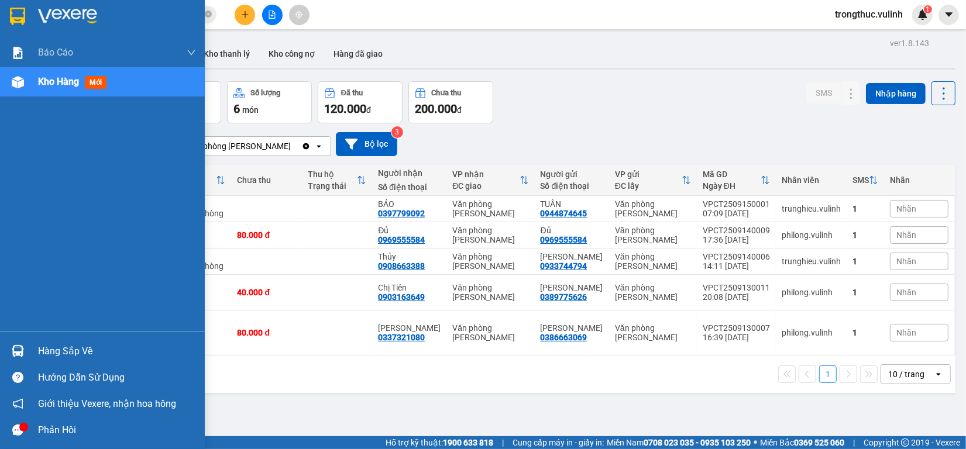
click at [71, 355] on div "Hàng sắp về" at bounding box center [117, 352] width 158 height 18
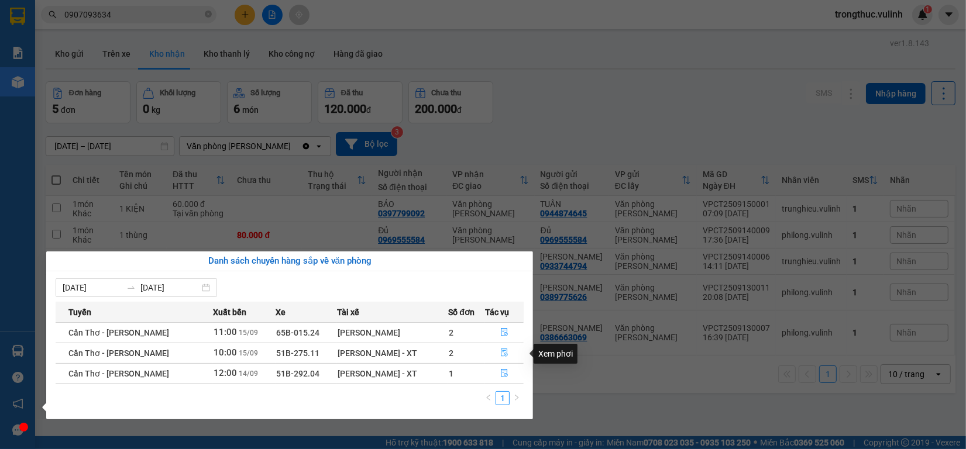
click at [505, 350] on icon "file-done" at bounding box center [504, 353] width 7 height 8
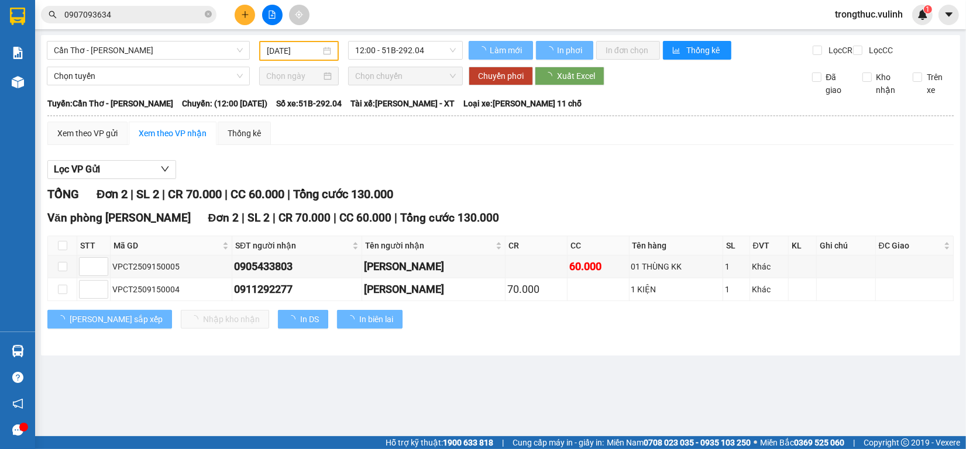
type input "[DATE]"
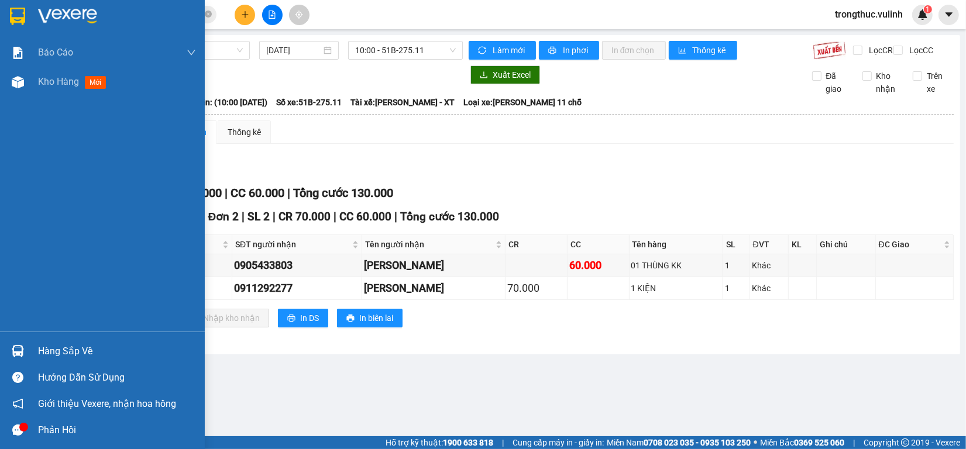
click at [12, 347] on img at bounding box center [18, 351] width 12 height 12
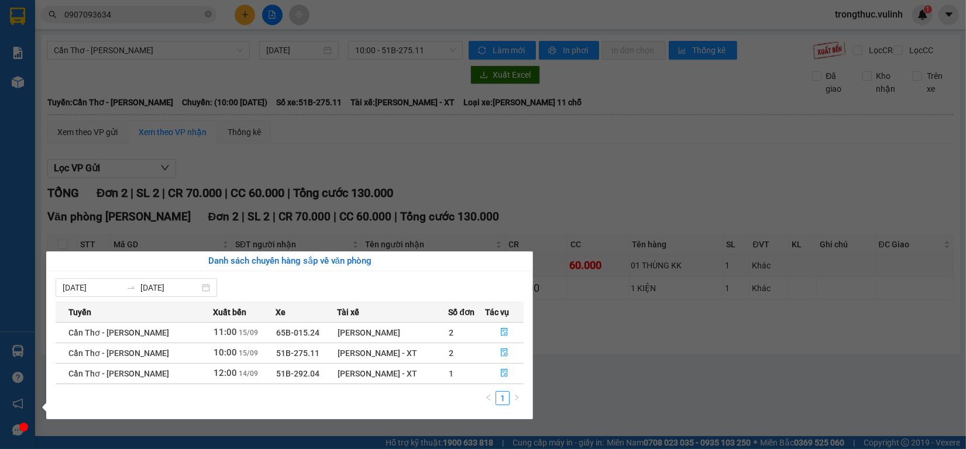
click at [717, 146] on section "Kết quả tìm kiếm ( 2 ) Bộ lọc Mã ĐH Trạng thái Món hàng Tổng cước Chưa cước Nhã…" at bounding box center [483, 224] width 966 height 449
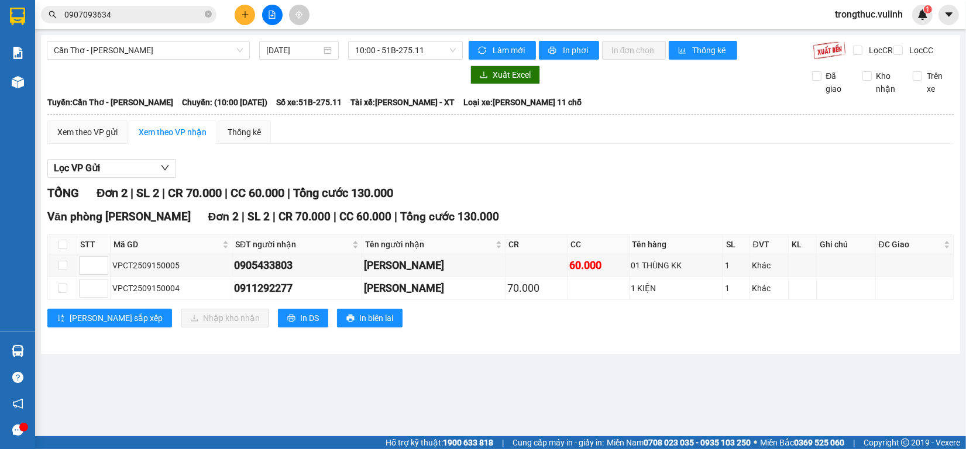
click at [244, 16] on icon "plus" at bounding box center [245, 15] width 8 height 8
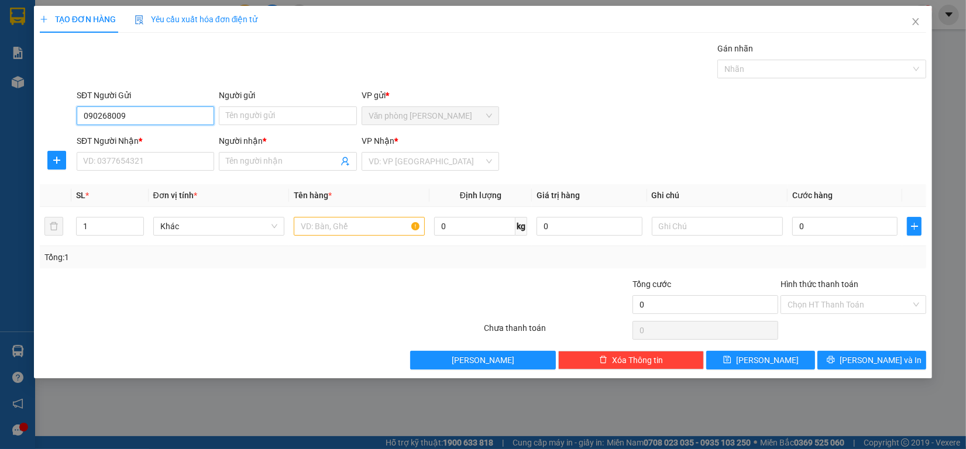
type input "0902680092"
drag, startPoint x: 133, startPoint y: 139, endPoint x: 136, endPoint y: 154, distance: 15.5
click at [135, 139] on div "0902680092 - Long" at bounding box center [145, 139] width 123 height 13
type input "Long"
type input "0939119659"
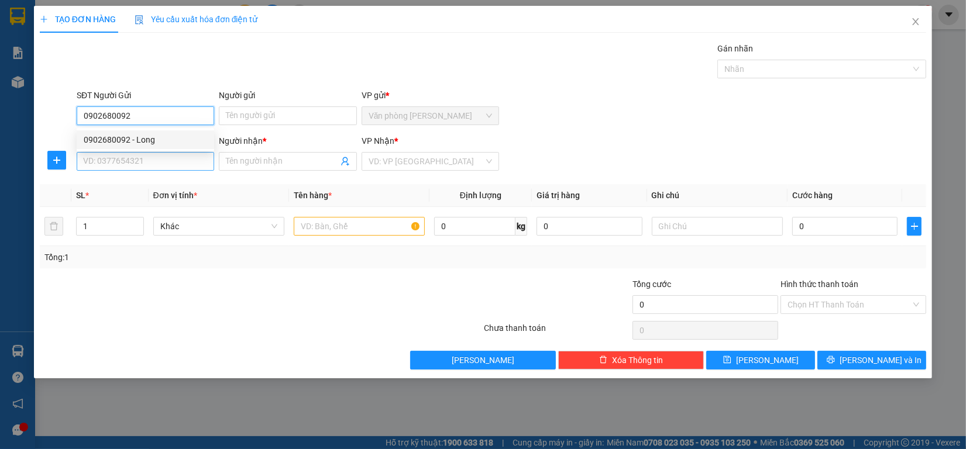
type input "[PERSON_NAME]"
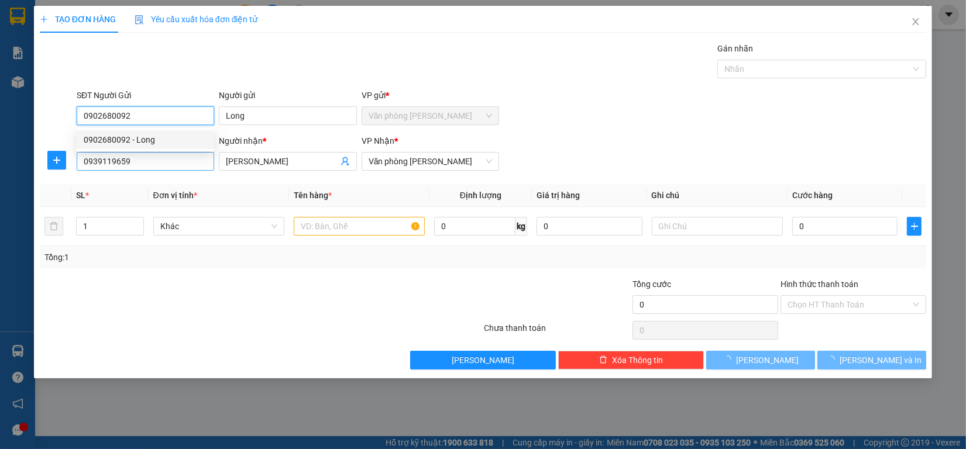
type input "70.000"
type input "0902680092"
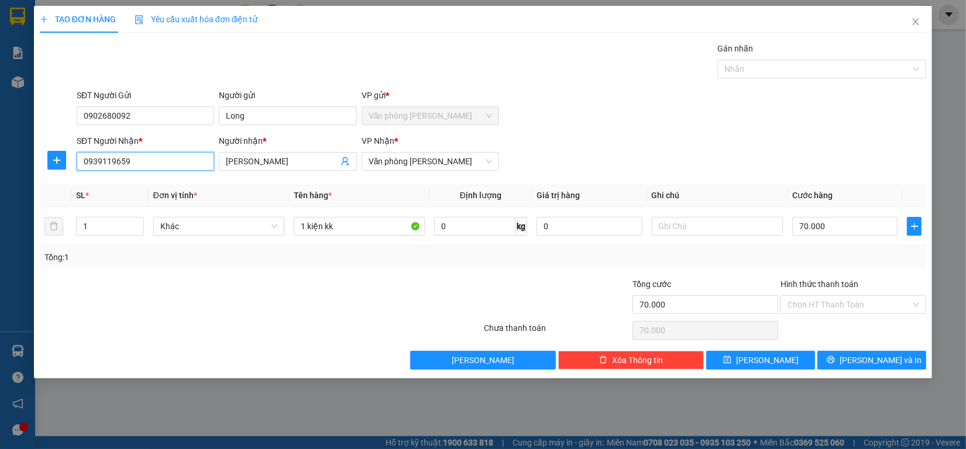
drag, startPoint x: 150, startPoint y: 161, endPoint x: 0, endPoint y: 157, distance: 150.4
click at [0, 157] on div "TẠO ĐƠN HÀNG Yêu cầu xuất hóa đơn điện tử Transit Pickup Surcharge Ids Transit …" at bounding box center [483, 224] width 966 height 449
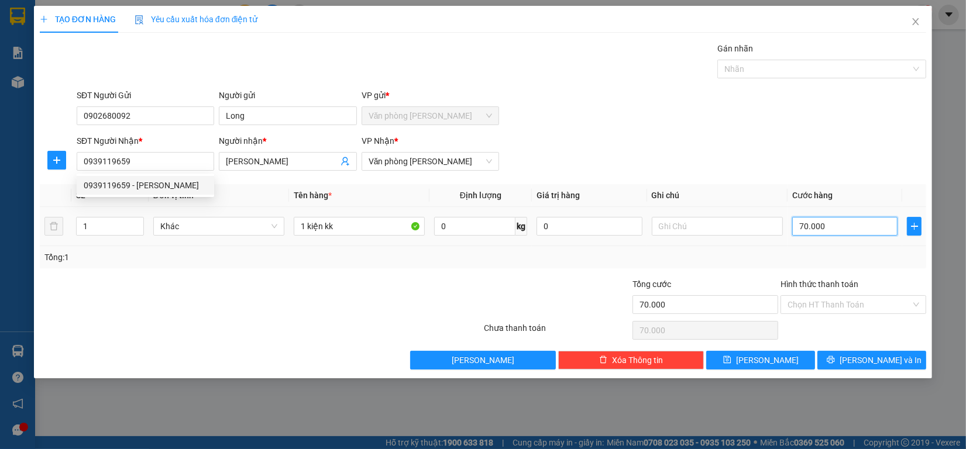
click at [853, 220] on input "70.000" at bounding box center [845, 226] width 106 height 19
type input "6"
type input "60"
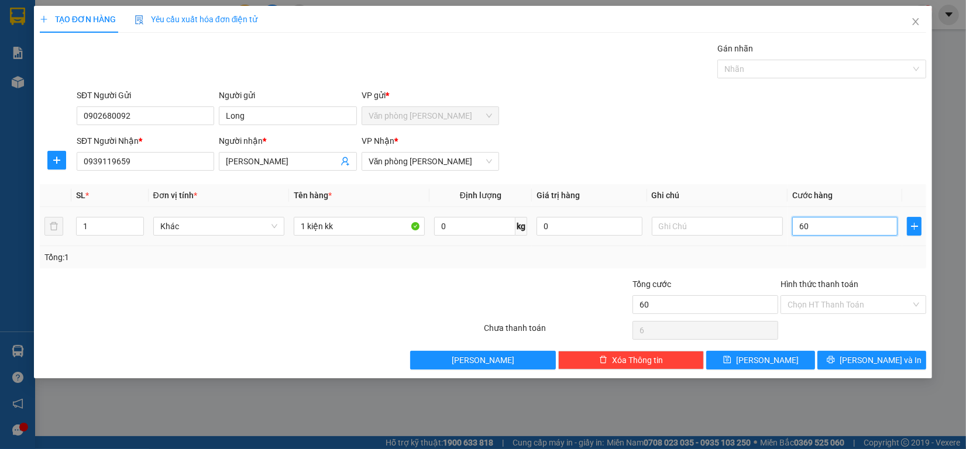
type input "60"
type input "600"
type input "6.000"
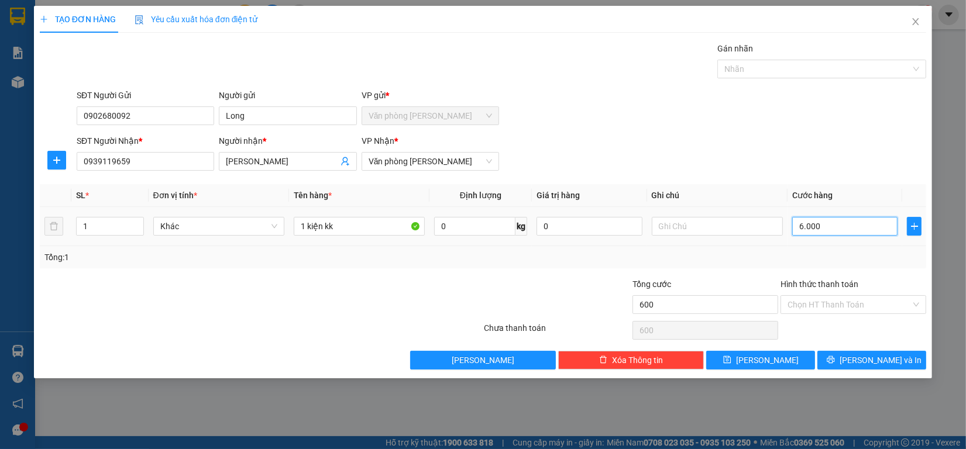
type input "6.000"
type input "60.000"
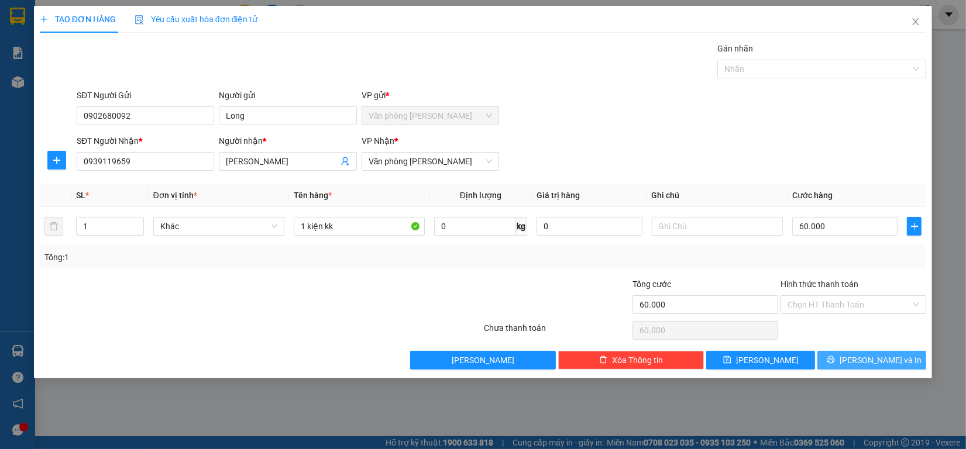
click at [837, 359] on button "[PERSON_NAME] và In" at bounding box center [871, 360] width 109 height 19
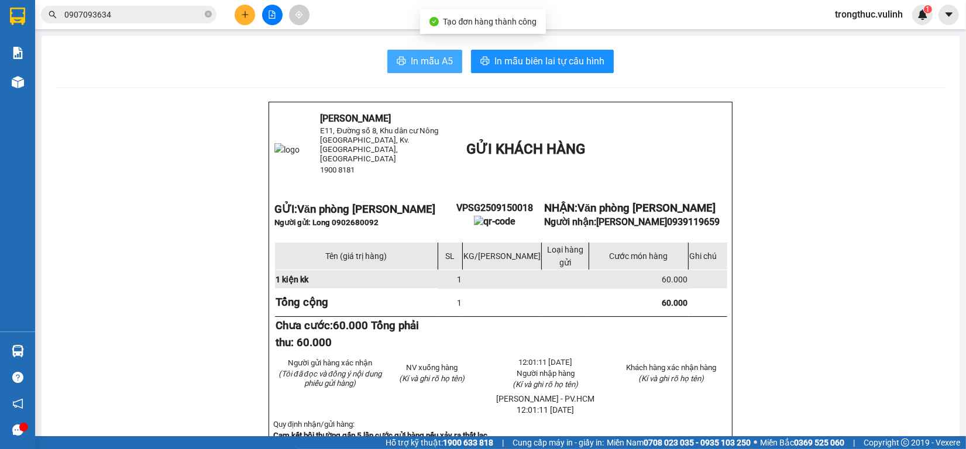
click at [418, 66] on span "In mẫu A5" at bounding box center [432, 61] width 42 height 15
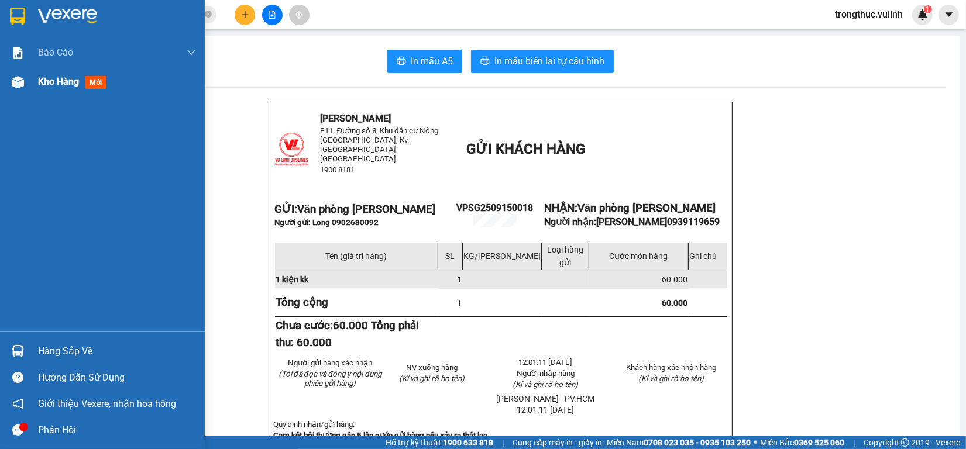
click at [38, 80] on div "Kho hàng mới" at bounding box center [102, 81] width 205 height 29
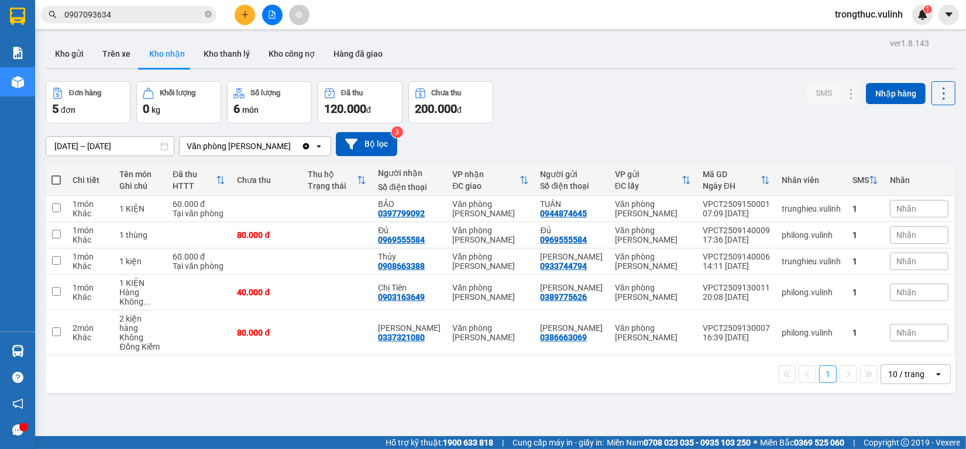
click at [153, 13] on input "0907093634" at bounding box center [133, 14] width 138 height 13
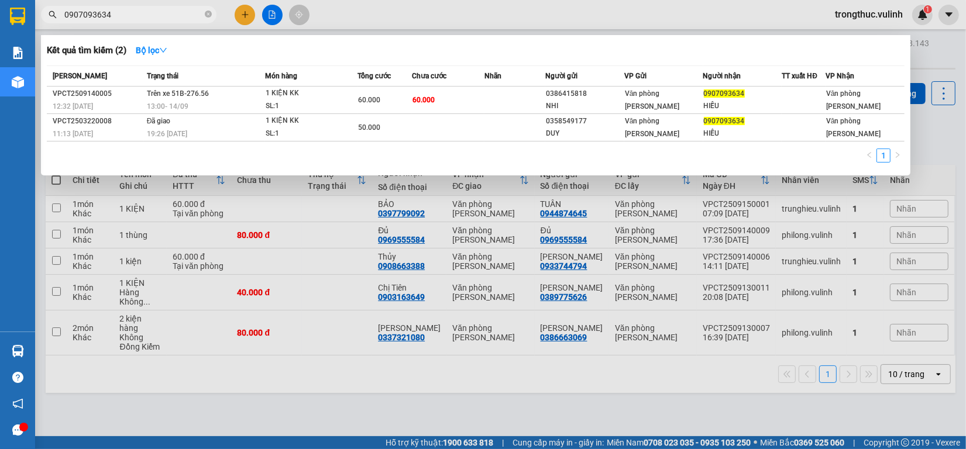
click at [153, 13] on input "0907093634" at bounding box center [133, 14] width 138 height 13
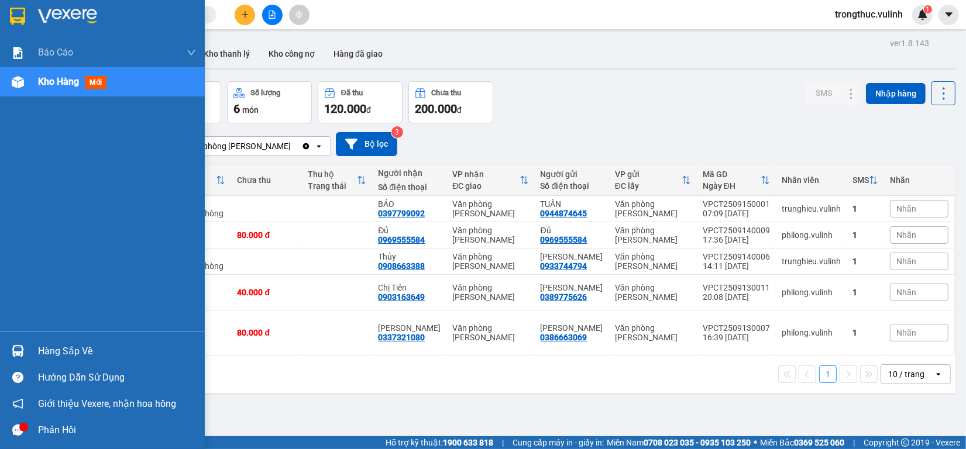
click at [43, 346] on div "Hàng sắp về" at bounding box center [117, 352] width 158 height 18
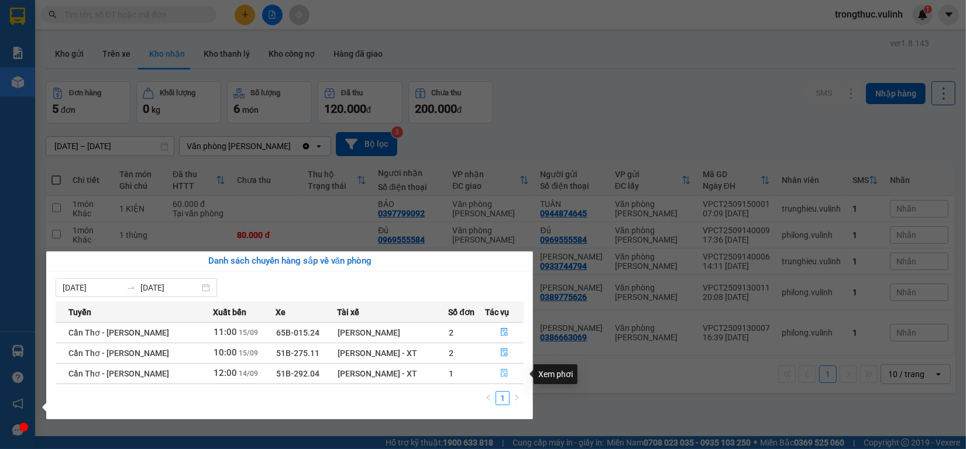
click at [500, 373] on icon "file-done" at bounding box center [504, 373] width 8 height 8
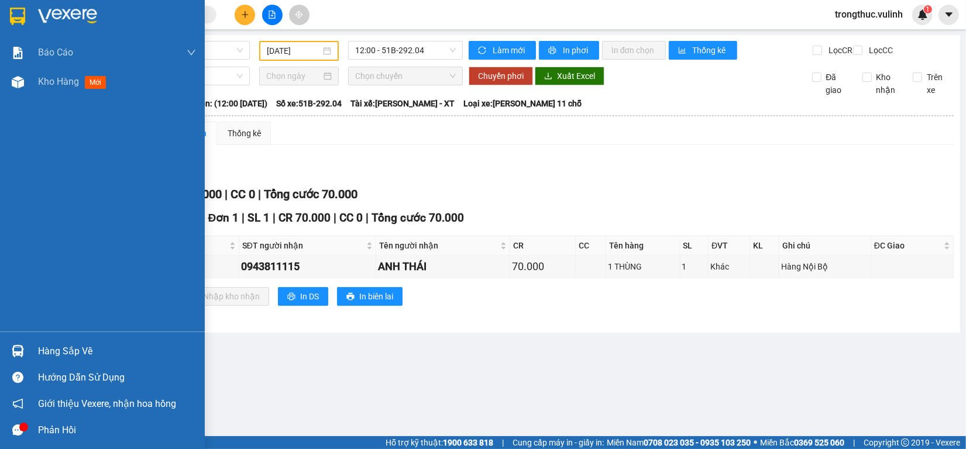
click at [19, 345] on img at bounding box center [18, 351] width 12 height 12
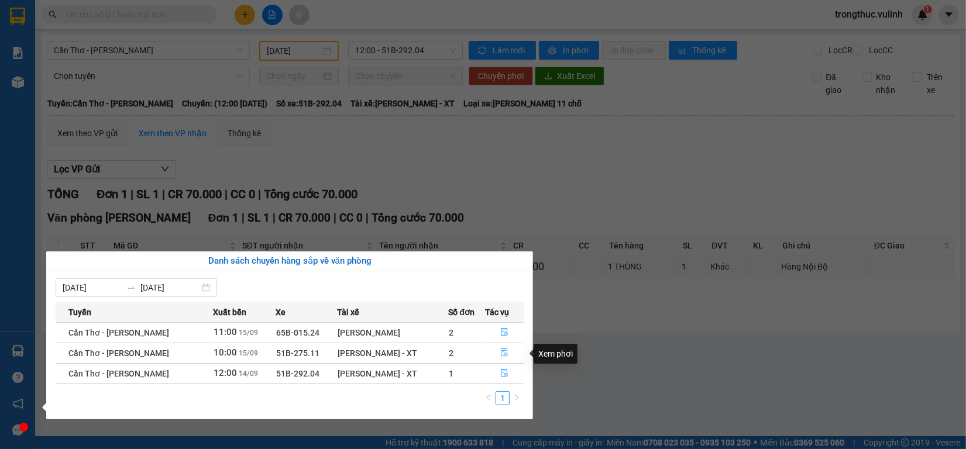
click at [504, 346] on button "button" at bounding box center [504, 353] width 37 height 19
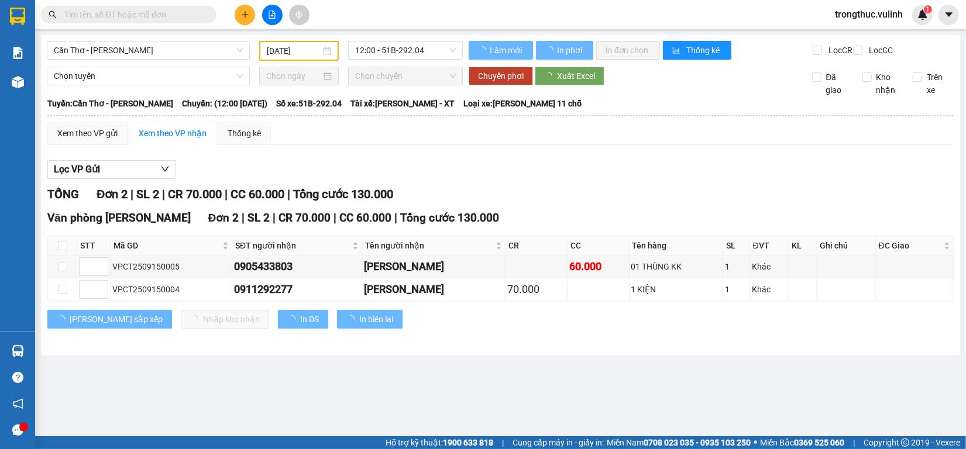
type input "[DATE]"
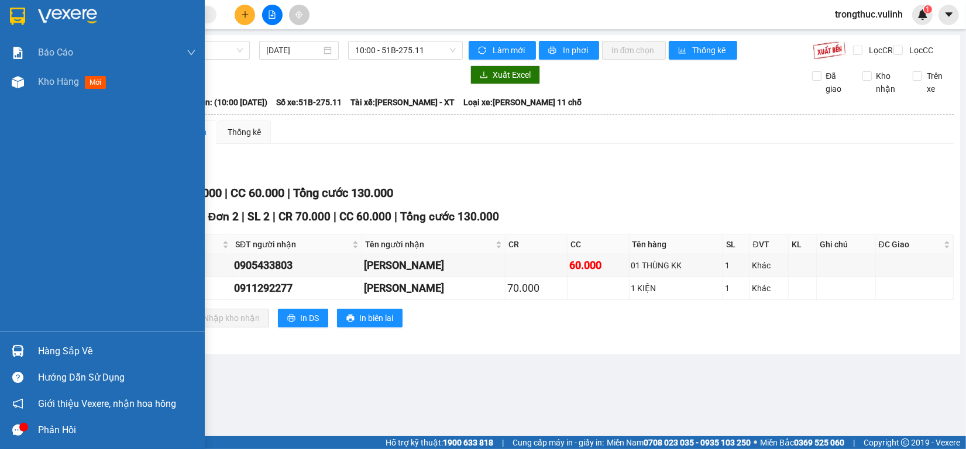
click at [12, 347] on img at bounding box center [18, 351] width 12 height 12
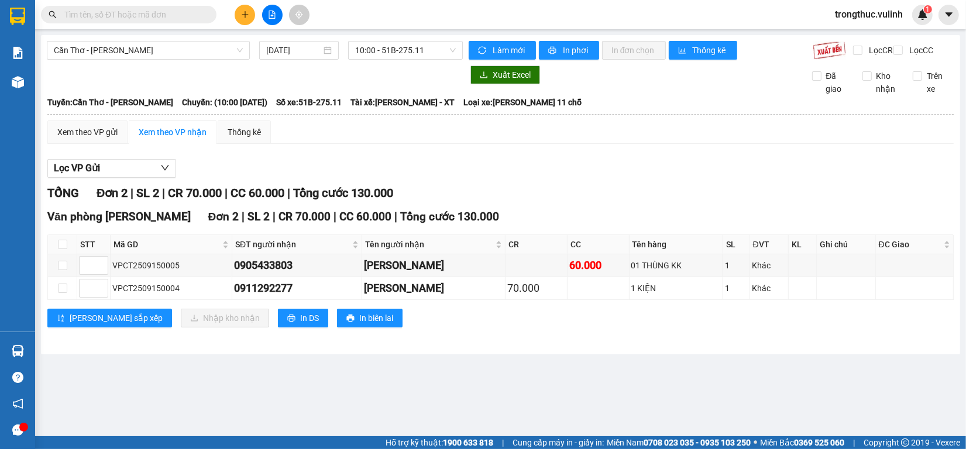
click at [194, 11] on section "Kết quả tìm kiếm ( 2 ) Bộ lọc Mã ĐH Trạng thái Món hàng Tổng cước Chưa cước Nhã…" at bounding box center [483, 224] width 966 height 449
click at [158, 11] on input "text" at bounding box center [133, 14] width 138 height 13
type input "2"
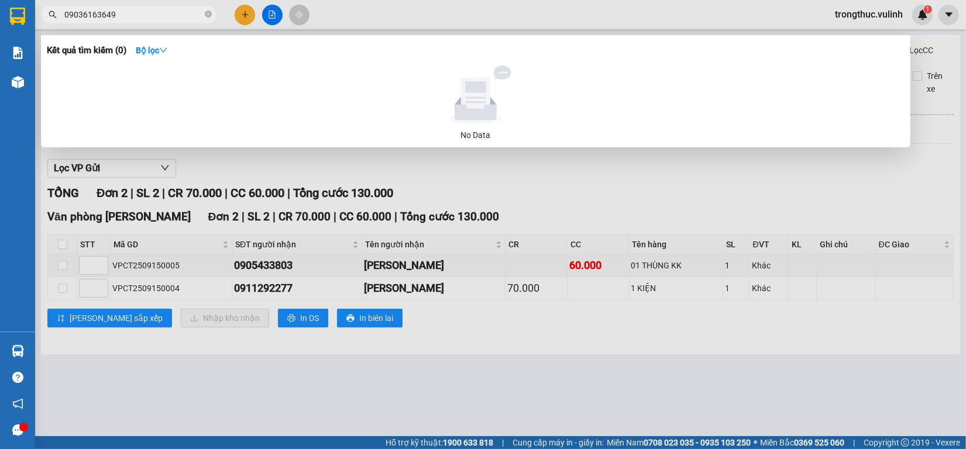
click at [87, 12] on input "09036163649" at bounding box center [133, 14] width 138 height 13
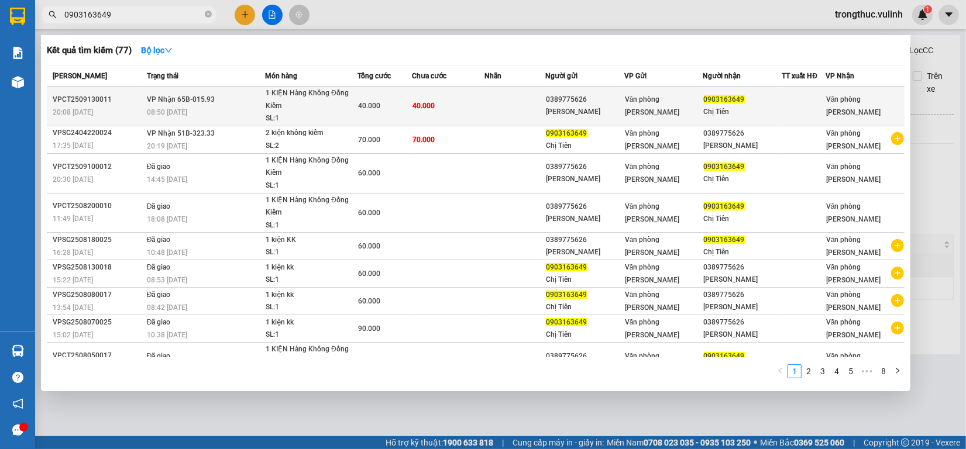
type input "0903163649"
click at [243, 104] on td "VP Nhận 65B-015.93 08:50 - 14/09" at bounding box center [204, 107] width 121 height 40
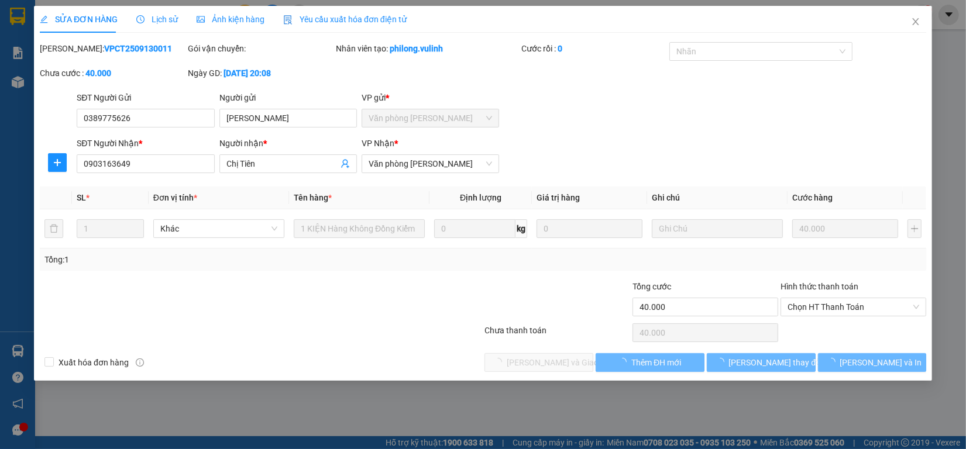
type input "0389775626"
type input "[PERSON_NAME]"
type input "0903163649"
type input "Chị Tiên"
type input "40.000"
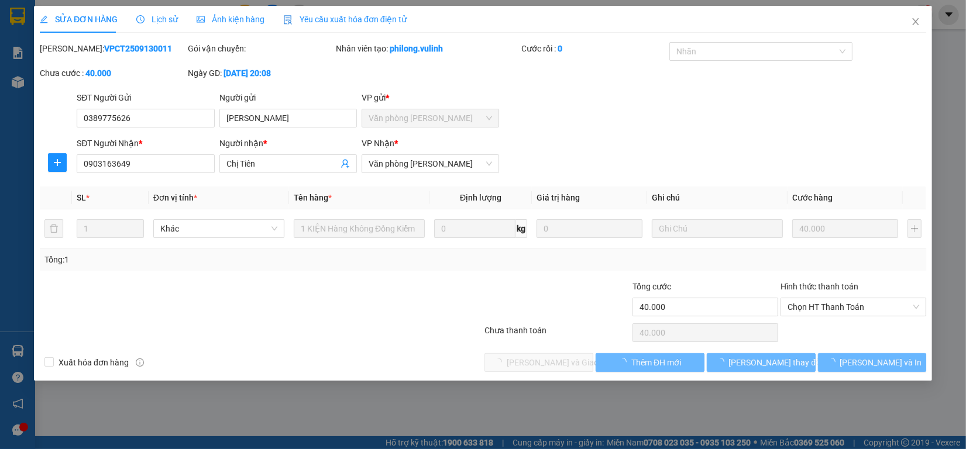
type input "40.000"
click at [170, 25] on div "Lịch sử" at bounding box center [157, 19] width 42 height 13
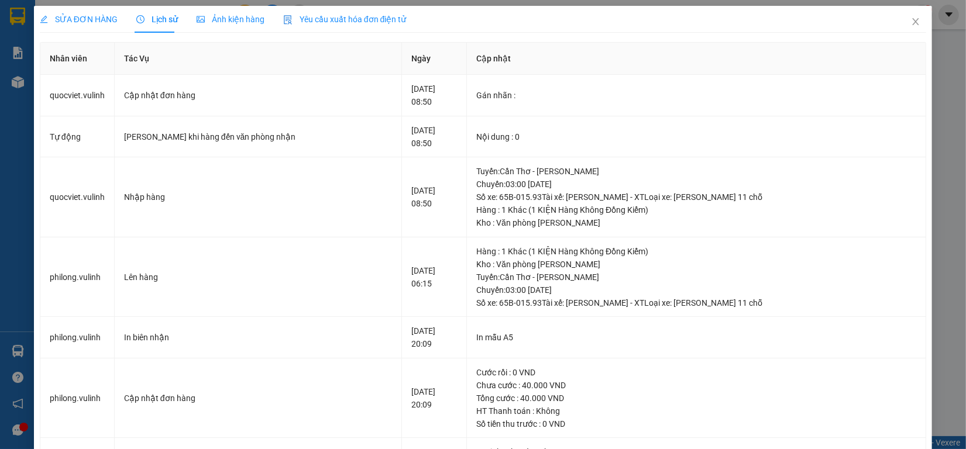
click at [68, 19] on span "SỬA ĐƠN HÀNG" at bounding box center [79, 19] width 78 height 9
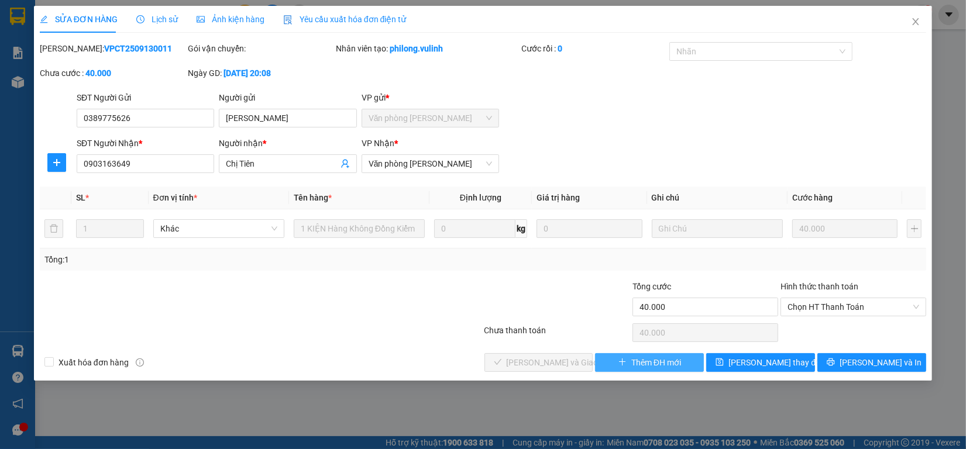
click at [631, 355] on button "Thêm ĐH mới" at bounding box center [649, 362] width 109 height 19
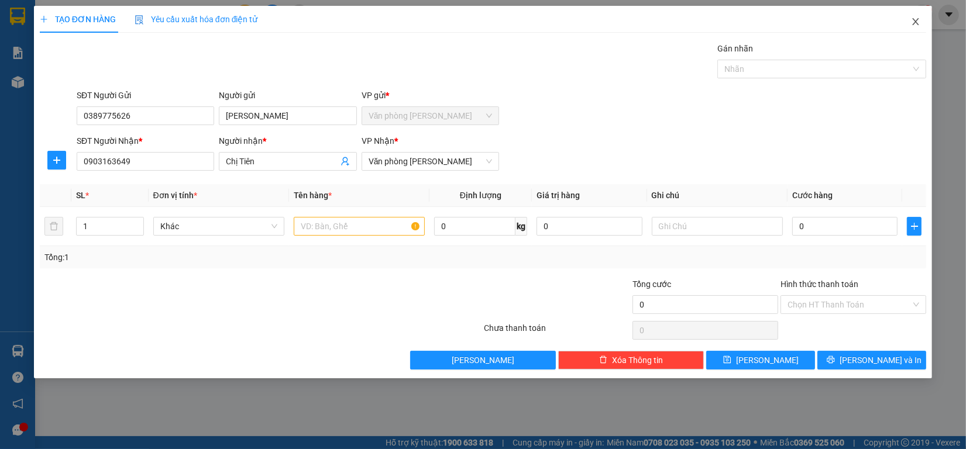
click at [923, 19] on span "Close" at bounding box center [915, 22] width 33 height 33
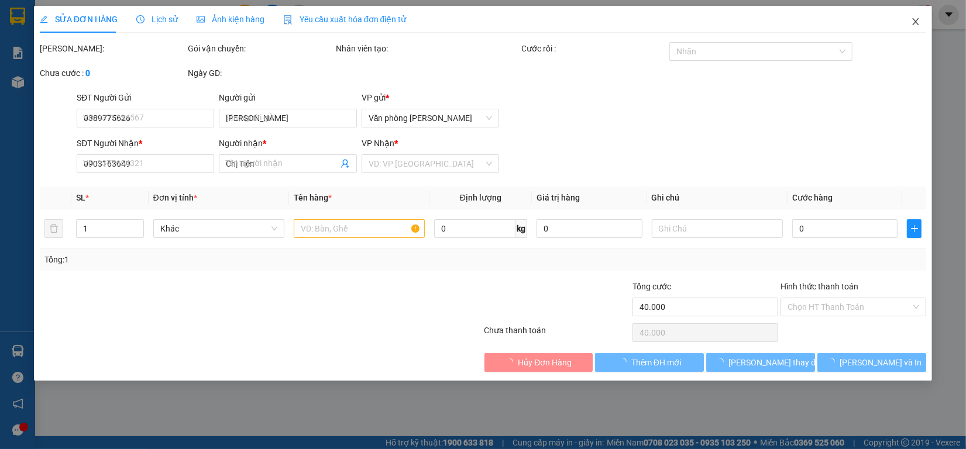
click at [911, 15] on span "Close" at bounding box center [915, 22] width 33 height 33
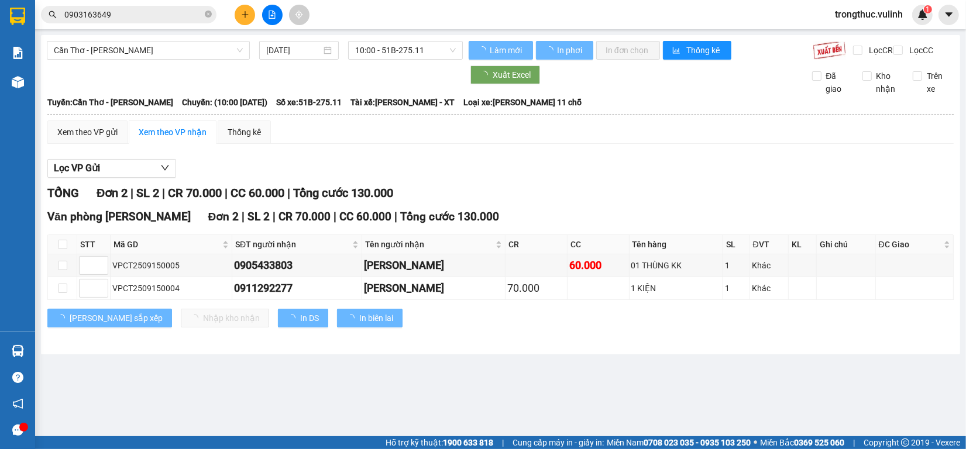
click at [118, 9] on input "0903163649" at bounding box center [133, 14] width 138 height 13
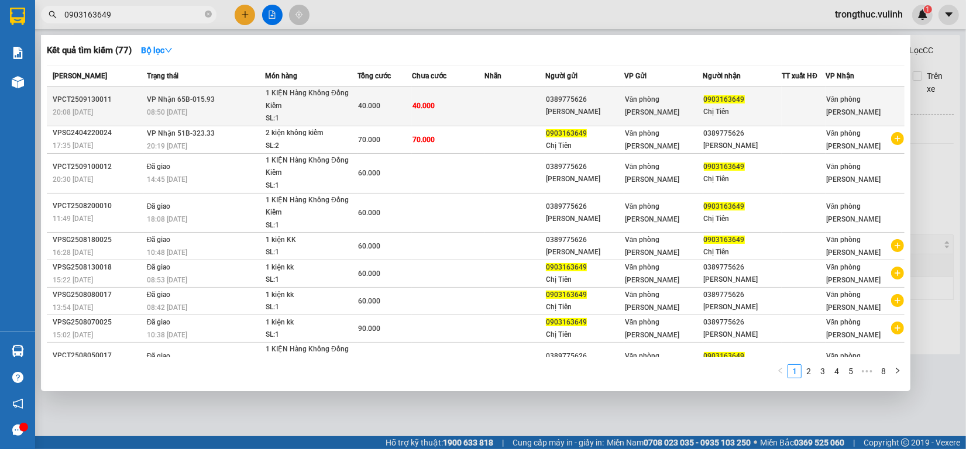
click at [498, 114] on td at bounding box center [514, 107] width 61 height 40
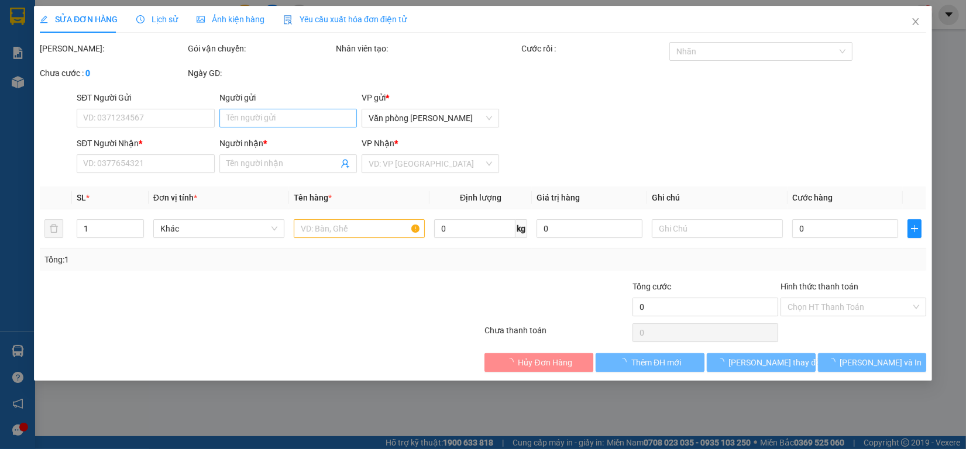
type input "0389775626"
type input "[PERSON_NAME]"
type input "0903163649"
type input "Chị Tiên"
type input "40.000"
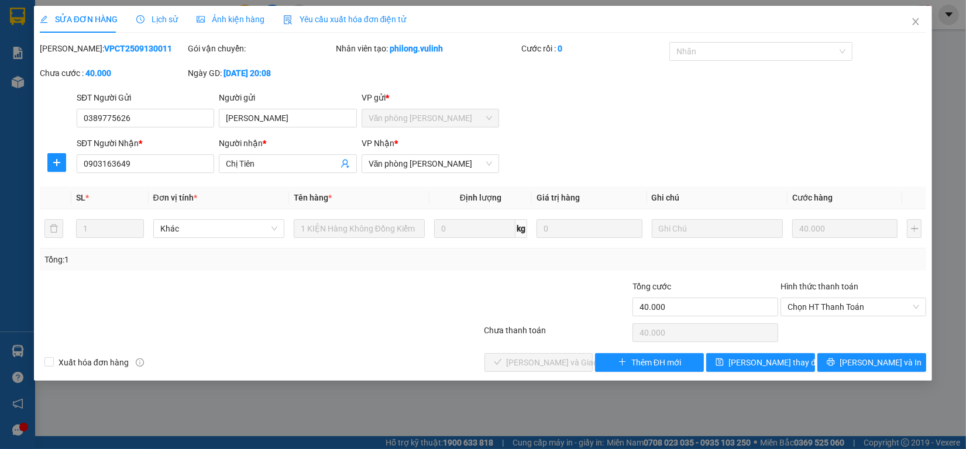
click at [838, 296] on div "Hình thức thanh toán" at bounding box center [853, 289] width 146 height 18
drag, startPoint x: 838, startPoint y: 306, endPoint x: 838, endPoint y: 319, distance: 12.9
click at [838, 313] on span "Chọn HT Thanh Toán" at bounding box center [853, 307] width 132 height 18
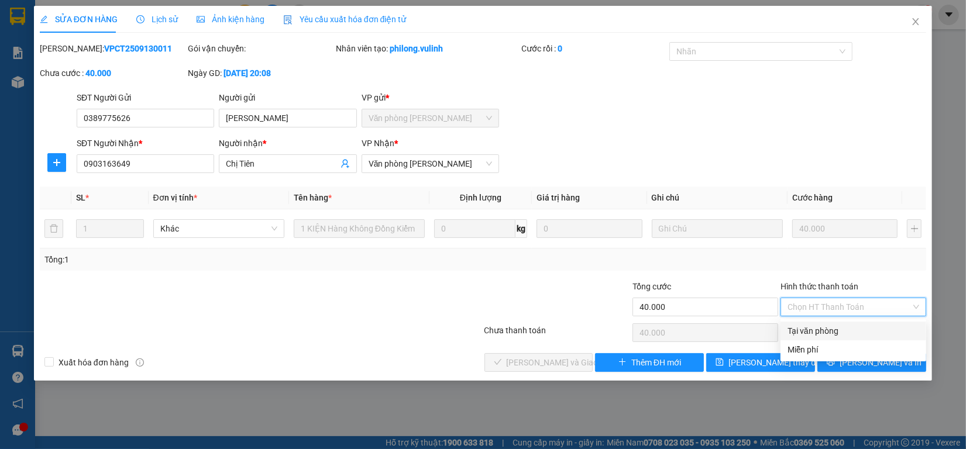
click at [834, 322] on div "Tại văn phòng" at bounding box center [853, 331] width 146 height 19
type input "0"
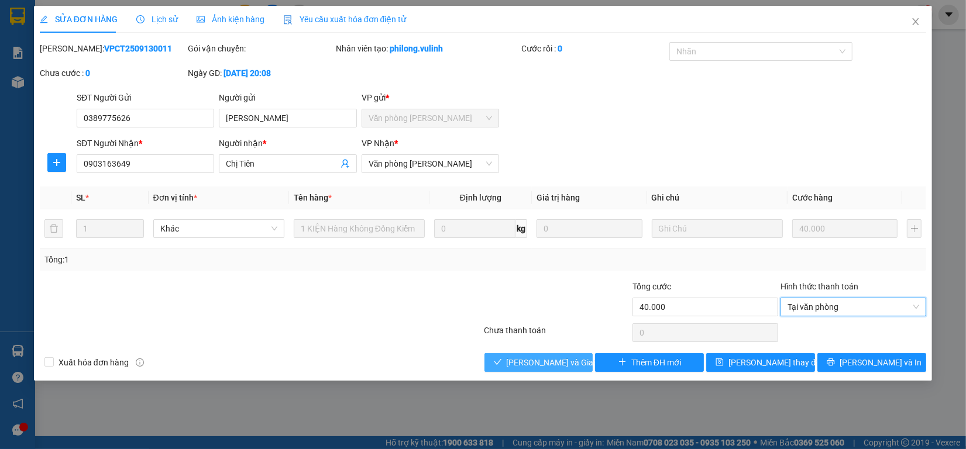
click at [552, 359] on span "[PERSON_NAME] và Giao hàng" at bounding box center [563, 362] width 112 height 13
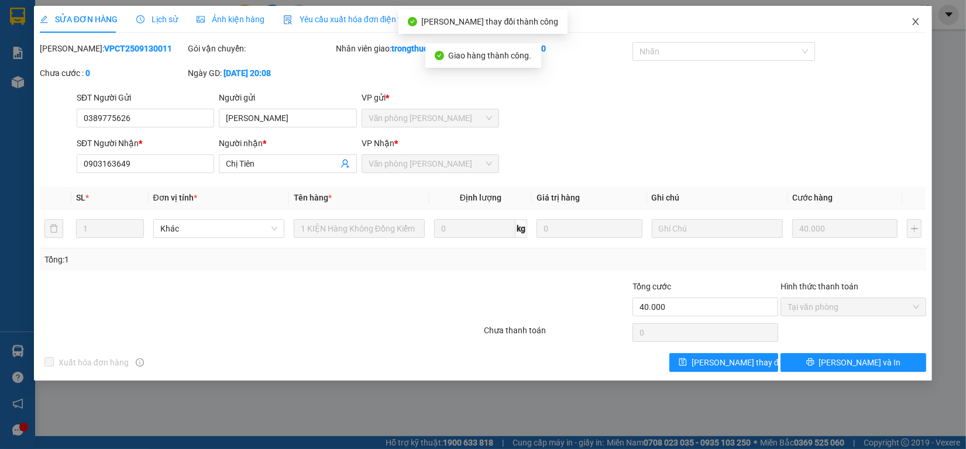
click at [913, 22] on icon "close" at bounding box center [915, 21] width 9 height 9
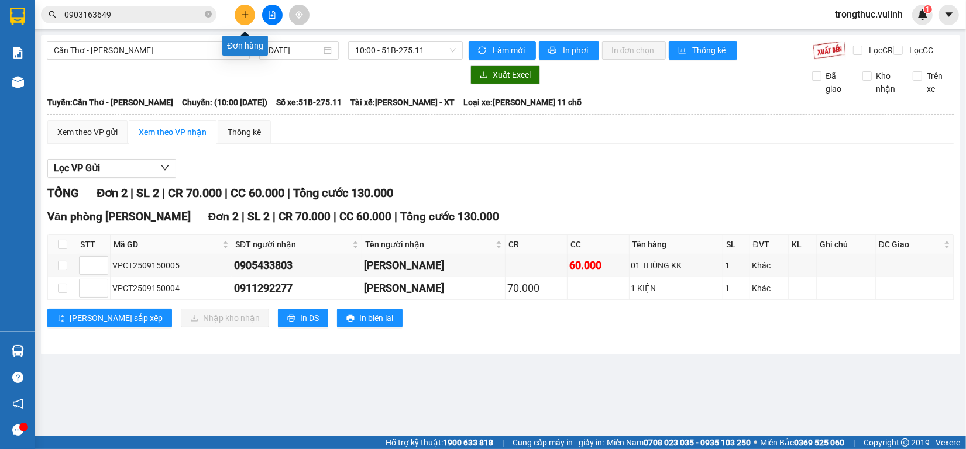
click at [244, 18] on icon "plus" at bounding box center [245, 15] width 8 height 8
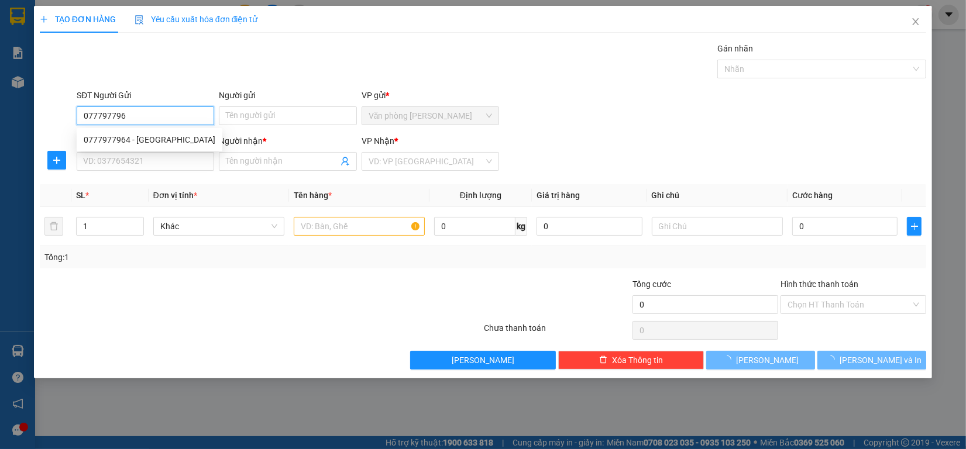
type input "0777977964"
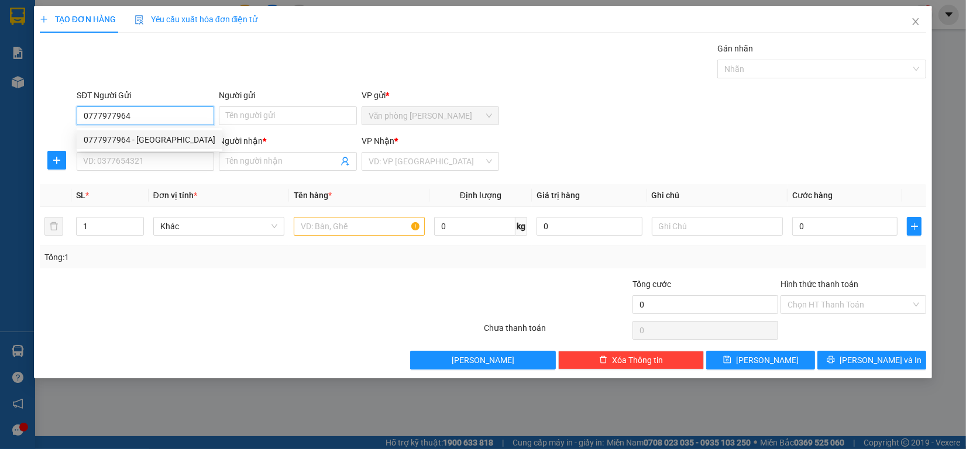
click at [167, 141] on div "0777977964 - đức" at bounding box center [150, 139] width 132 height 13
type input "đức"
type input "0907358487"
type input "[PERSON_NAME]"
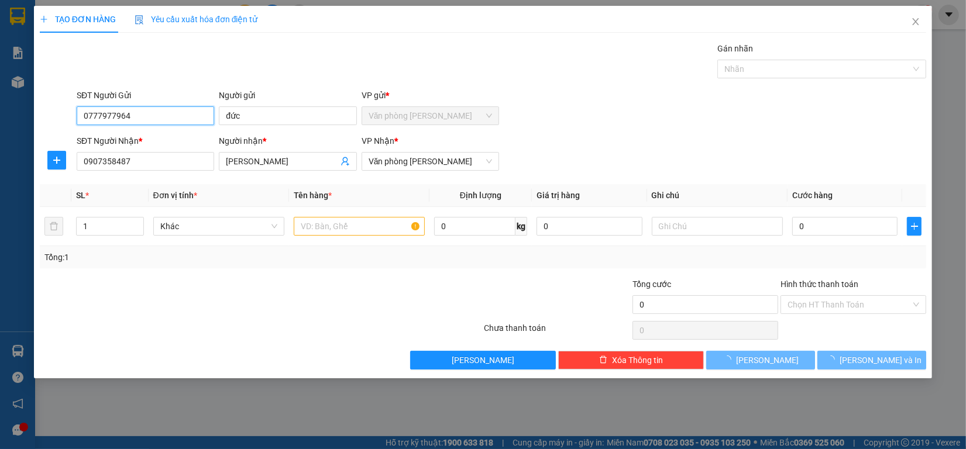
type input "60.000"
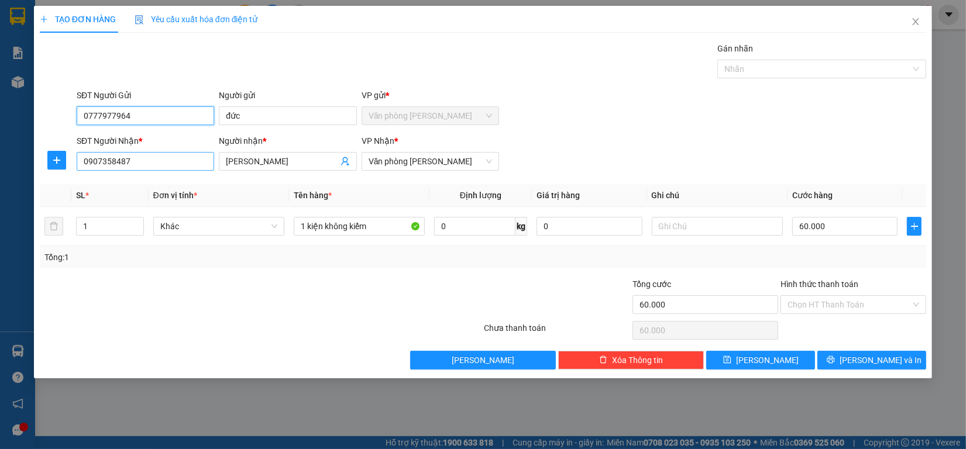
type input "0777977964"
drag, startPoint x: 178, startPoint y: 166, endPoint x: 50, endPoint y: 161, distance: 128.8
click at [0, 161] on div "TẠO ĐƠN HÀNG Yêu cầu xuất hóa đơn điện tử Transit Pickup Surcharge Ids Transit …" at bounding box center [483, 224] width 966 height 449
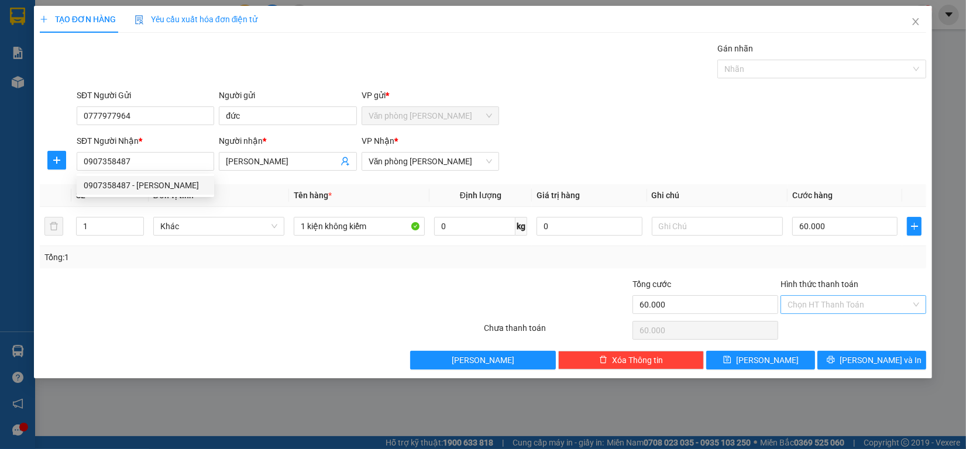
click at [852, 306] on input "Hình thức thanh toán" at bounding box center [848, 305] width 123 height 18
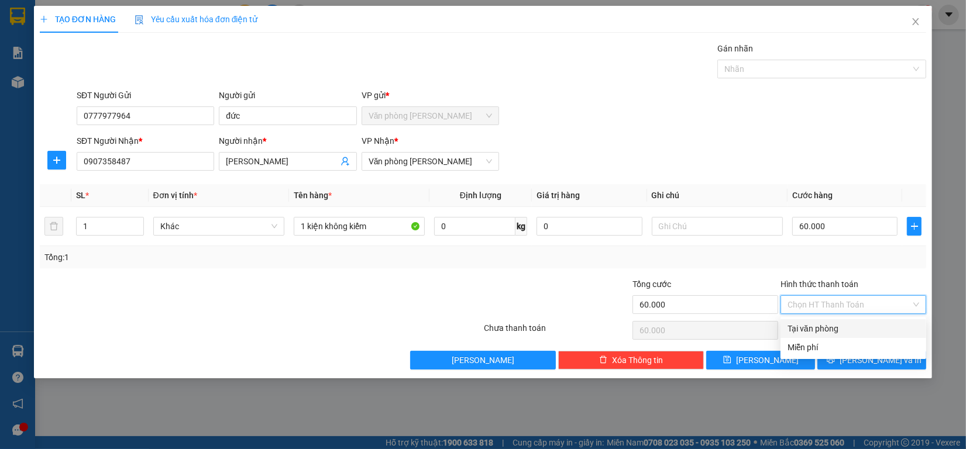
click at [845, 323] on div "Tại văn phòng" at bounding box center [853, 328] width 132 height 13
type input "0"
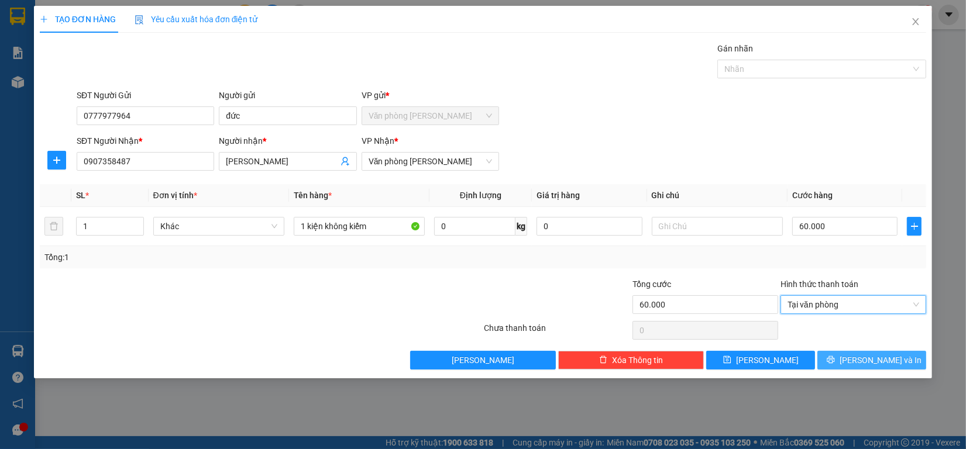
click at [835, 364] on icon "printer" at bounding box center [831, 360] width 8 height 8
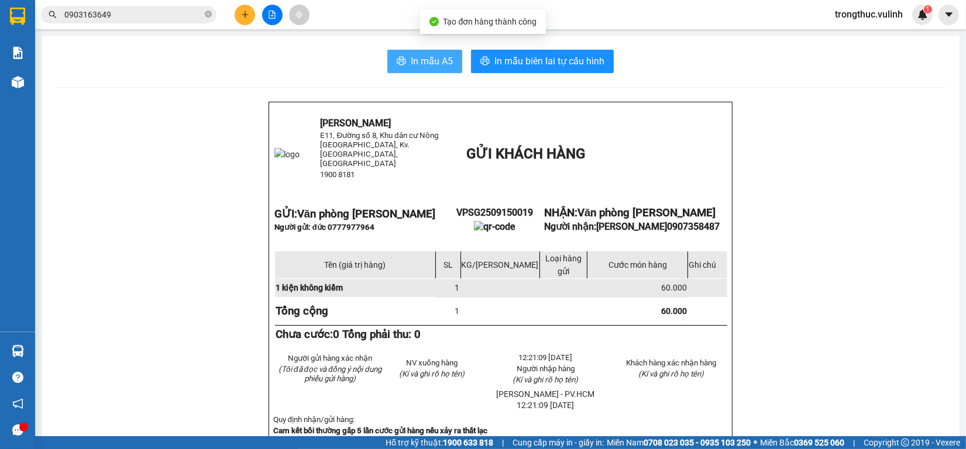
click at [414, 67] on span "In mẫu A5" at bounding box center [432, 61] width 42 height 15
click at [250, 9] on button at bounding box center [245, 15] width 20 height 20
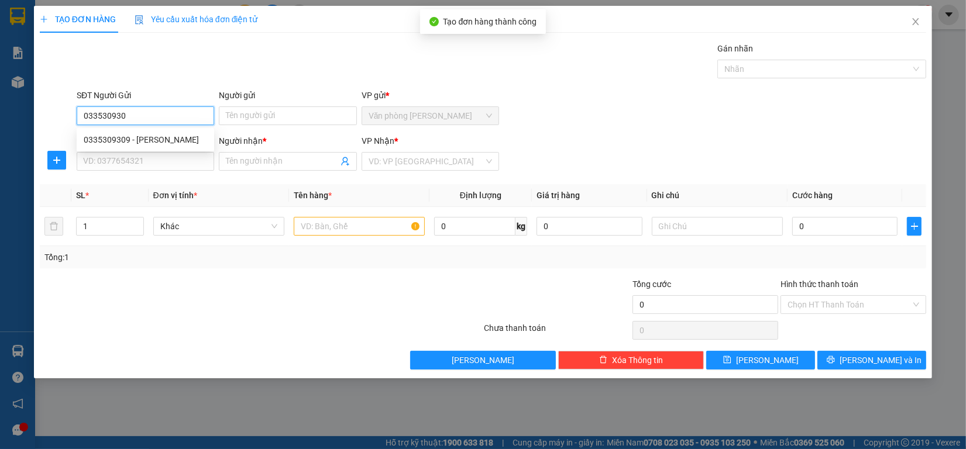
type input "0335309309"
click at [170, 130] on div "0335309309 - anh Minh" at bounding box center [145, 139] width 137 height 19
type input "[PERSON_NAME]"
type input "0387701702"
type input "Tùng"
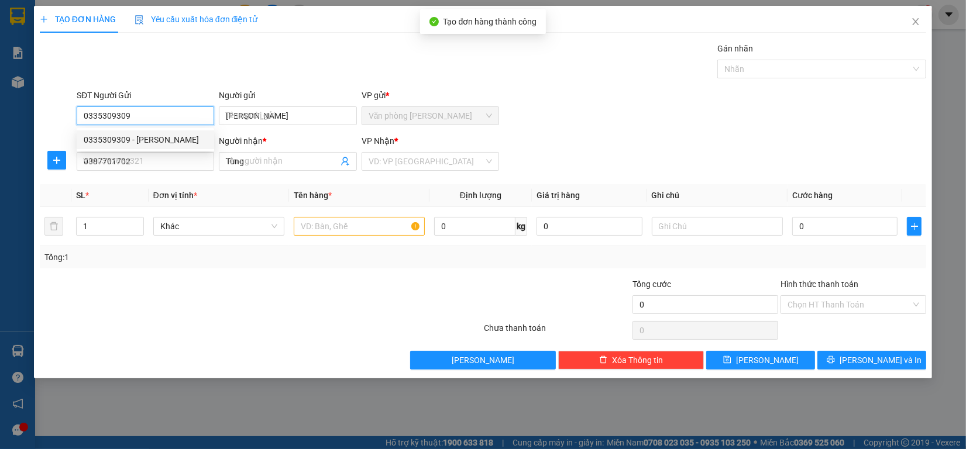
type input "80.000"
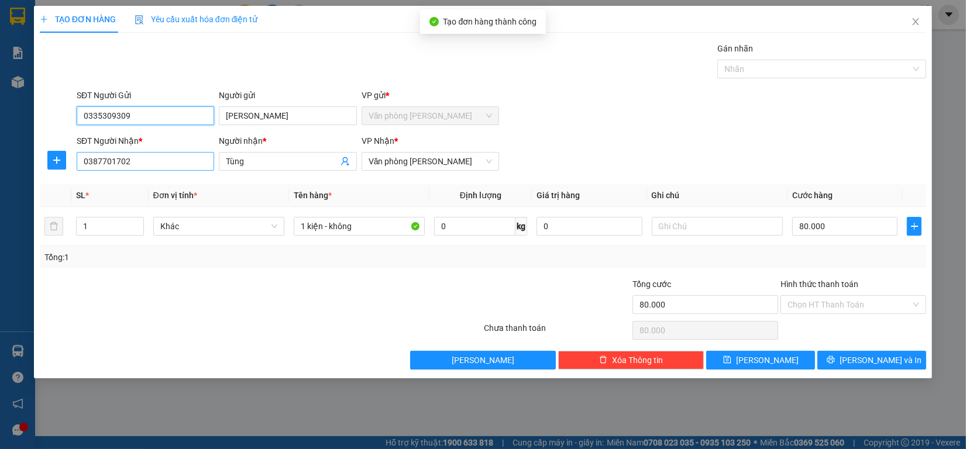
type input "0335309309"
drag, startPoint x: 166, startPoint y: 168, endPoint x: 0, endPoint y: 165, distance: 165.6
click at [0, 165] on div "TẠO ĐƠN HÀNG Yêu cầu xuất hóa đơn điện tử Transit Pickup Surcharge Ids Transit …" at bounding box center [483, 224] width 966 height 449
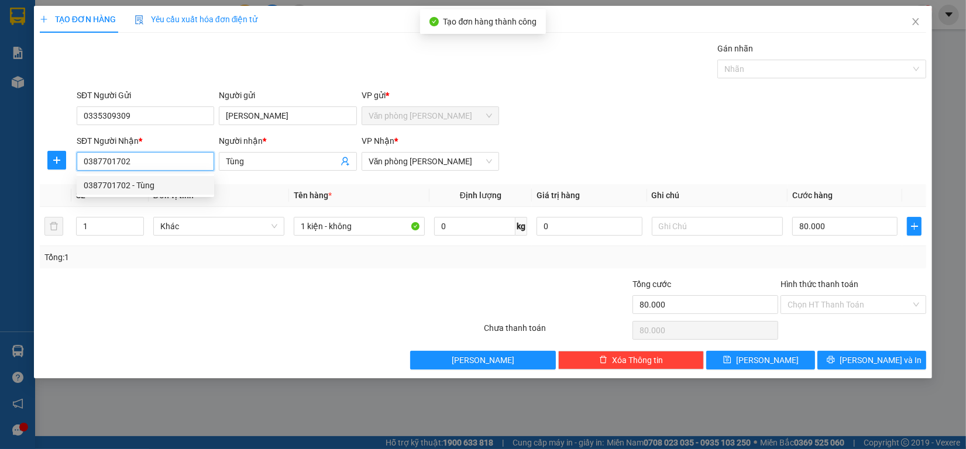
type input "4"
click at [139, 183] on div "0387701702 - Tùng" at bounding box center [145, 185] width 123 height 13
type input "0387701702"
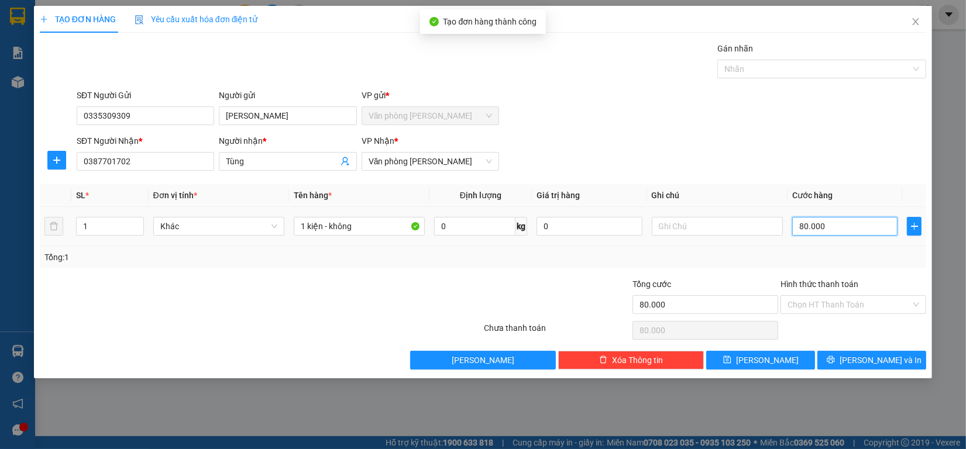
click at [866, 229] on input "80.000" at bounding box center [845, 226] width 106 height 19
type input "9"
type input "90"
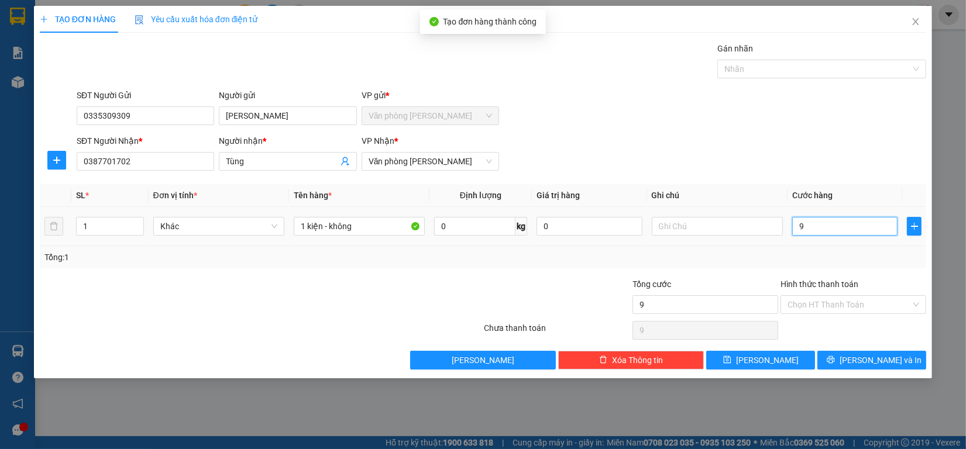
type input "90"
type input "900"
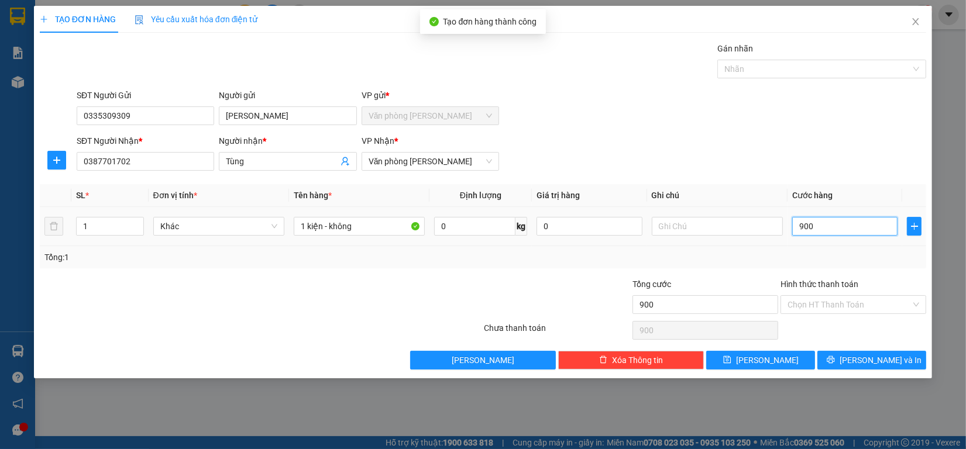
type input "9.000"
type input "90.000"
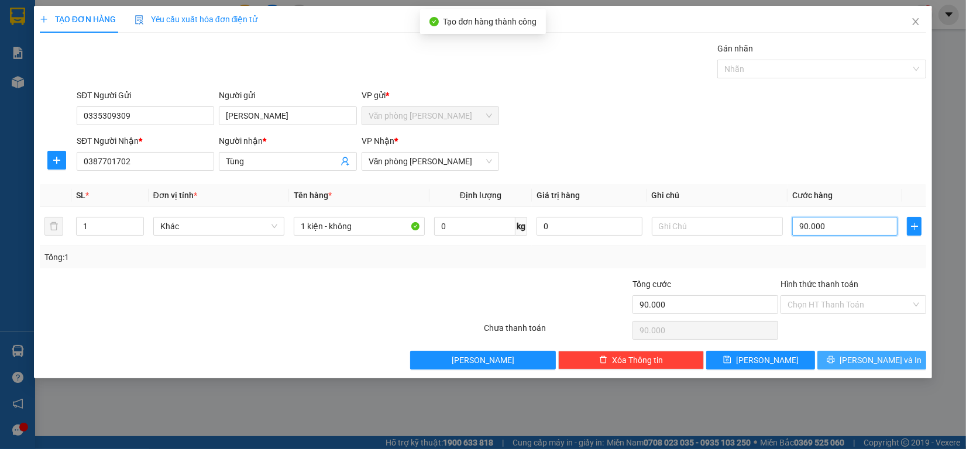
type input "90.000"
click at [888, 358] on span "[PERSON_NAME] và In" at bounding box center [880, 360] width 82 height 13
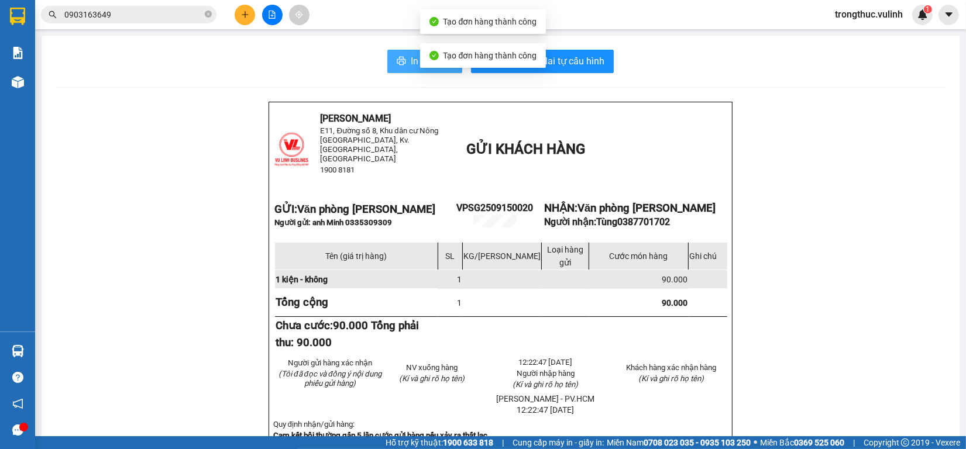
click at [397, 59] on icon "printer" at bounding box center [401, 61] width 9 height 8
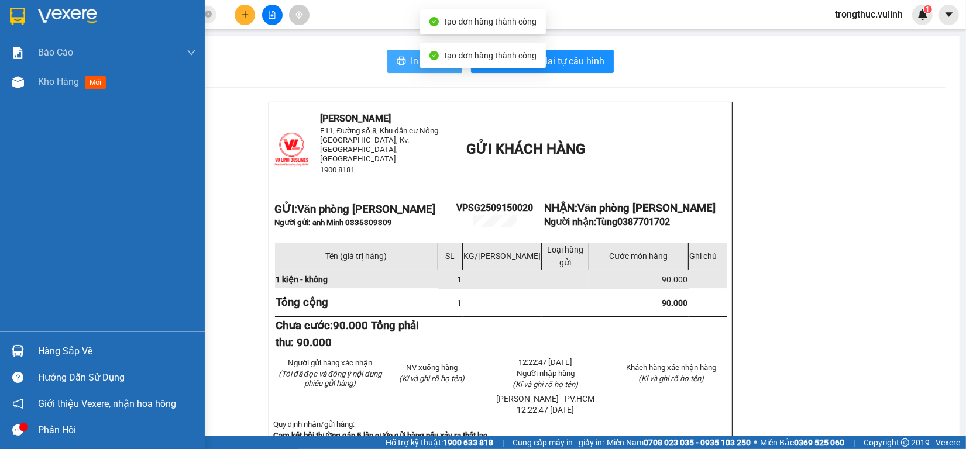
drag, startPoint x: 25, startPoint y: 65, endPoint x: 28, endPoint y: 80, distance: 15.5
click at [27, 65] on div "Báo cáo" at bounding box center [102, 52] width 205 height 29
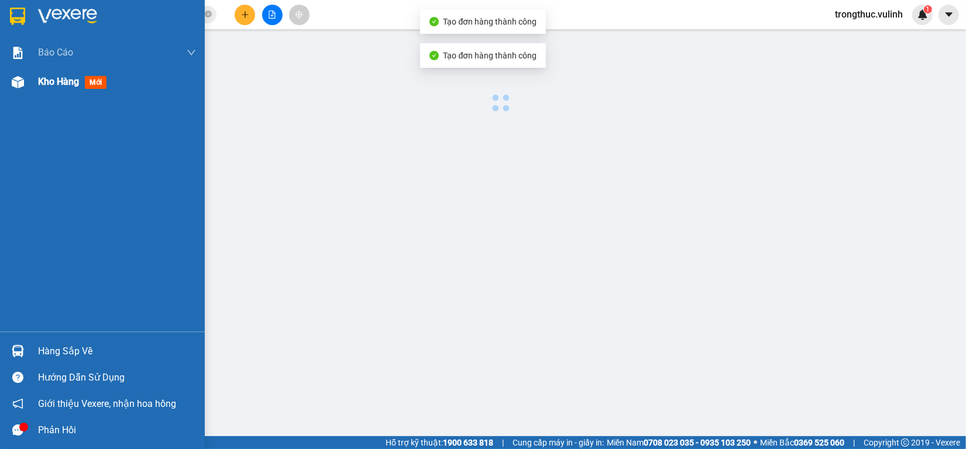
click at [77, 77] on span "Kho hàng" at bounding box center [58, 81] width 41 height 11
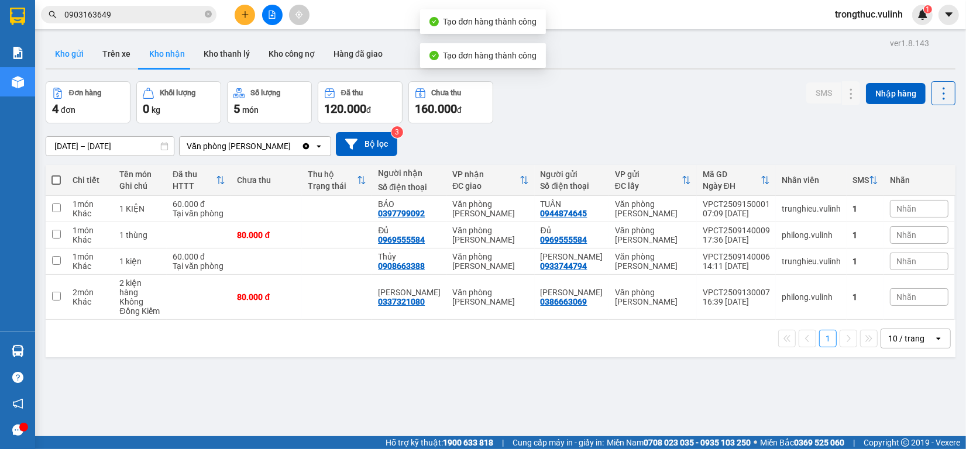
click at [71, 54] on button "Kho gửi" at bounding box center [69, 54] width 47 height 28
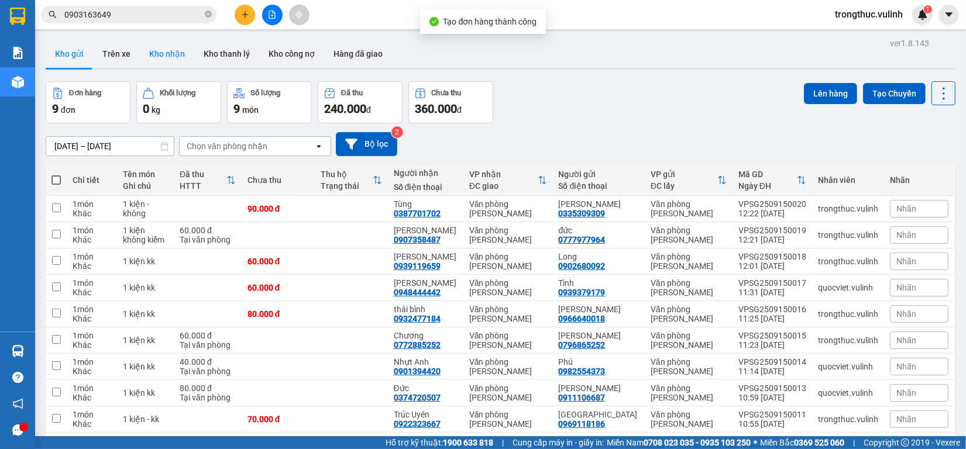
click at [164, 50] on button "Kho nhận" at bounding box center [167, 54] width 54 height 28
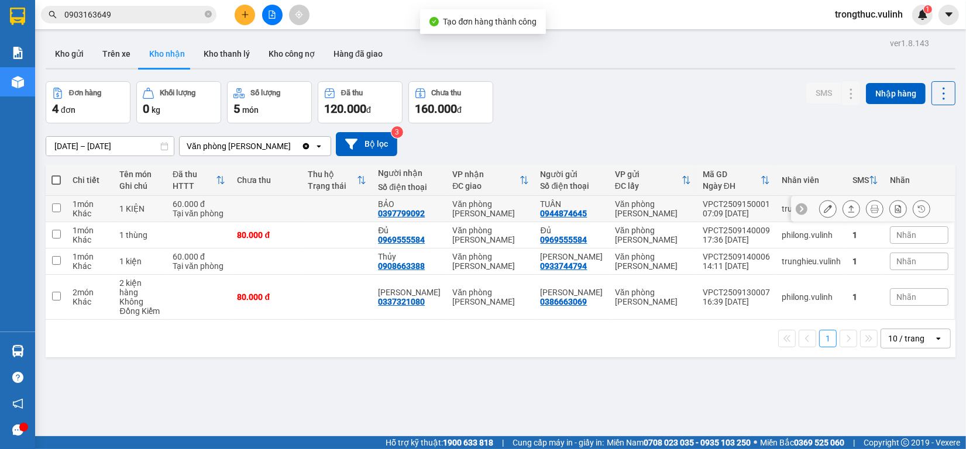
click at [824, 212] on icon at bounding box center [828, 209] width 8 height 8
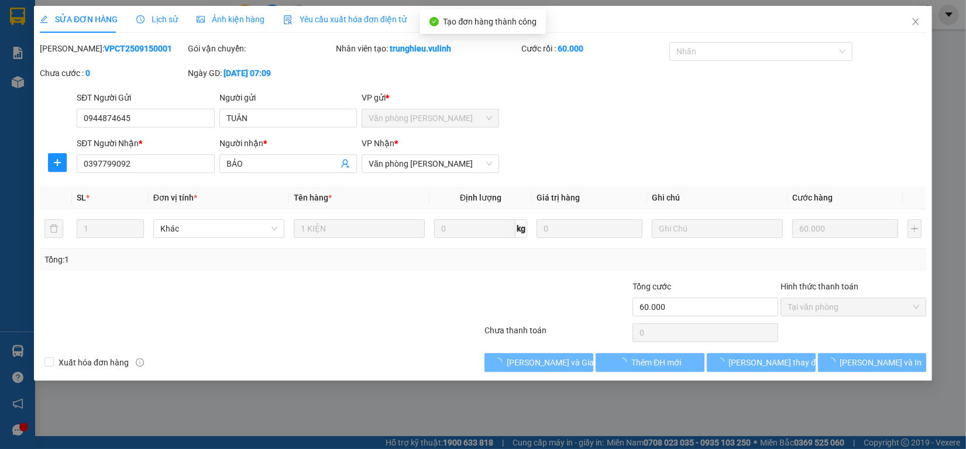
type input "0944874645"
type input "TUÂN"
type input "0397799092"
type input "BẢO"
type input "60.000"
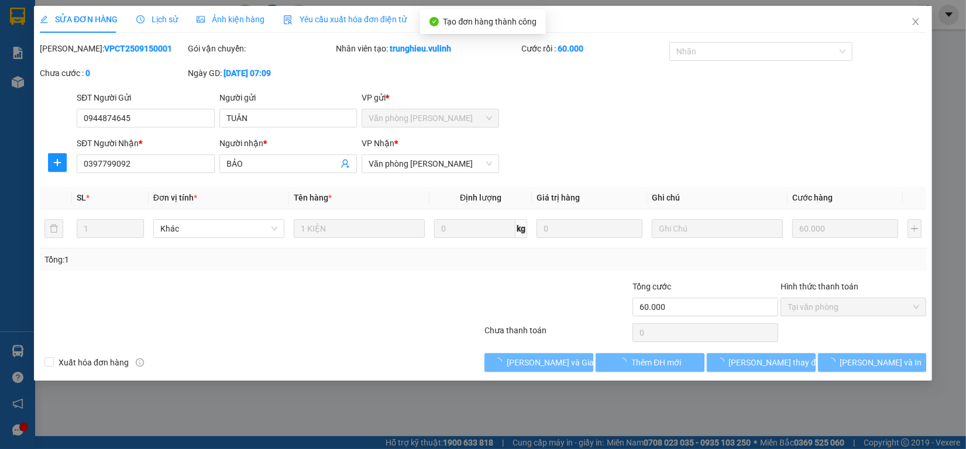
click at [555, 360] on div "SỬA ĐƠN HÀNG Lịch sử Ảnh kiện hàng Yêu cầu xuất hóa đơn điện tử Total Paid Fee …" at bounding box center [483, 224] width 966 height 449
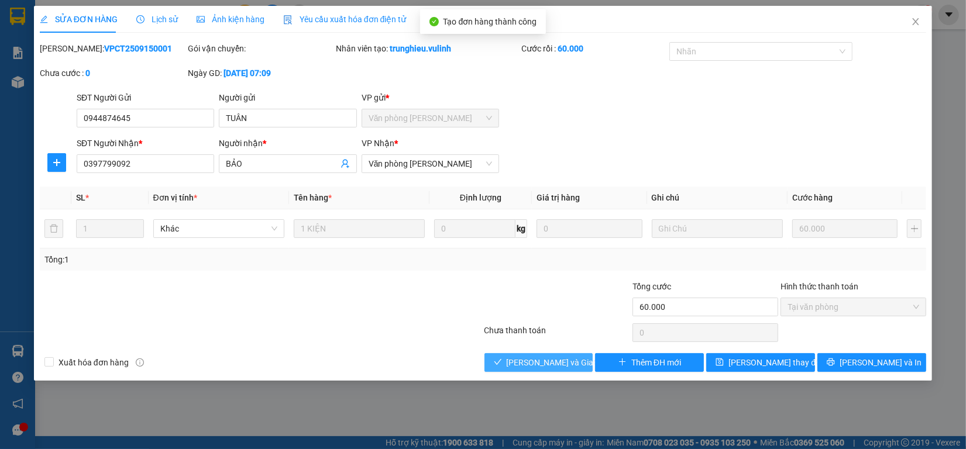
click at [553, 361] on span "[PERSON_NAME] và Giao hàng" at bounding box center [563, 362] width 112 height 13
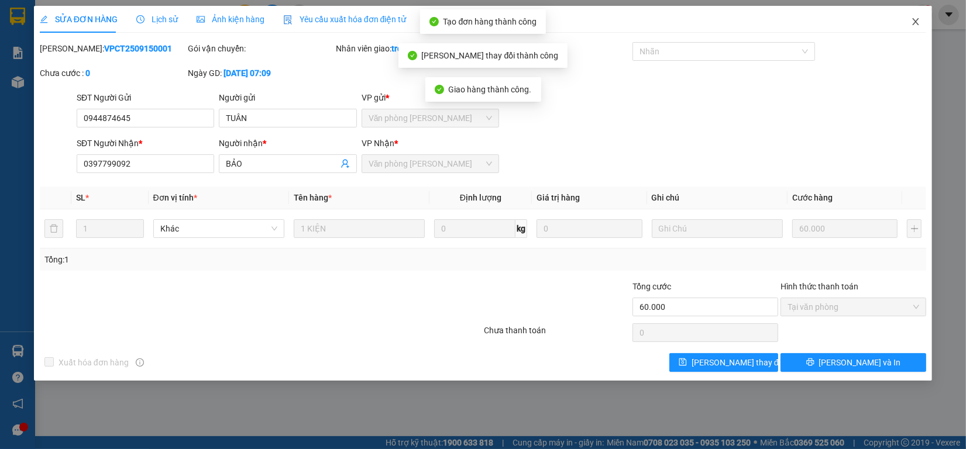
click at [913, 22] on icon "close" at bounding box center [915, 21] width 9 height 9
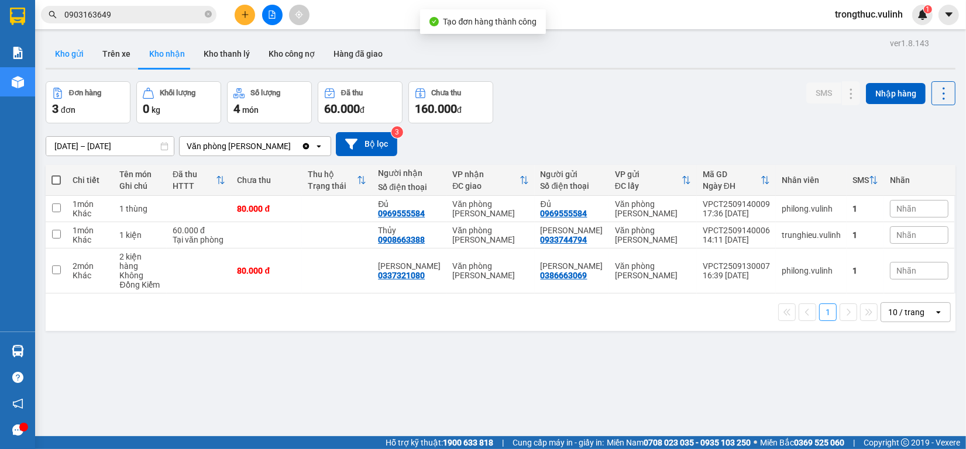
click at [74, 57] on button "Kho gửi" at bounding box center [69, 54] width 47 height 28
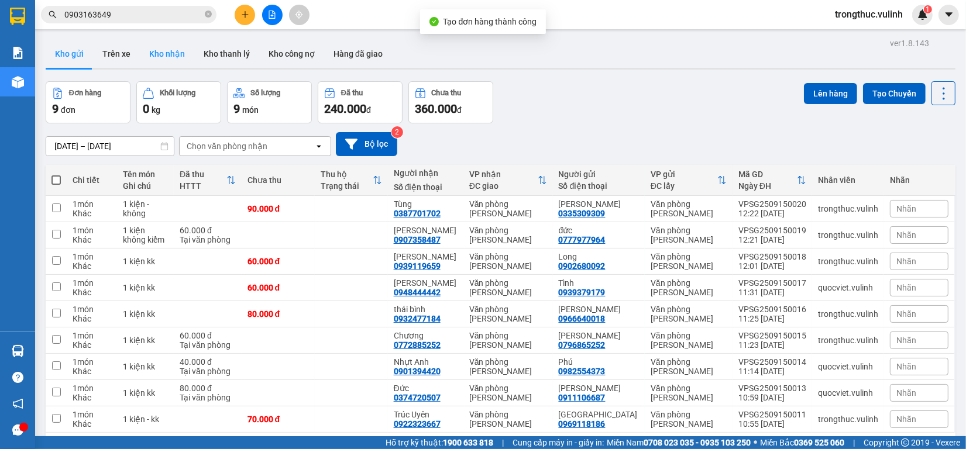
click at [158, 43] on button "Kho nhận" at bounding box center [167, 54] width 54 height 28
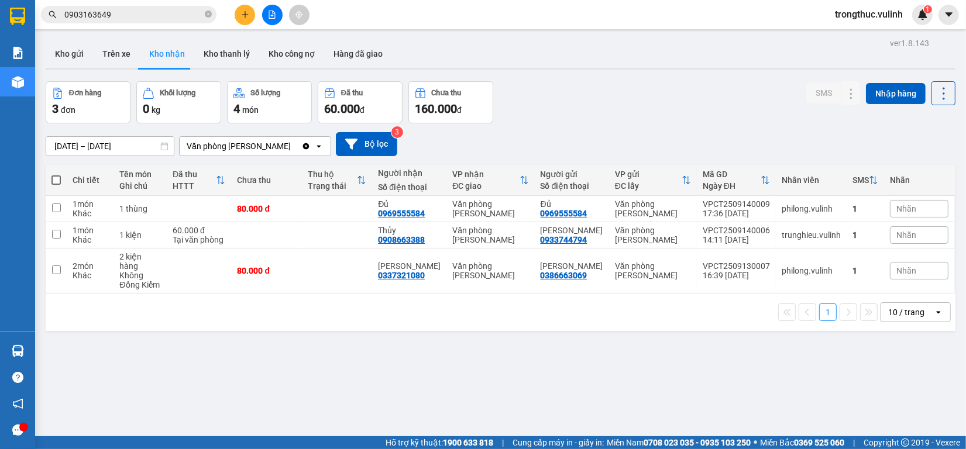
click at [132, 16] on input "0903163649" at bounding box center [133, 14] width 138 height 13
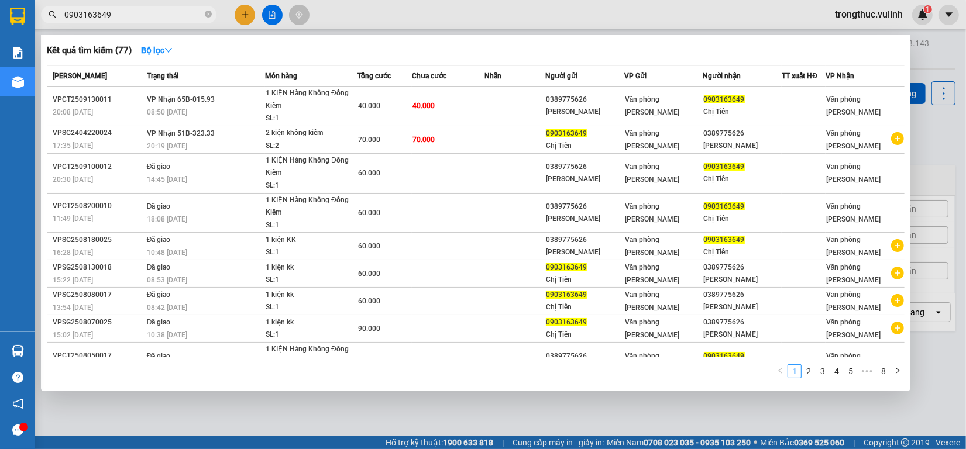
click at [132, 16] on input "0903163649" at bounding box center [133, 14] width 138 height 13
click at [615, 25] on div at bounding box center [483, 224] width 966 height 449
click at [126, 11] on input "0903163649" at bounding box center [133, 14] width 138 height 13
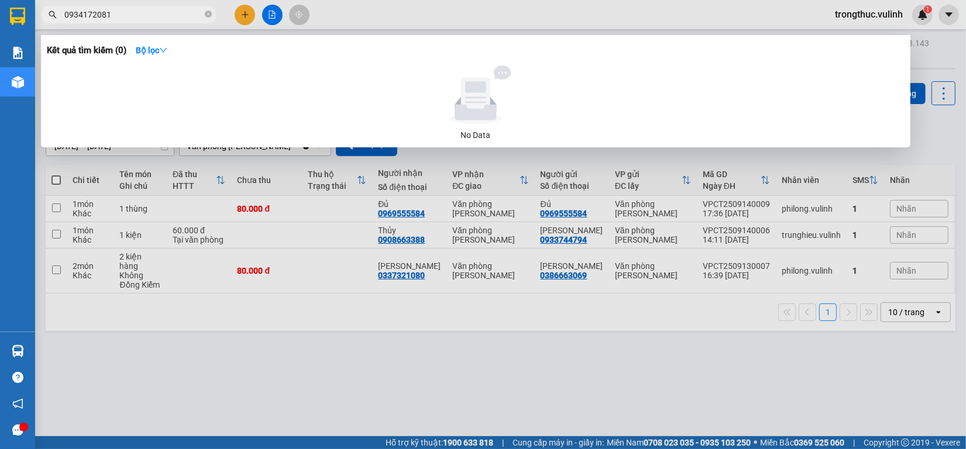
type input "0934172081"
click at [501, 10] on div at bounding box center [483, 224] width 966 height 449
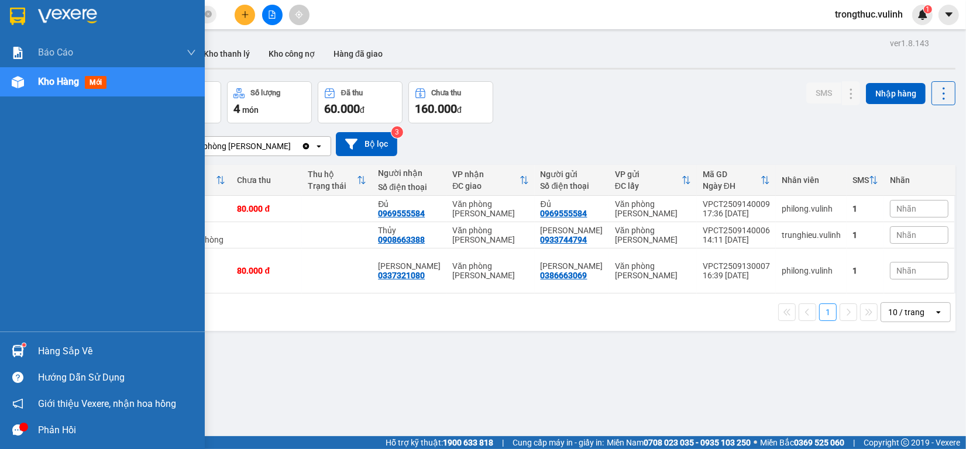
click at [19, 347] on img at bounding box center [18, 351] width 12 height 12
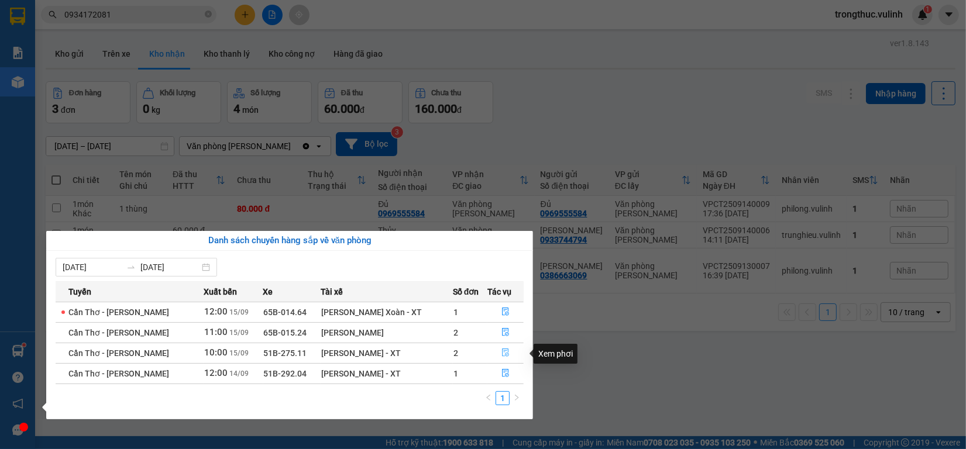
click at [506, 357] on icon "file-done" at bounding box center [505, 353] width 7 height 8
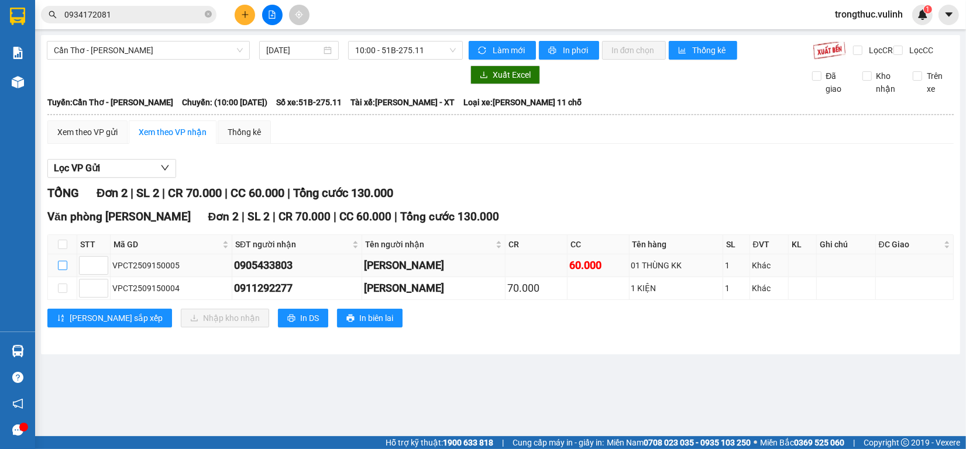
click at [63, 270] on input "checkbox" at bounding box center [62, 265] width 9 height 9
checkbox input "true"
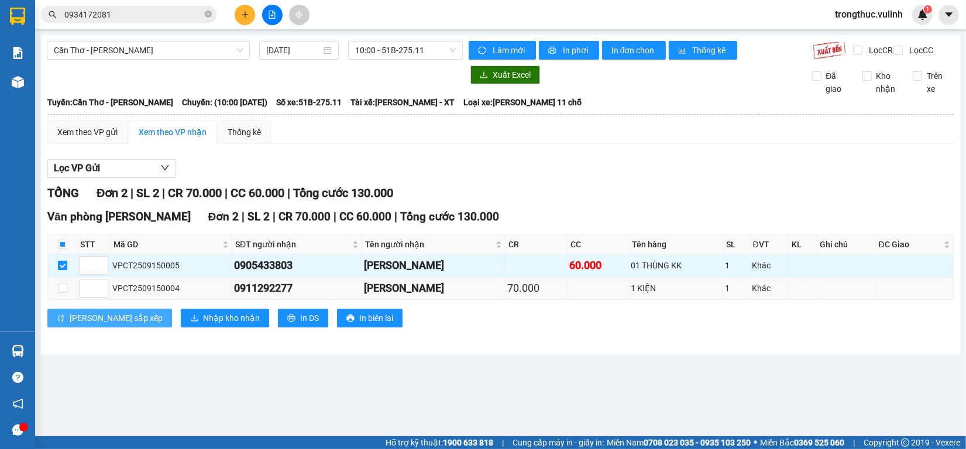
click at [66, 320] on button "[PERSON_NAME] sắp xếp" at bounding box center [109, 318] width 125 height 19
click at [66, 295] on label at bounding box center [62, 288] width 9 height 13
click at [66, 293] on input "checkbox" at bounding box center [62, 288] width 9 height 9
checkbox input "true"
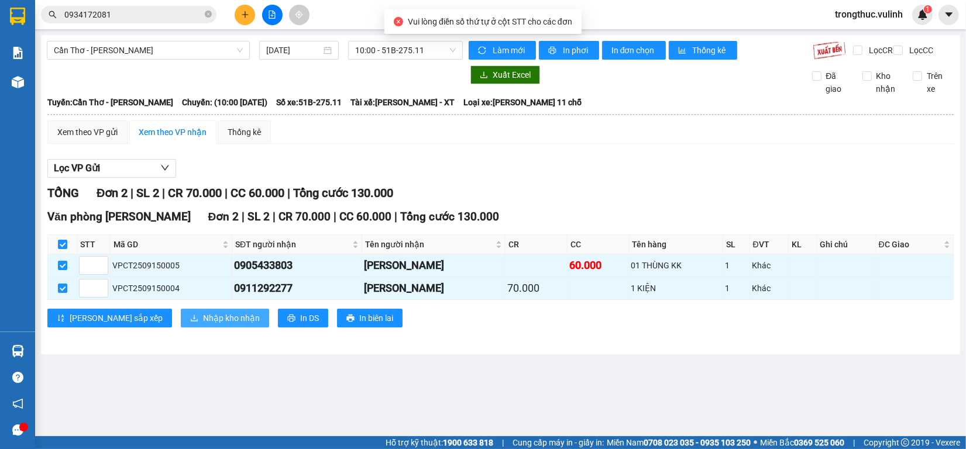
click at [203, 325] on span "Nhập kho nhận" at bounding box center [231, 318] width 57 height 13
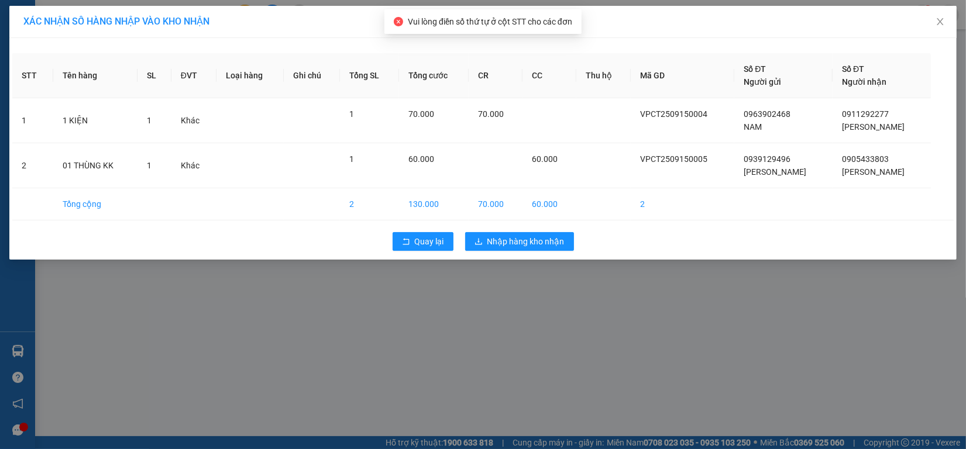
click at [546, 230] on div "Quay lại Nhập hàng kho nhận" at bounding box center [482, 241] width 941 height 30
click at [546, 238] on span "Nhập hàng kho nhận" at bounding box center [525, 241] width 77 height 13
click at [27, 348] on div "Hàng sắp về" at bounding box center [17, 351] width 35 height 26
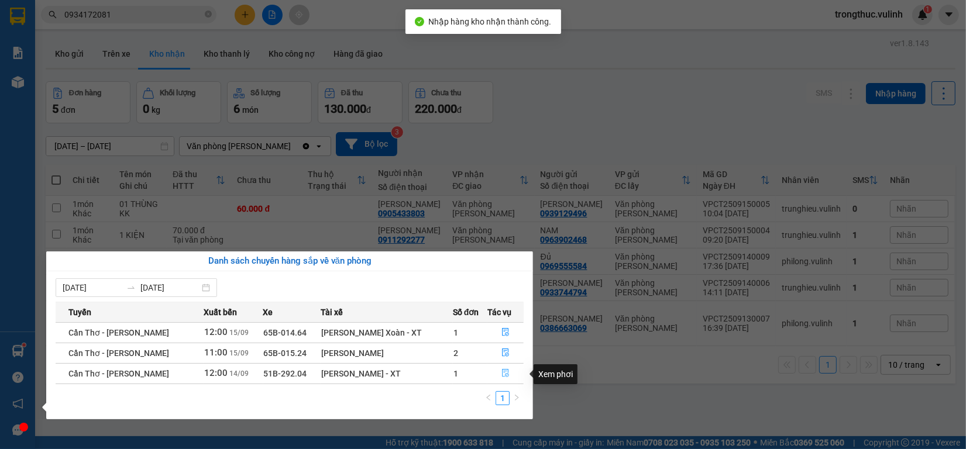
click at [513, 375] on button "button" at bounding box center [505, 373] width 35 height 19
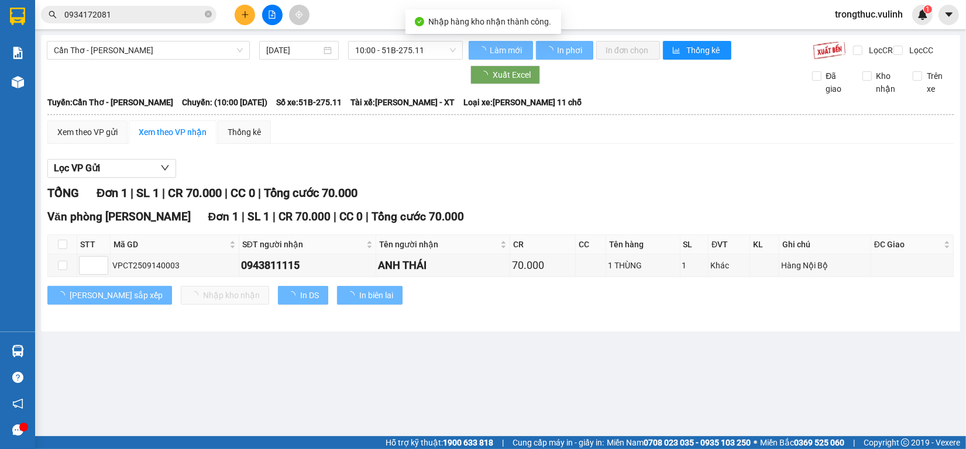
type input "[DATE]"
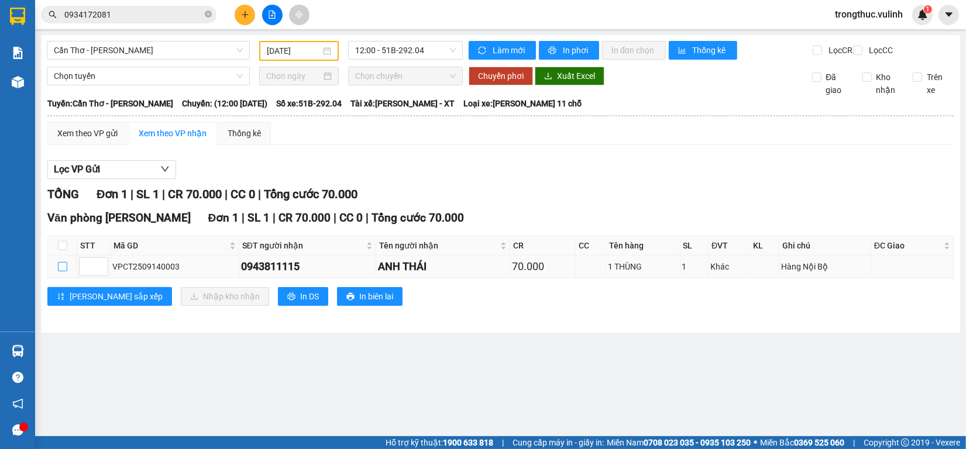
click at [65, 271] on input "checkbox" at bounding box center [62, 266] width 9 height 9
checkbox input "true"
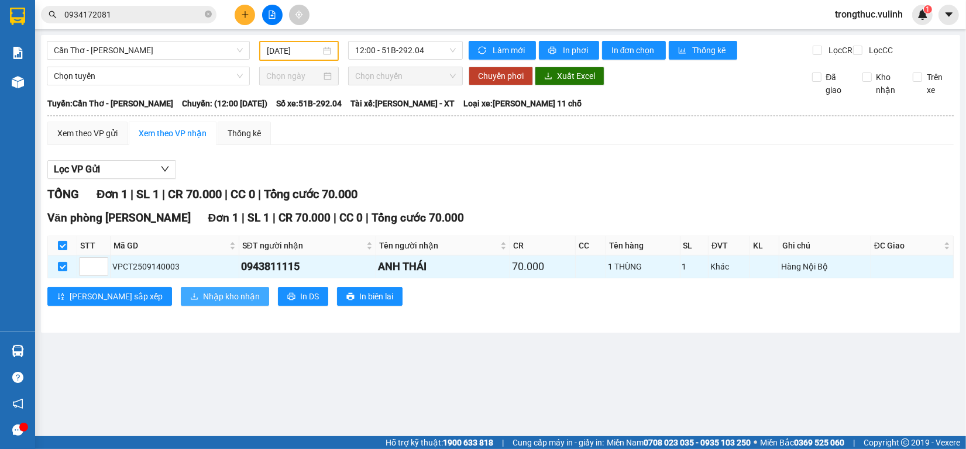
click at [157, 297] on div "Văn phòng Cao Thắng Đơn 1 | SL 1 | CR 70.000 | CC 0 | Tổng cước 70.000 STT Mã G…" at bounding box center [500, 261] width 906 height 105
click at [203, 303] on span "Nhập kho nhận" at bounding box center [231, 296] width 57 height 13
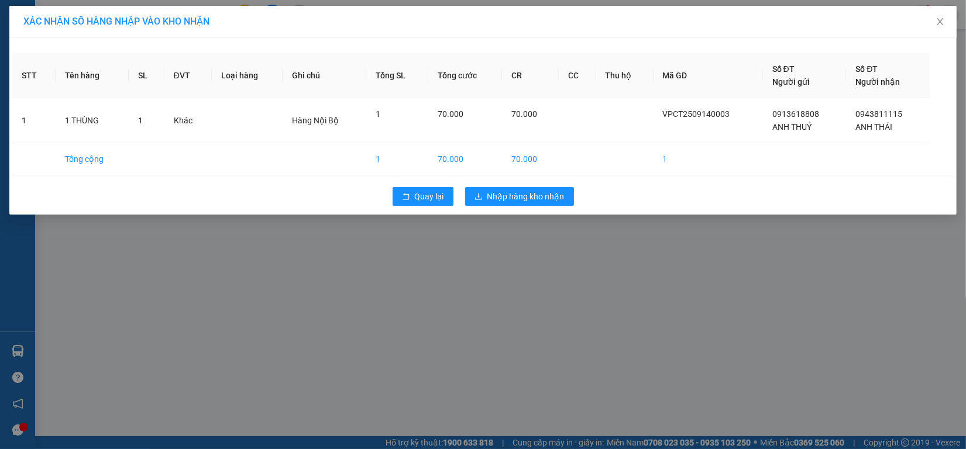
click at [531, 186] on div "Quay lại Nhập hàng kho nhận" at bounding box center [482, 196] width 941 height 30
click at [522, 195] on span "Nhập hàng kho nhận" at bounding box center [525, 196] width 77 height 13
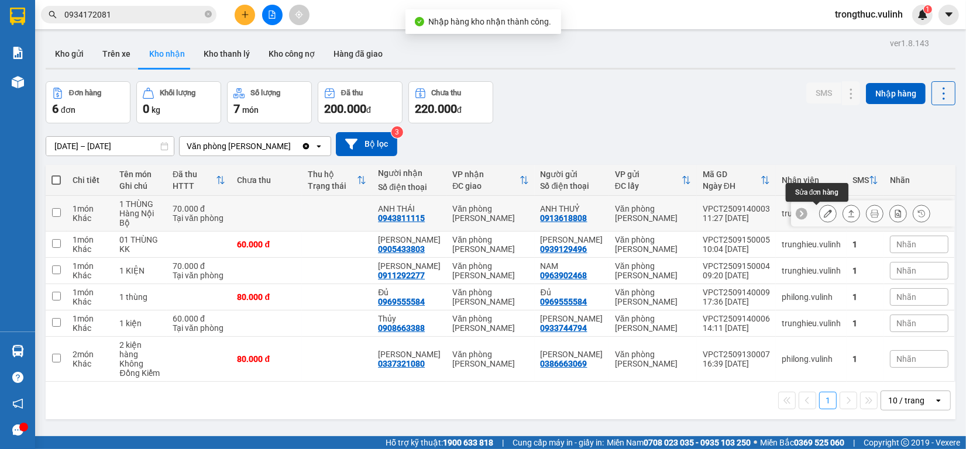
click at [824, 214] on icon at bounding box center [828, 213] width 8 height 8
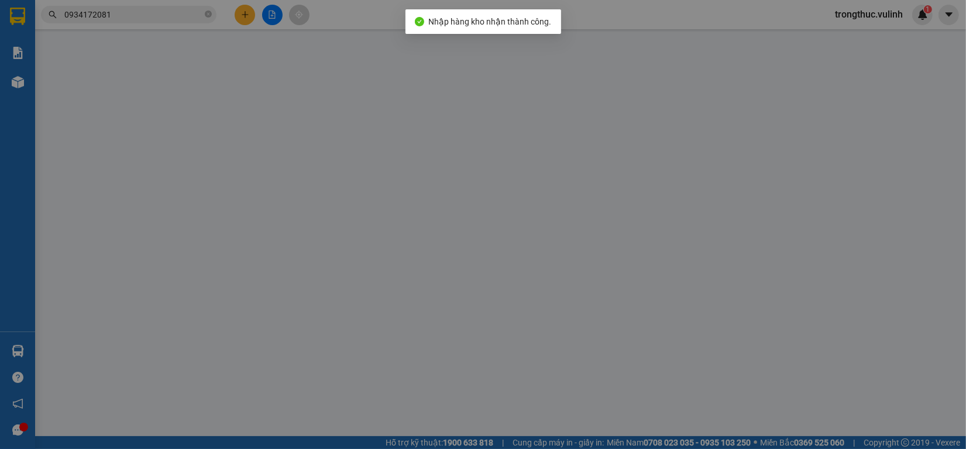
type input "0913618808"
type input "ANH THUỶ"
type input "0943811115"
type input "ANH THÁI"
type input "70.000"
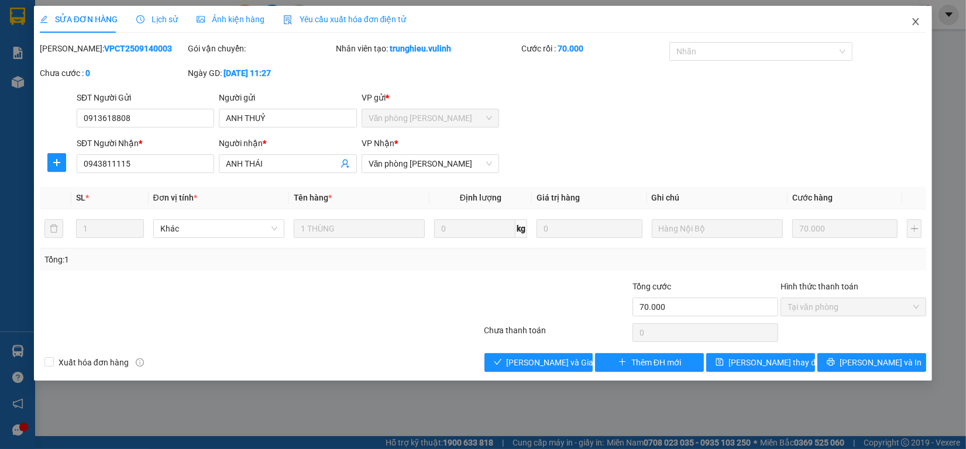
click at [915, 22] on icon "close" at bounding box center [916, 21] width 6 height 7
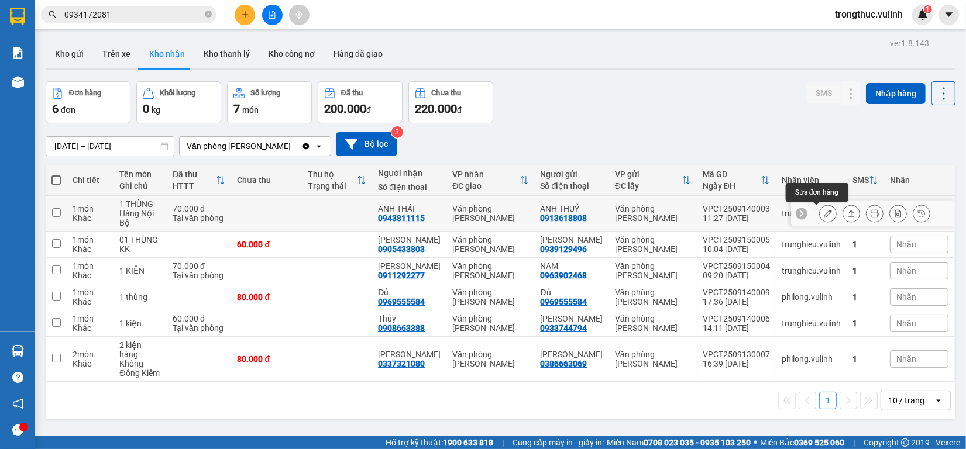
click at [821, 214] on button at bounding box center [828, 214] width 16 height 20
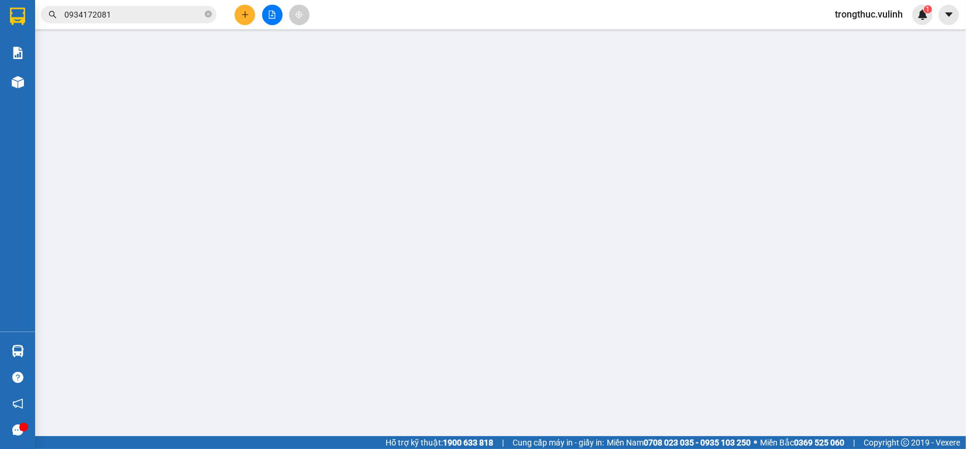
type input "0913618808"
type input "ANH THUỶ"
type input "0943811115"
type input "ANH THÁI"
type input "70.000"
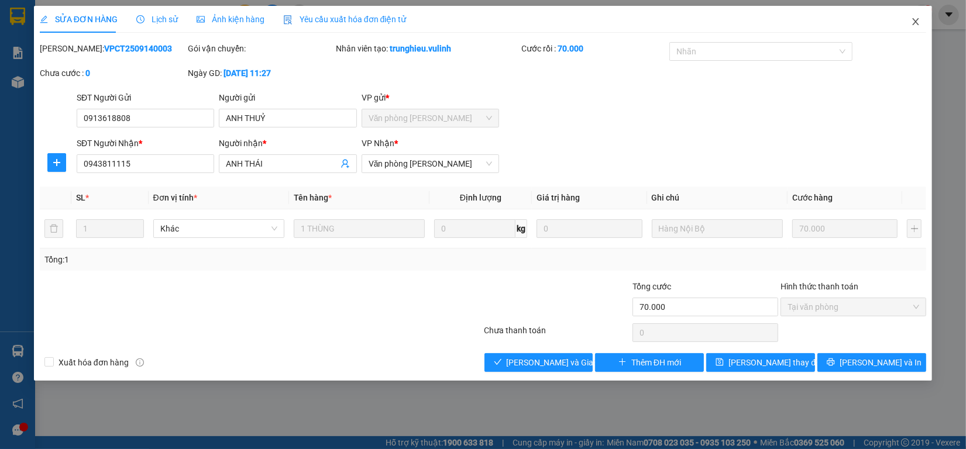
click at [914, 28] on span "Close" at bounding box center [915, 22] width 33 height 33
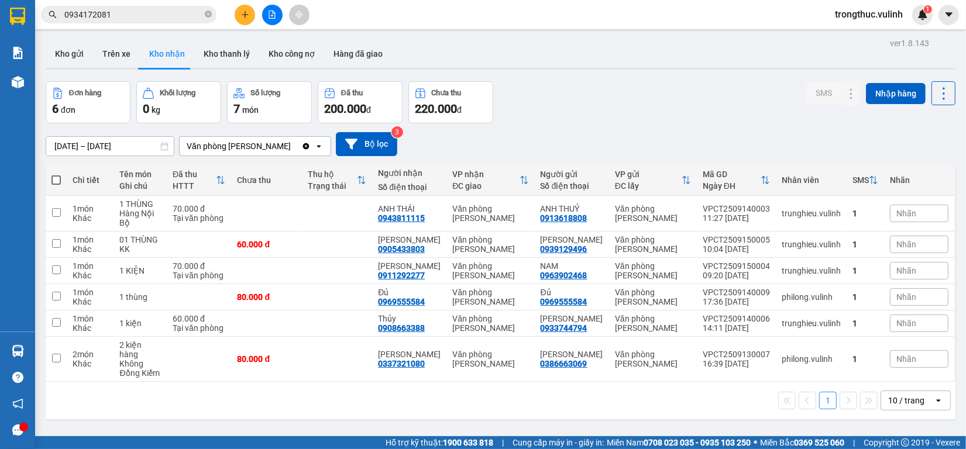
click at [114, 146] on input "[DATE] – [DATE]" at bounding box center [110, 146] width 128 height 19
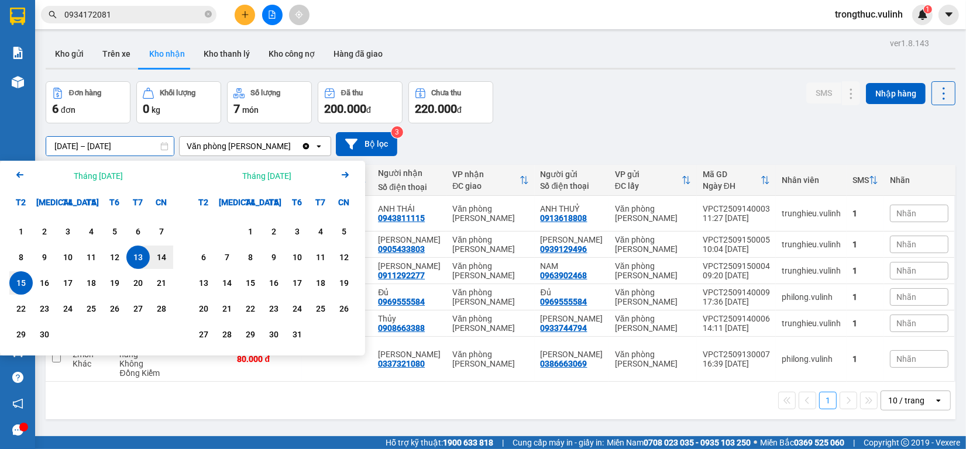
click at [589, 125] on div "[DATE] – [DATE] Press the down arrow key to interact with the calendar and sele…" at bounding box center [501, 144] width 910 height 42
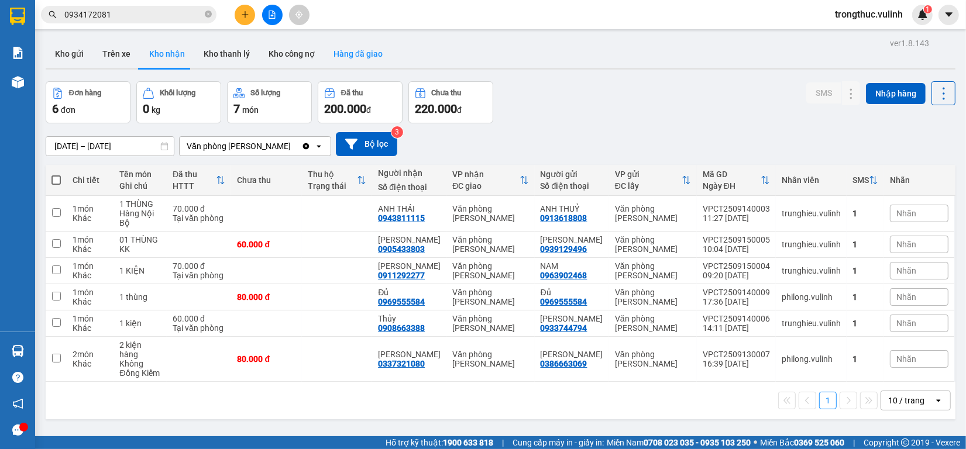
click at [338, 64] on button "Hàng đã giao" at bounding box center [358, 54] width 68 height 28
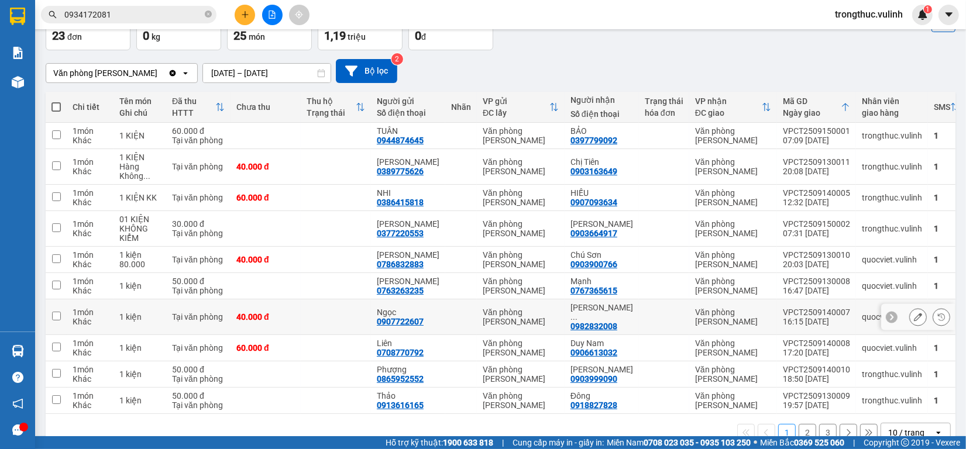
scroll to position [95, 0]
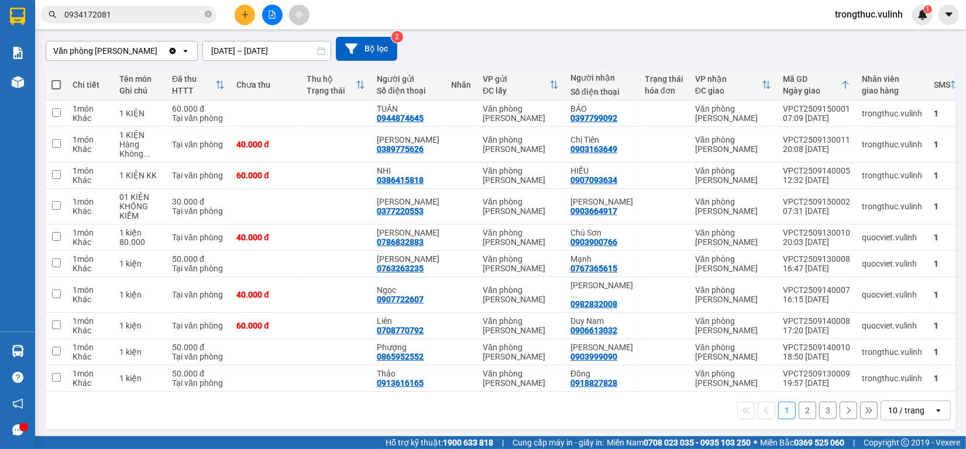
click at [799, 411] on button "2" at bounding box center [808, 411] width 18 height 18
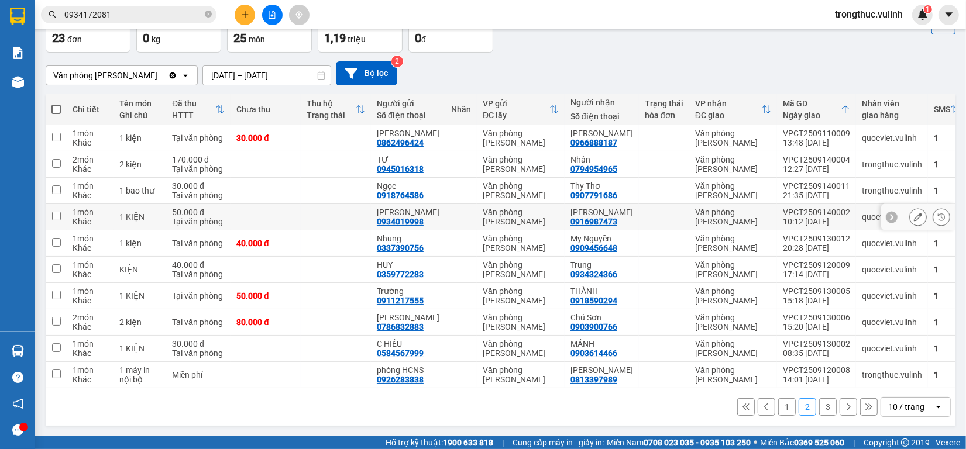
scroll to position [86, 0]
click at [819, 411] on button "3" at bounding box center [828, 407] width 18 height 18
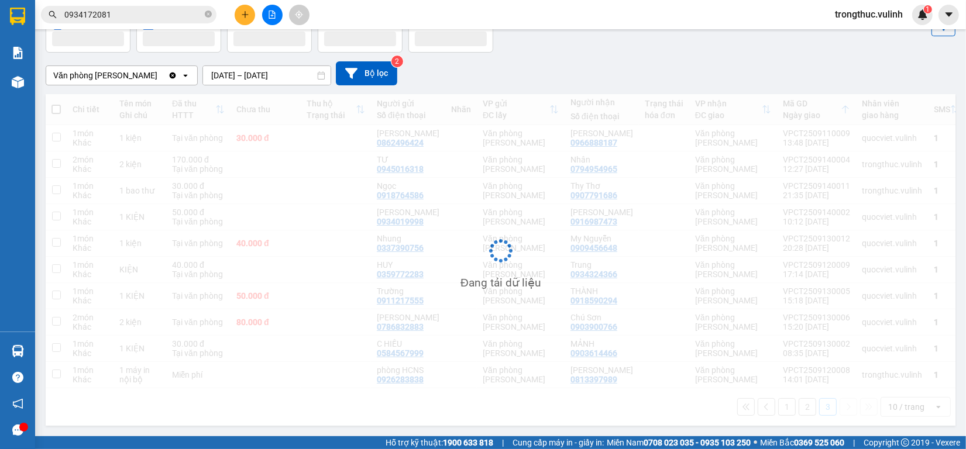
scroll to position [54, 0]
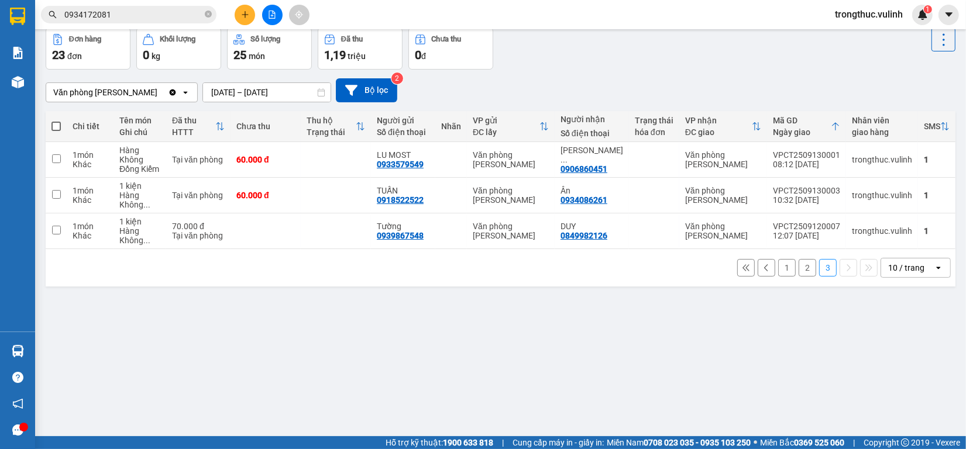
click at [781, 274] on button "1" at bounding box center [787, 268] width 18 height 18
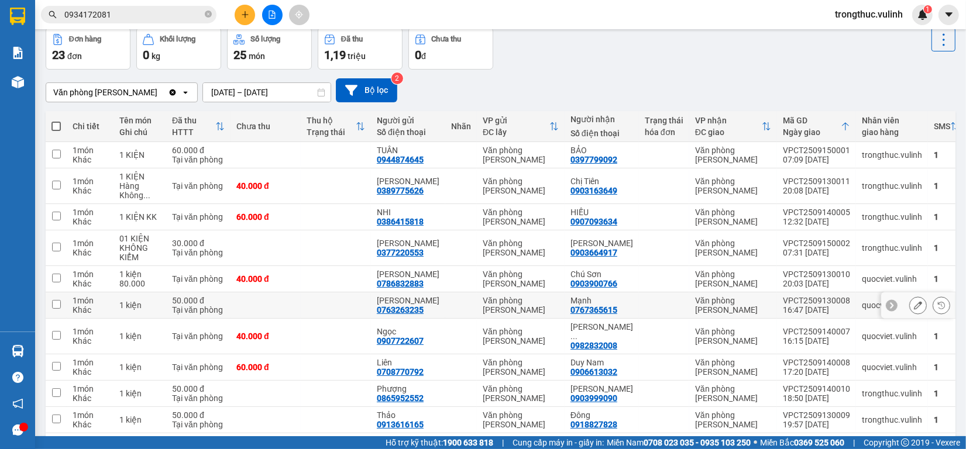
scroll to position [95, 0]
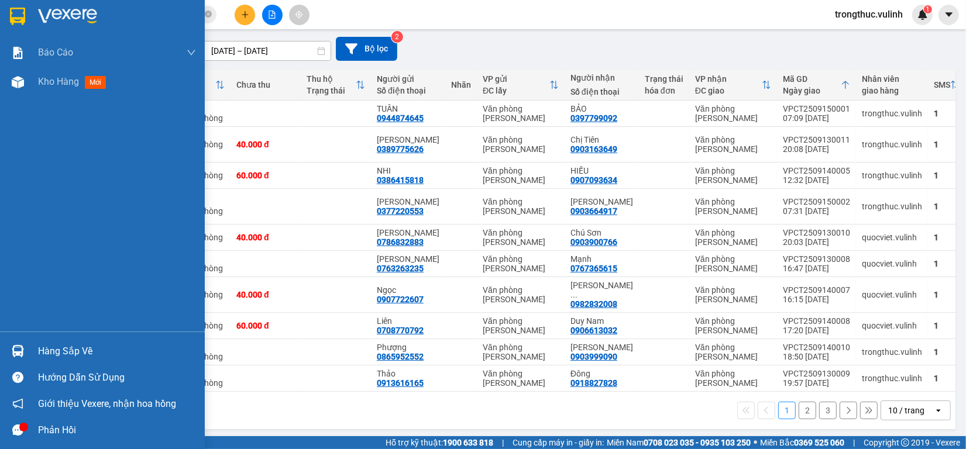
click at [8, 353] on div at bounding box center [18, 351] width 20 height 20
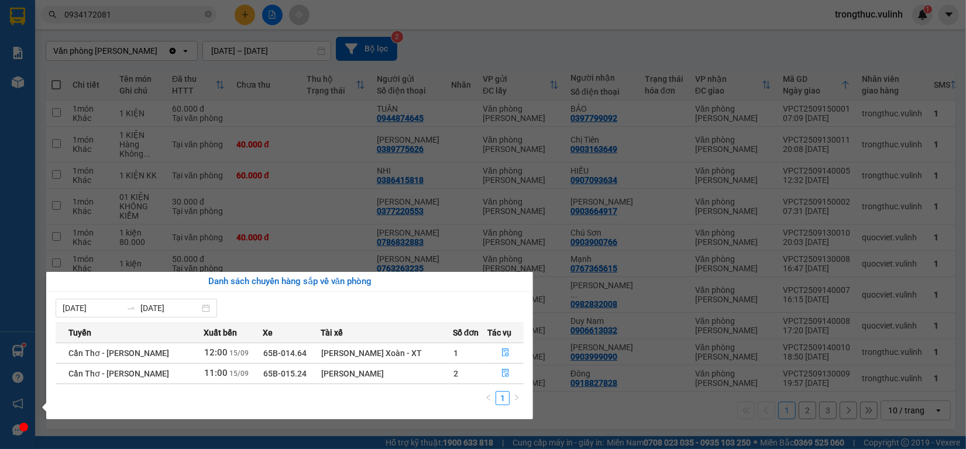
click at [543, 19] on section "Kết quả tìm kiếm ( 0 ) Bộ lọc No Data 0934172081 trongthuc.vulinh 1 Báo cáo BC …" at bounding box center [483, 224] width 966 height 449
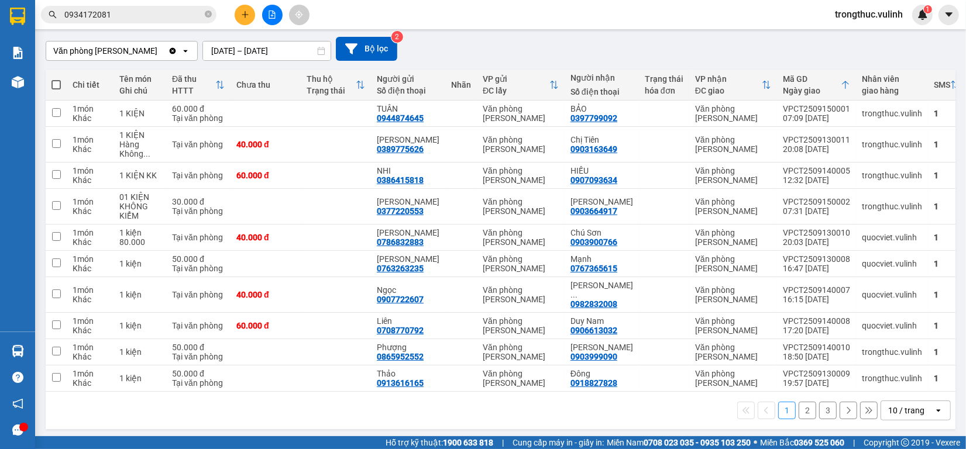
scroll to position [0, 0]
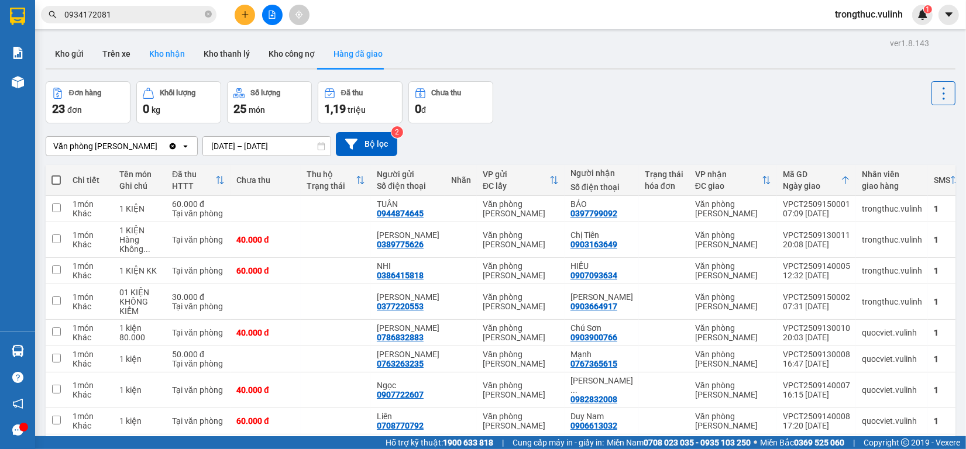
click at [174, 57] on button "Kho nhận" at bounding box center [167, 54] width 54 height 28
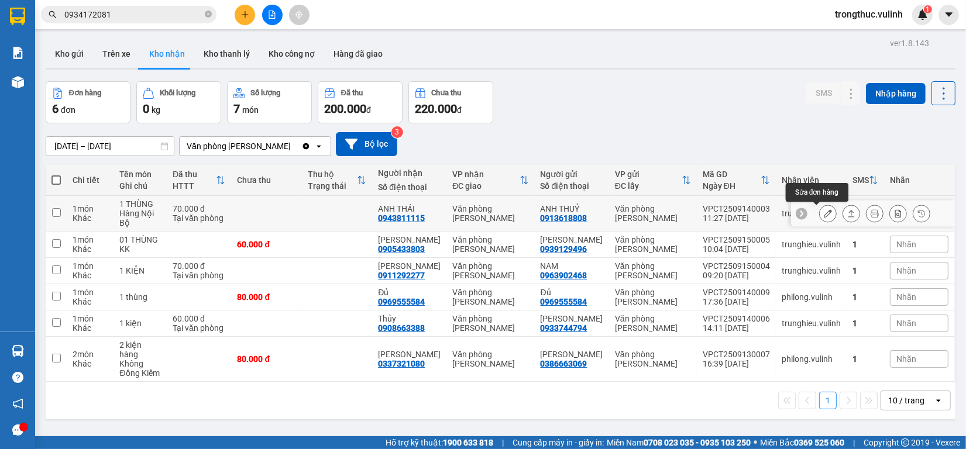
click at [824, 211] on icon at bounding box center [828, 213] width 8 height 8
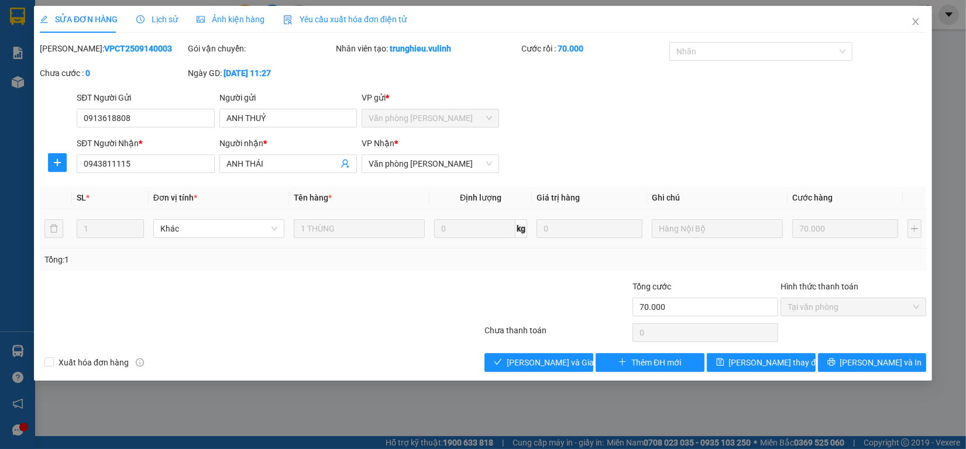
type input "0913618808"
type input "ANH THUỶ"
type input "0943811115"
type input "ANH THÁI"
type input "70.000"
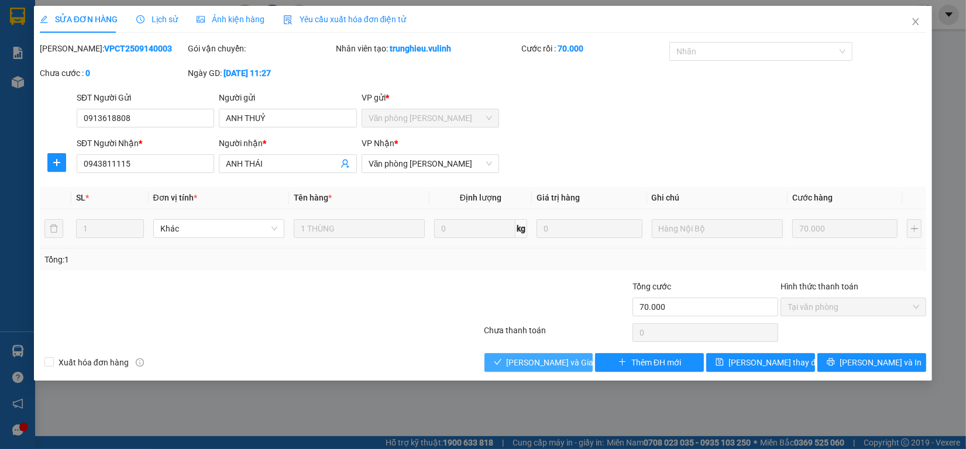
click at [563, 367] on span "[PERSON_NAME] và Giao hàng" at bounding box center [563, 362] width 112 height 13
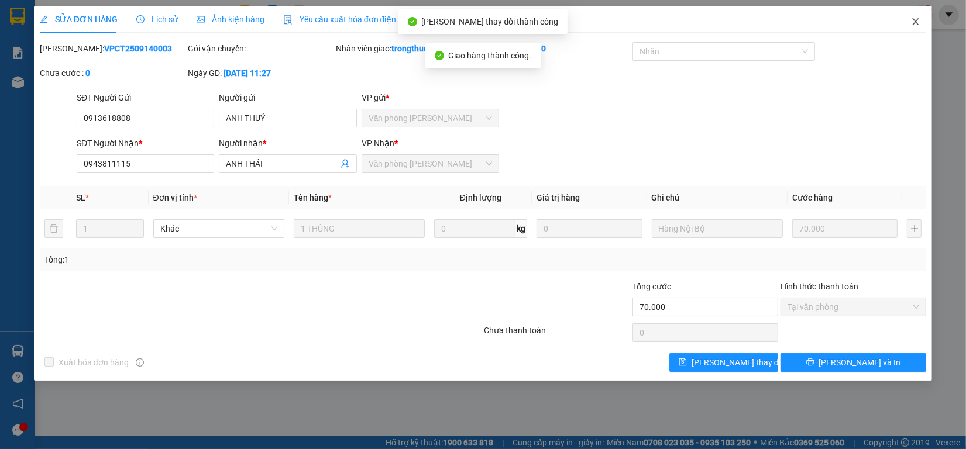
click at [913, 25] on icon "close" at bounding box center [915, 21] width 9 height 9
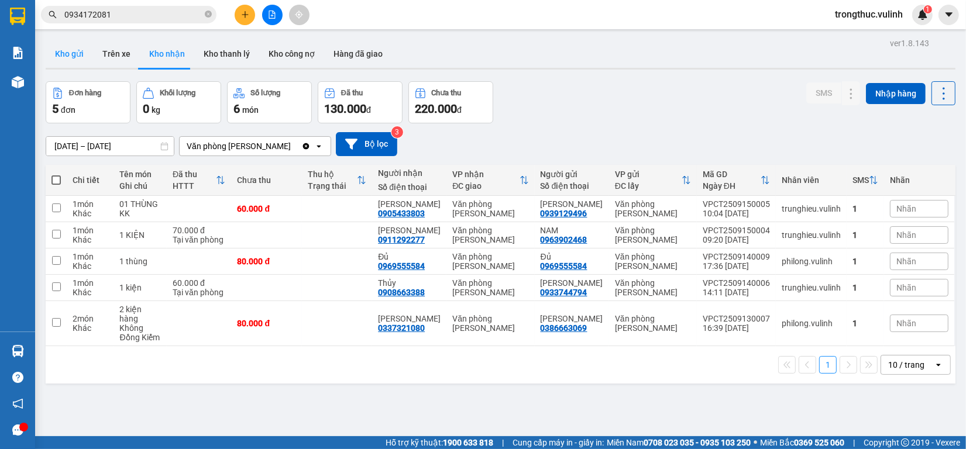
click at [56, 66] on button "Kho gửi" at bounding box center [69, 54] width 47 height 28
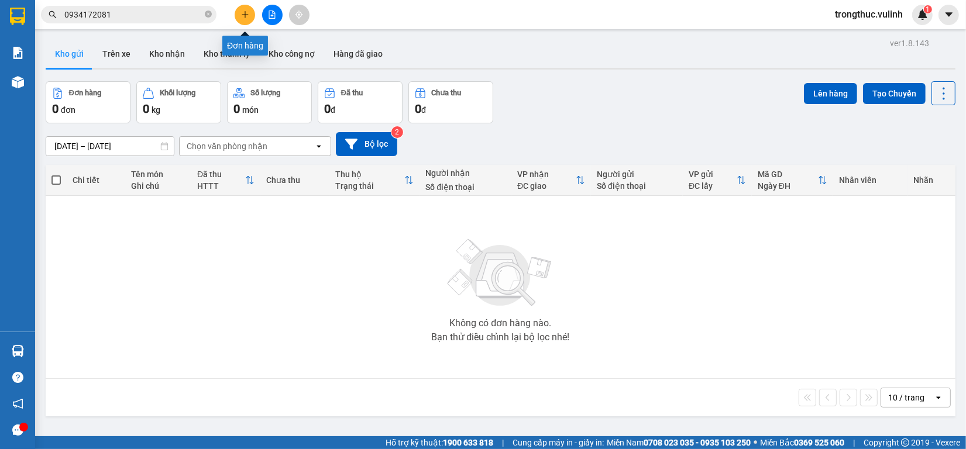
click at [242, 9] on button at bounding box center [245, 15] width 20 height 20
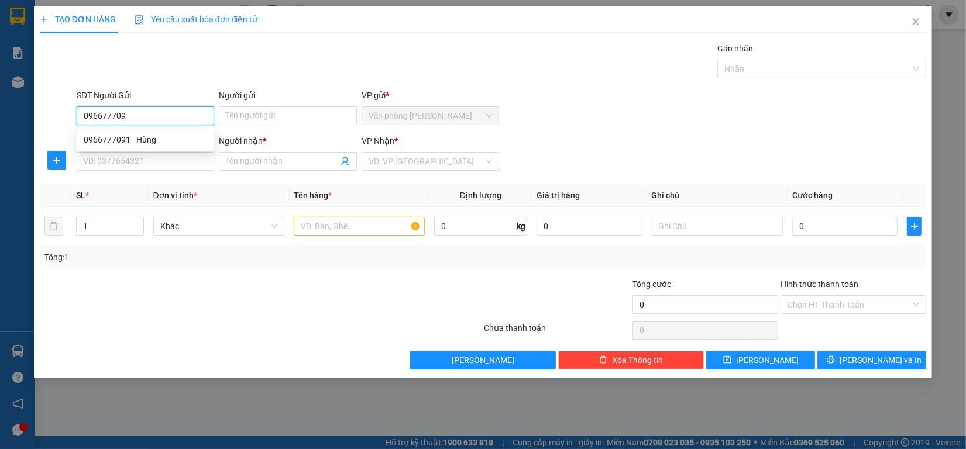
type input "0966777091"
click at [128, 135] on div "0966777091 - Hùng" at bounding box center [145, 139] width 123 height 13
type input "Hùng"
type input "0982777091"
type input "Hân"
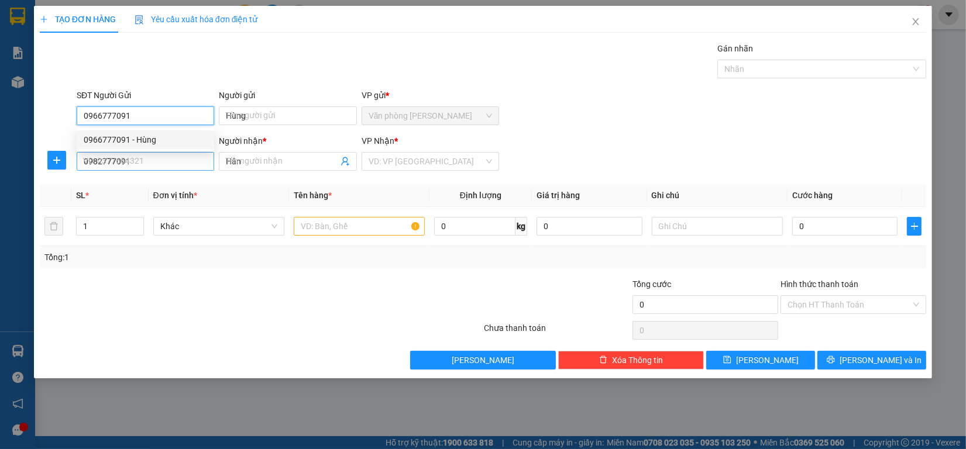
type input "80.000"
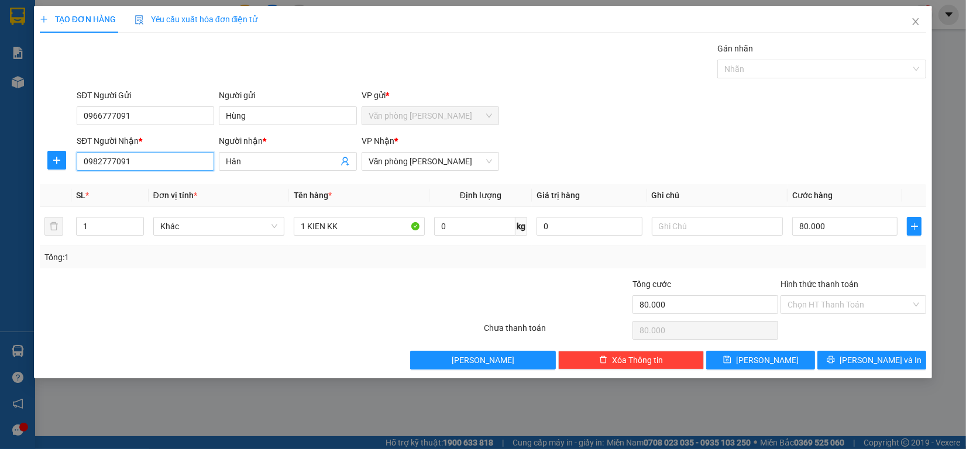
drag, startPoint x: 145, startPoint y: 159, endPoint x: 0, endPoint y: 155, distance: 145.1
click at [0, 155] on div "TẠO ĐƠN HÀNG Yêu cầu xuất hóa đơn điện tử Transit Pickup Surcharge Ids Transit …" at bounding box center [483, 224] width 966 height 449
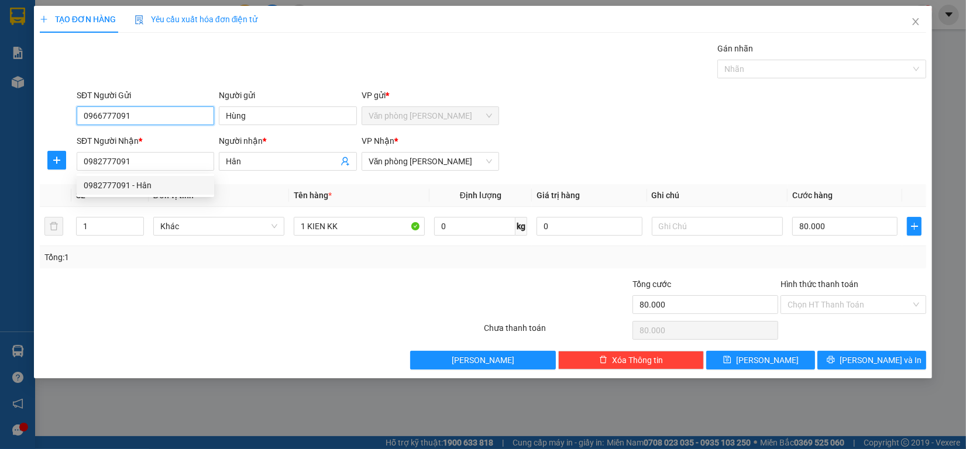
drag, startPoint x: 170, startPoint y: 123, endPoint x: 0, endPoint y: 112, distance: 170.0
click at [0, 118] on div "TẠO ĐƠN HÀNG Yêu cầu xuất hóa đơn điện tử Transit Pickup Surcharge Ids Transit …" at bounding box center [483, 224] width 966 height 449
type input "0909025300"
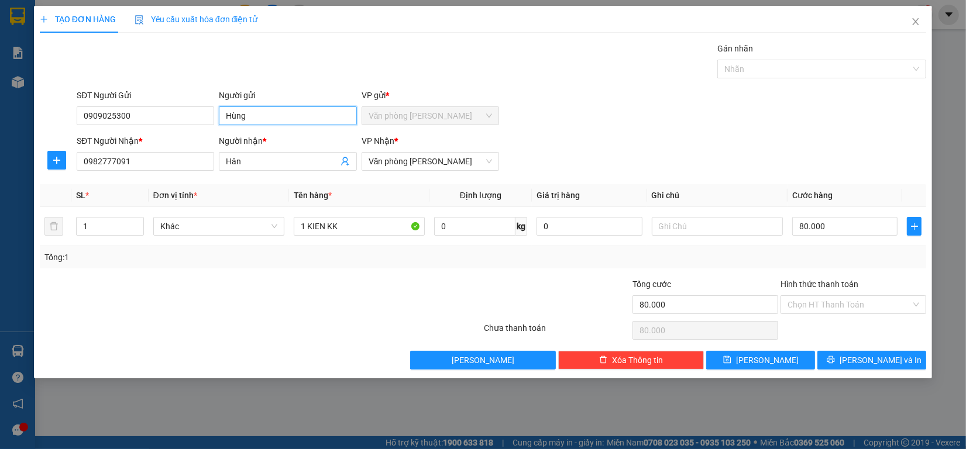
drag, startPoint x: 269, startPoint y: 109, endPoint x: 0, endPoint y: 105, distance: 269.1
click at [0, 105] on div "TẠO ĐƠN HÀNG Yêu cầu xuất hóa đơn điện tử Transit Pickup Surcharge Ids Transit …" at bounding box center [483, 224] width 966 height 449
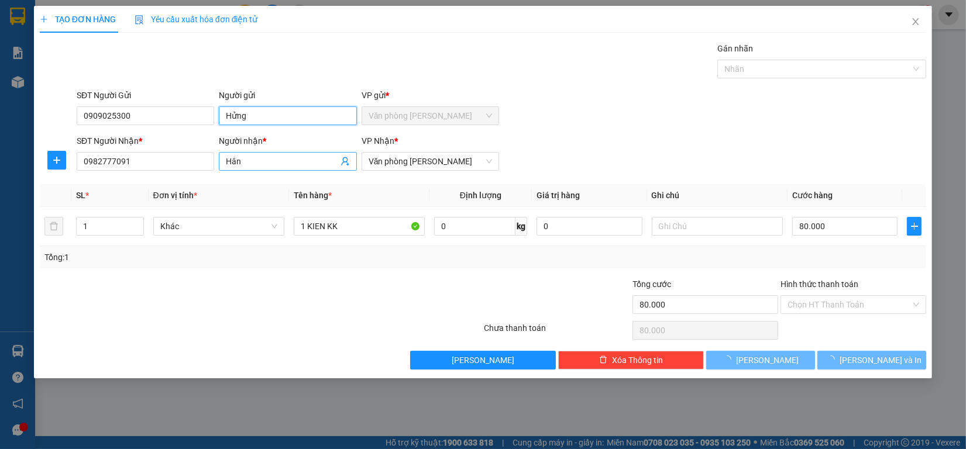
type input "Hửng"
drag, startPoint x: 255, startPoint y: 164, endPoint x: 27, endPoint y: 171, distance: 228.2
click at [27, 171] on div "TẠO ĐƠN HÀNG Yêu cầu xuất hóa đơn điện tử Transit Pickup Surcharge Ids Transit …" at bounding box center [483, 224] width 966 height 449
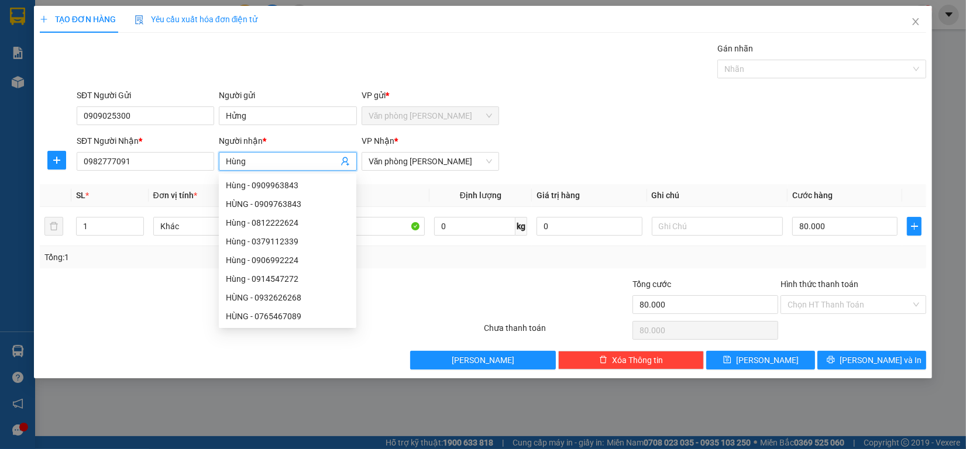
type input "Hùng"
click at [851, 283] on label "Hình thức thanh toán" at bounding box center [819, 284] width 78 height 9
click at [851, 296] on input "Hình thức thanh toán" at bounding box center [848, 305] width 123 height 18
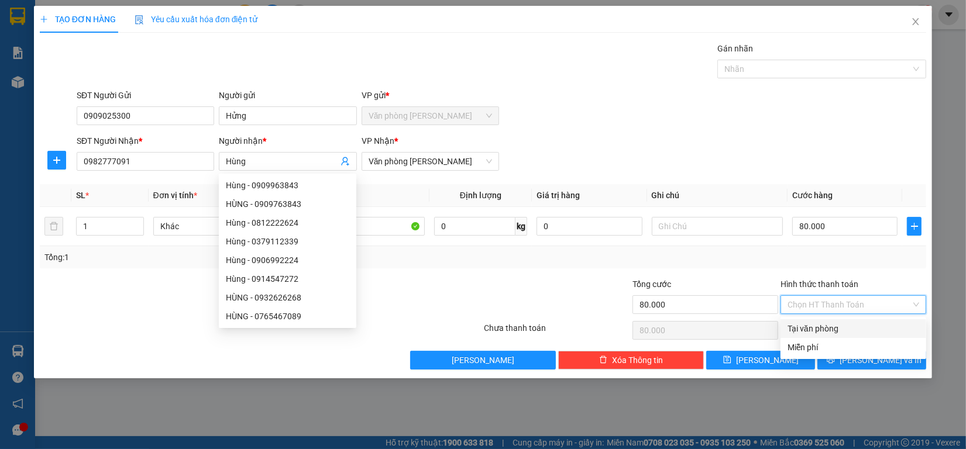
click at [852, 301] on input "Hình thức thanh toán" at bounding box center [848, 305] width 123 height 18
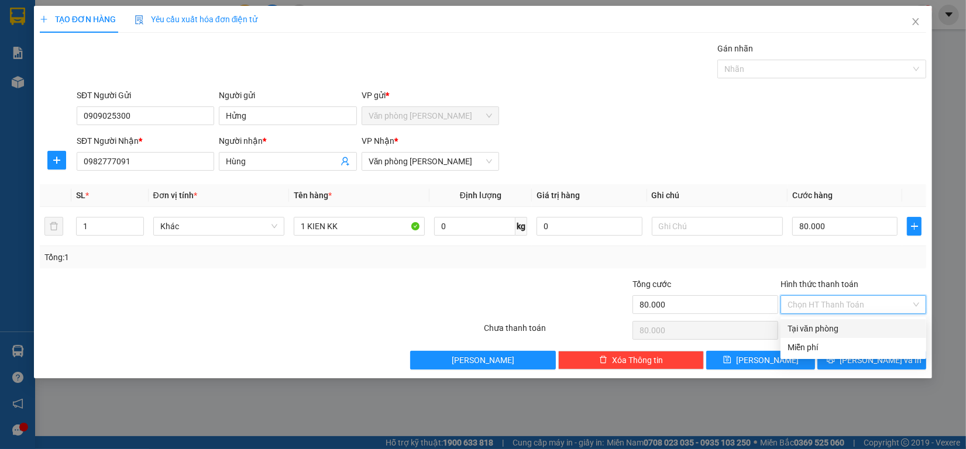
click at [846, 328] on div "Tại văn phòng" at bounding box center [853, 328] width 132 height 13
type input "0"
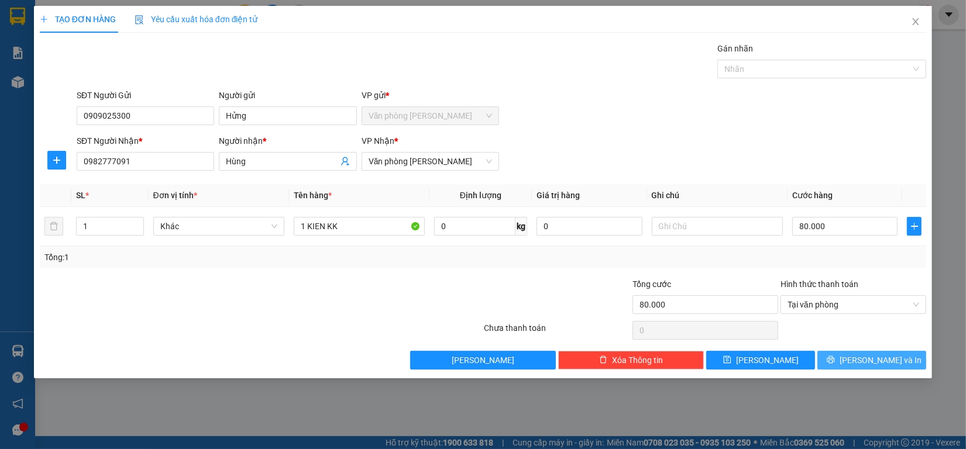
click at [834, 360] on button "[PERSON_NAME] và In" at bounding box center [871, 360] width 109 height 19
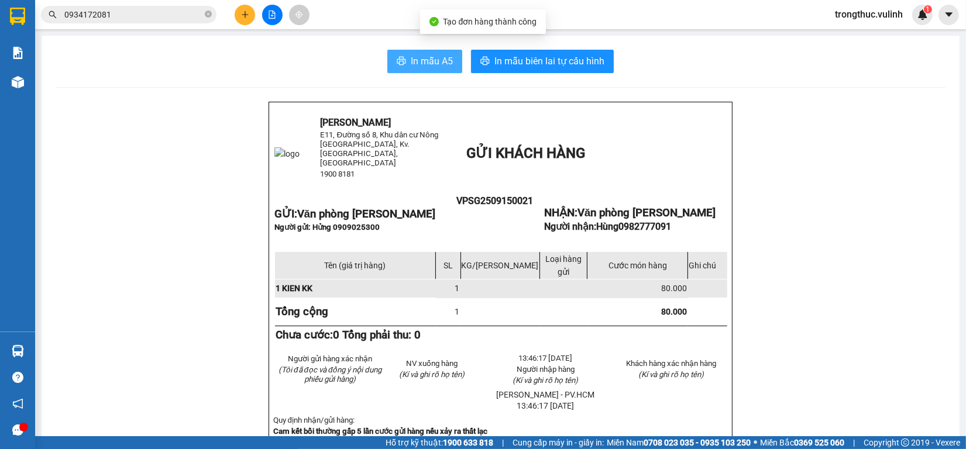
click at [427, 66] on span "In mẫu A5" at bounding box center [432, 61] width 42 height 15
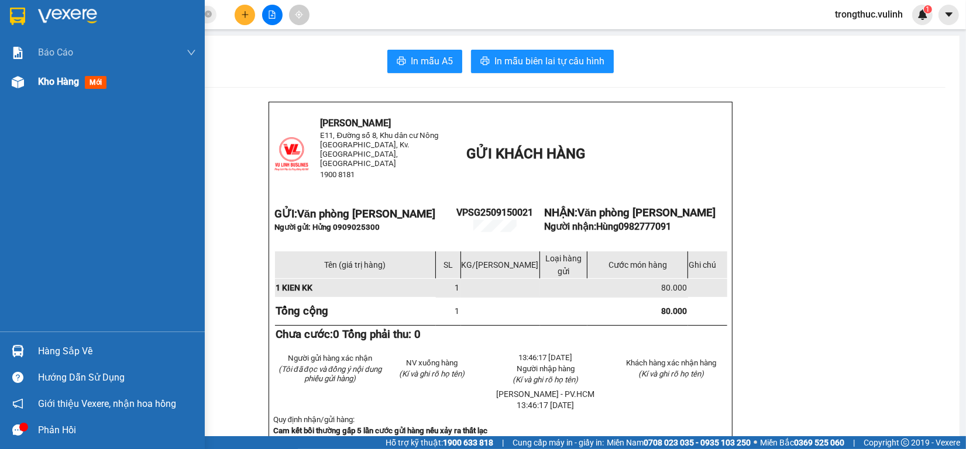
click at [13, 86] on img at bounding box center [18, 82] width 12 height 12
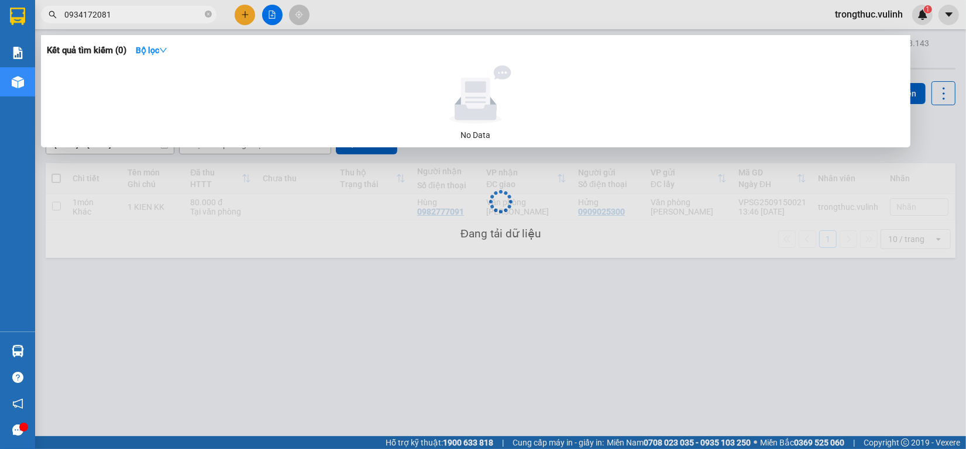
click at [151, 11] on input "0934172081" at bounding box center [133, 14] width 138 height 13
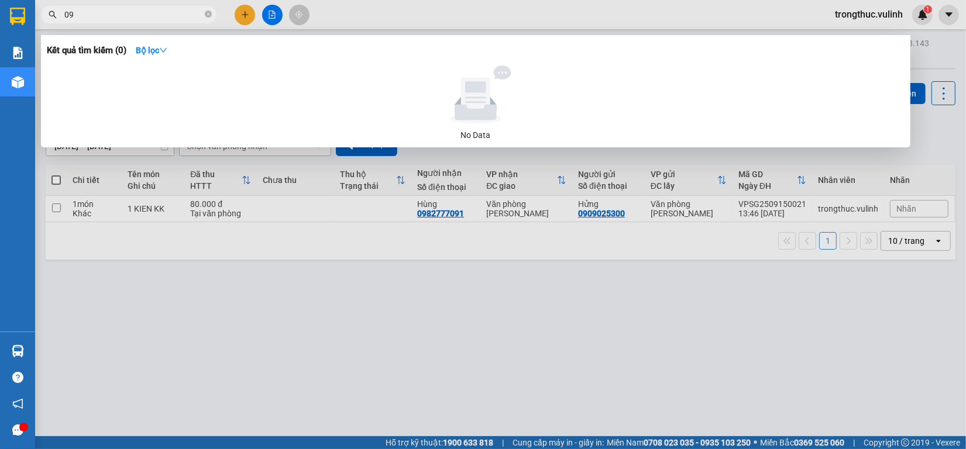
type input "0"
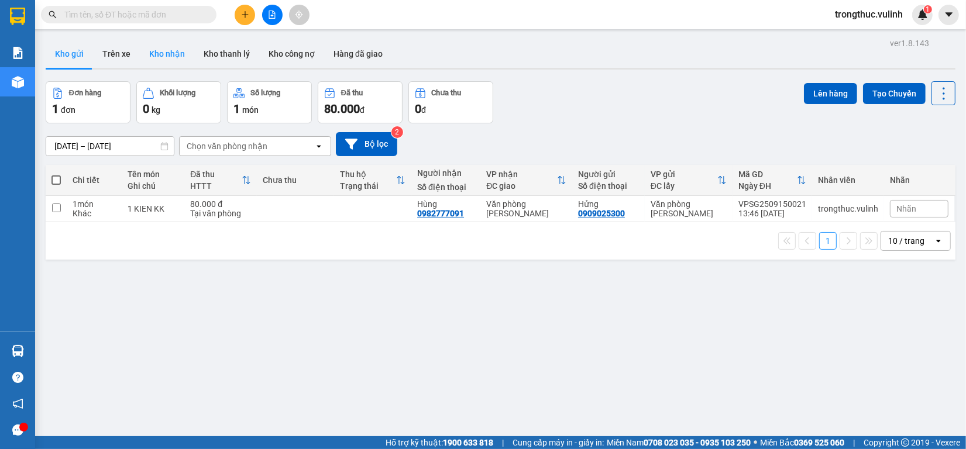
click at [160, 57] on button "Kho nhận" at bounding box center [167, 54] width 54 height 28
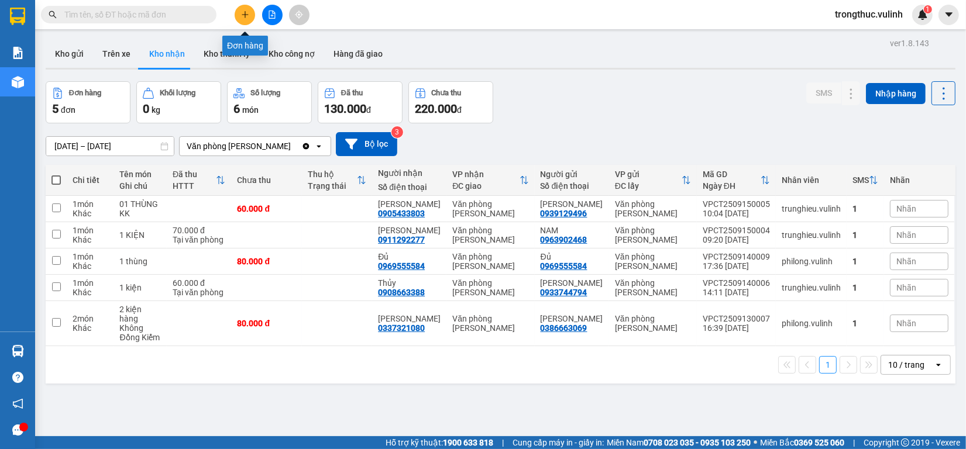
click at [237, 12] on button at bounding box center [245, 15] width 20 height 20
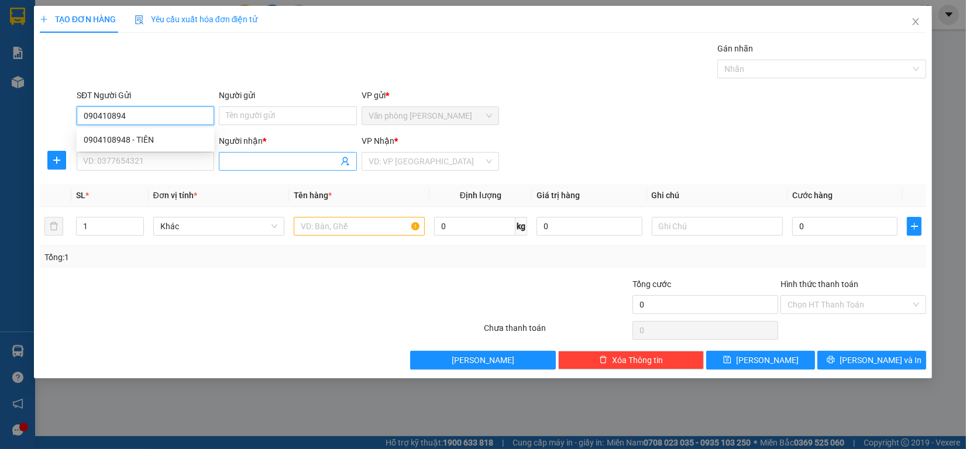
type input "0904108948"
click at [121, 135] on div "0904108948 - TIÊN" at bounding box center [145, 139] width 123 height 13
type input "TIÊN"
type input "0907997597"
type input "[PERSON_NAME]"
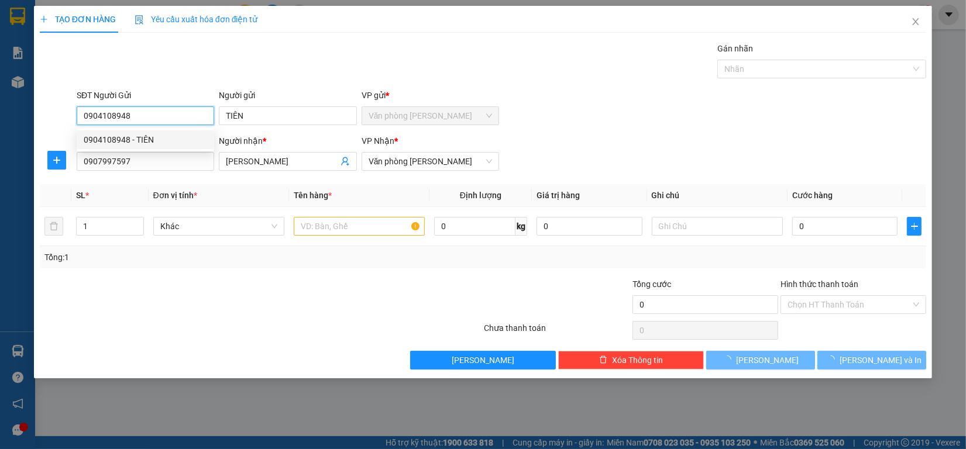
type input "50.000"
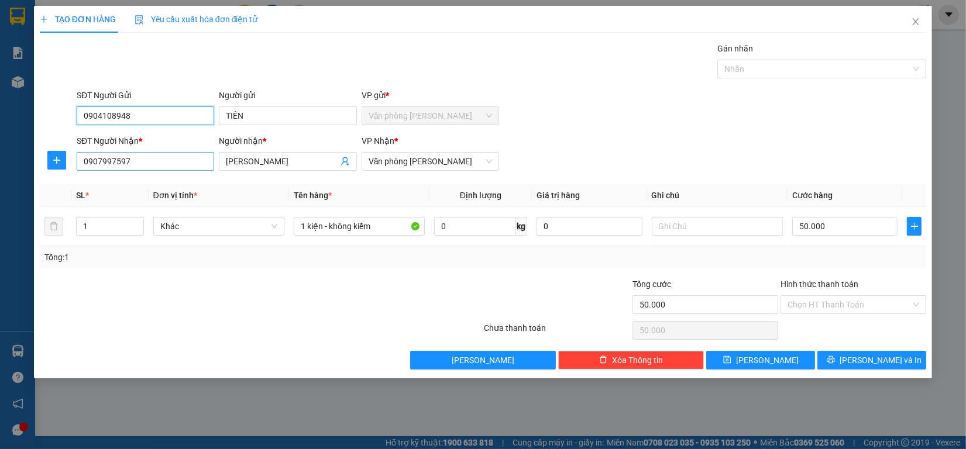
type input "0904108948"
drag, startPoint x: 154, startPoint y: 159, endPoint x: 0, endPoint y: 171, distance: 154.3
click at [0, 171] on div "TẠO ĐƠN HÀNG Yêu cầu xuất hóa đơn điện tử Transit Pickup Surcharge Ids Transit …" at bounding box center [483, 224] width 966 height 449
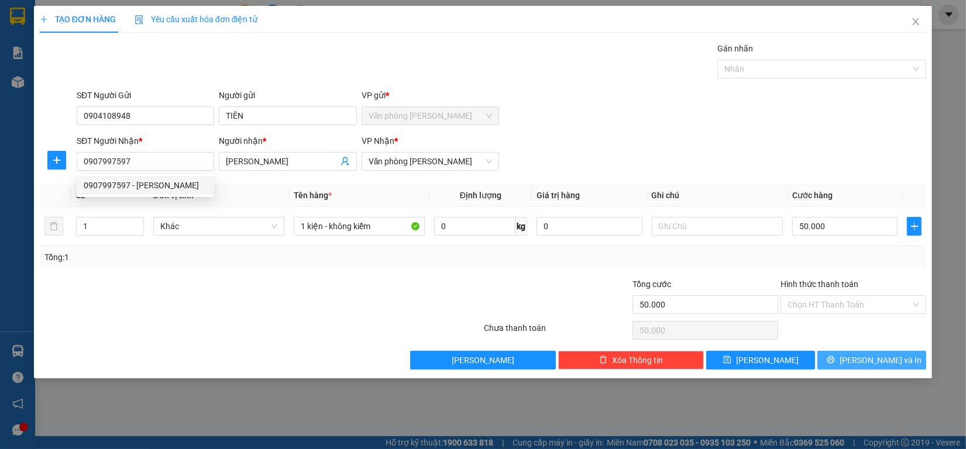
drag, startPoint x: 856, startPoint y: 373, endPoint x: 861, endPoint y: 364, distance: 10.7
click at [858, 367] on div "TẠO ĐƠN HÀNG Yêu cầu xuất hóa đơn điện tử Transit Pickup Surcharge Ids Transit …" at bounding box center [483, 192] width 898 height 373
click at [861, 363] on span "[PERSON_NAME] và In" at bounding box center [880, 360] width 82 height 13
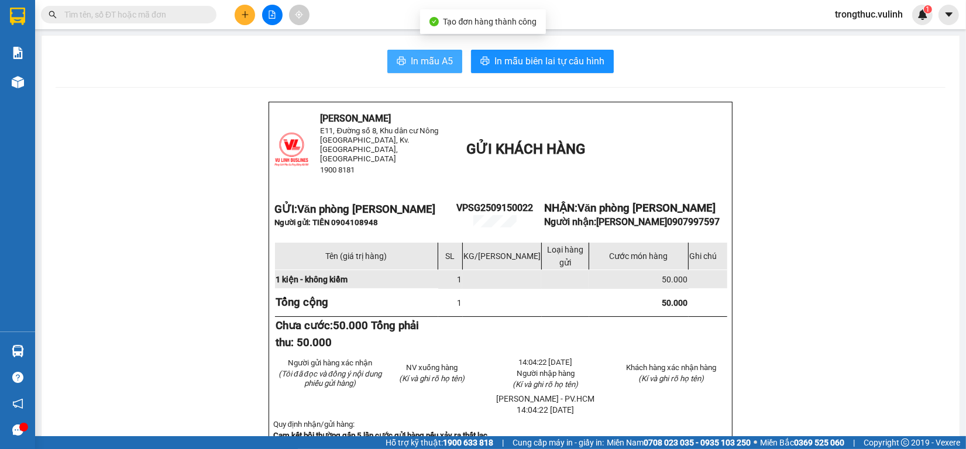
click at [397, 67] on span "printer" at bounding box center [401, 61] width 9 height 11
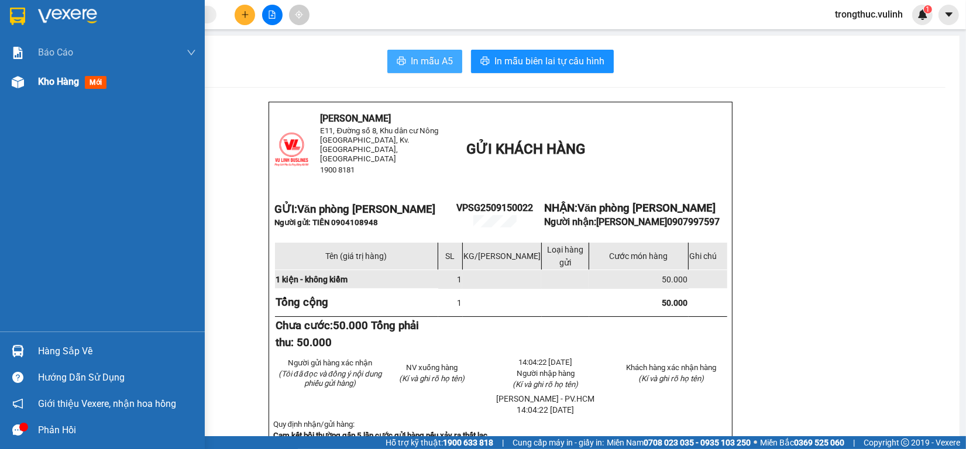
click at [21, 87] on img at bounding box center [18, 82] width 12 height 12
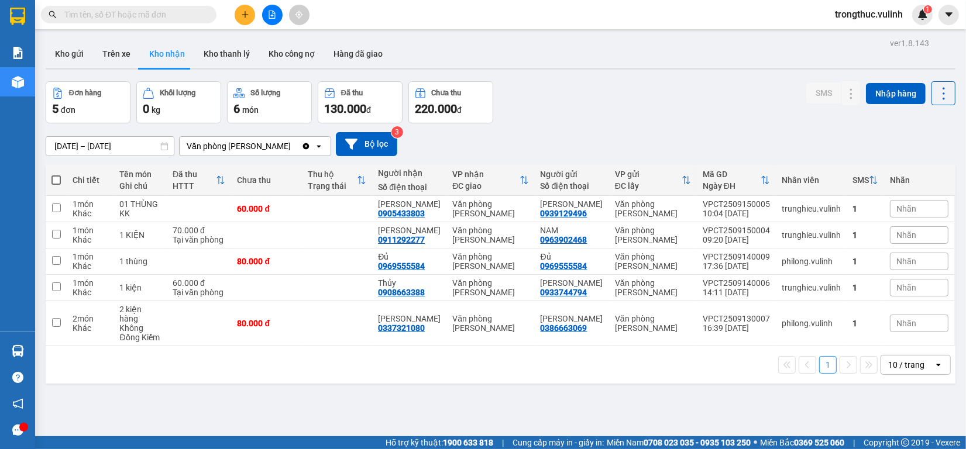
click at [121, 12] on input "text" at bounding box center [133, 14] width 138 height 13
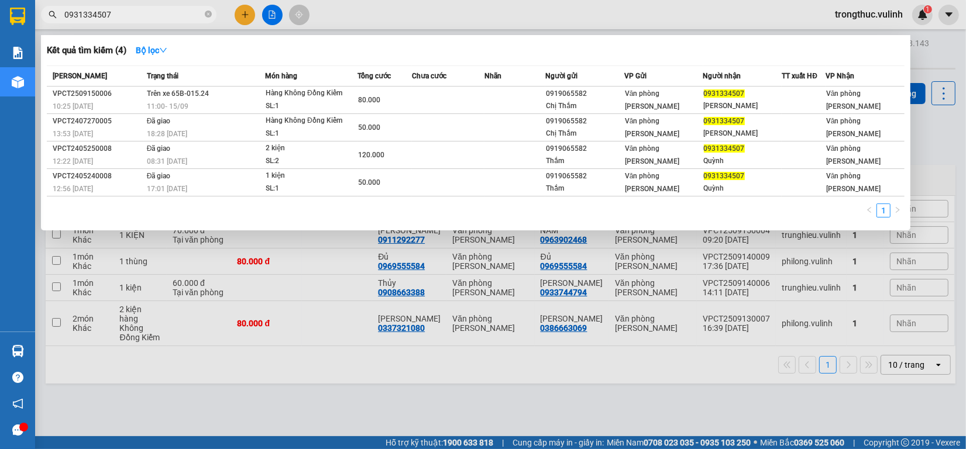
type input "0931334507"
click at [241, 16] on div at bounding box center [483, 224] width 966 height 449
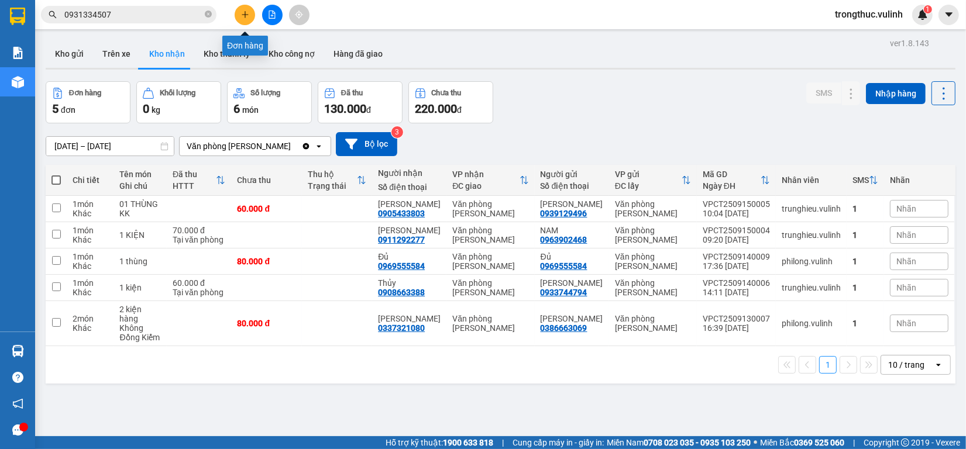
click at [246, 19] on button at bounding box center [245, 15] width 20 height 20
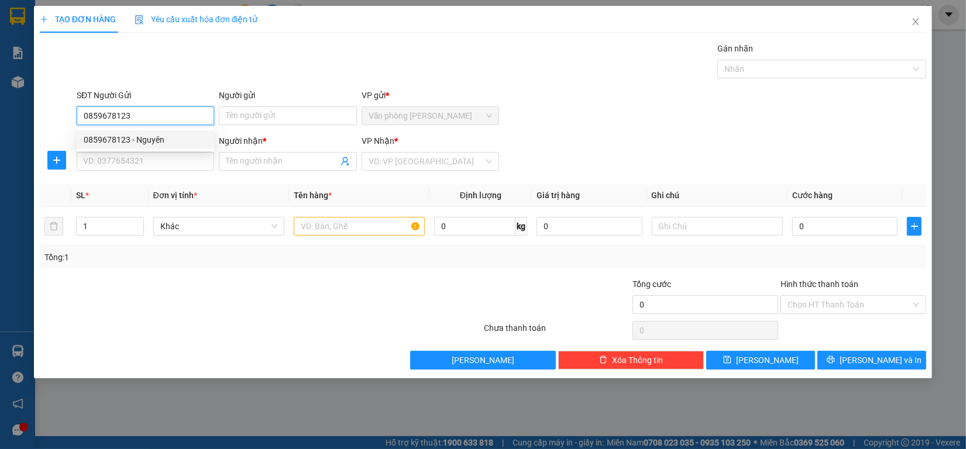
type input "0859678123"
click at [186, 150] on div "0859678123 0859678123 - Nguyên" at bounding box center [145, 139] width 137 height 23
click at [185, 142] on div "SĐT Người Nhận *" at bounding box center [145, 141] width 137 height 13
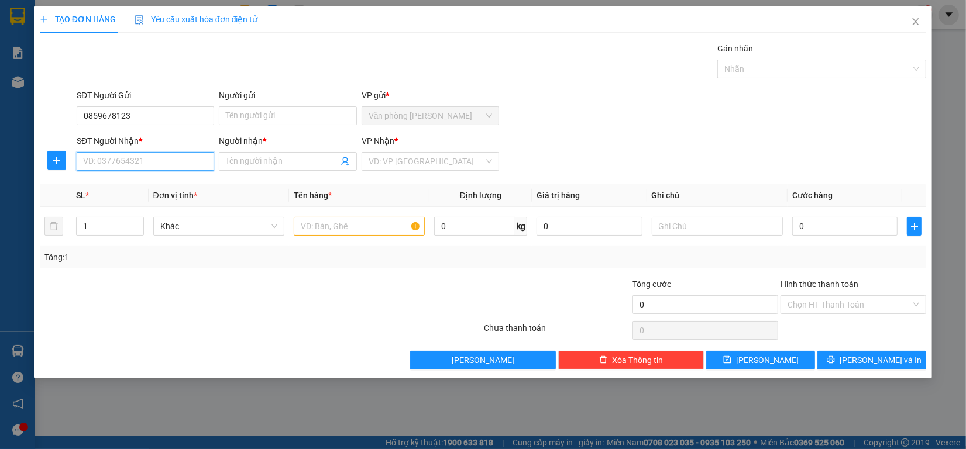
click at [185, 152] on input "SĐT Người Nhận *" at bounding box center [145, 161] width 137 height 19
click at [177, 117] on input "0859678123" at bounding box center [145, 115] width 137 height 19
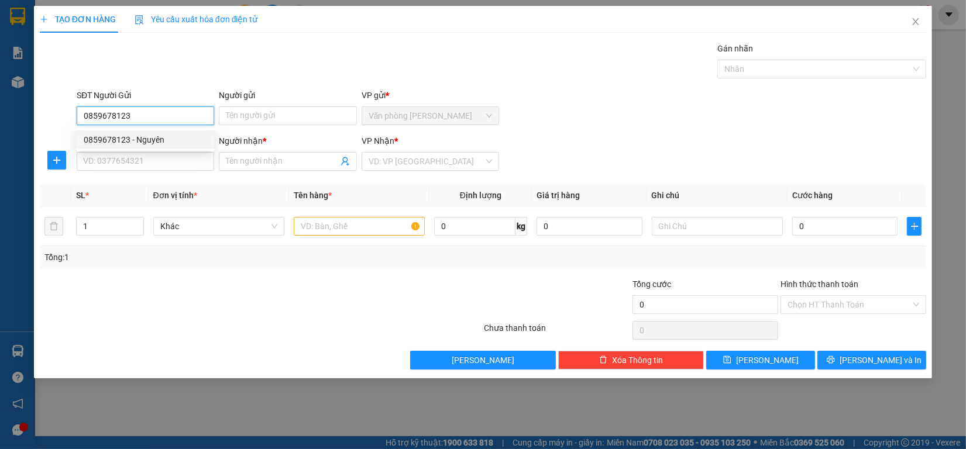
click at [170, 133] on div "0859678123 - Nguyên" at bounding box center [145, 139] width 123 height 13
type input "Nguyên"
type input "0939000089"
type input "[PERSON_NAME]"
type input "80.000"
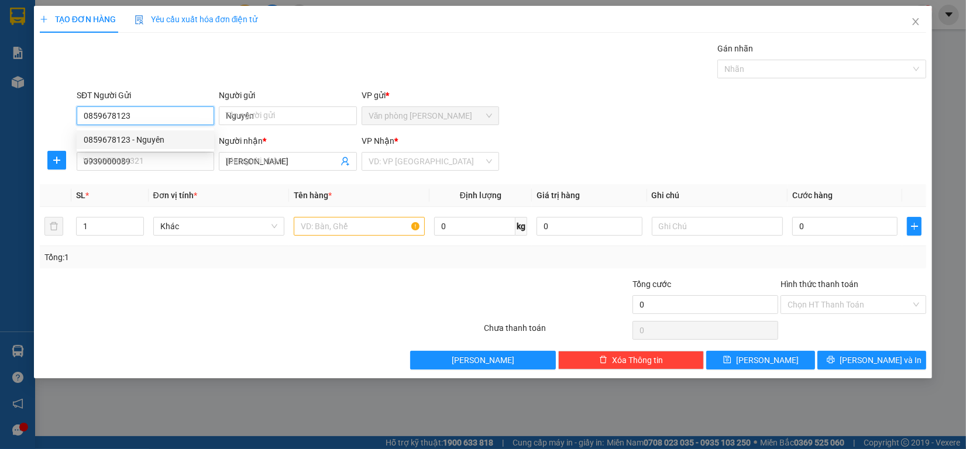
type input "80.000"
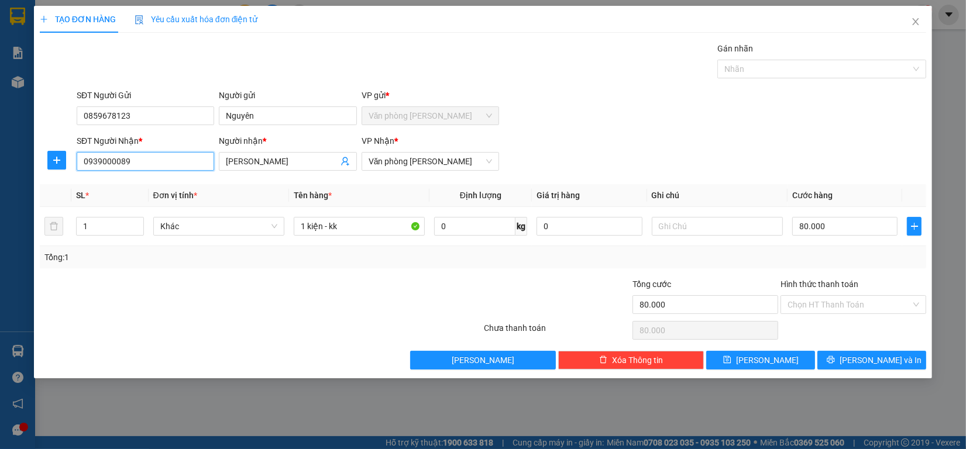
drag, startPoint x: 177, startPoint y: 158, endPoint x: 0, endPoint y: 154, distance: 177.3
click at [0, 154] on div "TẠO ĐƠN HÀNG Yêu cầu xuất hóa đơn điện tử Transit Pickup Surcharge Ids Transit …" at bounding box center [483, 224] width 966 height 449
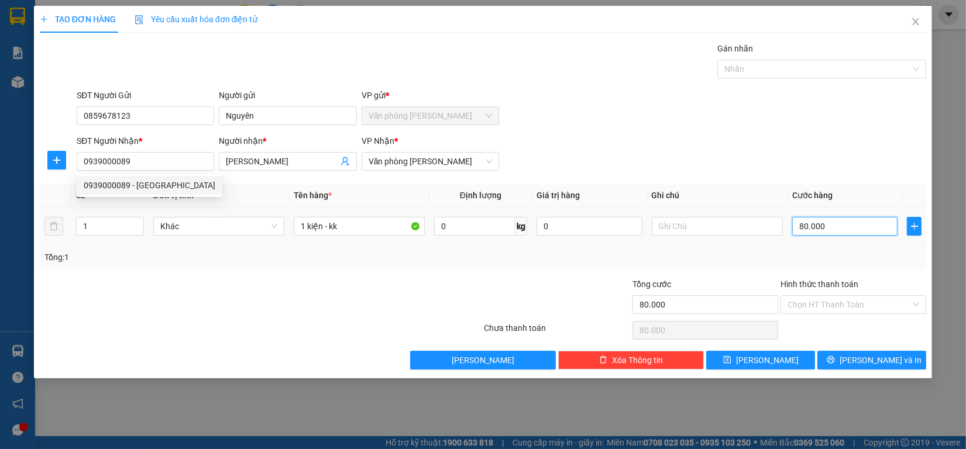
click at [855, 226] on input "80.000" at bounding box center [845, 226] width 106 height 19
type input "1"
type input "10"
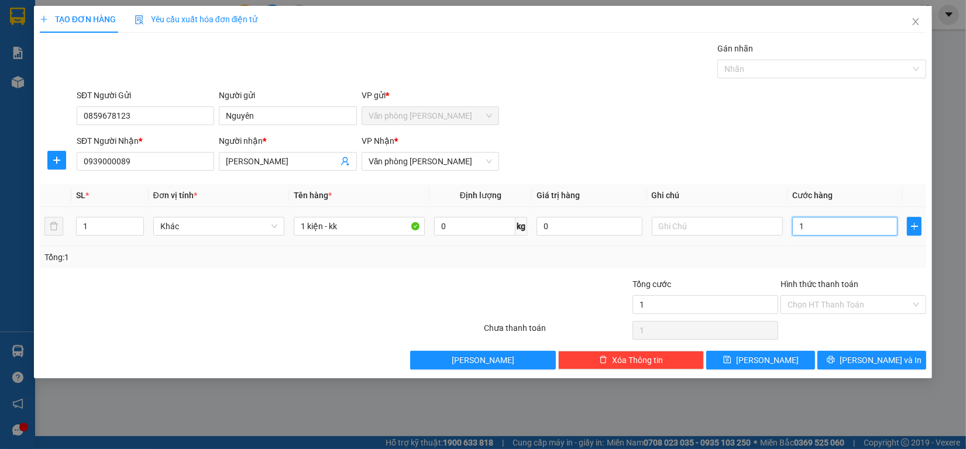
type input "10"
type input "100"
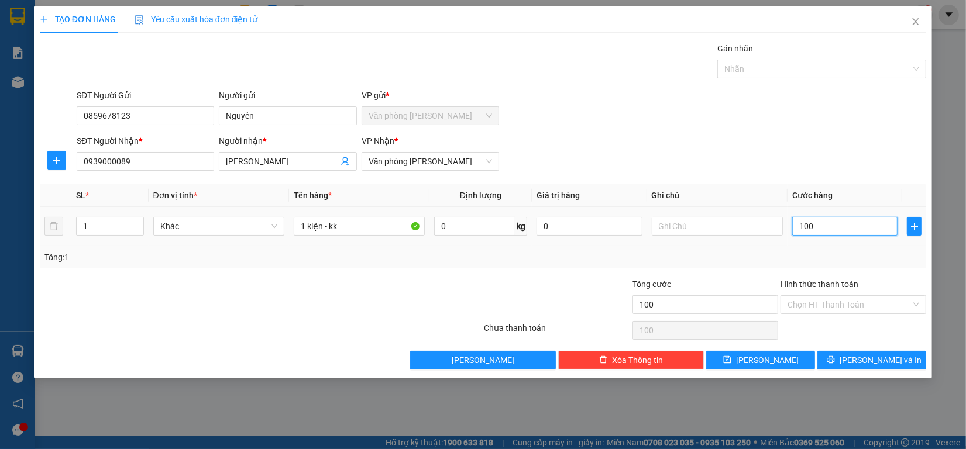
type input "1.000"
type input "10.000"
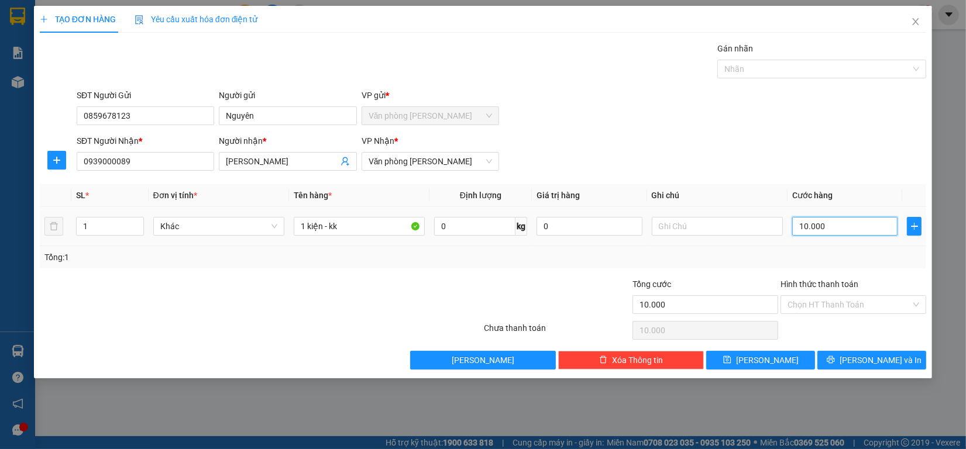
type input "100.000"
click at [821, 360] on button "[PERSON_NAME] và In" at bounding box center [871, 360] width 109 height 19
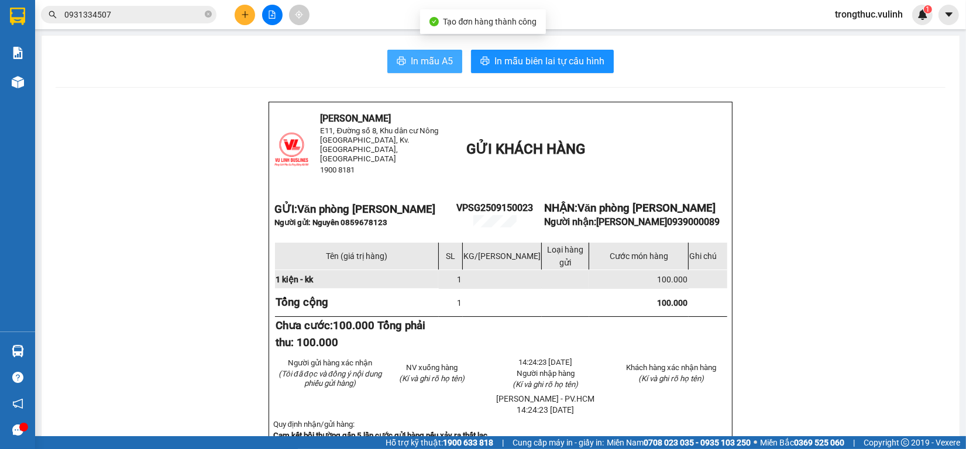
click at [417, 68] on span "In mẫu A5" at bounding box center [432, 61] width 42 height 15
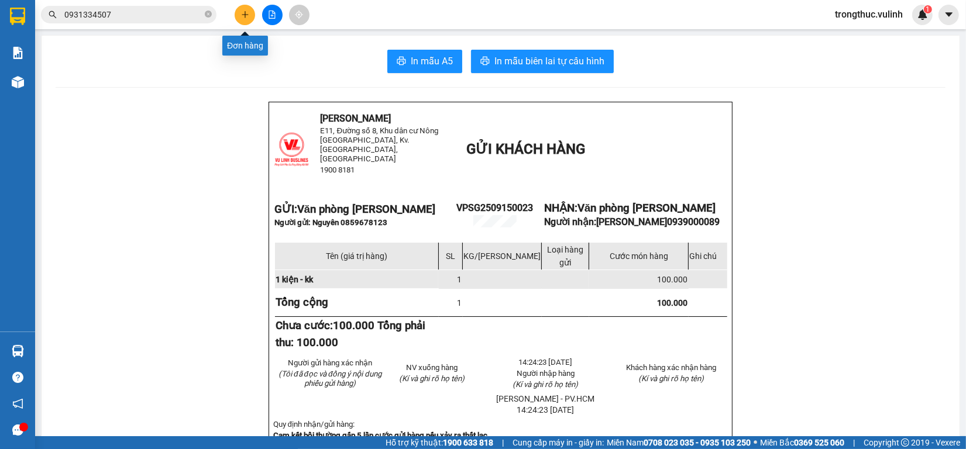
click at [243, 21] on button at bounding box center [245, 15] width 20 height 20
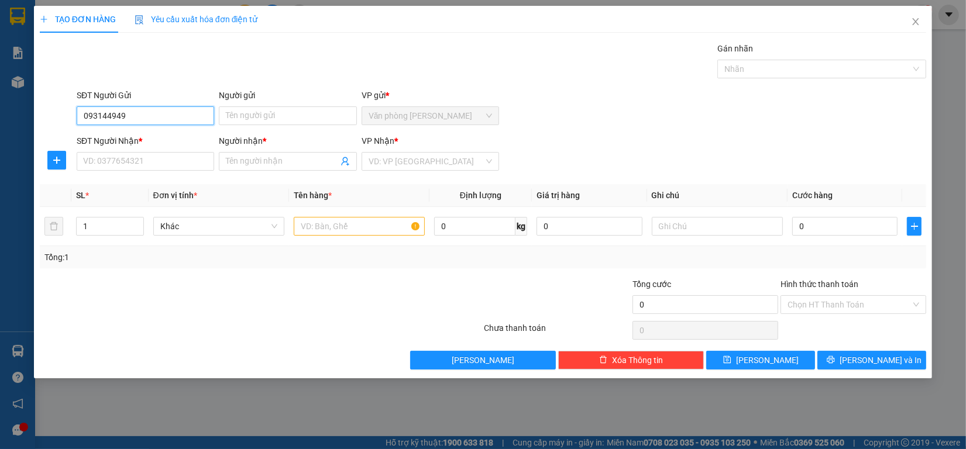
type input "0931449494"
click at [157, 135] on div "0931449494 - Chị Trúc" at bounding box center [145, 139] width 123 height 13
type input "Chị Trúc"
type input "0939181229"
type input "[PERSON_NAME]"
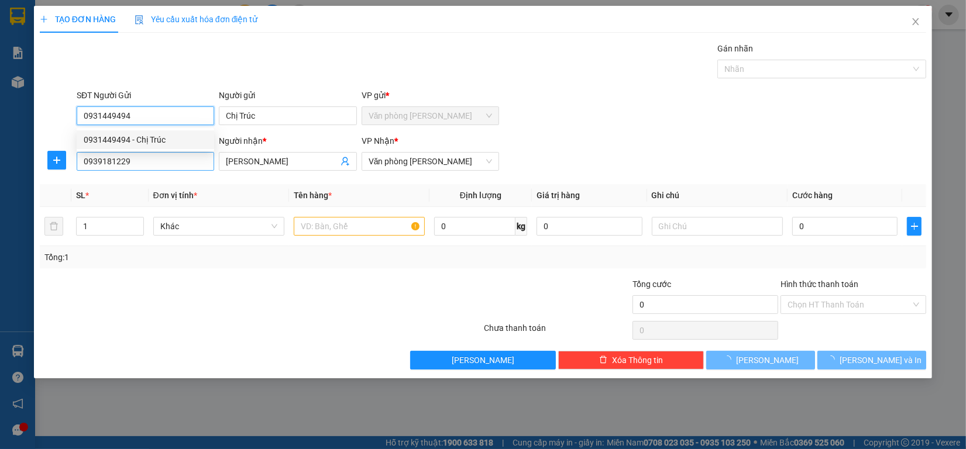
type input "30.000"
type input "0931449494"
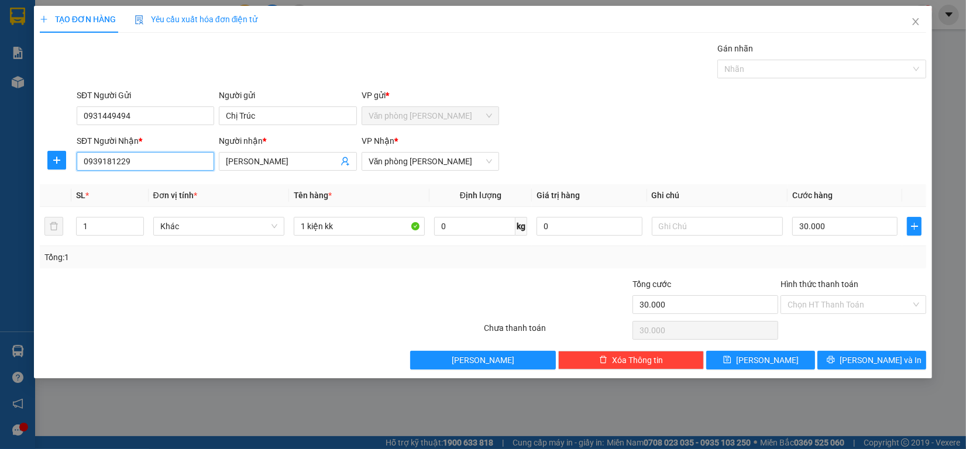
drag, startPoint x: 159, startPoint y: 158, endPoint x: 0, endPoint y: 197, distance: 163.7
click at [0, 197] on div "TẠO ĐƠN HÀNG Yêu cầu xuất hóa đơn điện tử Transit Pickup Surcharge Ids Transit …" at bounding box center [483, 224] width 966 height 449
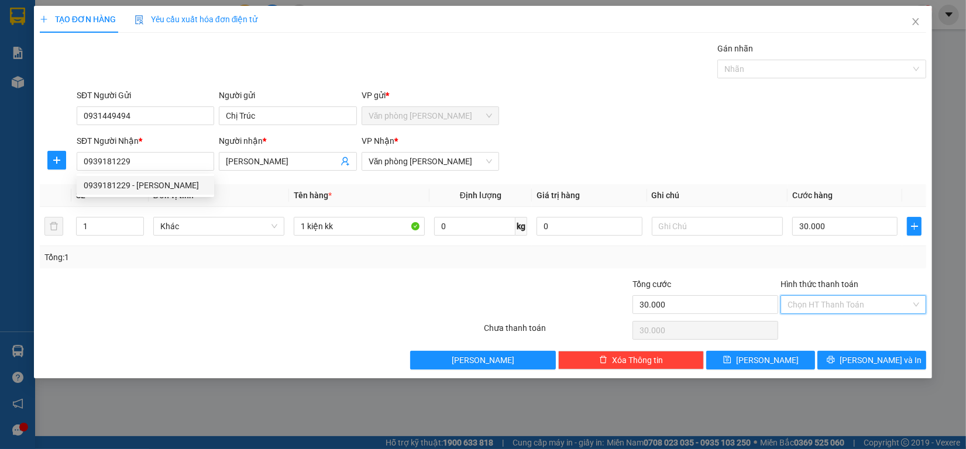
click at [847, 308] on input "Hình thức thanh toán" at bounding box center [848, 305] width 123 height 18
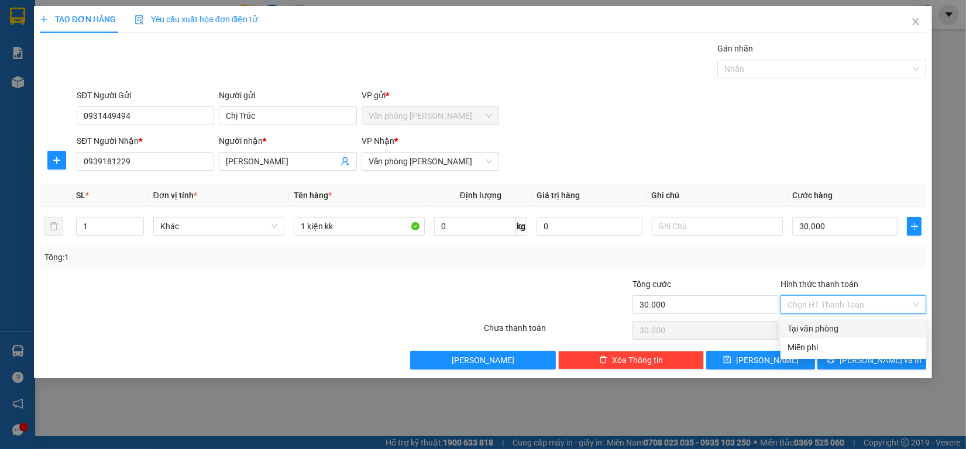
click at [844, 325] on div "Tại văn phòng" at bounding box center [853, 328] width 132 height 13
type input "0"
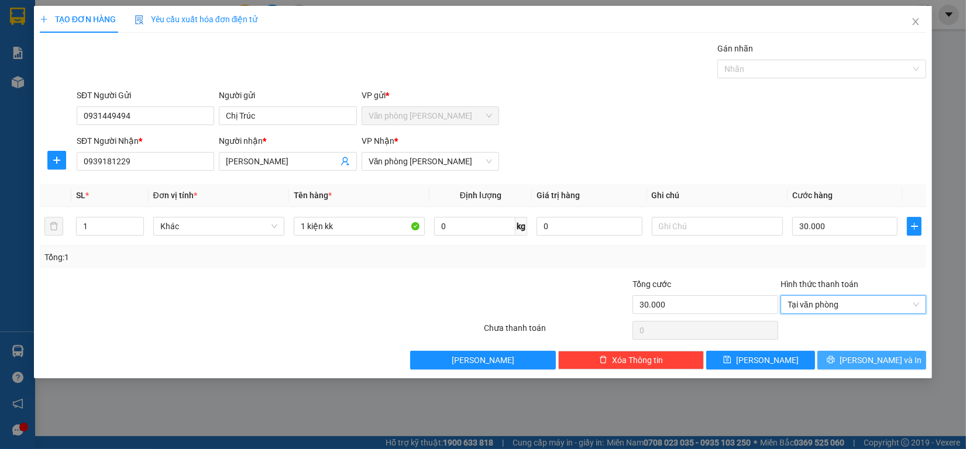
click at [858, 356] on button "[PERSON_NAME] và In" at bounding box center [871, 360] width 109 height 19
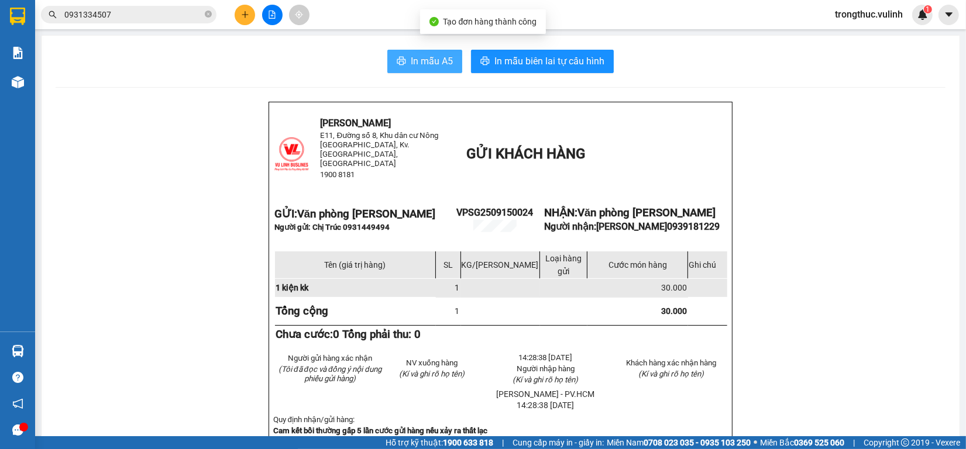
click at [423, 57] on span "In mẫu A5" at bounding box center [432, 61] width 42 height 15
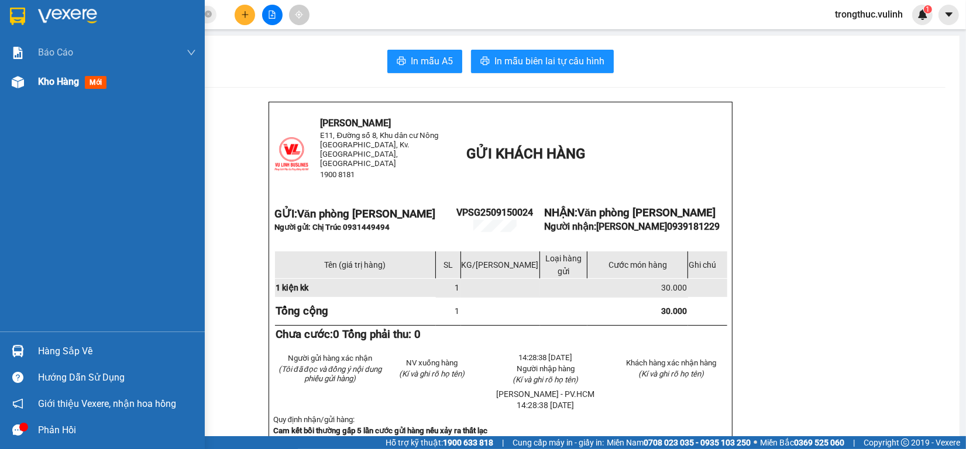
click at [15, 85] on img at bounding box center [18, 82] width 12 height 12
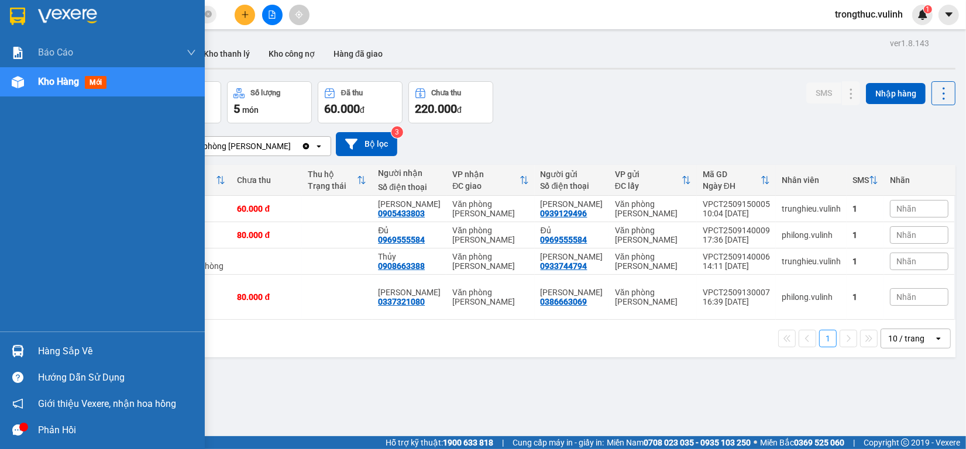
click at [34, 352] on div "Hàng sắp về" at bounding box center [102, 351] width 205 height 26
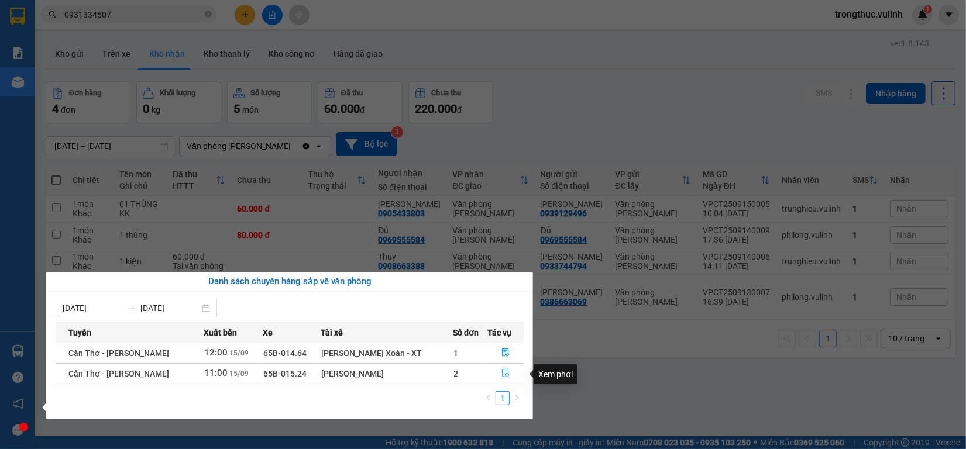
click at [493, 375] on button "button" at bounding box center [505, 373] width 35 height 19
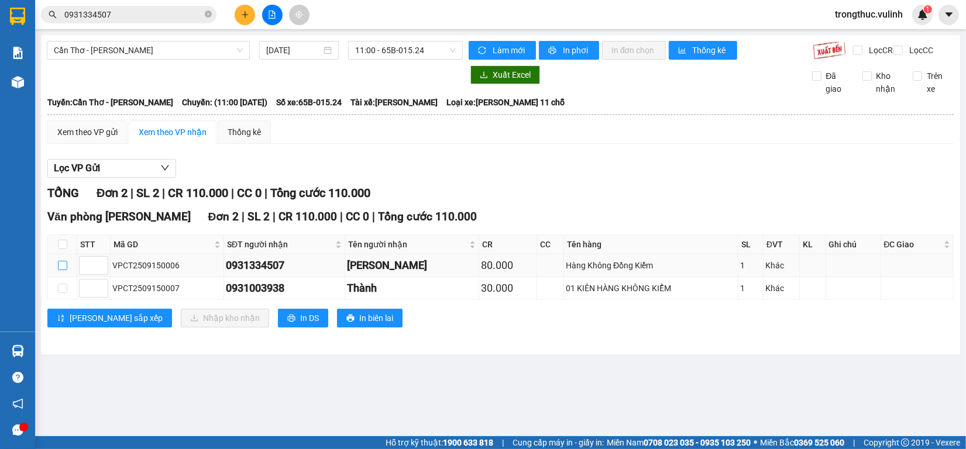
click at [60, 270] on input "checkbox" at bounding box center [62, 265] width 9 height 9
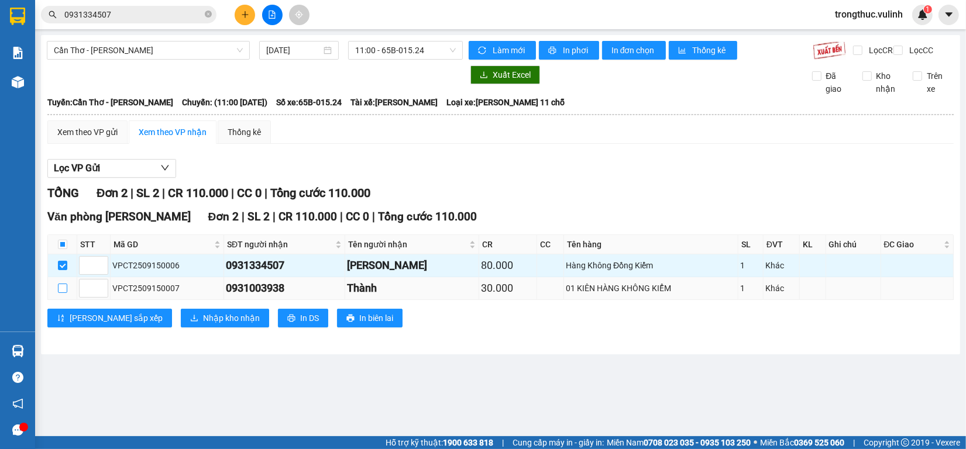
click at [62, 293] on input "checkbox" at bounding box center [62, 288] width 9 height 9
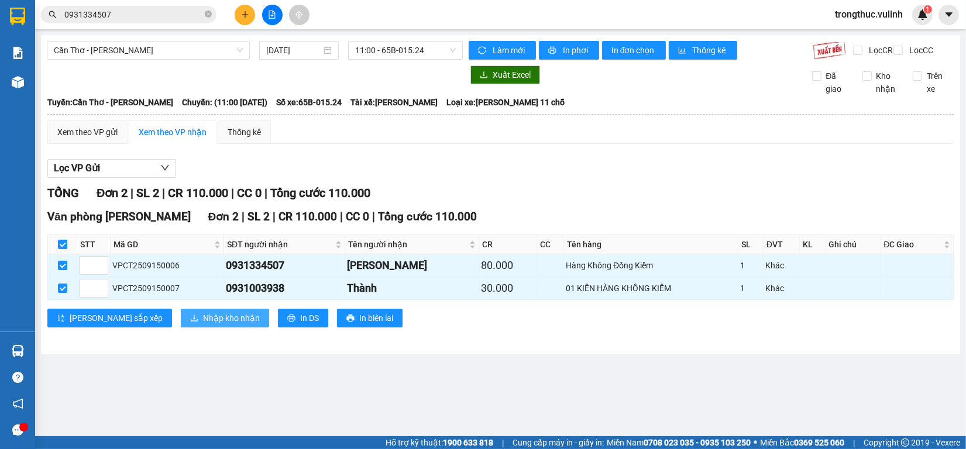
click at [181, 323] on button "Nhập kho nhận" at bounding box center [225, 318] width 88 height 19
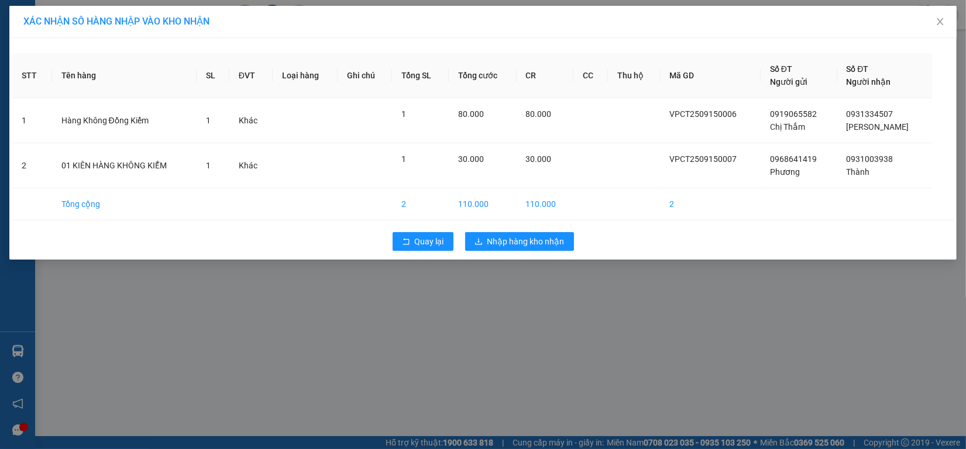
click at [539, 261] on div "XÁC NHẬN SỐ HÀNG NHẬP VÀO KHO NHẬN STT Tên hàng SL ĐVT Loại hàng Ghi chú Tổng S…" at bounding box center [483, 224] width 966 height 449
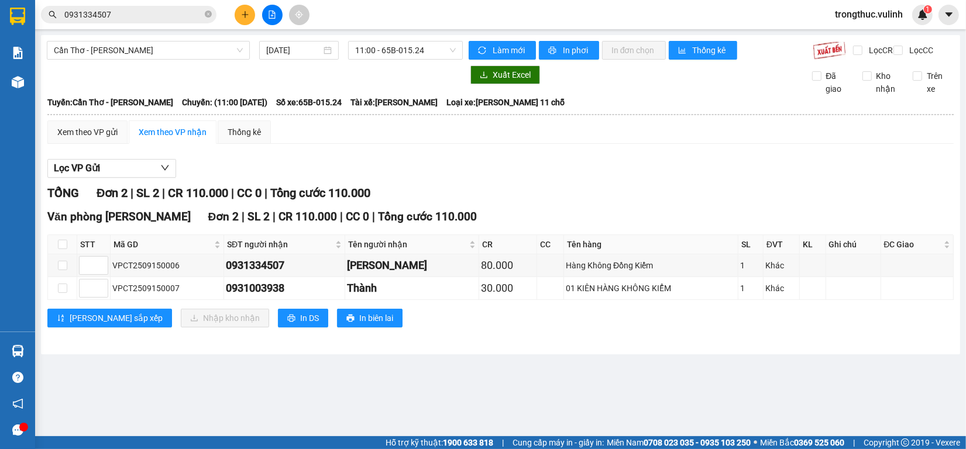
click at [537, 254] on th "CC" at bounding box center [550, 244] width 27 height 19
click at [537, 253] on th "CC" at bounding box center [550, 244] width 27 height 19
click at [65, 270] on input "checkbox" at bounding box center [62, 265] width 9 height 9
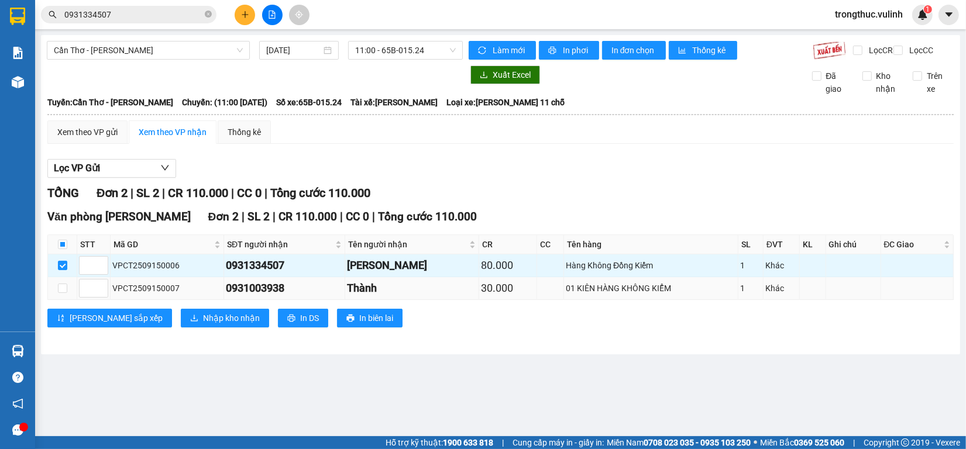
click at [63, 300] on td at bounding box center [62, 288] width 29 height 23
click at [63, 293] on input "checkbox" at bounding box center [62, 288] width 9 height 9
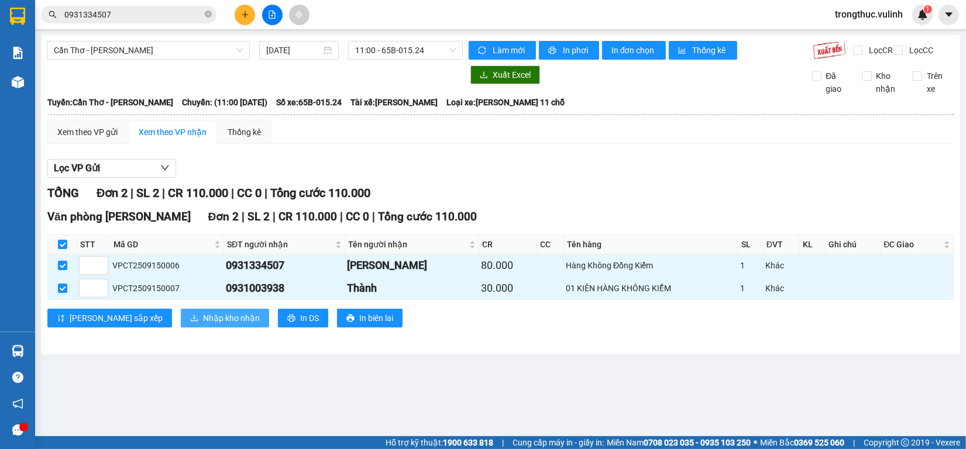
click at [186, 328] on button "Nhập kho nhận" at bounding box center [225, 318] width 88 height 19
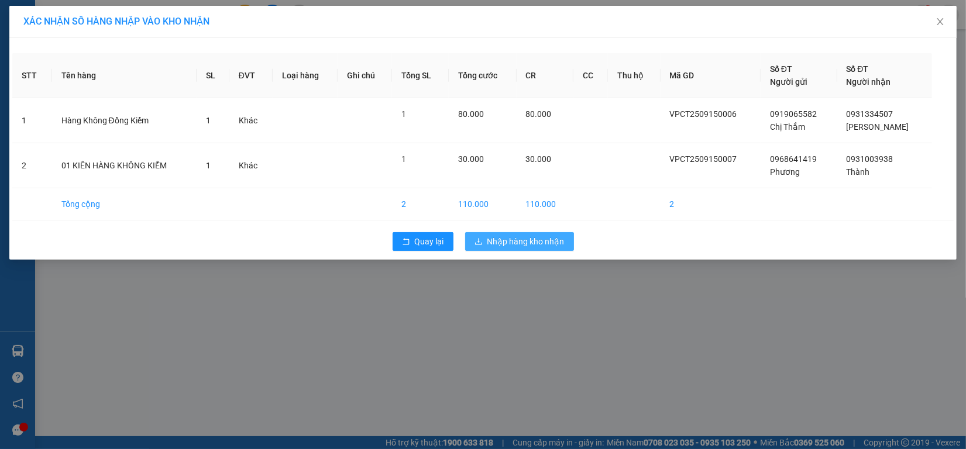
click at [511, 234] on button "Nhập hàng kho nhận" at bounding box center [519, 241] width 109 height 19
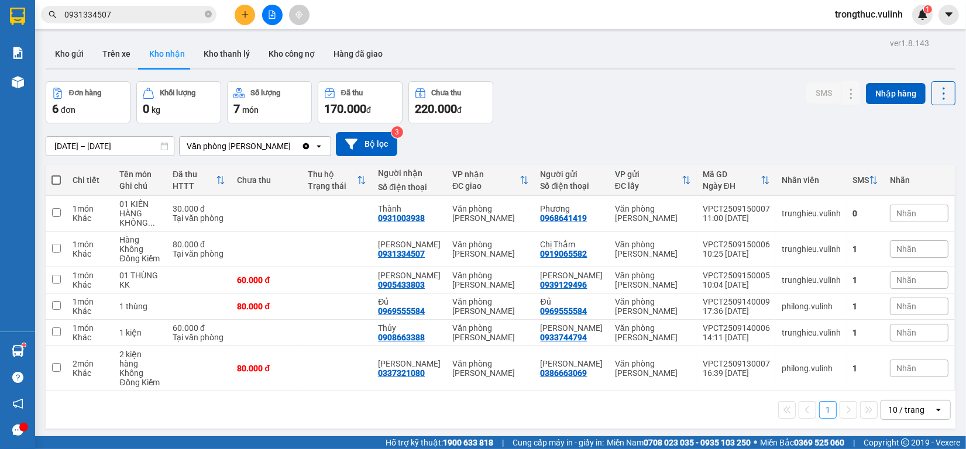
click at [242, 16] on icon "plus" at bounding box center [245, 15] width 8 height 8
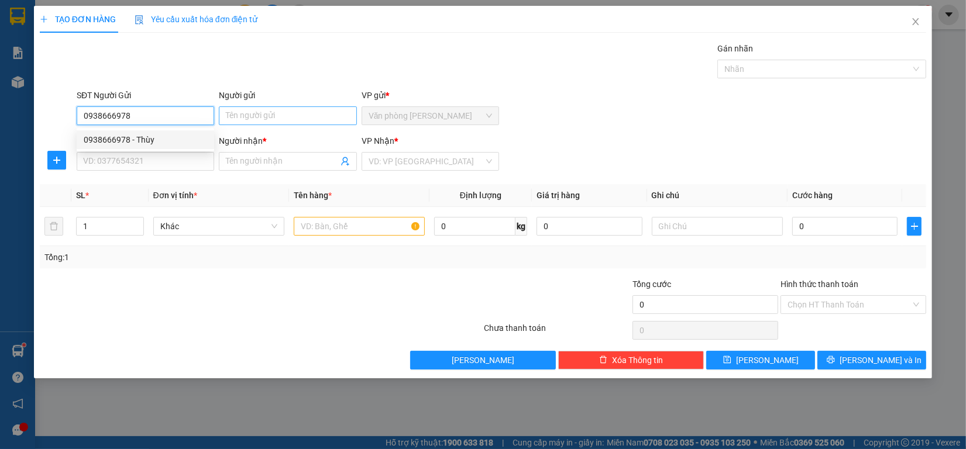
type input "0938666978"
click at [270, 113] on input "Người gửi" at bounding box center [287, 115] width 137 height 19
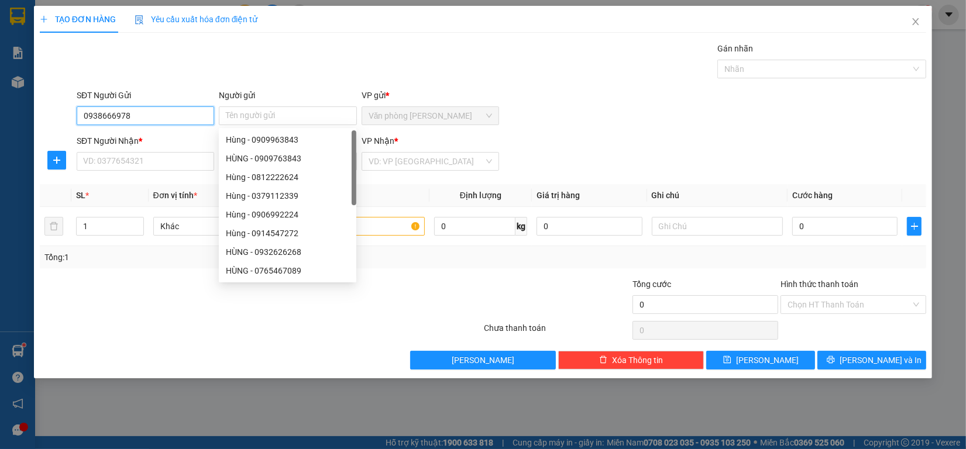
click at [155, 118] on input "0938666978" at bounding box center [145, 115] width 137 height 19
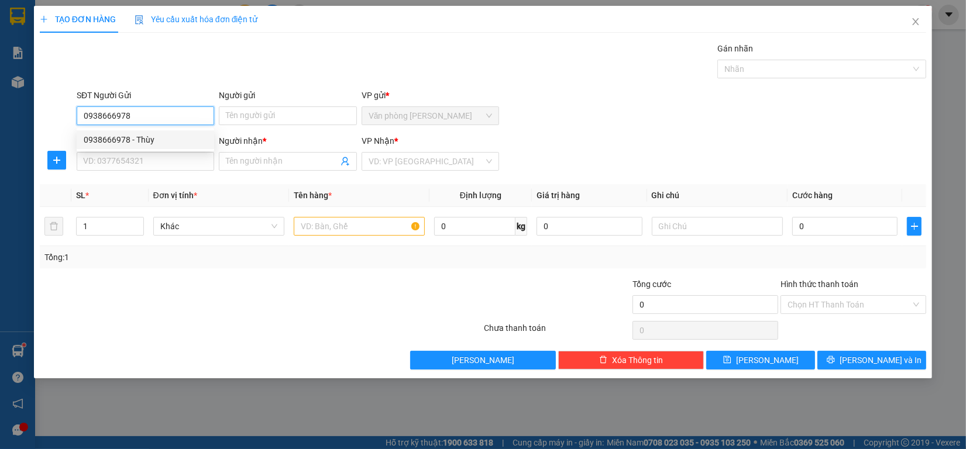
click at [150, 132] on div "0938666978 - Thùy" at bounding box center [145, 139] width 137 height 19
type input "Thùy"
type input "0907208333"
type input "Minh quân"
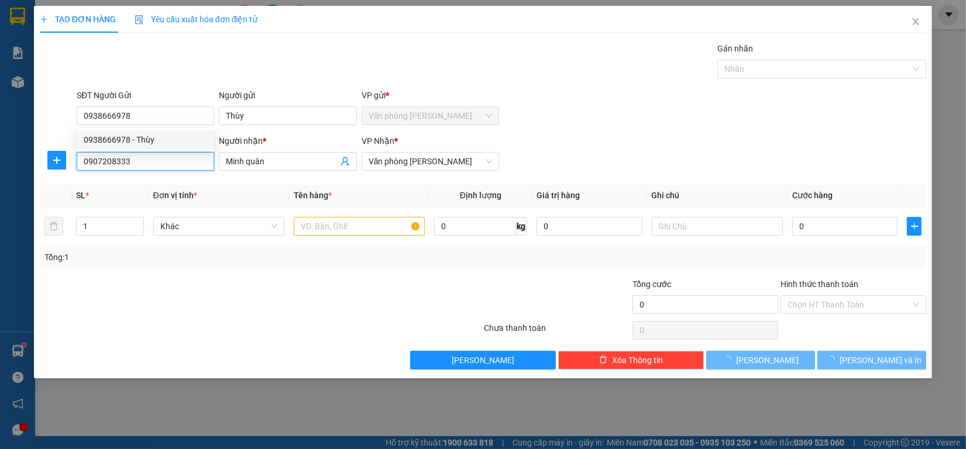
click at [0, 158] on div "TẠO ĐƠN HÀNG Yêu cầu xuất hóa đơn điện tử Transit Pickup Surcharge Ids Transit …" at bounding box center [483, 224] width 966 height 449
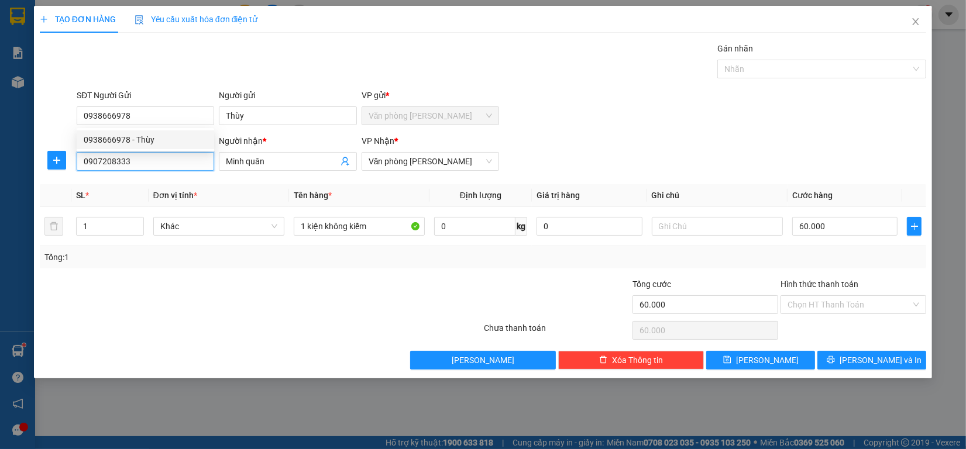
type input "60.000"
type input "0907208333"
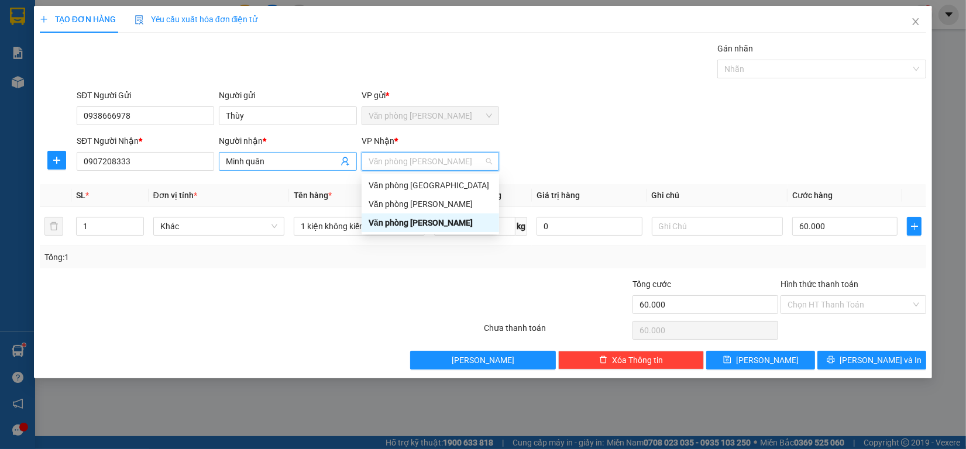
click at [236, 167] on input "Minh quân" at bounding box center [282, 161] width 112 height 13
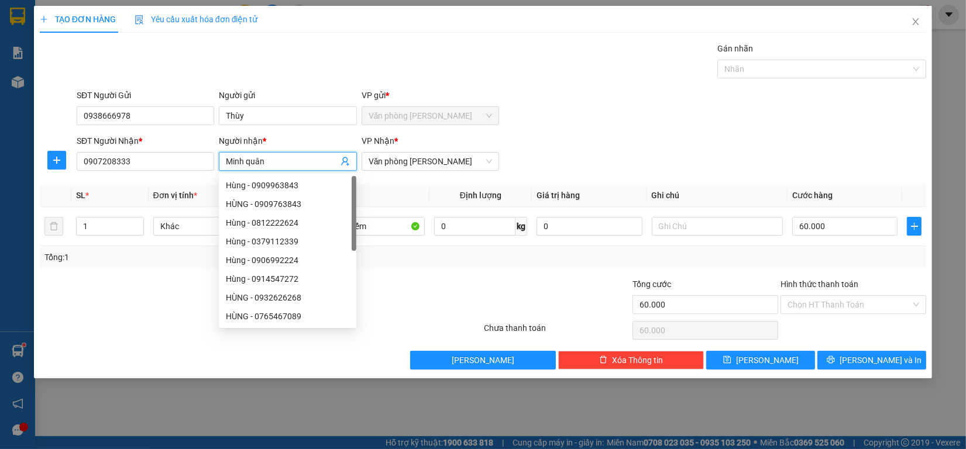
click at [246, 166] on input "Minh quân" at bounding box center [282, 161] width 112 height 13
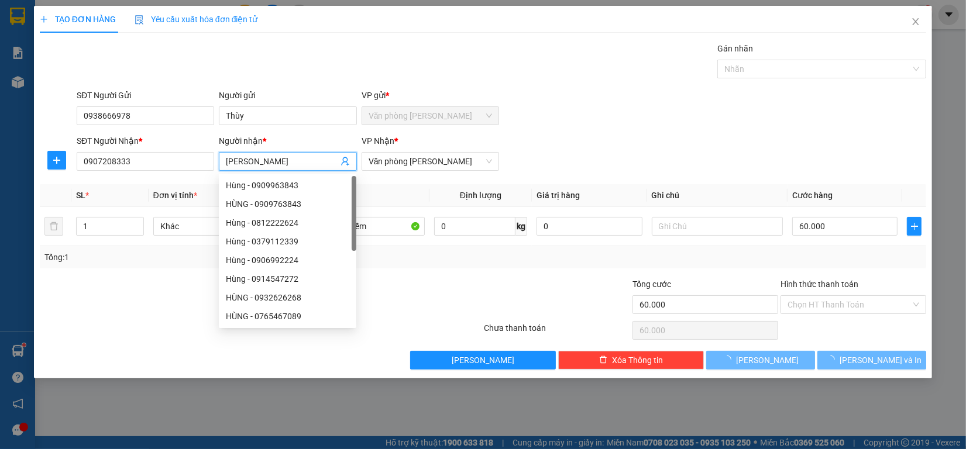
type input "Kimy"
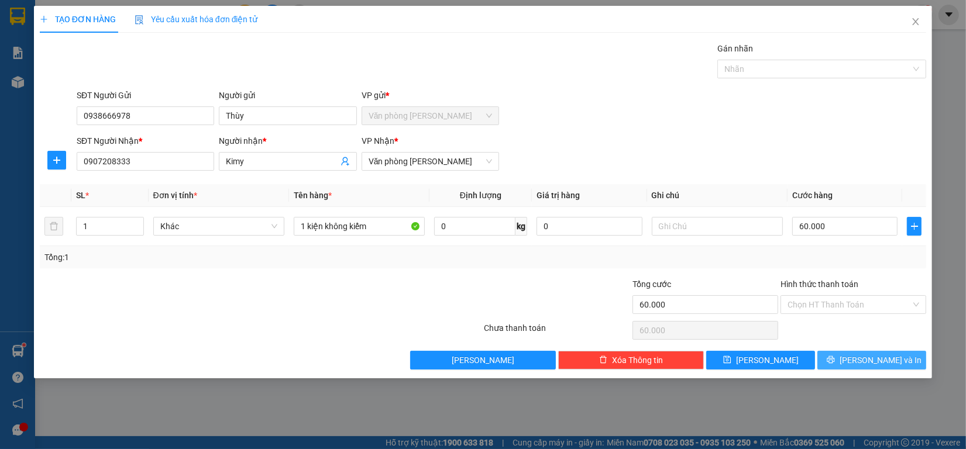
click at [847, 366] on button "[PERSON_NAME] và In" at bounding box center [871, 360] width 109 height 19
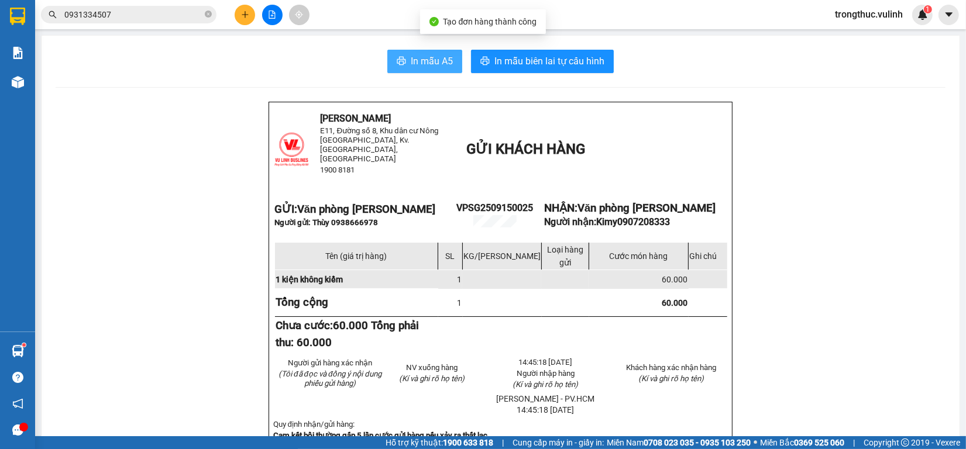
click at [432, 71] on button "In mẫu A5" at bounding box center [424, 61] width 75 height 23
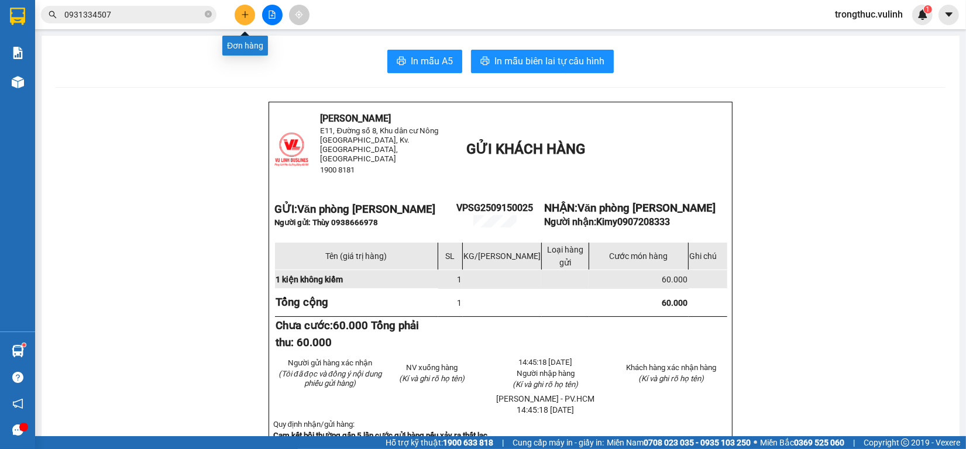
click at [243, 18] on icon "plus" at bounding box center [245, 15] width 8 height 8
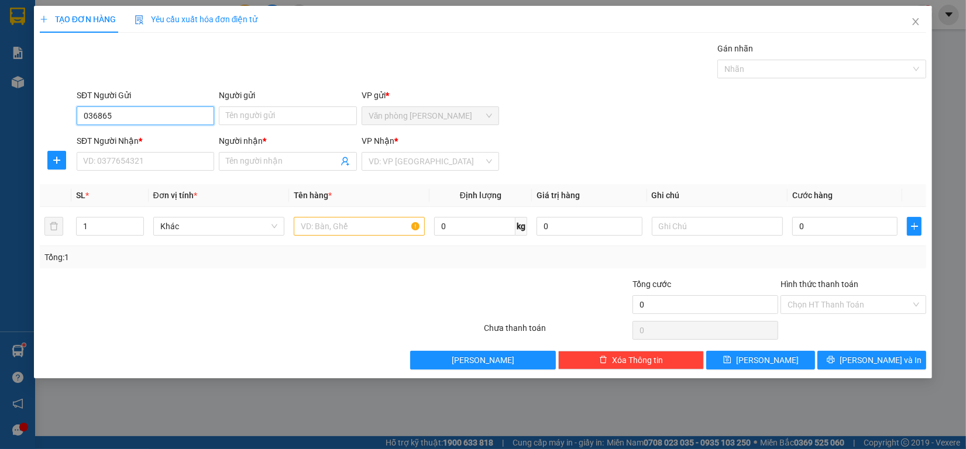
type input "0368650"
click at [136, 135] on div "0368650119 - Duy" at bounding box center [145, 139] width 123 height 13
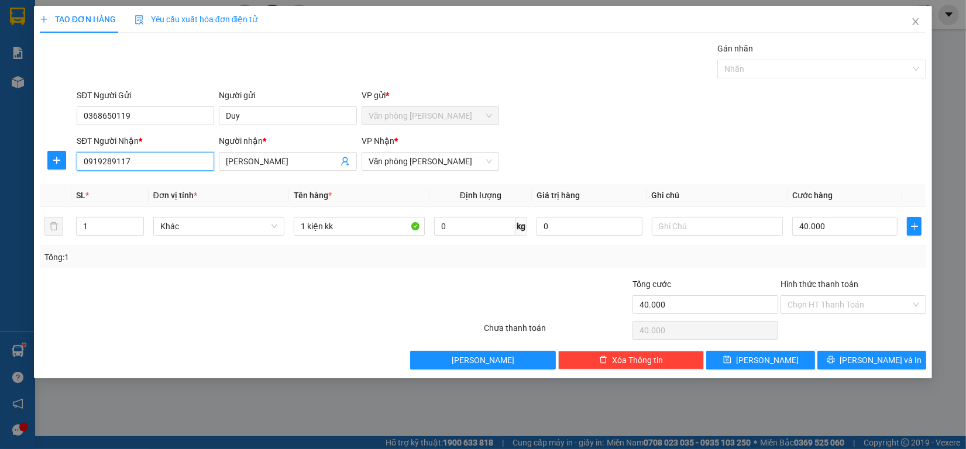
drag, startPoint x: 144, startPoint y: 161, endPoint x: 0, endPoint y: 167, distance: 144.6
click at [0, 167] on div "TẠO ĐƠN HÀNG Yêu cầu xuất hóa đơn điện tử Transit Pickup Surcharge Ids Transit …" at bounding box center [483, 224] width 966 height 449
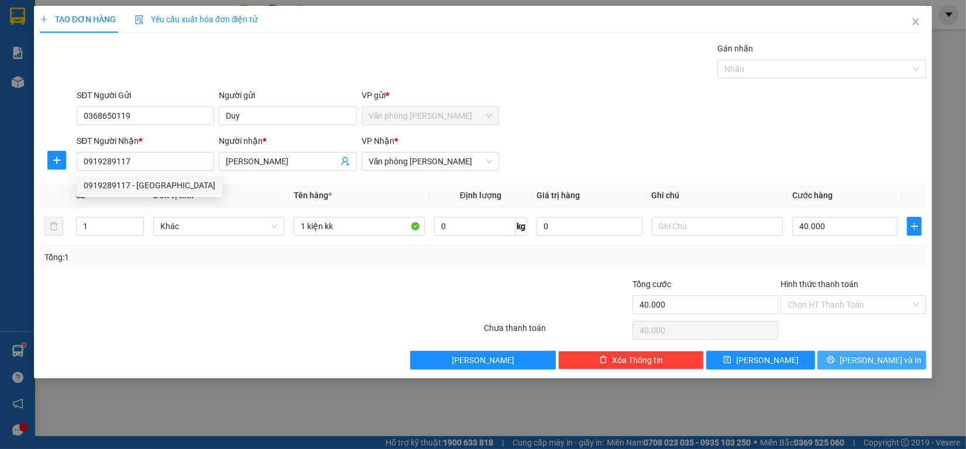
click at [870, 361] on span "[PERSON_NAME] và In" at bounding box center [880, 360] width 82 height 13
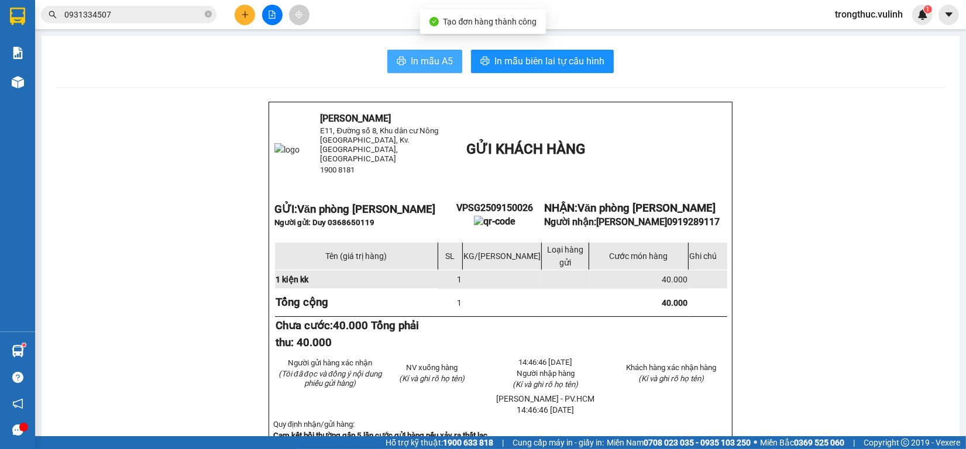
click at [432, 62] on span "In mẫu A5" at bounding box center [432, 61] width 42 height 15
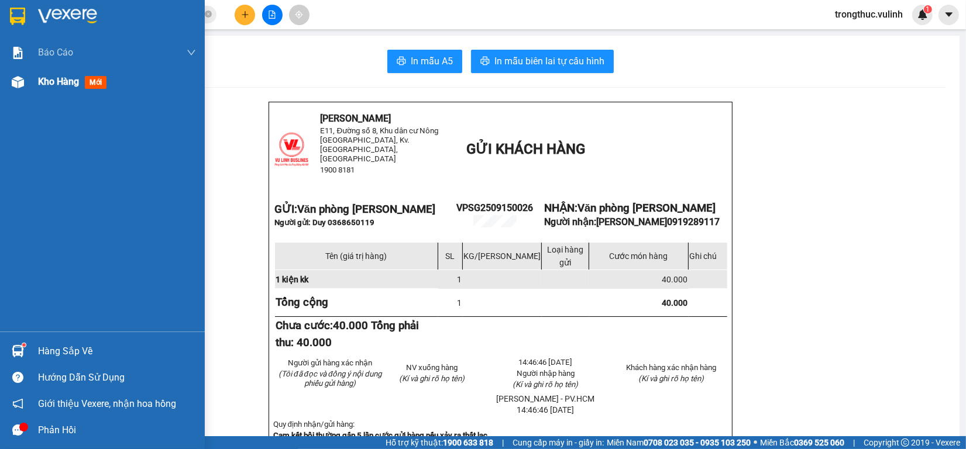
click at [22, 88] on img at bounding box center [18, 82] width 12 height 12
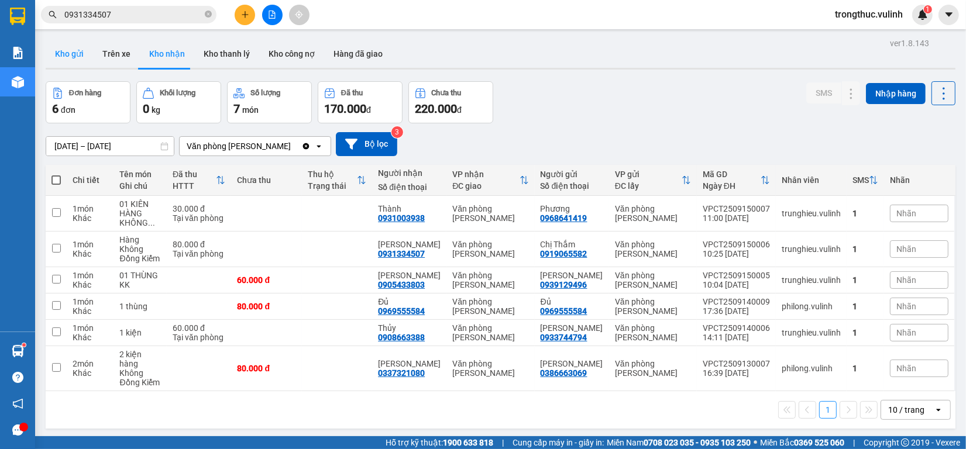
drag, startPoint x: 84, startPoint y: 56, endPoint x: 73, endPoint y: 56, distance: 10.5
click at [82, 56] on button "Kho gửi" at bounding box center [69, 54] width 47 height 28
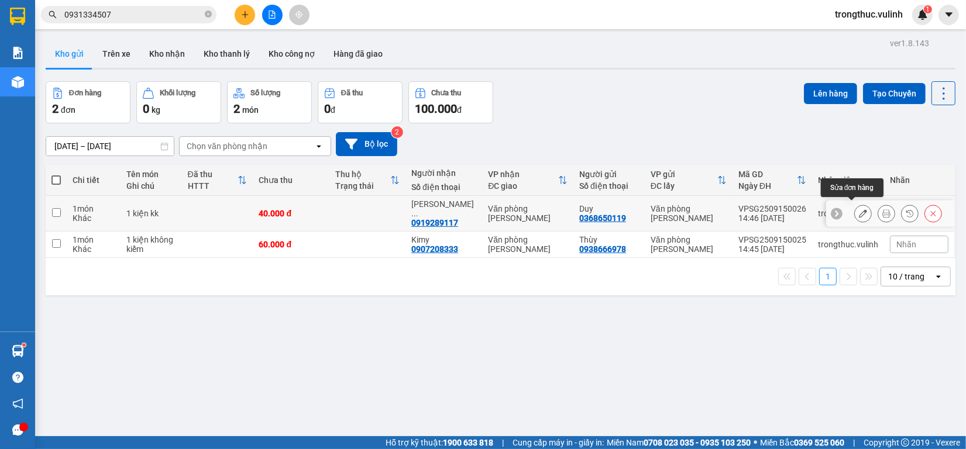
click at [859, 209] on icon at bounding box center [863, 213] width 8 height 8
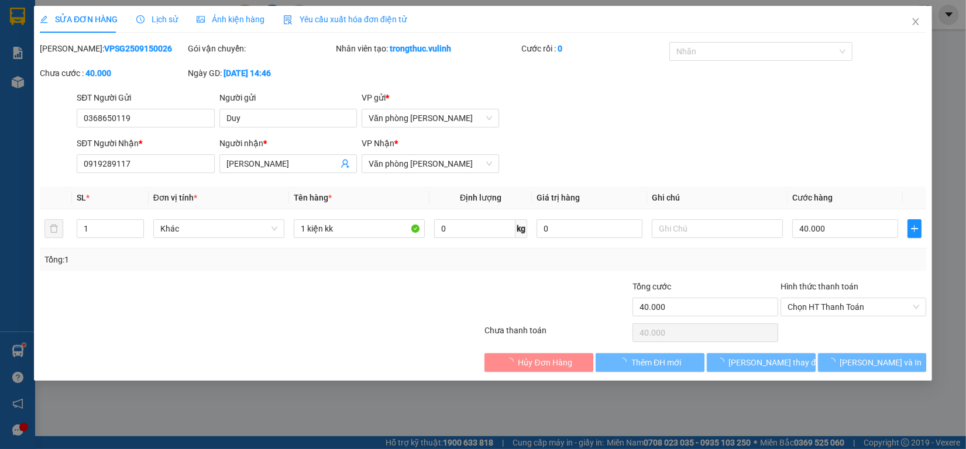
type input "0368650119"
type input "Duy"
type input "0919289117"
type input "[PERSON_NAME]"
type input "40.000"
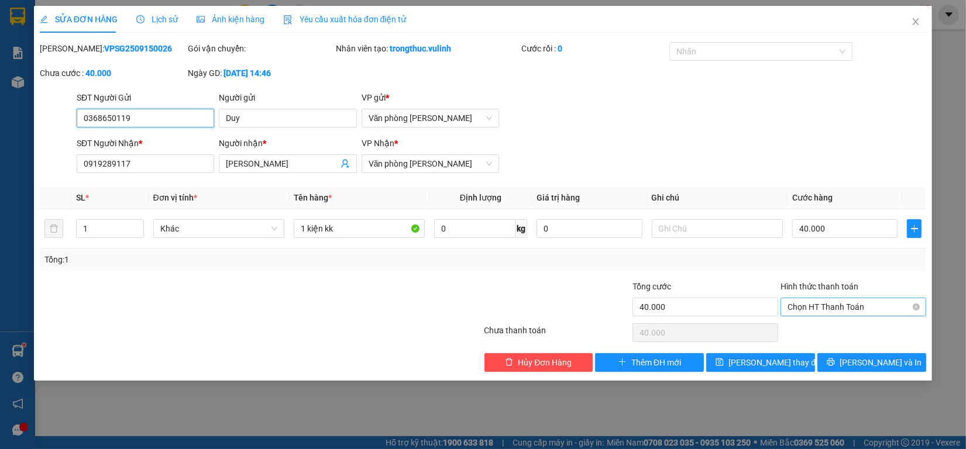
click at [829, 311] on span "Chọn HT Thanh Toán" at bounding box center [853, 307] width 132 height 18
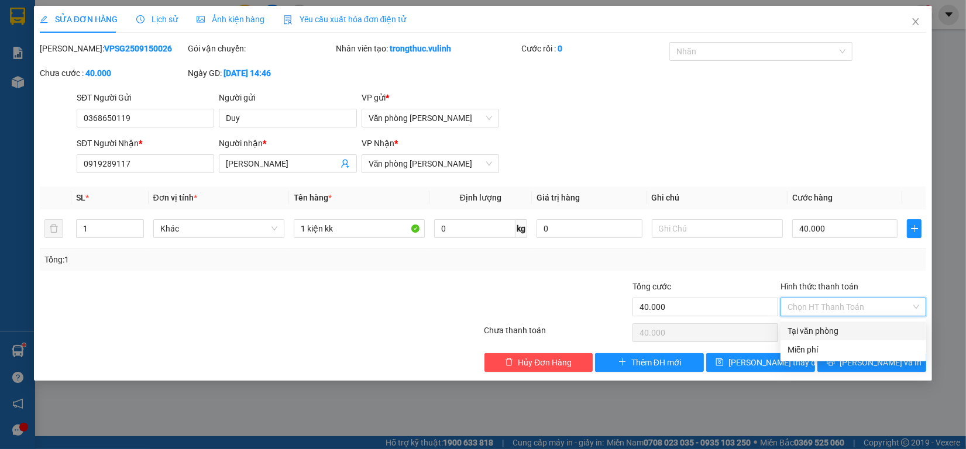
click at [827, 329] on div "Tại văn phòng" at bounding box center [853, 331] width 132 height 13
type input "0"
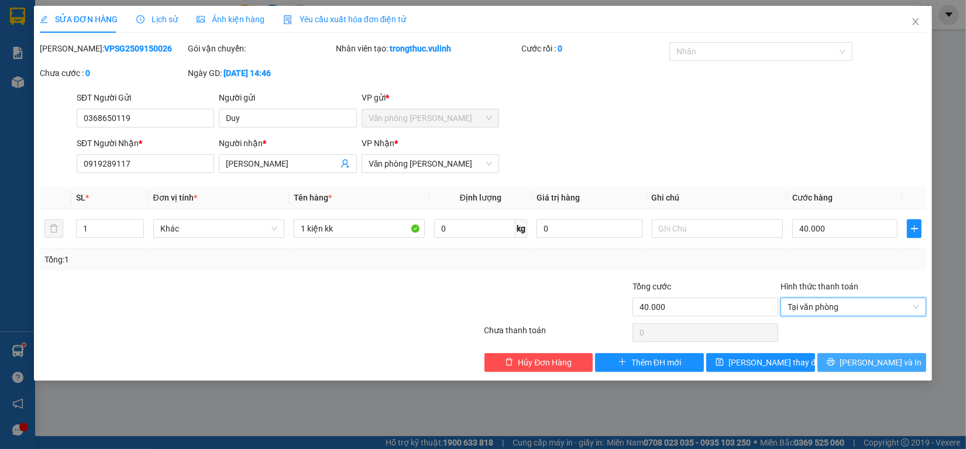
click at [867, 373] on div "SỬA ĐƠN HÀNG Lịch sử Ảnh kiện hàng Yêu cầu xuất hóa đơn điện tử Total Paid Fee …" at bounding box center [483, 193] width 898 height 375
click at [859, 369] on button "[PERSON_NAME] và In" at bounding box center [871, 362] width 109 height 19
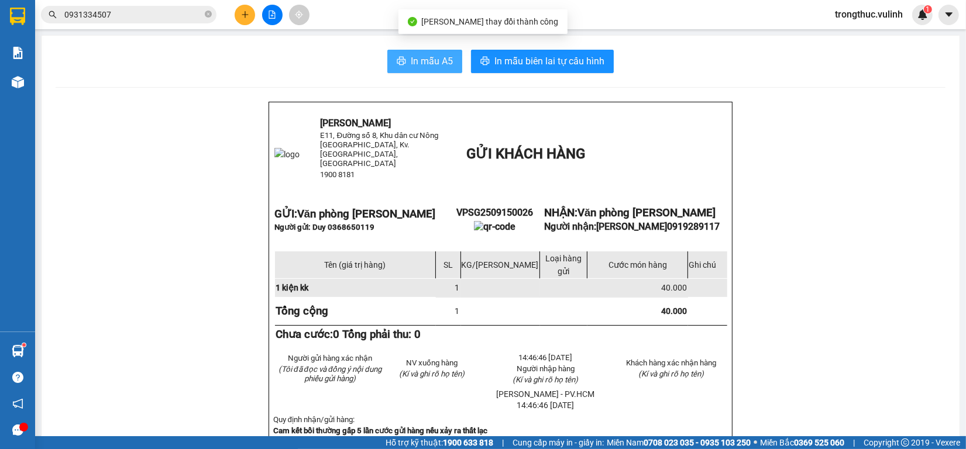
click at [448, 66] on button "In mẫu A5" at bounding box center [424, 61] width 75 height 23
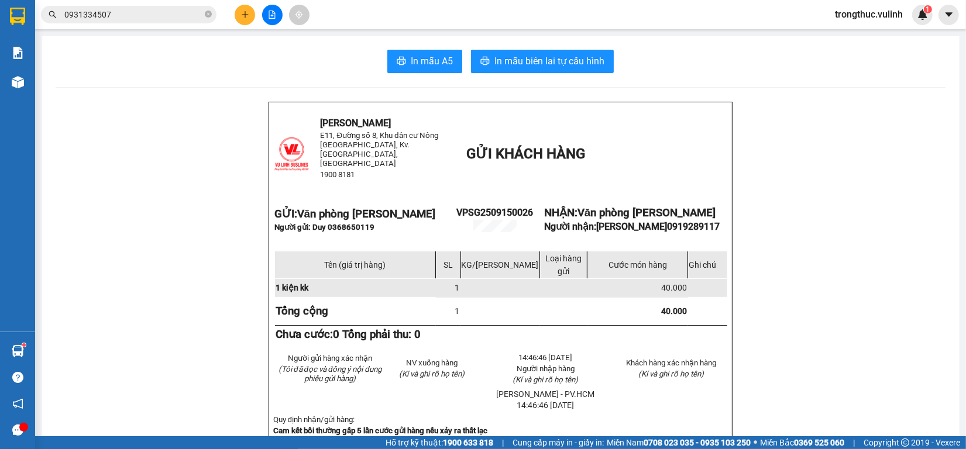
click at [246, 8] on button at bounding box center [245, 15] width 20 height 20
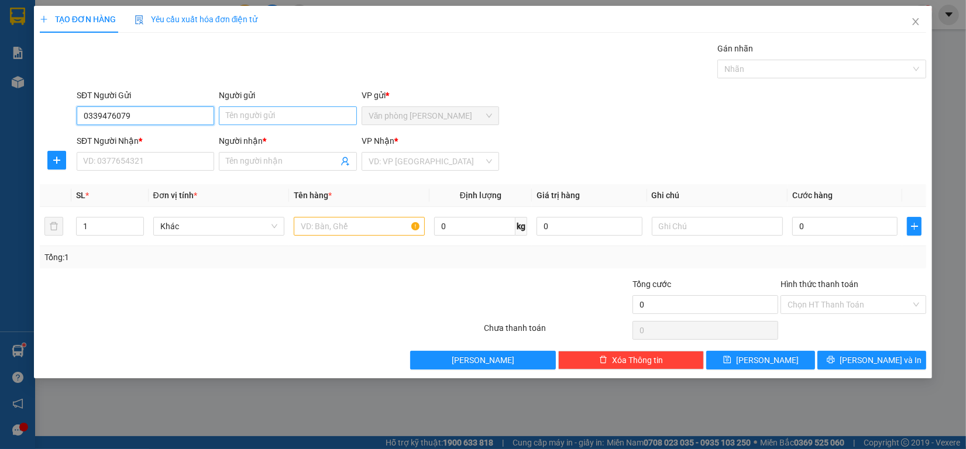
type input "0339476079"
click at [264, 115] on input "Người gửi" at bounding box center [287, 115] width 137 height 19
type input "Hậu"
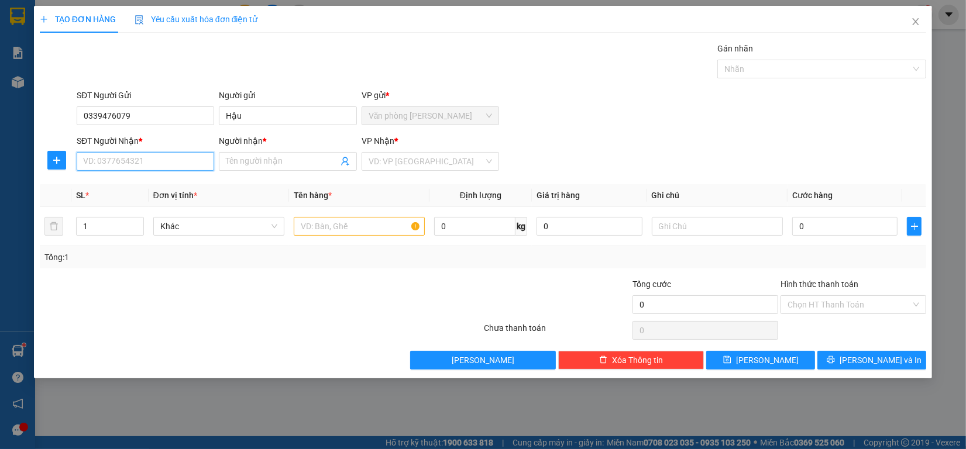
click at [150, 161] on input "SĐT Người Nhận *" at bounding box center [145, 161] width 137 height 19
type input "0707038686"
click at [173, 188] on div "0707038686 - A Nam" at bounding box center [145, 185] width 123 height 13
type input "A Nam"
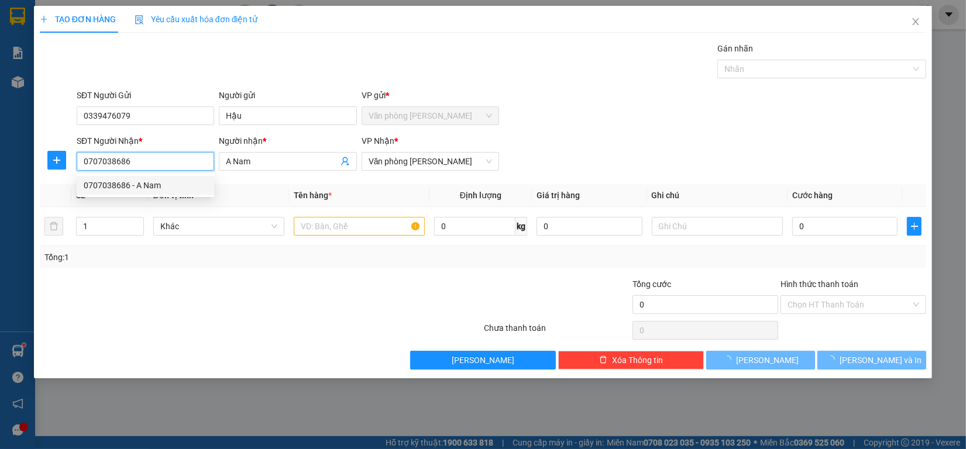
type input "60.000"
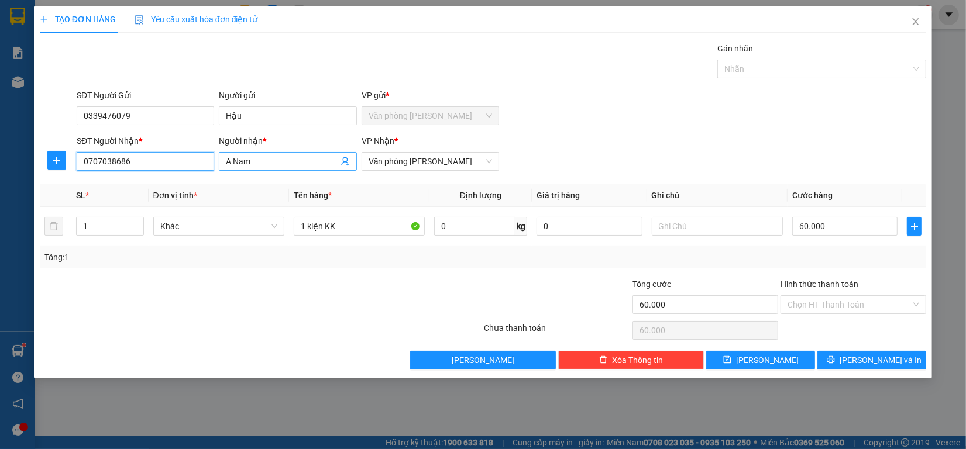
type input "0707038686"
drag, startPoint x: 305, startPoint y: 166, endPoint x: 0, endPoint y: 171, distance: 305.4
click at [0, 171] on div "TẠO ĐƠN HÀNG Yêu cầu xuất hóa đơn điện tử Transit Pickup Surcharge Ids Transit …" at bounding box center [483, 224] width 966 height 449
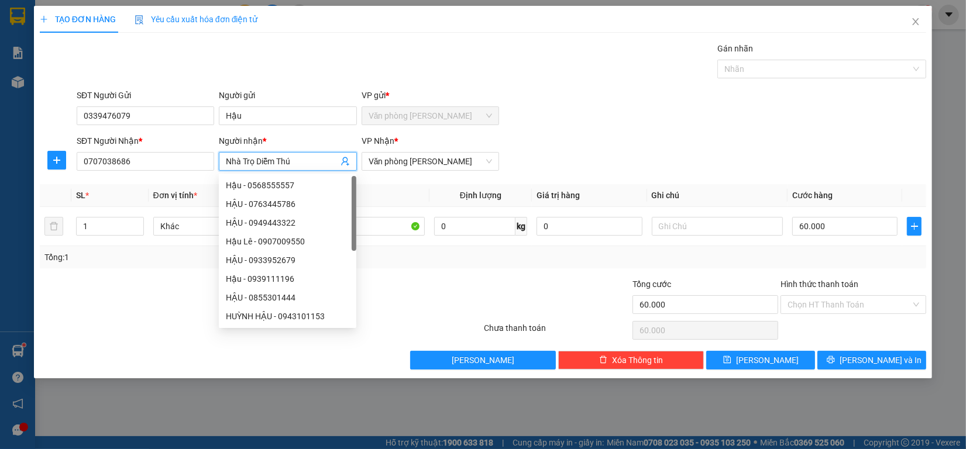
type input "Nhà Trọ Diễm Thúy"
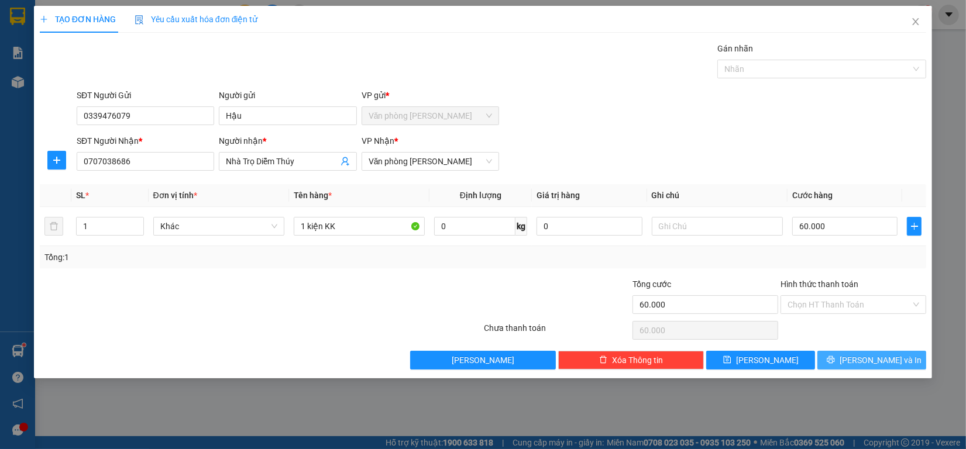
click at [865, 360] on span "[PERSON_NAME] và In" at bounding box center [880, 360] width 82 height 13
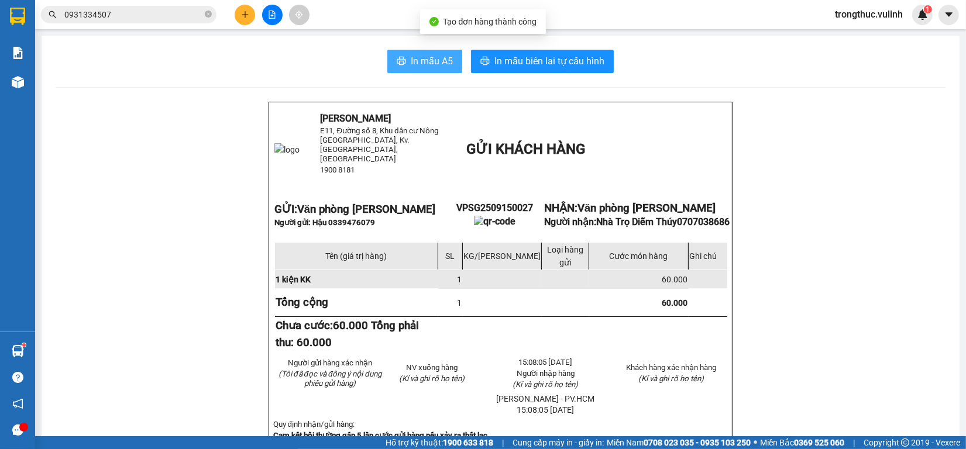
click at [411, 56] on span "In mẫu A5" at bounding box center [432, 61] width 42 height 15
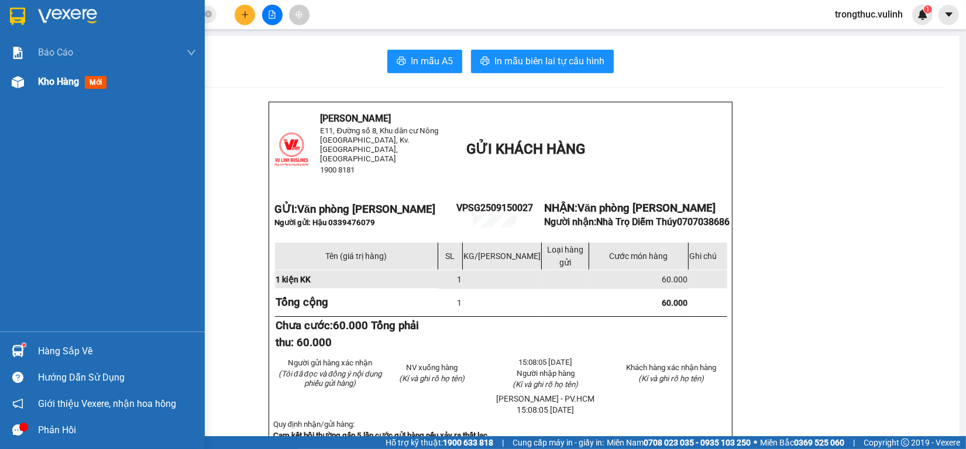
click at [29, 77] on div "Kho hàng mới" at bounding box center [102, 81] width 205 height 29
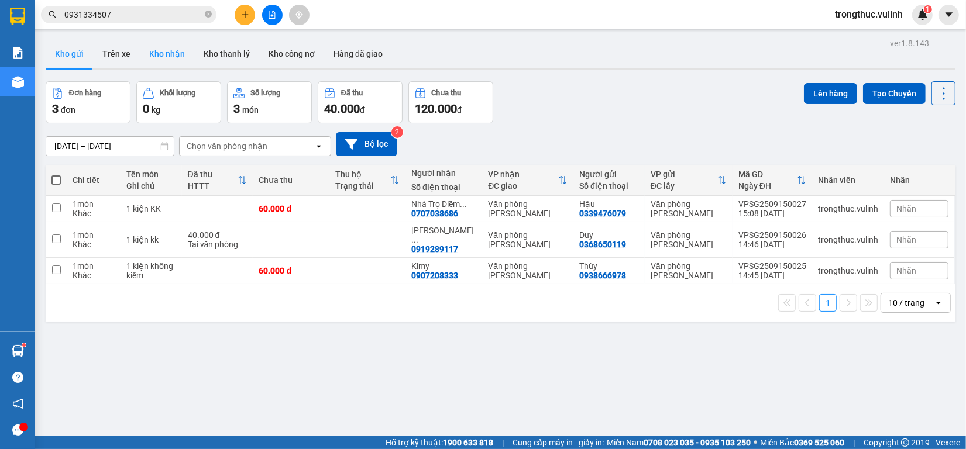
click at [173, 50] on button "Kho nhận" at bounding box center [167, 54] width 54 height 28
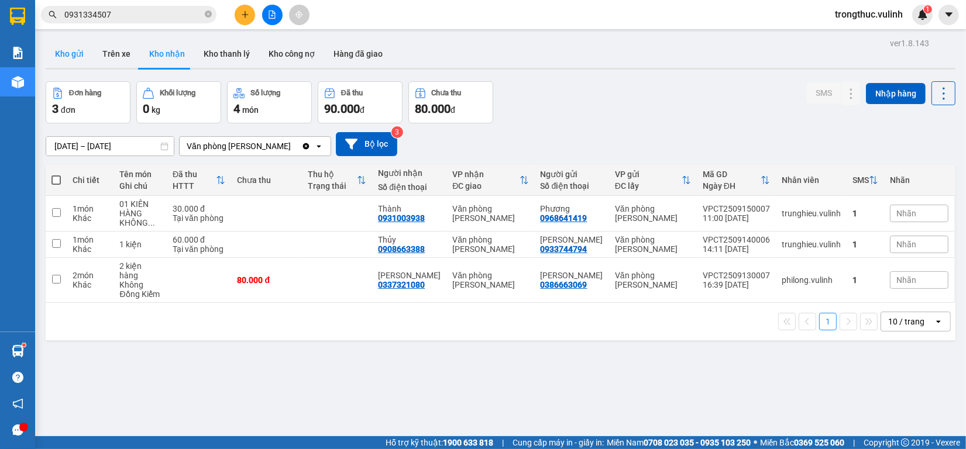
click at [82, 51] on button "Kho gửi" at bounding box center [69, 54] width 47 height 28
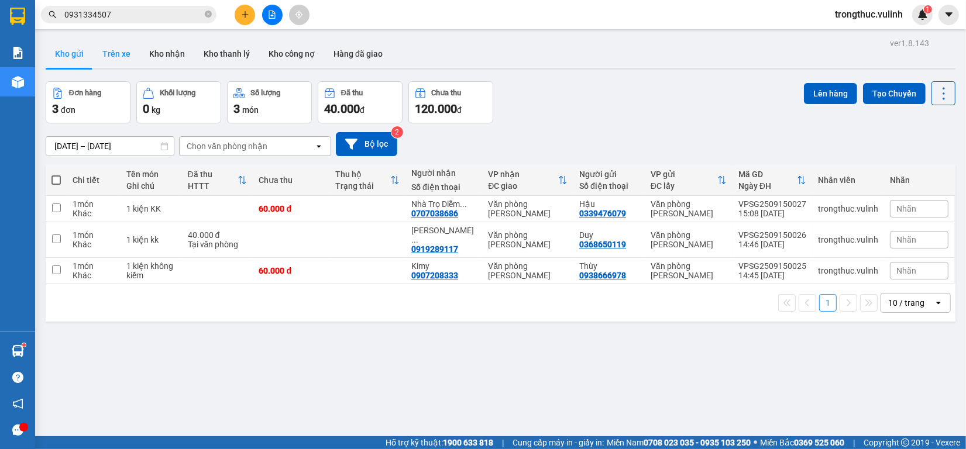
click at [118, 57] on button "Trên xe" at bounding box center [116, 54] width 47 height 28
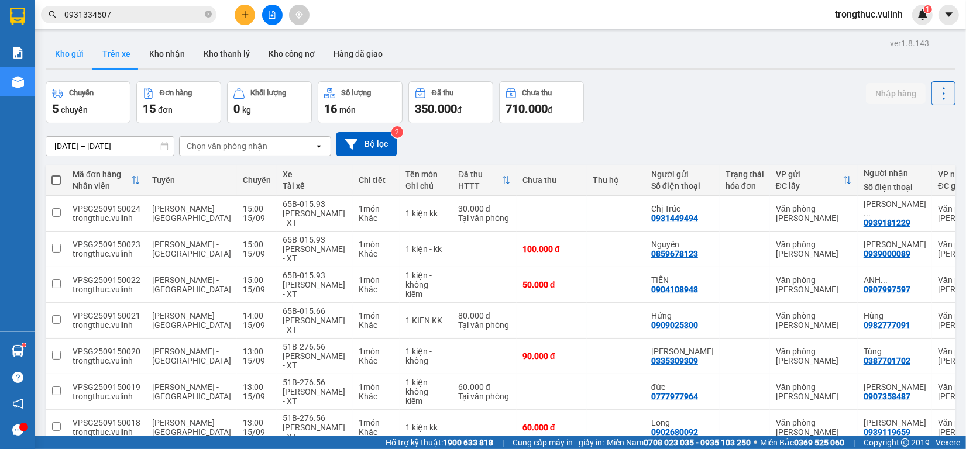
click at [83, 60] on button "Kho gửi" at bounding box center [69, 54] width 47 height 28
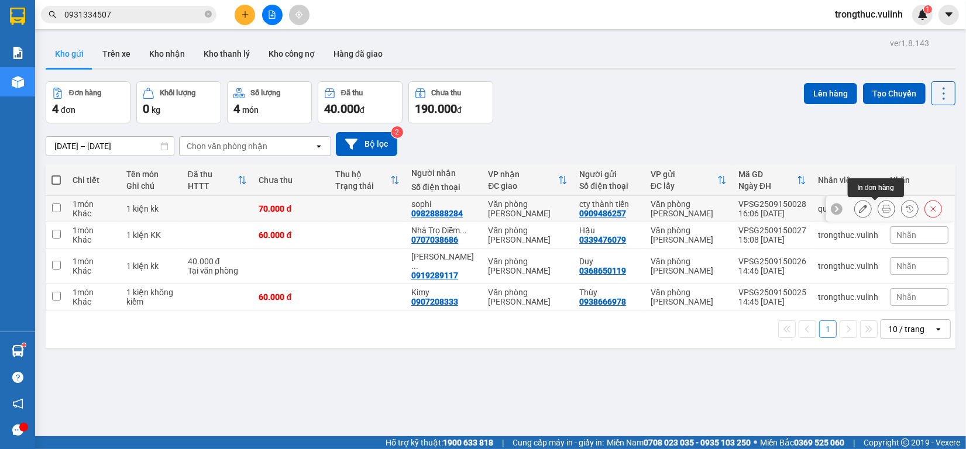
click at [882, 209] on icon at bounding box center [886, 209] width 8 height 8
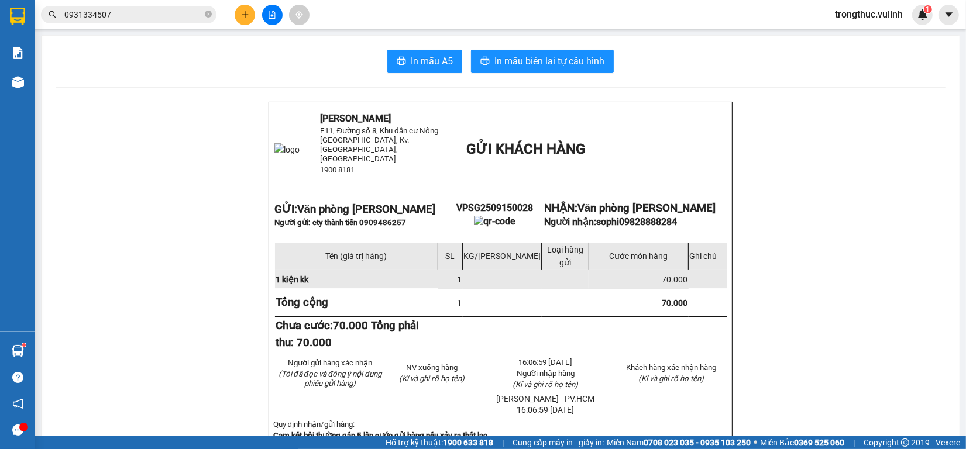
drag, startPoint x: 422, startPoint y: 68, endPoint x: 418, endPoint y: 59, distance: 10.0
click at [419, 64] on span "In mẫu A5" at bounding box center [432, 61] width 42 height 15
click at [418, 59] on span "In mẫu A5" at bounding box center [432, 61] width 42 height 15
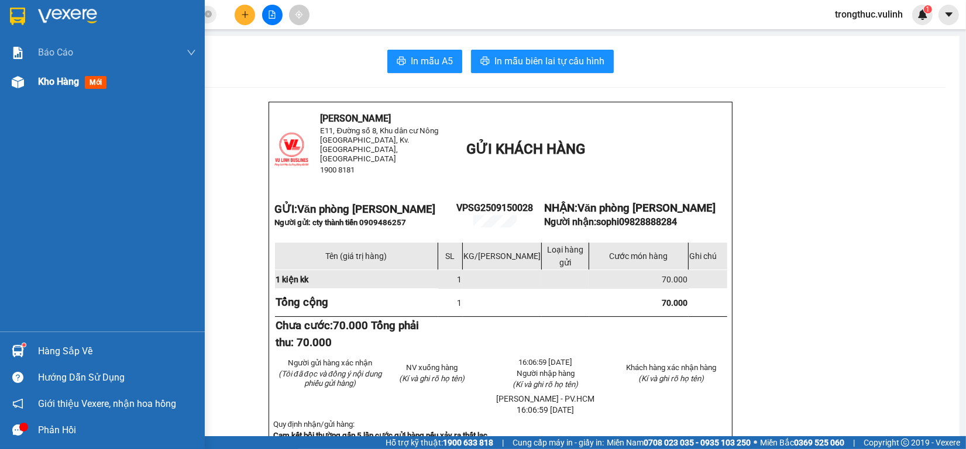
click at [30, 84] on div "Kho hàng mới" at bounding box center [102, 81] width 205 height 29
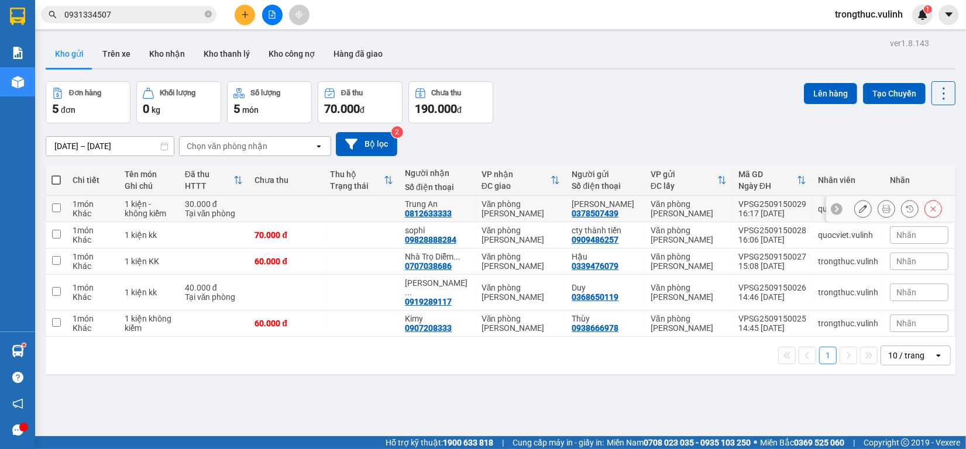
click at [882, 208] on icon at bounding box center [886, 209] width 8 height 8
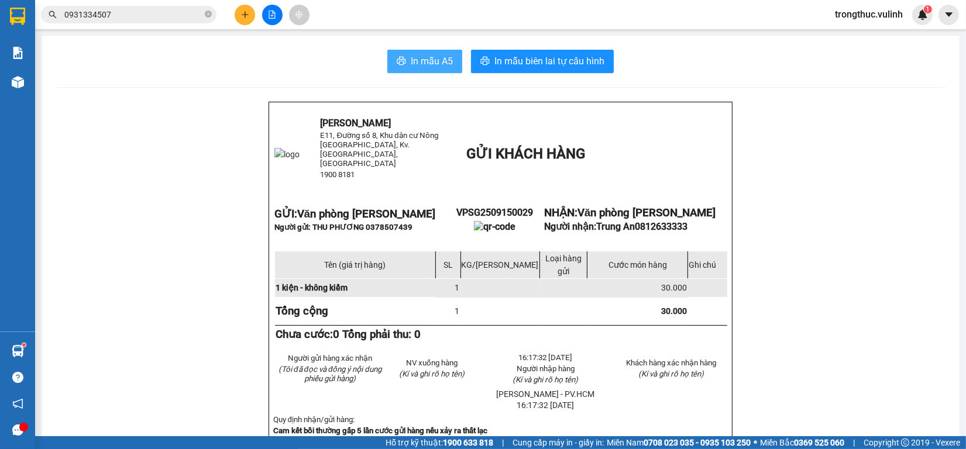
click at [404, 60] on button "In mẫu A5" at bounding box center [424, 61] width 75 height 23
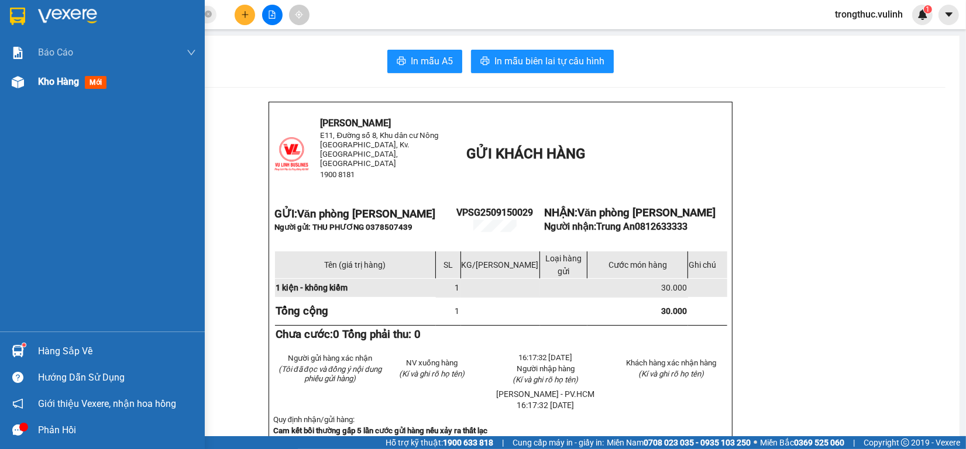
click at [12, 88] on div at bounding box center [18, 82] width 20 height 20
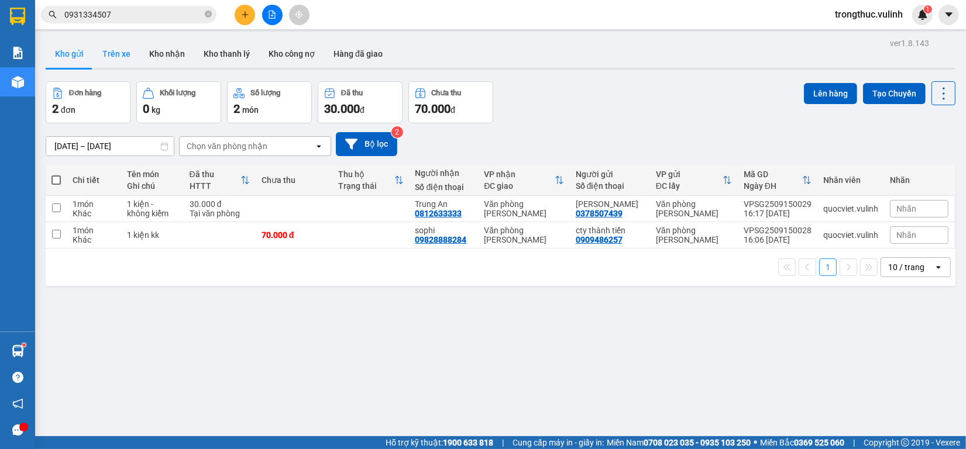
click at [112, 63] on button "Trên xe" at bounding box center [116, 54] width 47 height 28
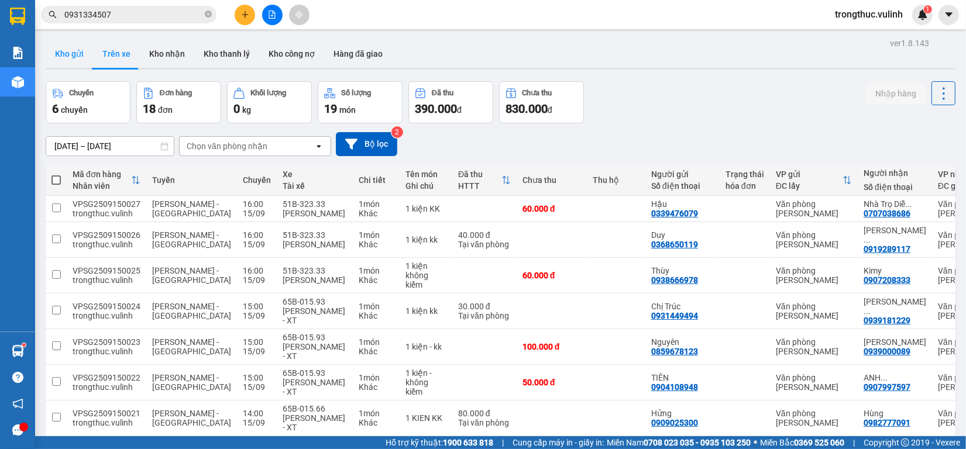
click at [78, 56] on button "Kho gửi" at bounding box center [69, 54] width 47 height 28
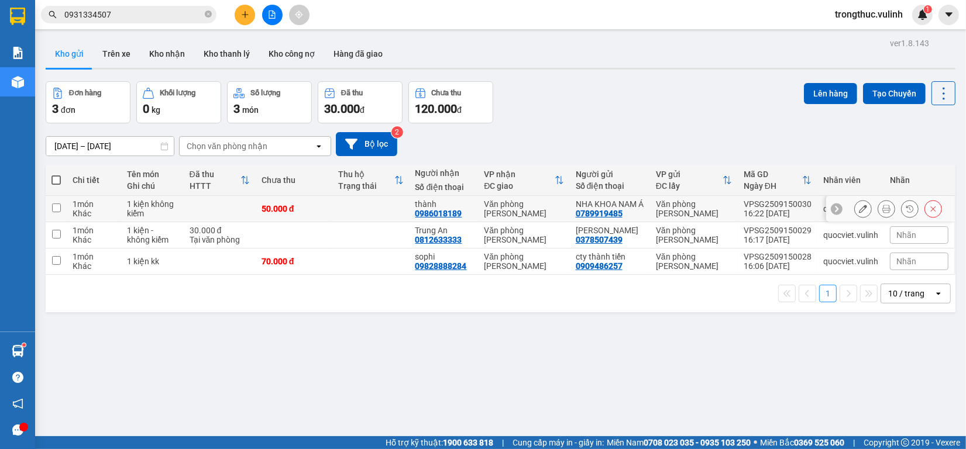
click at [878, 219] on button at bounding box center [886, 209] width 16 height 20
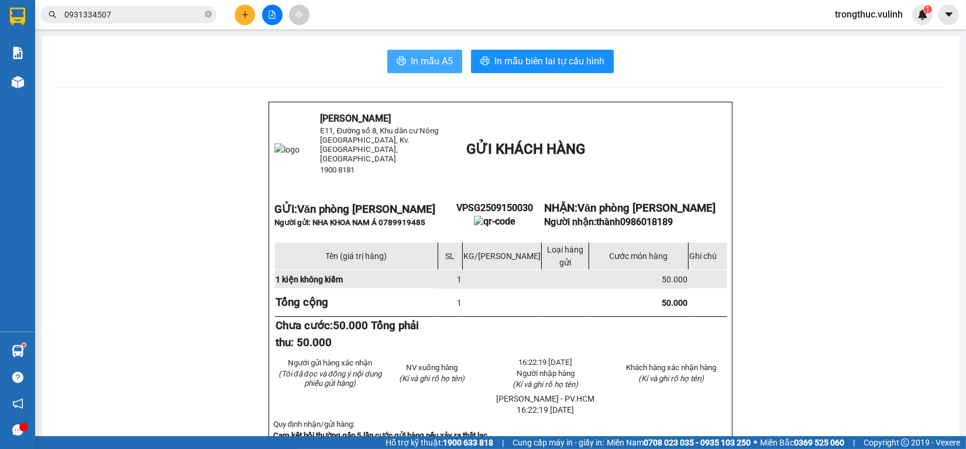
click at [410, 51] on button "In mẫu A5" at bounding box center [424, 61] width 75 height 23
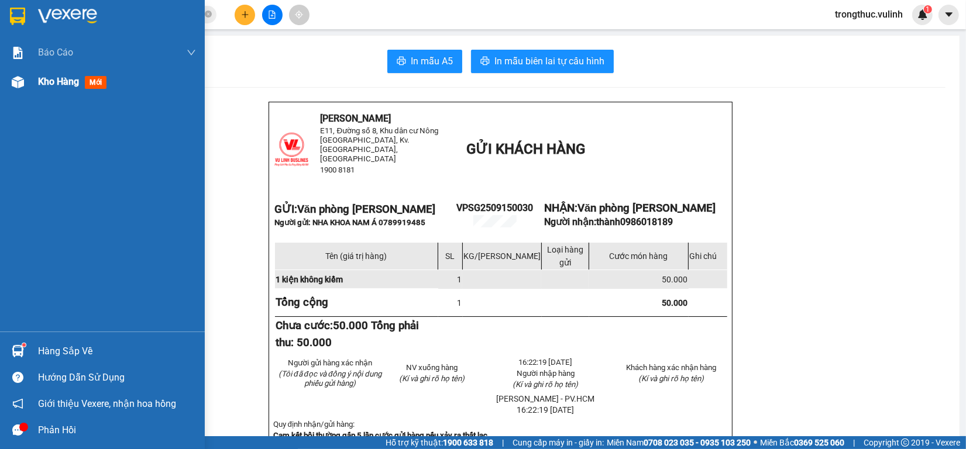
click at [61, 90] on div "Kho hàng mới" at bounding box center [117, 81] width 158 height 29
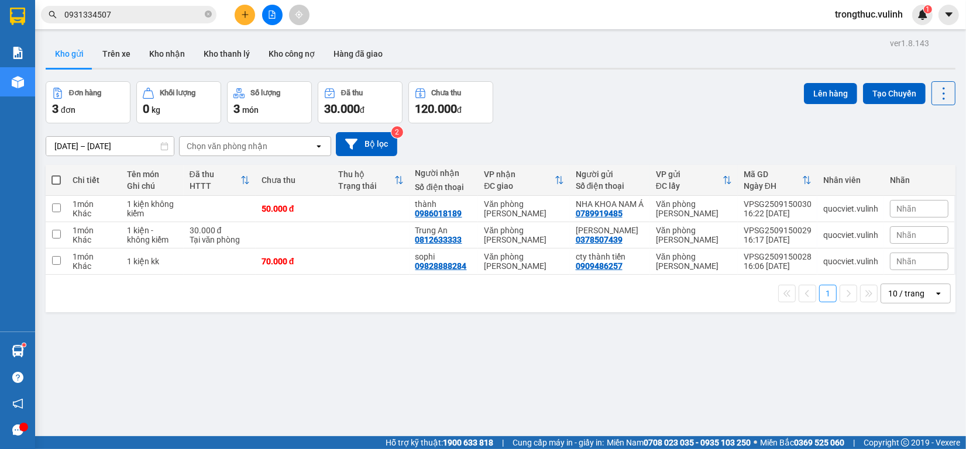
click at [246, 13] on icon "plus" at bounding box center [245, 15] width 8 height 8
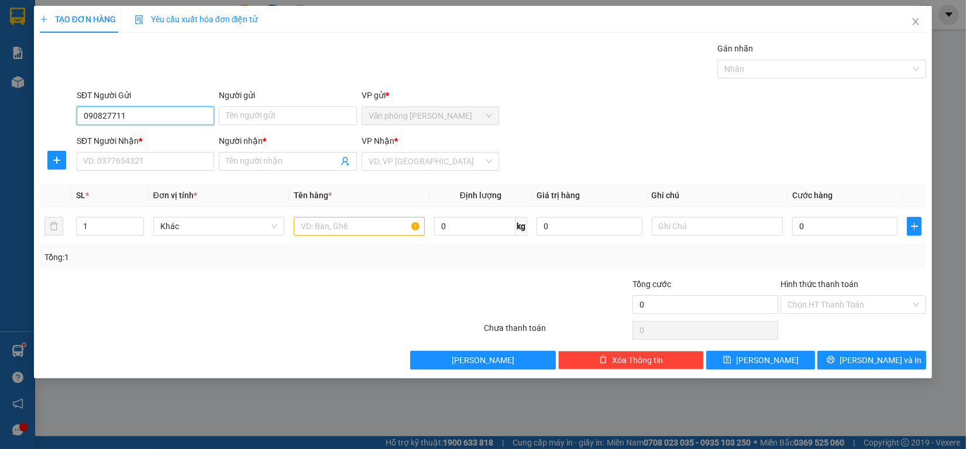
type input "0908277114"
click at [151, 132] on div "0908277114 - Tiến" at bounding box center [145, 139] width 137 height 19
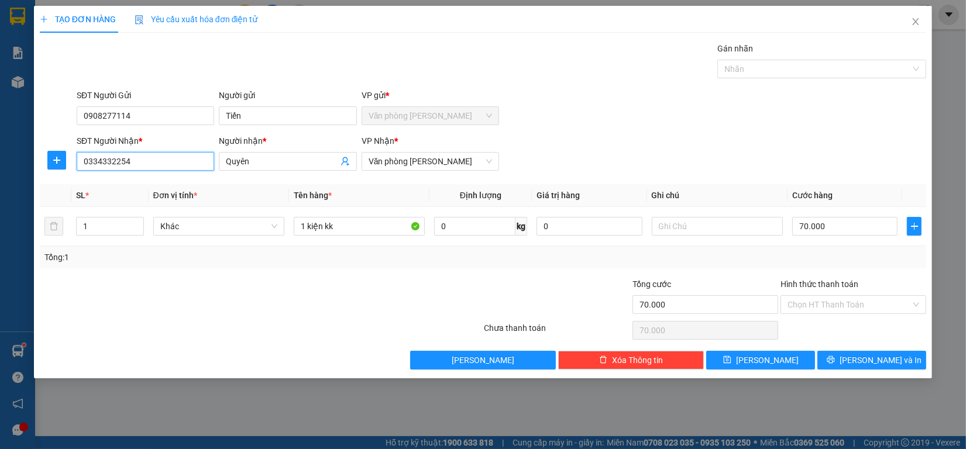
drag, startPoint x: 153, startPoint y: 165, endPoint x: 0, endPoint y: 188, distance: 154.4
click at [0, 188] on div "TẠO ĐƠN HÀNG Yêu cầu xuất hóa đơn điện tử Transit Pickup Surcharge Ids Transit …" at bounding box center [483, 224] width 966 height 449
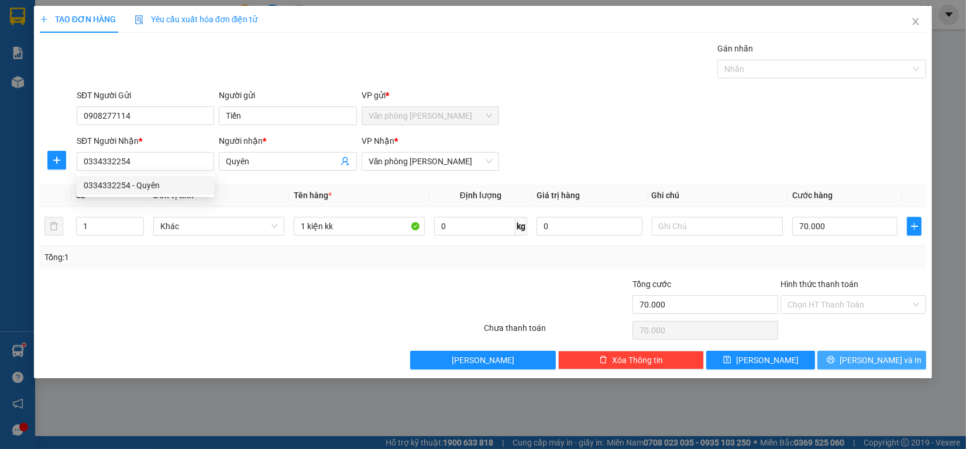
click at [880, 360] on span "[PERSON_NAME] và In" at bounding box center [880, 360] width 82 height 13
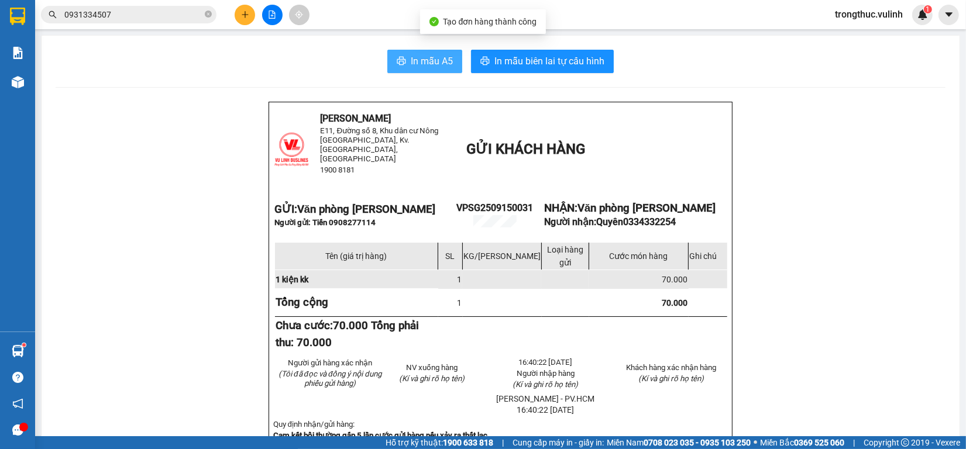
click at [419, 60] on span "In mẫu A5" at bounding box center [432, 61] width 42 height 15
click at [239, 21] on button at bounding box center [245, 15] width 20 height 20
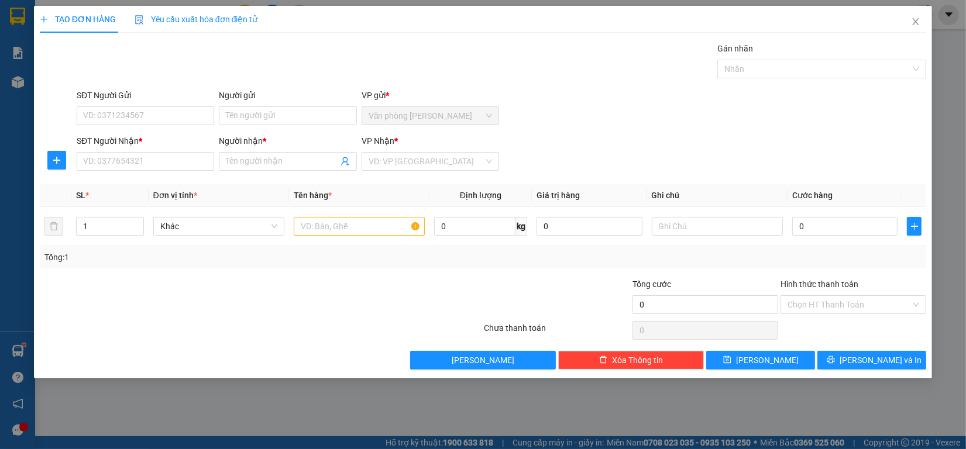
click at [146, 132] on form "SĐT Người Gửi VD: 0371234567 Người gửi Tên người gửi VP gửi * Văn phòng [PERSON…" at bounding box center [483, 132] width 886 height 87
drag, startPoint x: 142, startPoint y: 111, endPoint x: 143, endPoint y: 126, distance: 14.7
click at [143, 111] on input "SĐT Người Gửi" at bounding box center [145, 115] width 137 height 19
type input "0906955473"
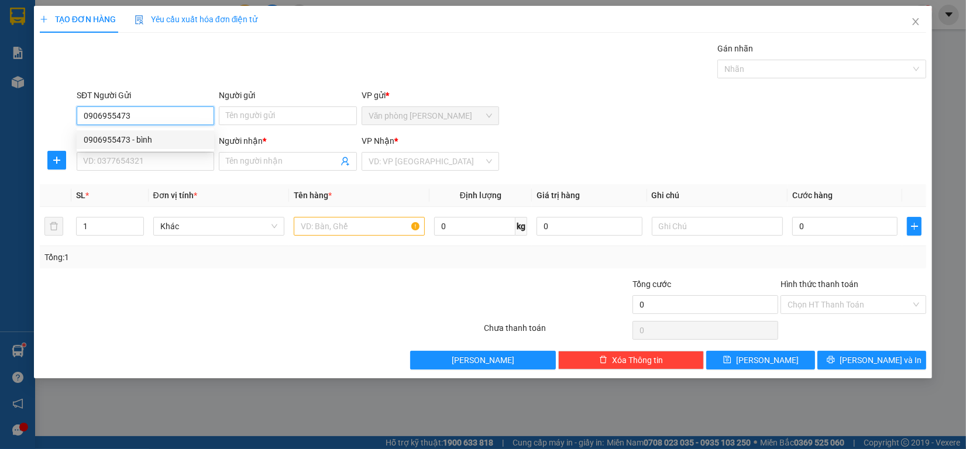
click at [142, 138] on div "0906955473 - bình" at bounding box center [145, 139] width 123 height 13
type input "bình"
type input "0939644544"
type input "BO"
type input "70.000"
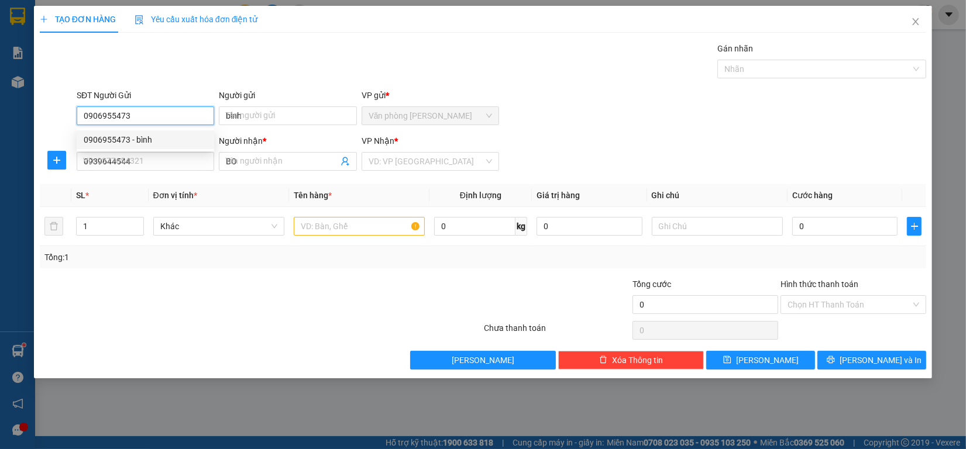
type input "70.000"
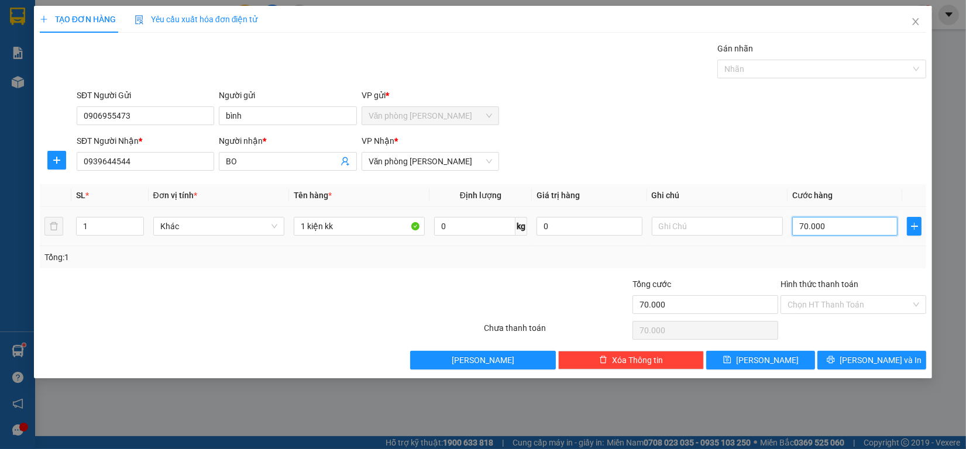
click at [835, 225] on input "70.000" at bounding box center [845, 226] width 106 height 19
click at [867, 369] on button "[PERSON_NAME] và In" at bounding box center [871, 360] width 109 height 19
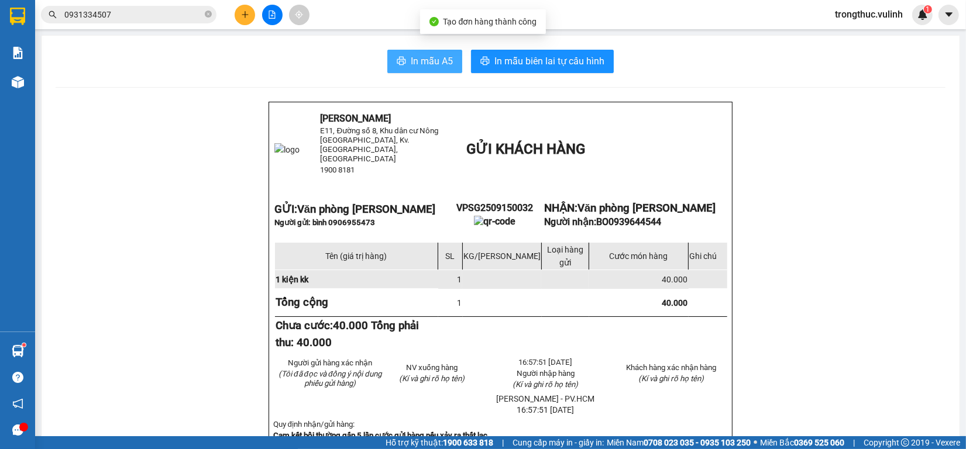
click at [397, 65] on icon "printer" at bounding box center [401, 60] width 9 height 9
